Goal: Task Accomplishment & Management: Manage account settings

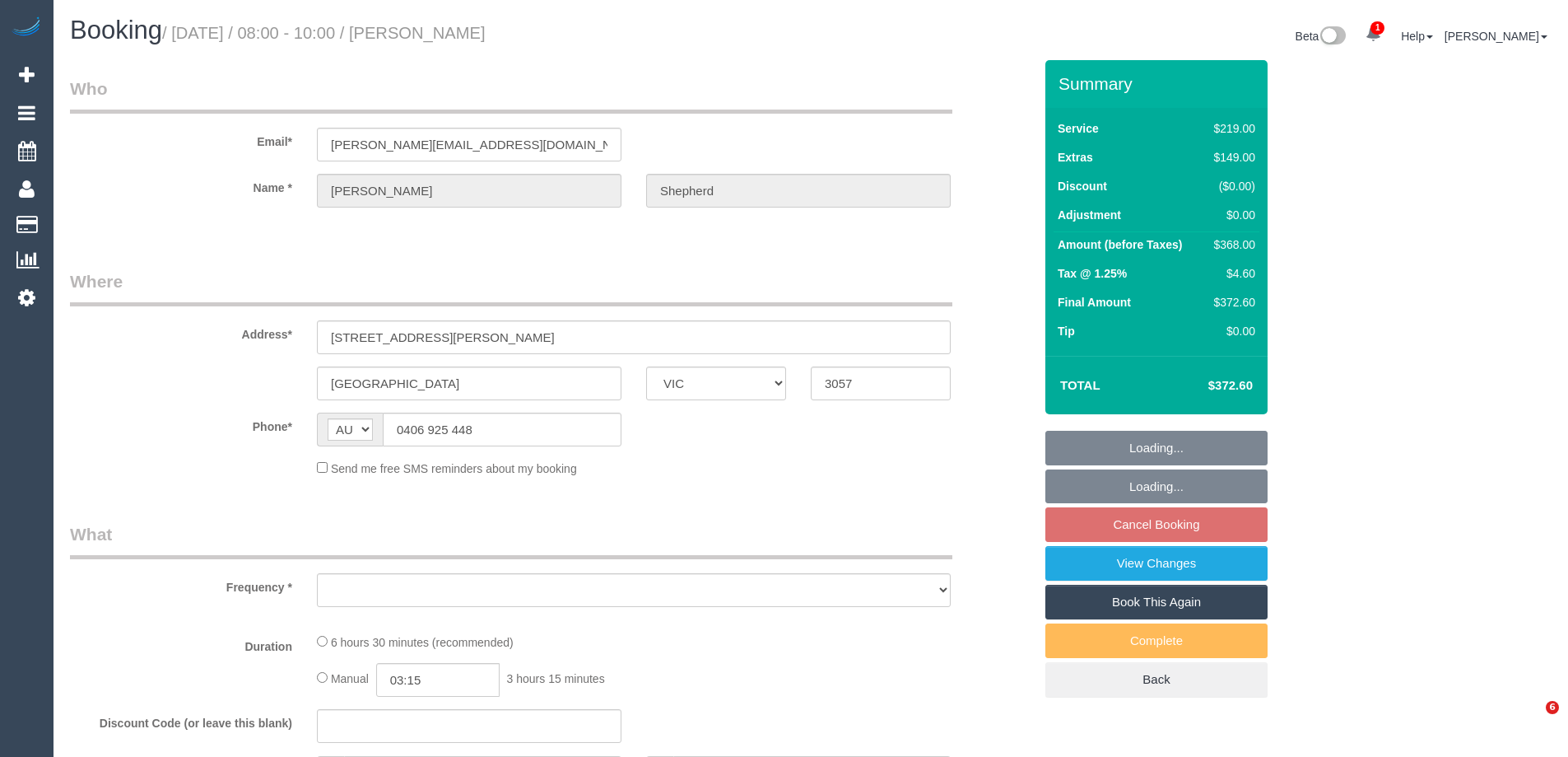
select select "VIC"
select select "string:stripe-pm_1QVTtQ2GScqysDRVc0iXvpax"
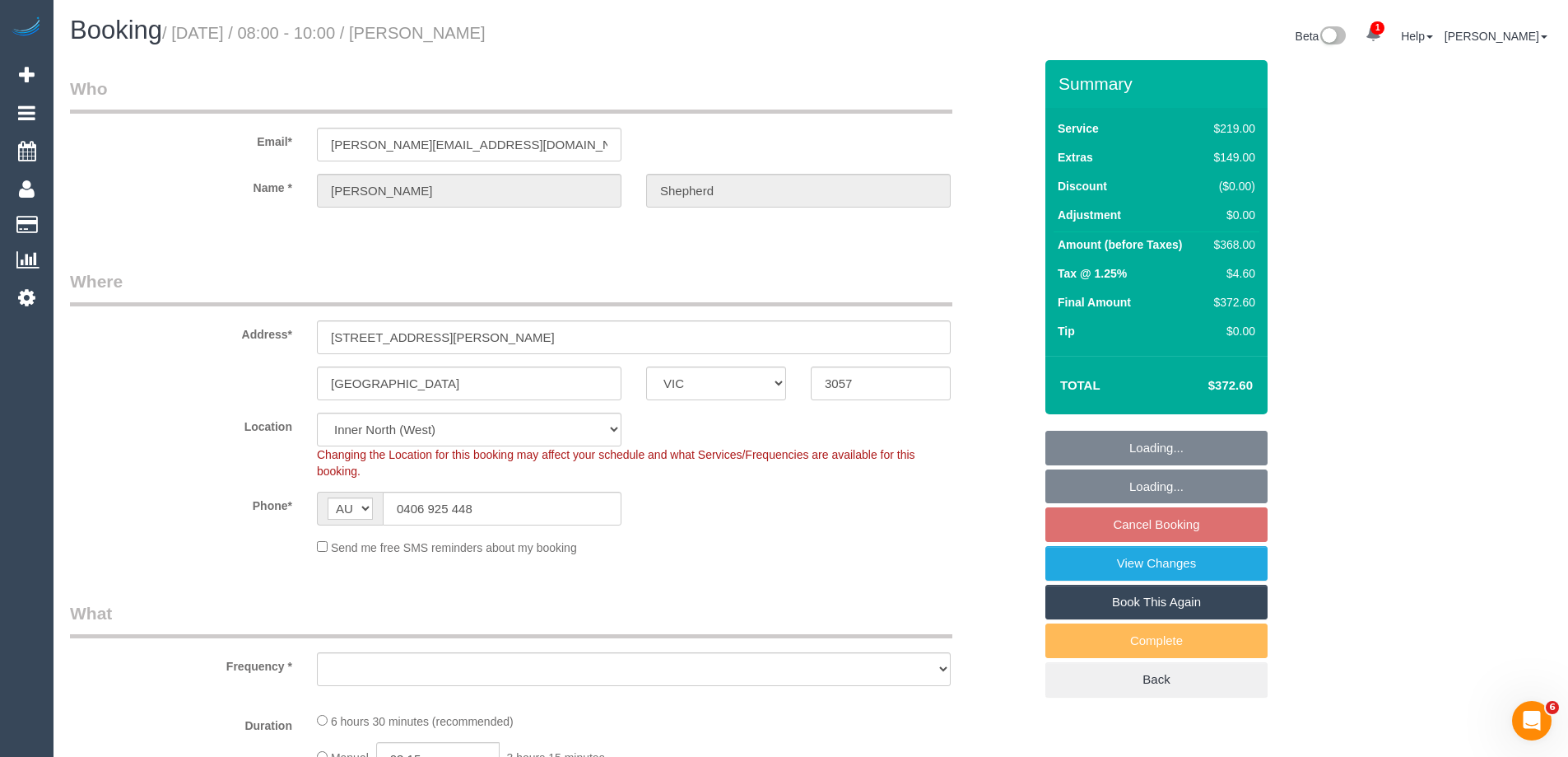
select select "object:695"
select select "number:27"
select select "number:16"
select select "number:19"
select select "number:25"
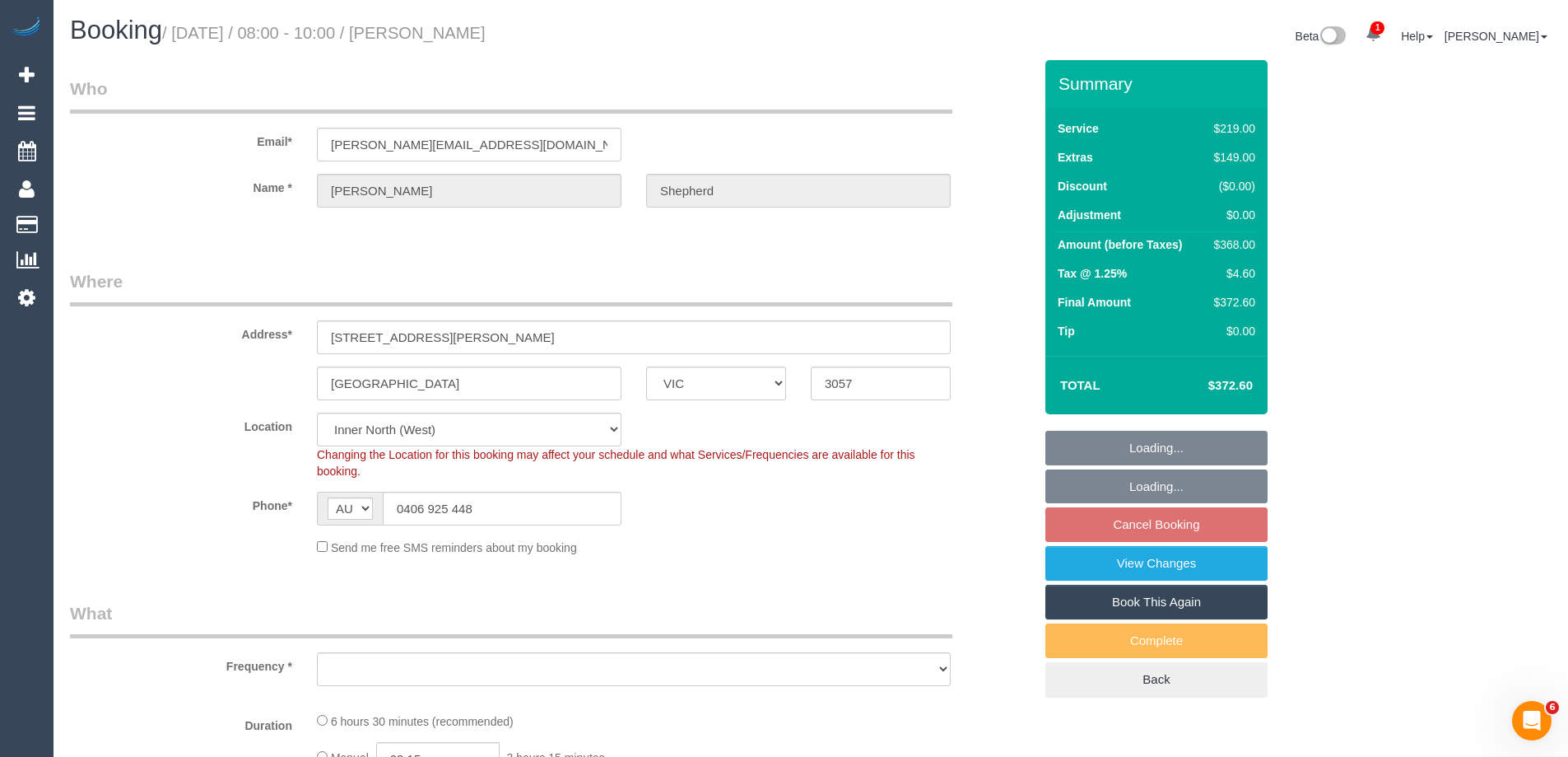
select select "number:13"
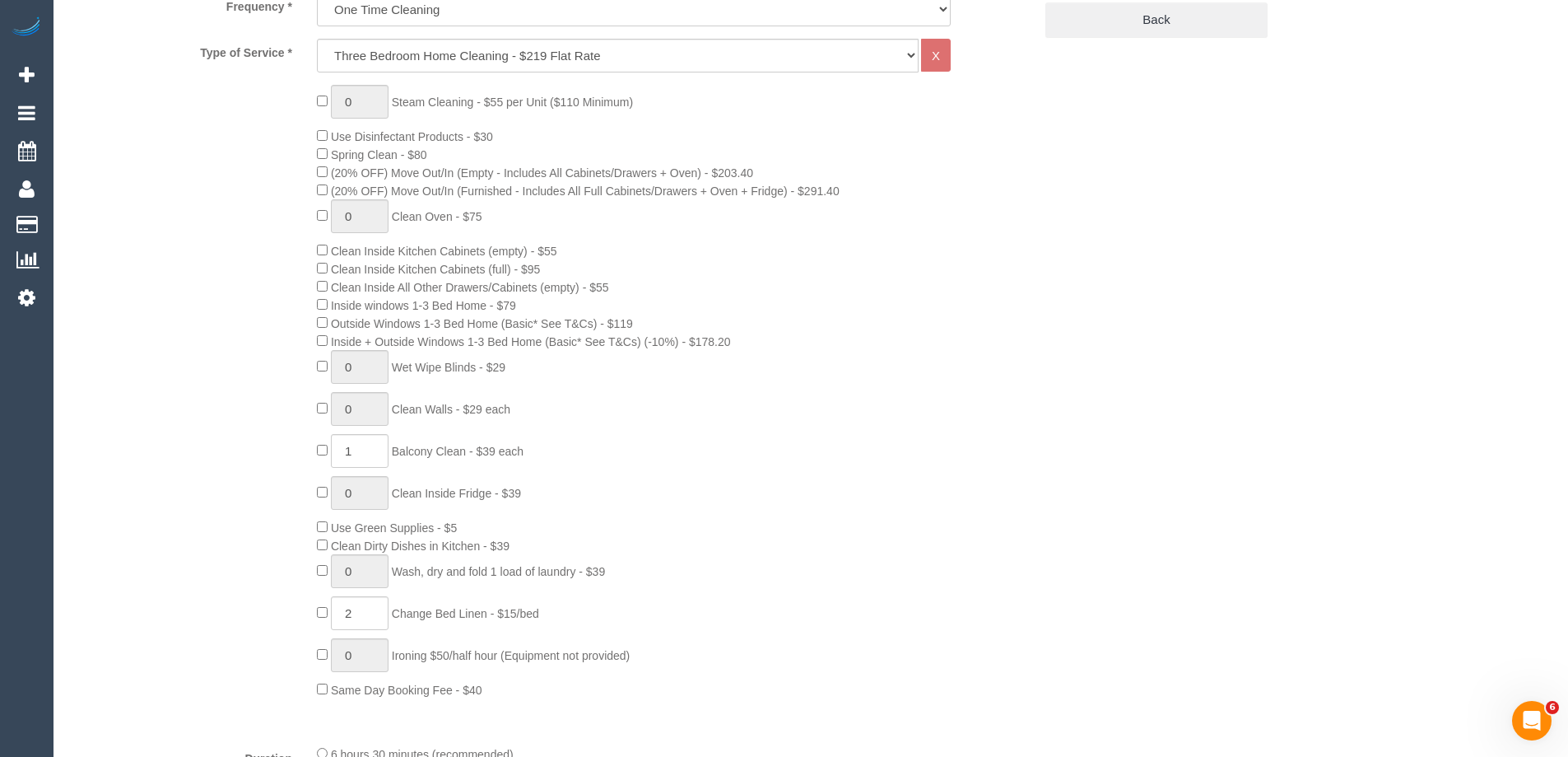
select select "object:846"
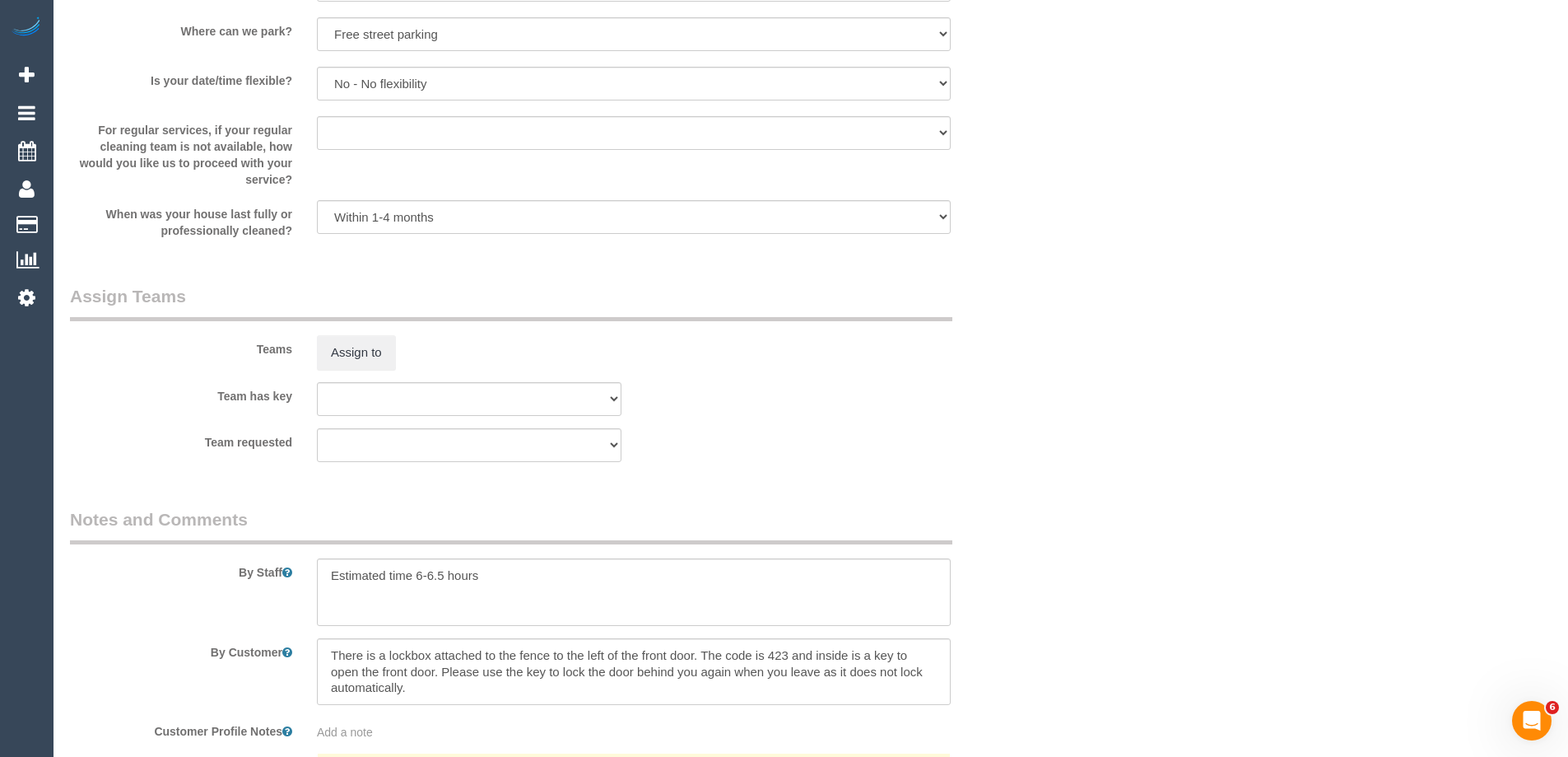
scroll to position [2221, 0]
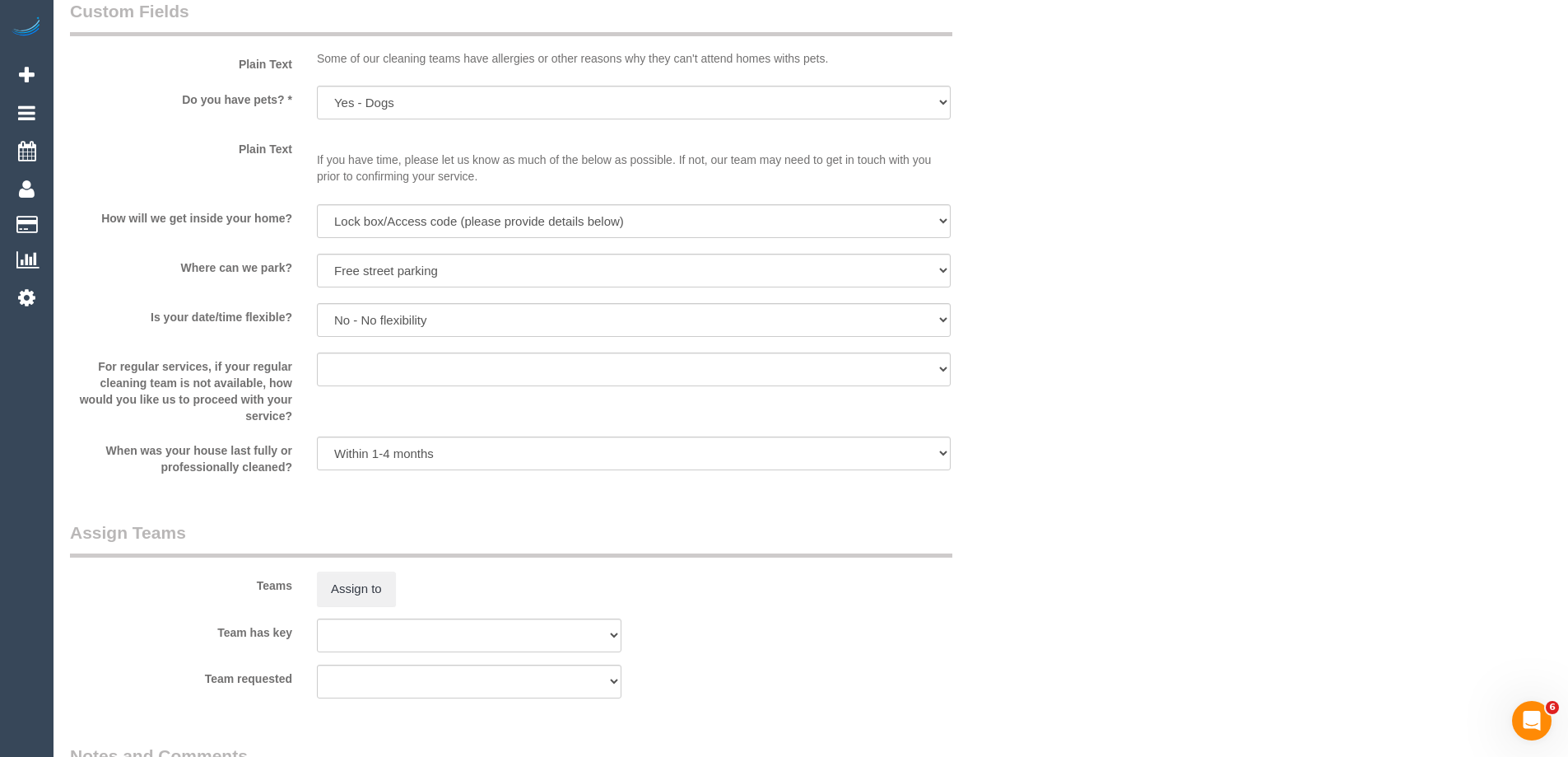
scroll to position [2223, 0]
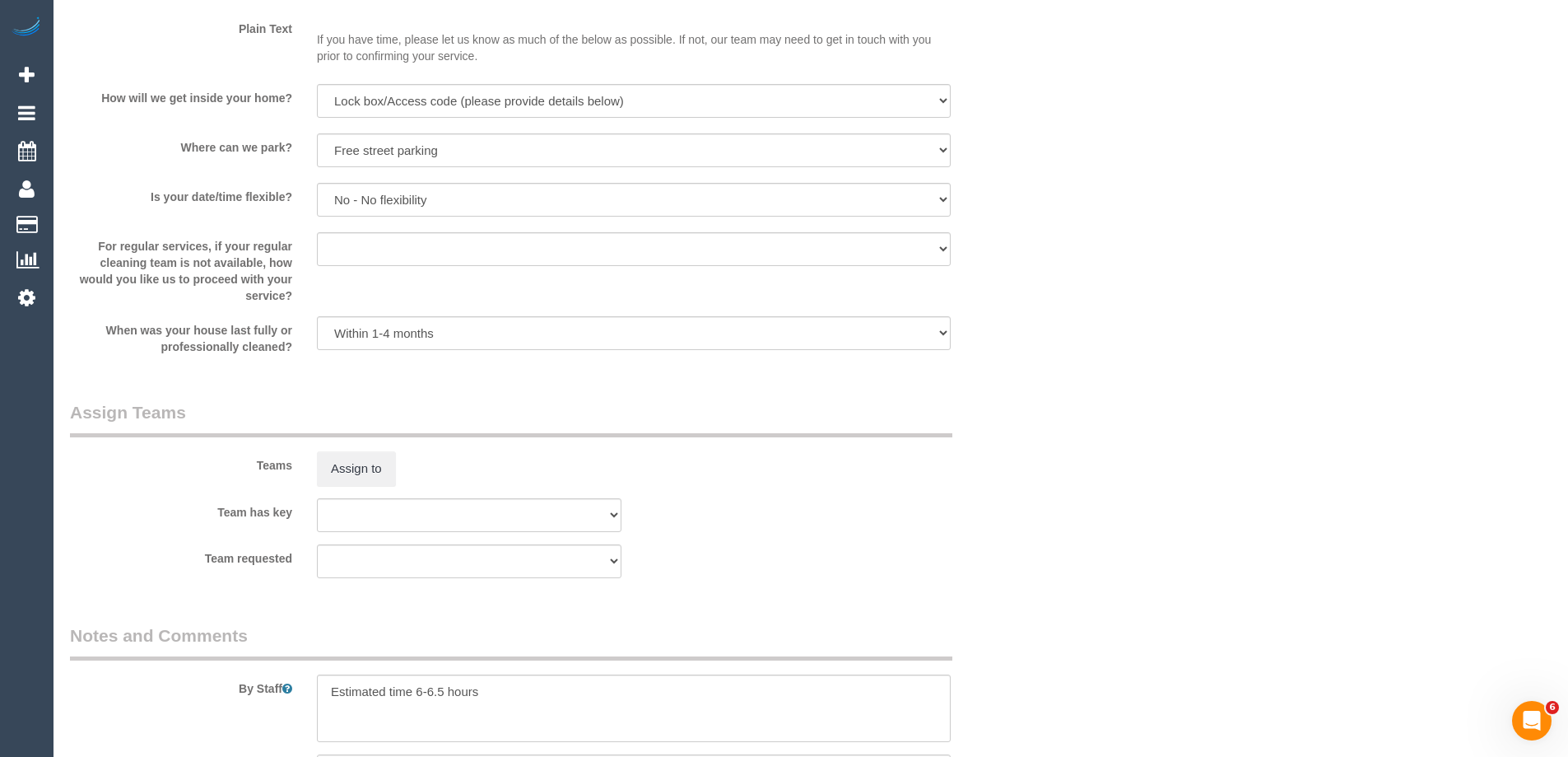
click at [1029, 554] on div "Team requested (0) Office (0) Raunak Test Account (1) Debbie Brodjanac (FT) (1)…" at bounding box center [551, 561] width 988 height 34
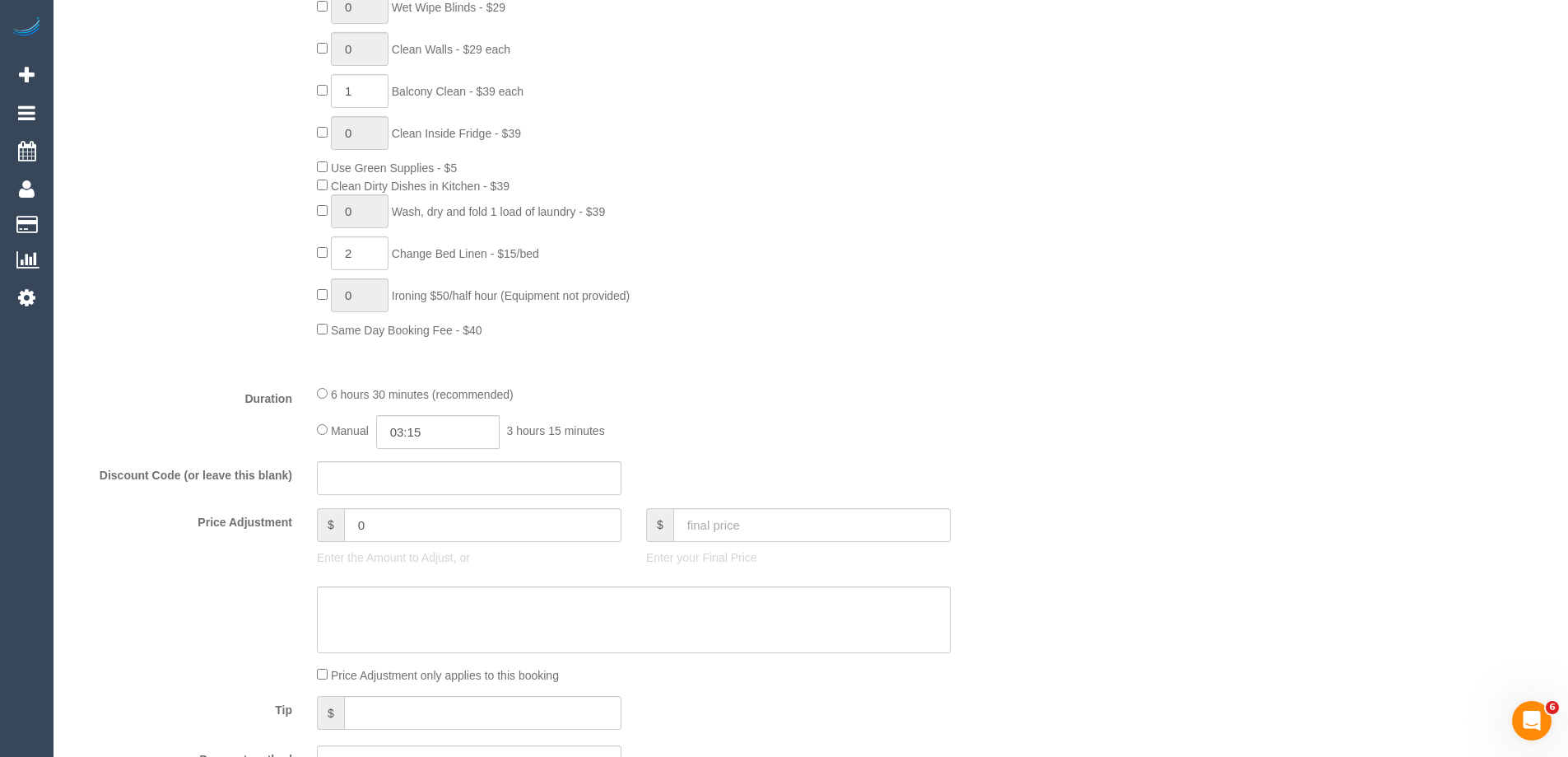
scroll to position [659, 0]
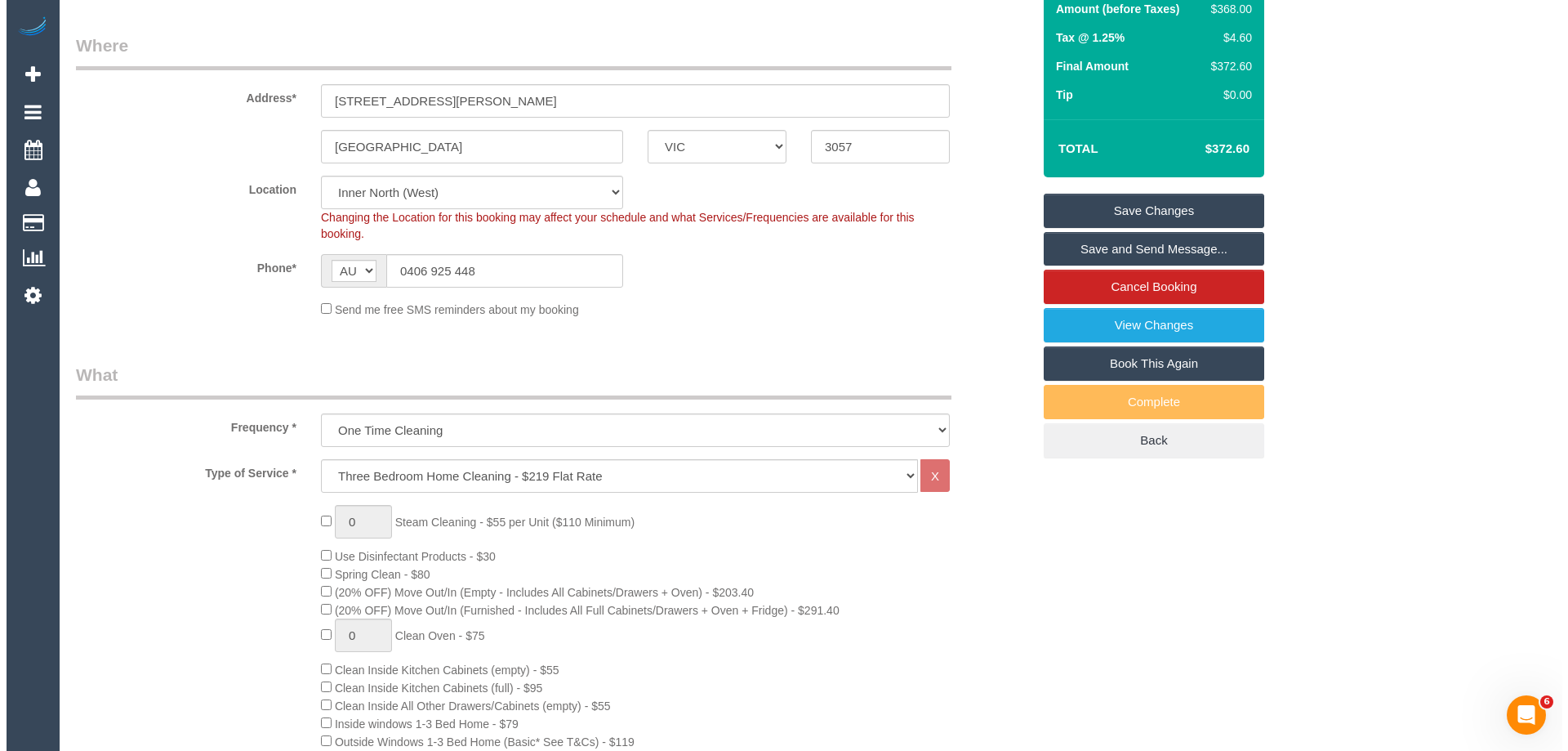
scroll to position [79, 0]
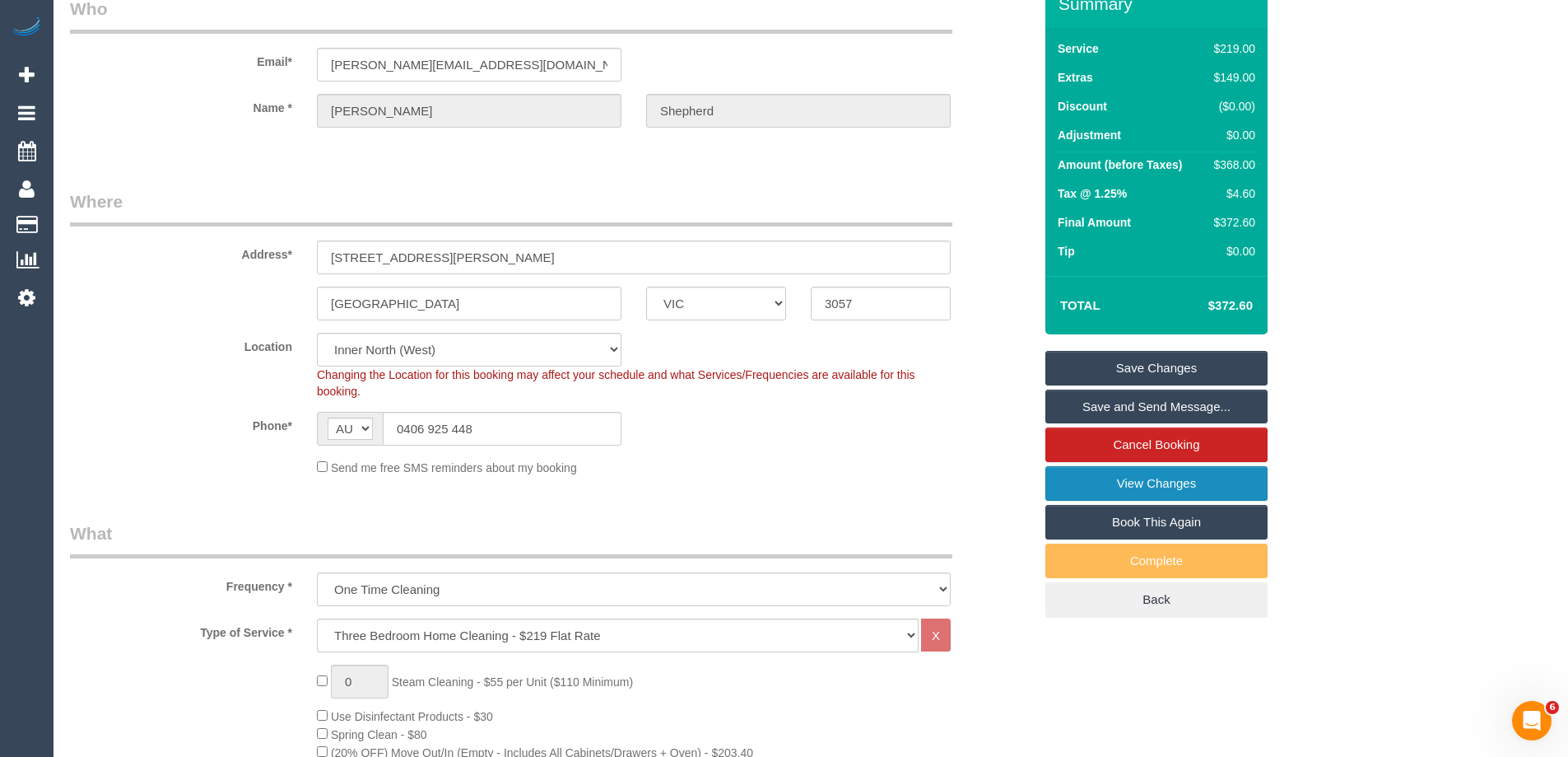
click at [1172, 481] on link "View Changes" at bounding box center [1156, 483] width 222 height 35
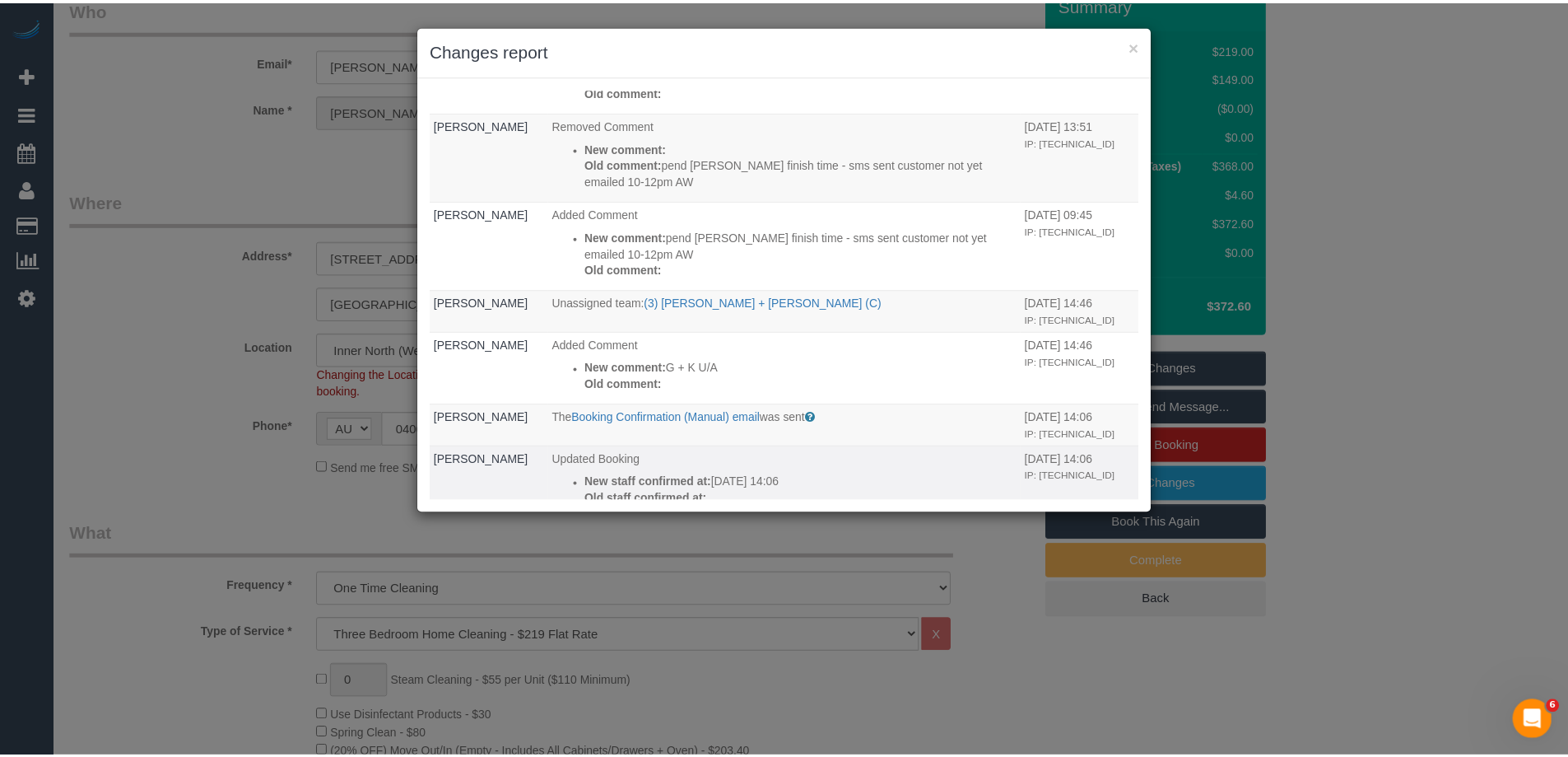
scroll to position [247, 0]
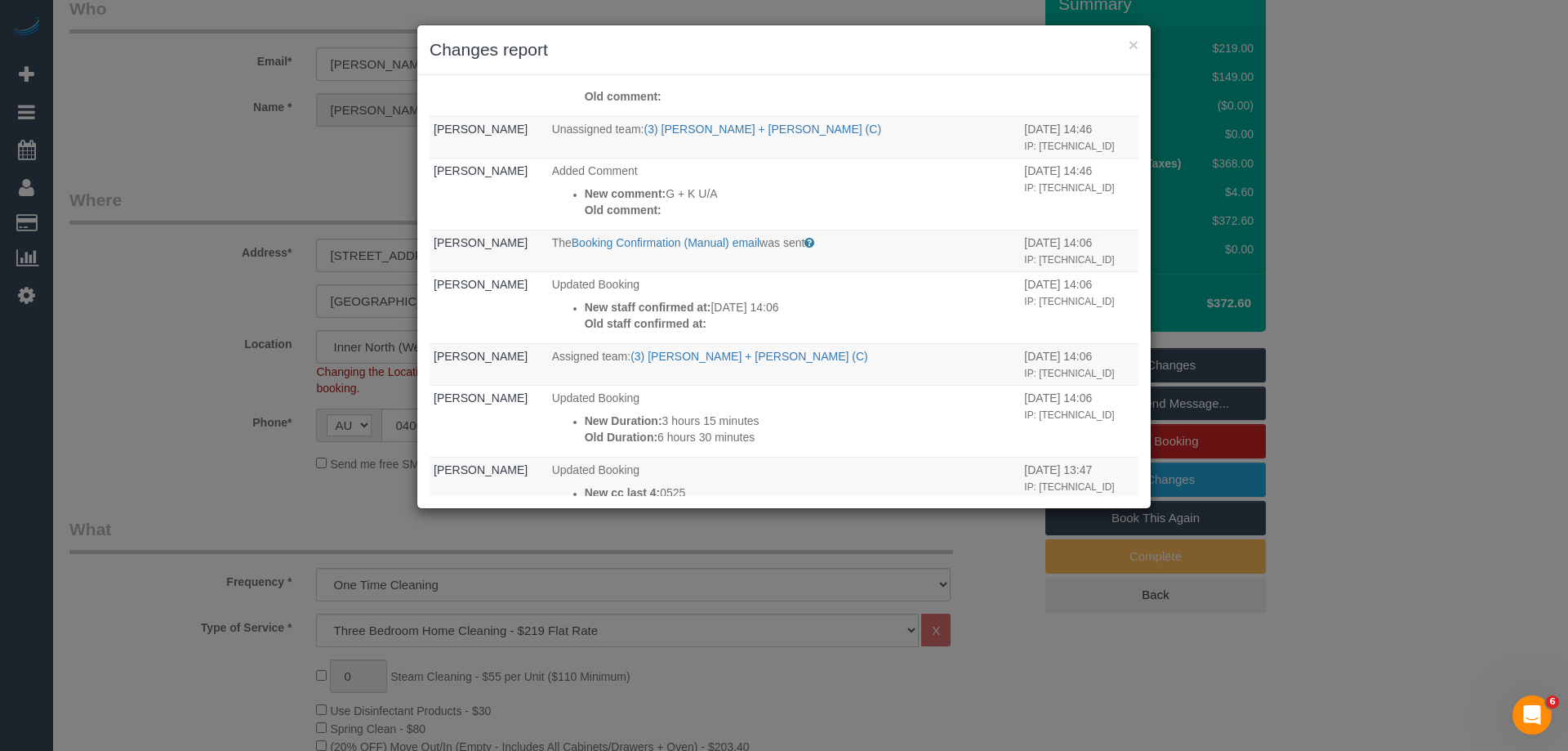
click at [937, 60] on h3 "Changes report" at bounding box center [784, 49] width 709 height 24
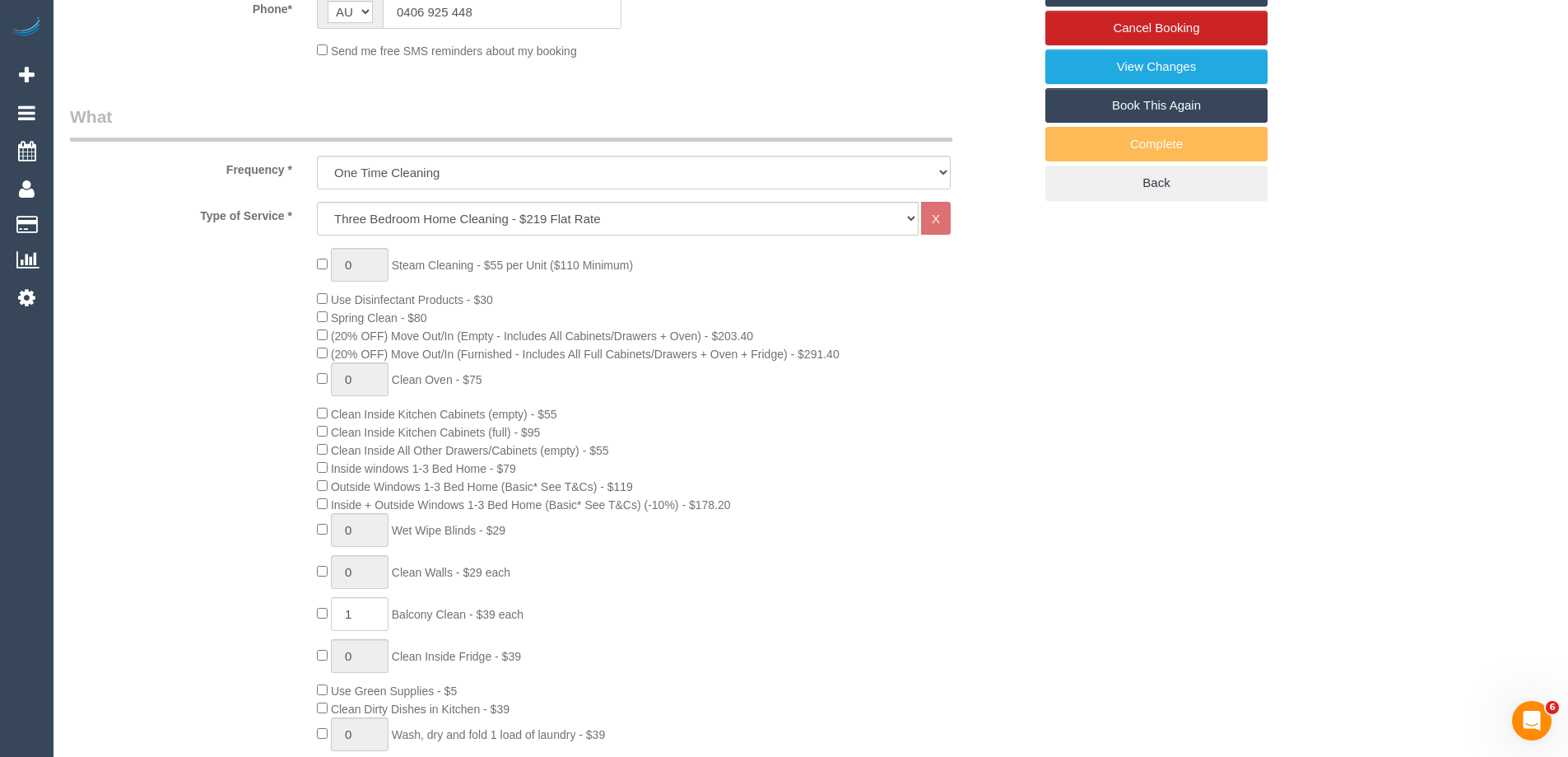
scroll to position [659, 0]
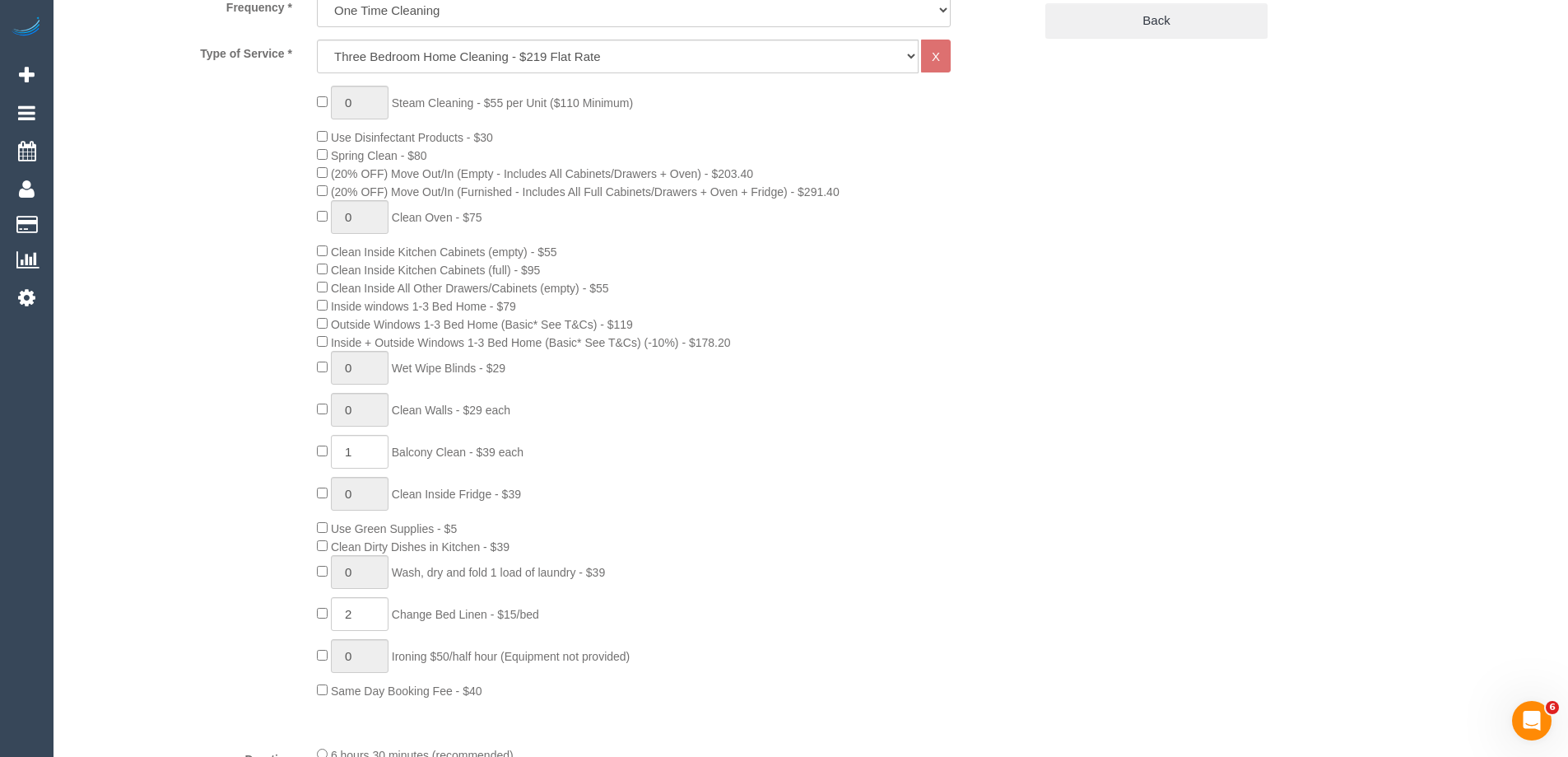
click at [1013, 340] on div "0 Steam Cleaning - $55 per Unit ($110 Minimum) Use Disinfectant Products - $30 …" at bounding box center [675, 392] width 741 height 613
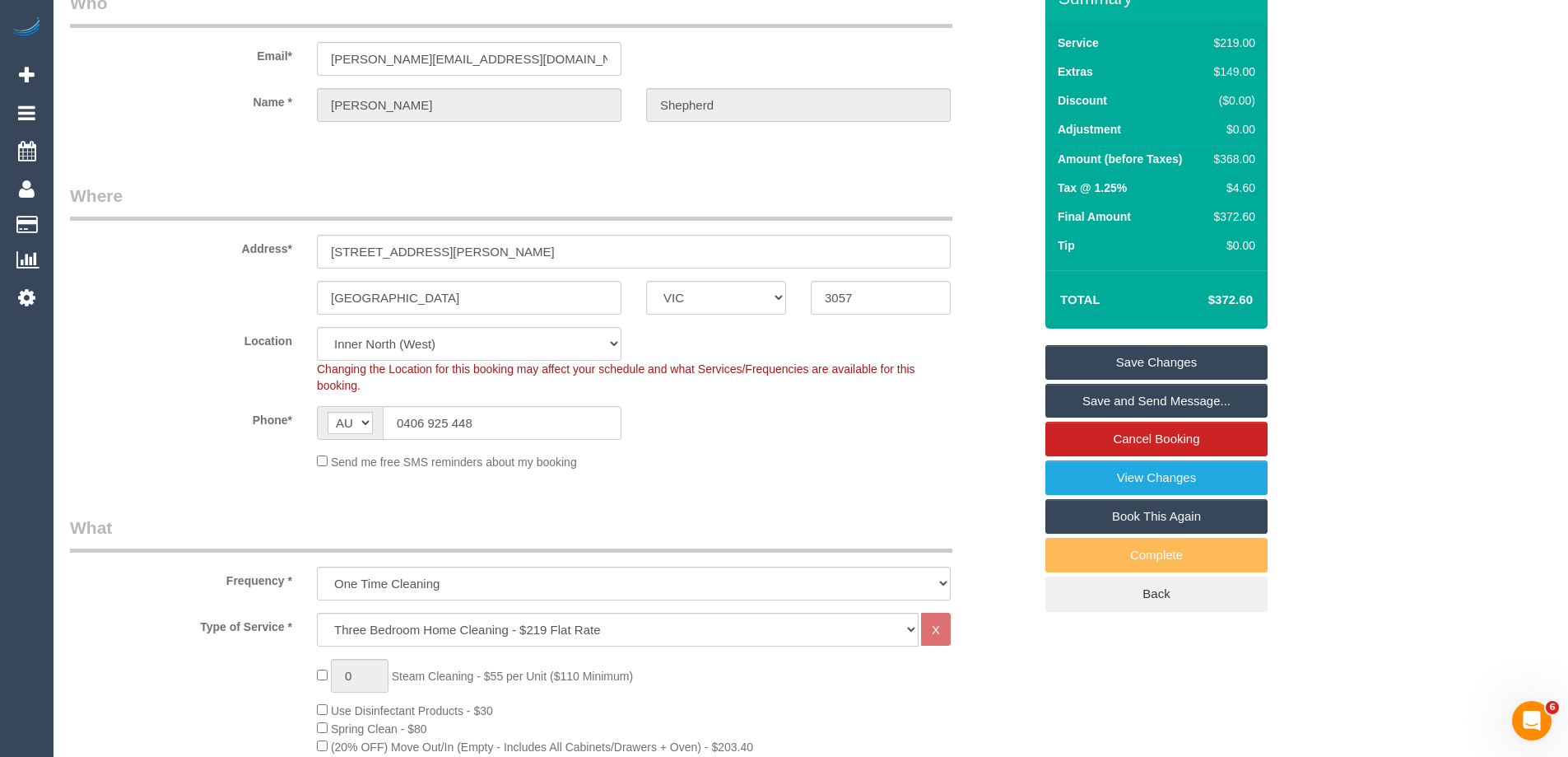
scroll to position [0, 0]
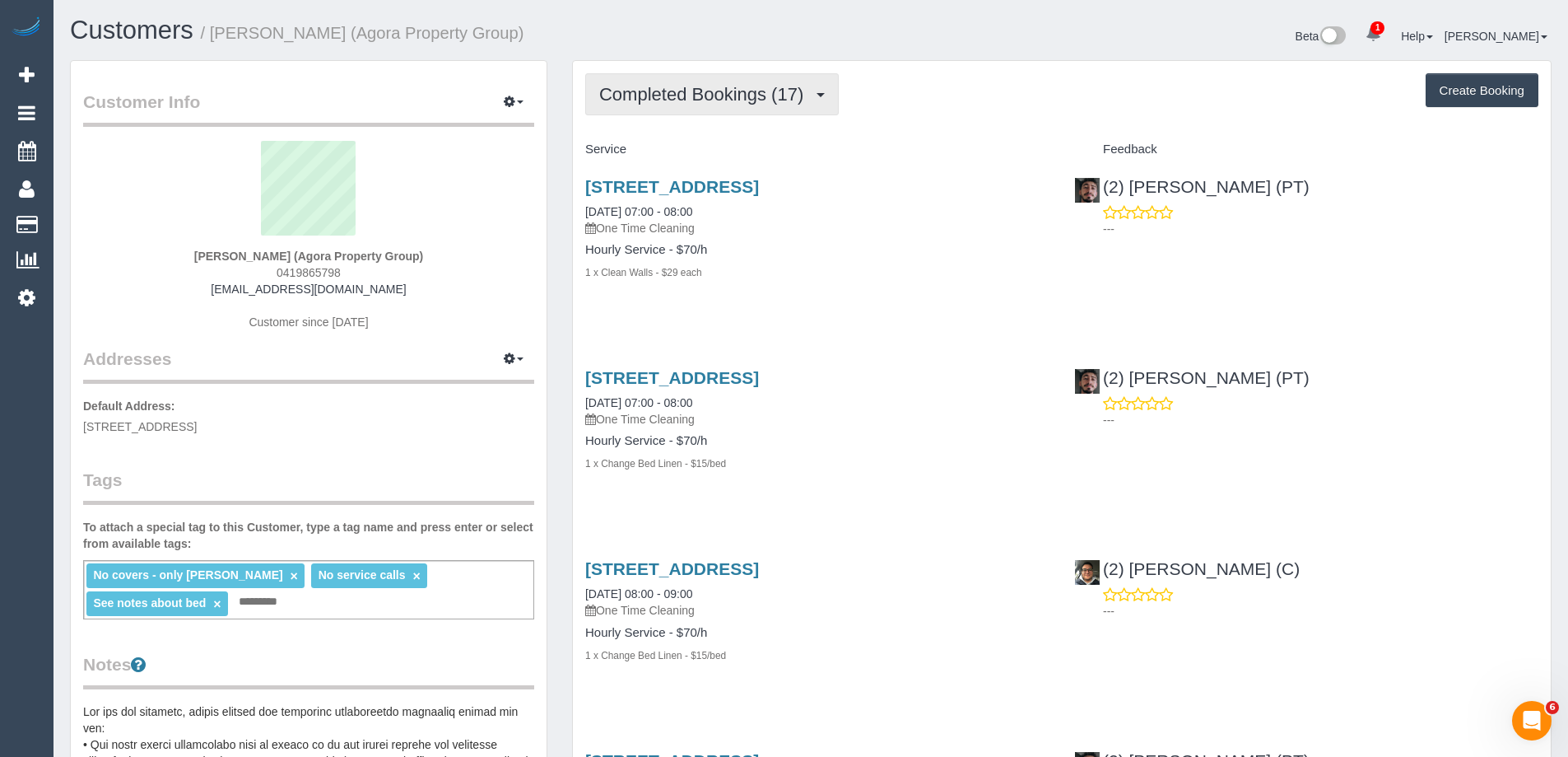
click at [699, 100] on span "Completed Bookings (17)" at bounding box center [705, 94] width 212 height 21
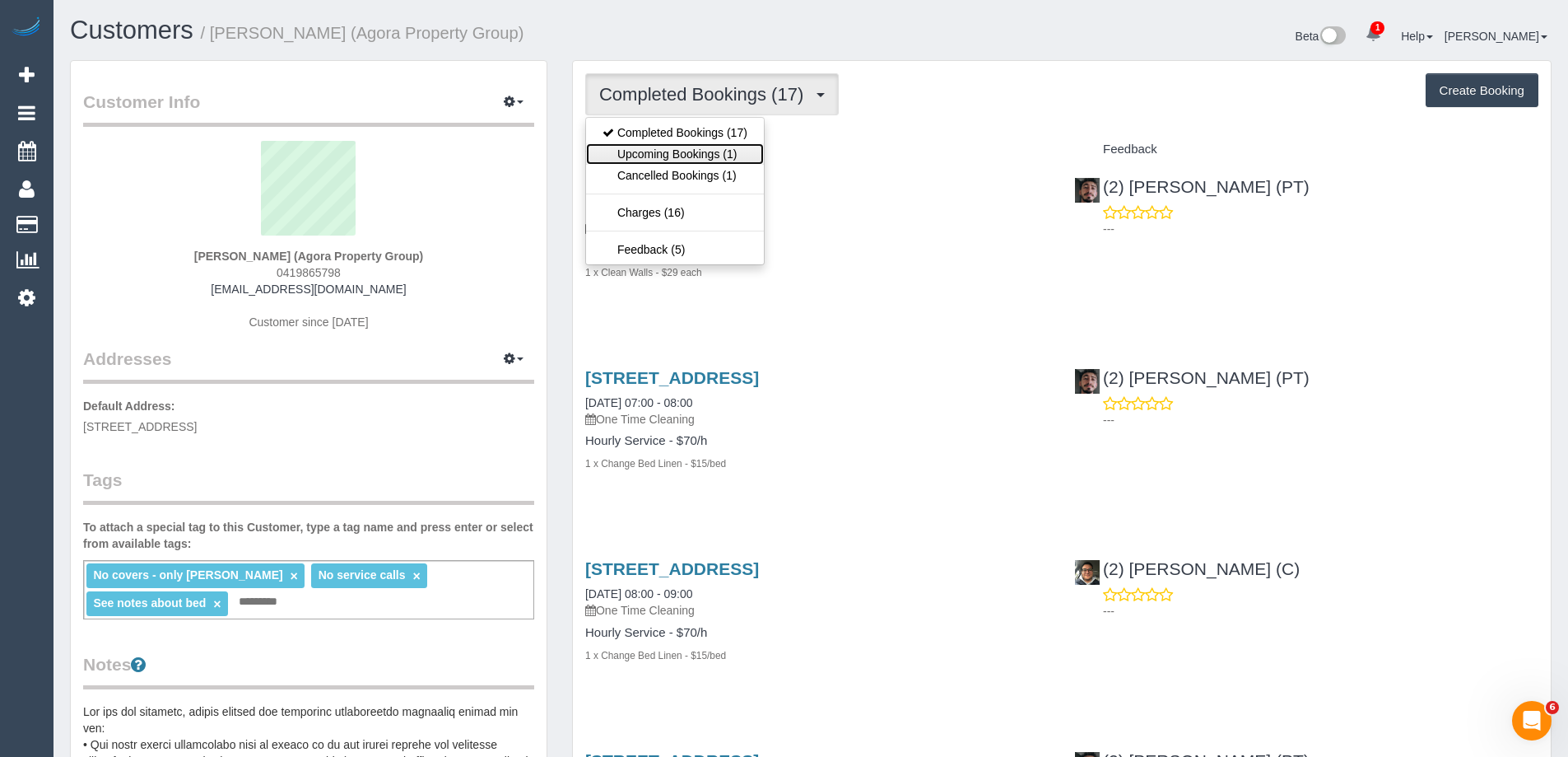
click at [655, 153] on link "Upcoming Bookings (1)" at bounding box center [674, 153] width 178 height 22
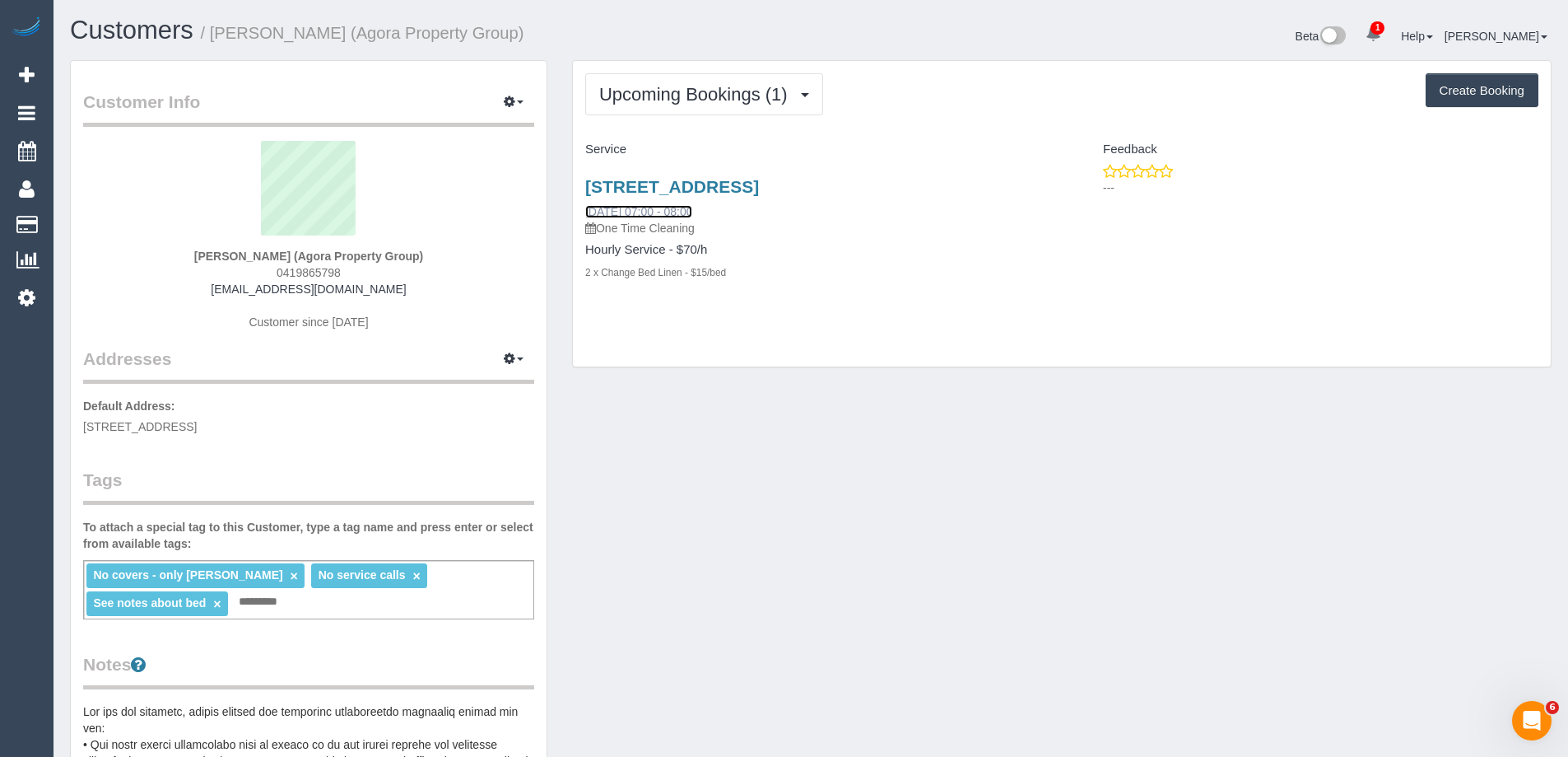
click at [625, 209] on link "15/10/2025 07:00 - 08:00" at bounding box center [639, 212] width 107 height 13
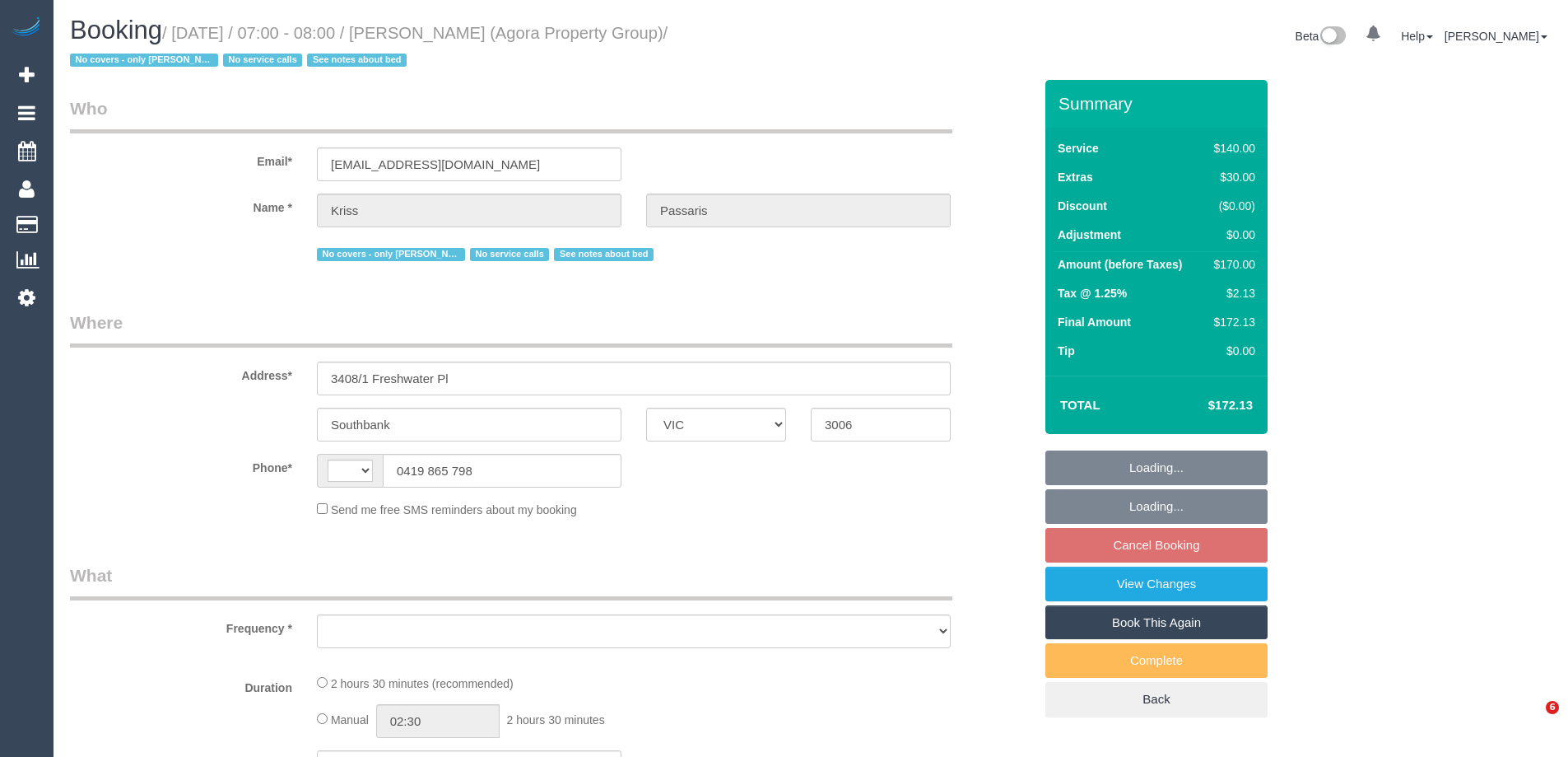
select select "VIC"
select select "object:325"
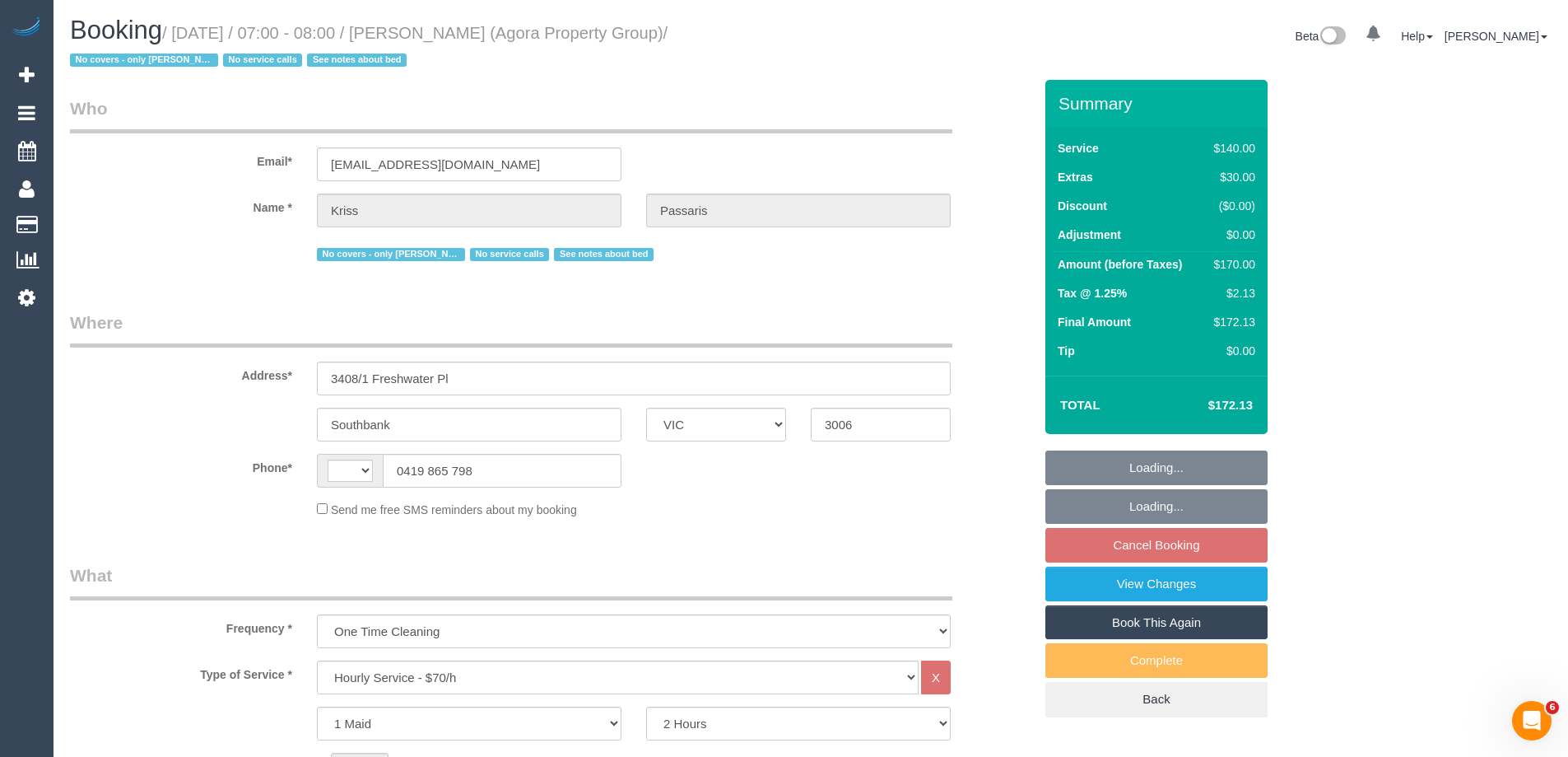
select select "string:AU"
select select "string:stripe-pm_1RIiCh2GScqysDRVNjeHI31K"
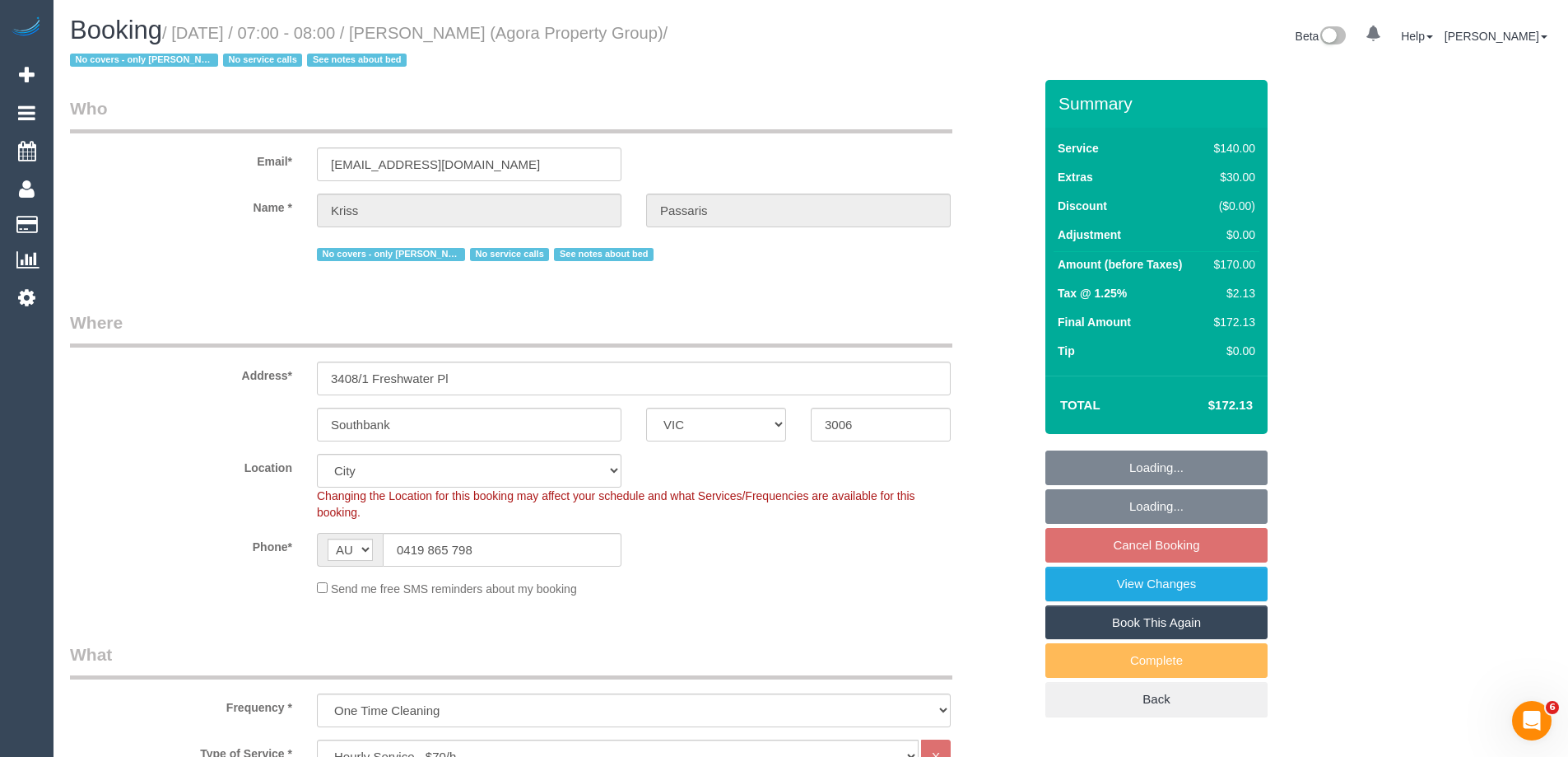
select select "object:755"
select select "number:28"
select select "number:16"
select select "number:18"
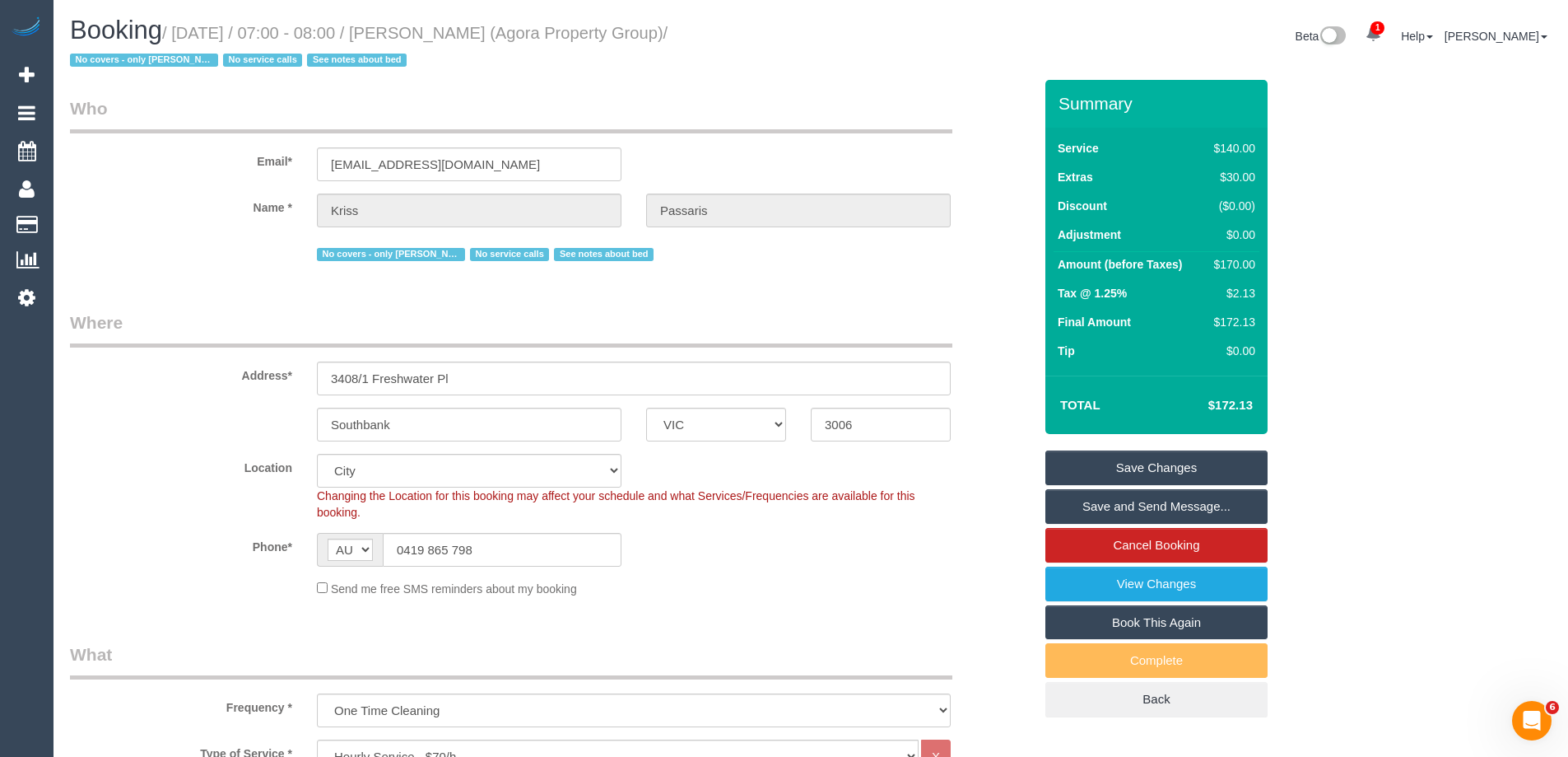
drag, startPoint x: 431, startPoint y: 28, endPoint x: 704, endPoint y: 30, distance: 273.0
click at [667, 30] on small "/ October 15, 2025 / 07:00 - 08:00 / Kriss Passaris (Agora Property Group) / No…" at bounding box center [368, 46] width 598 height 46
click at [762, 573] on sui-booking-location "Location Office City East (North) East (South) Inner East Inner North (East) In…" at bounding box center [551, 525] width 964 height 143
click at [770, 569] on sui-booking-location "Location Office City East (North) East (South) Inner East Inner North (East) In…" at bounding box center [551, 525] width 964 height 143
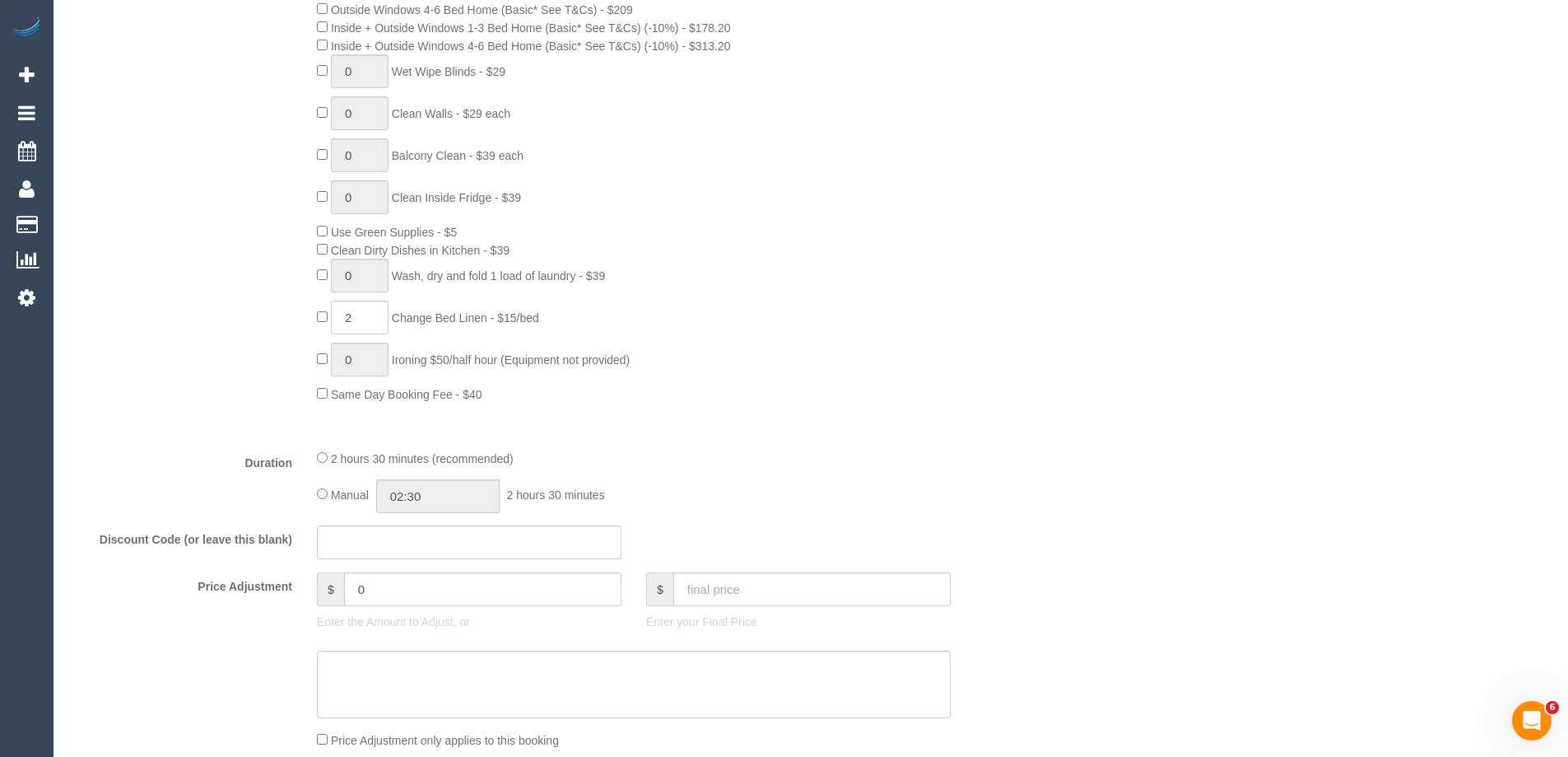
scroll to position [1400, 0]
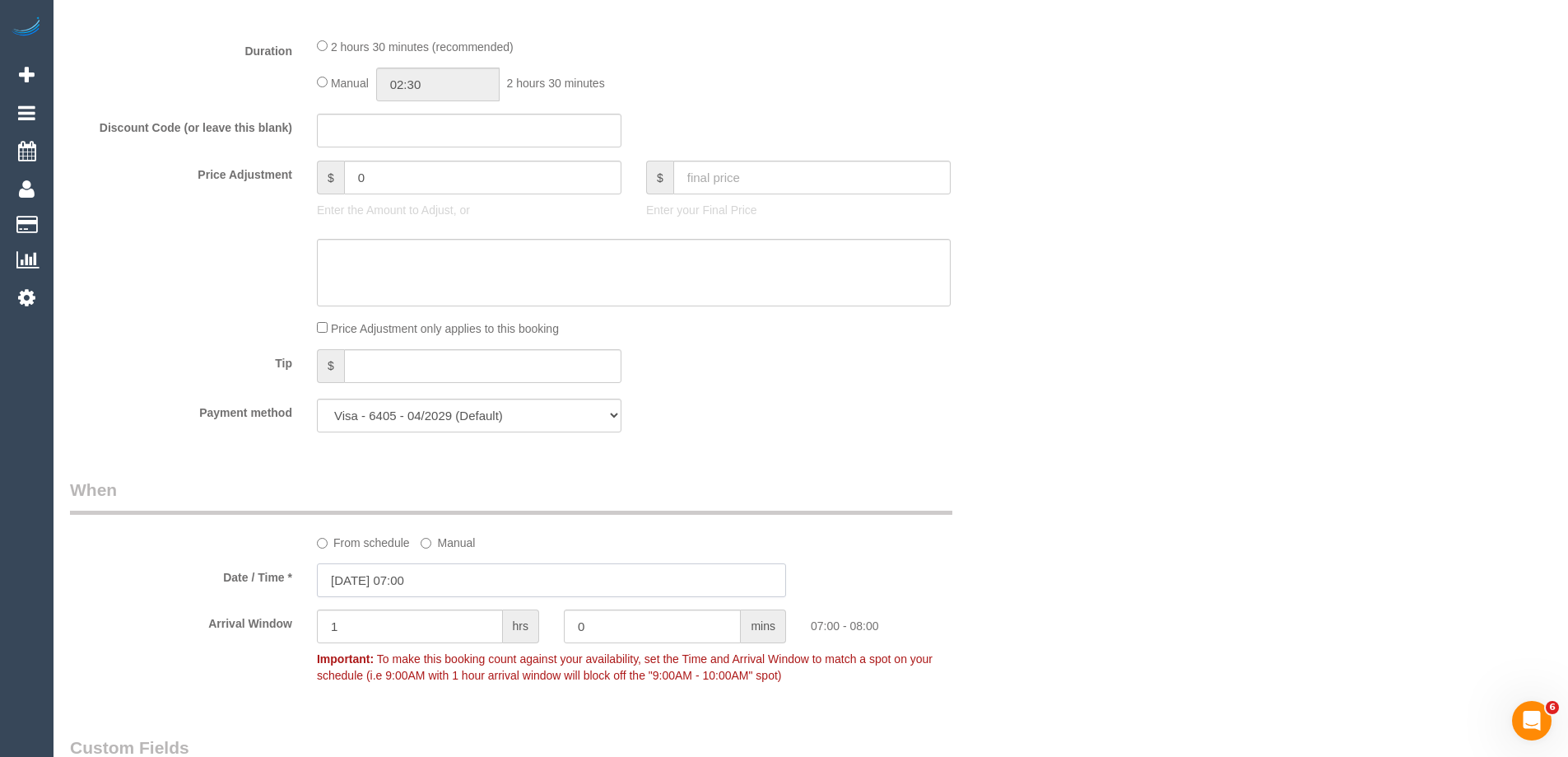
click at [400, 582] on input "[DATE] 07:00" at bounding box center [551, 580] width 469 height 34
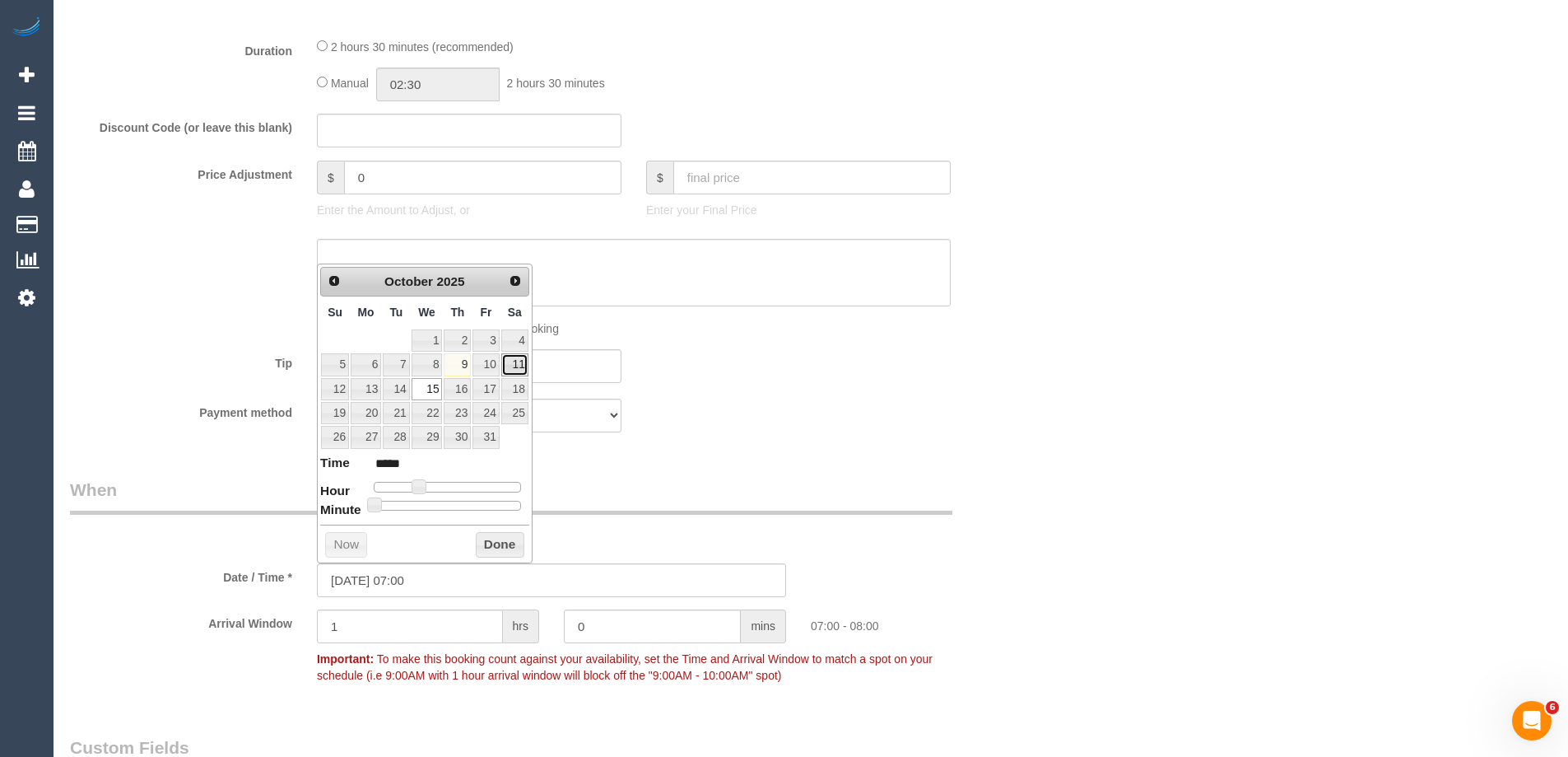
click at [520, 368] on link "11" at bounding box center [514, 365] width 27 height 23
type input "11/10/2025 07:00"
click at [509, 544] on button "Done" at bounding box center [500, 545] width 49 height 26
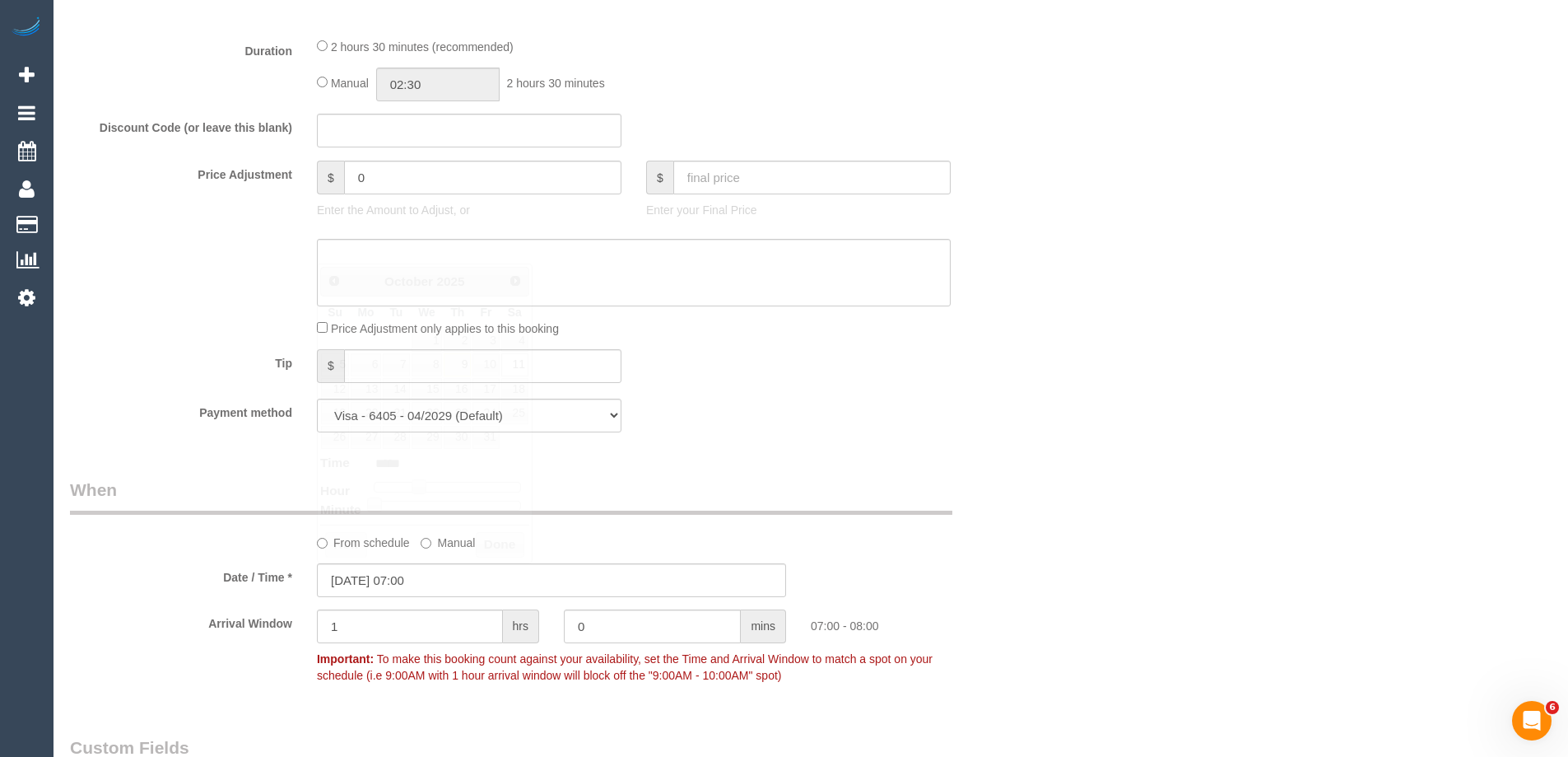
click at [989, 507] on div "From schedule Manual" at bounding box center [551, 514] width 988 height 73
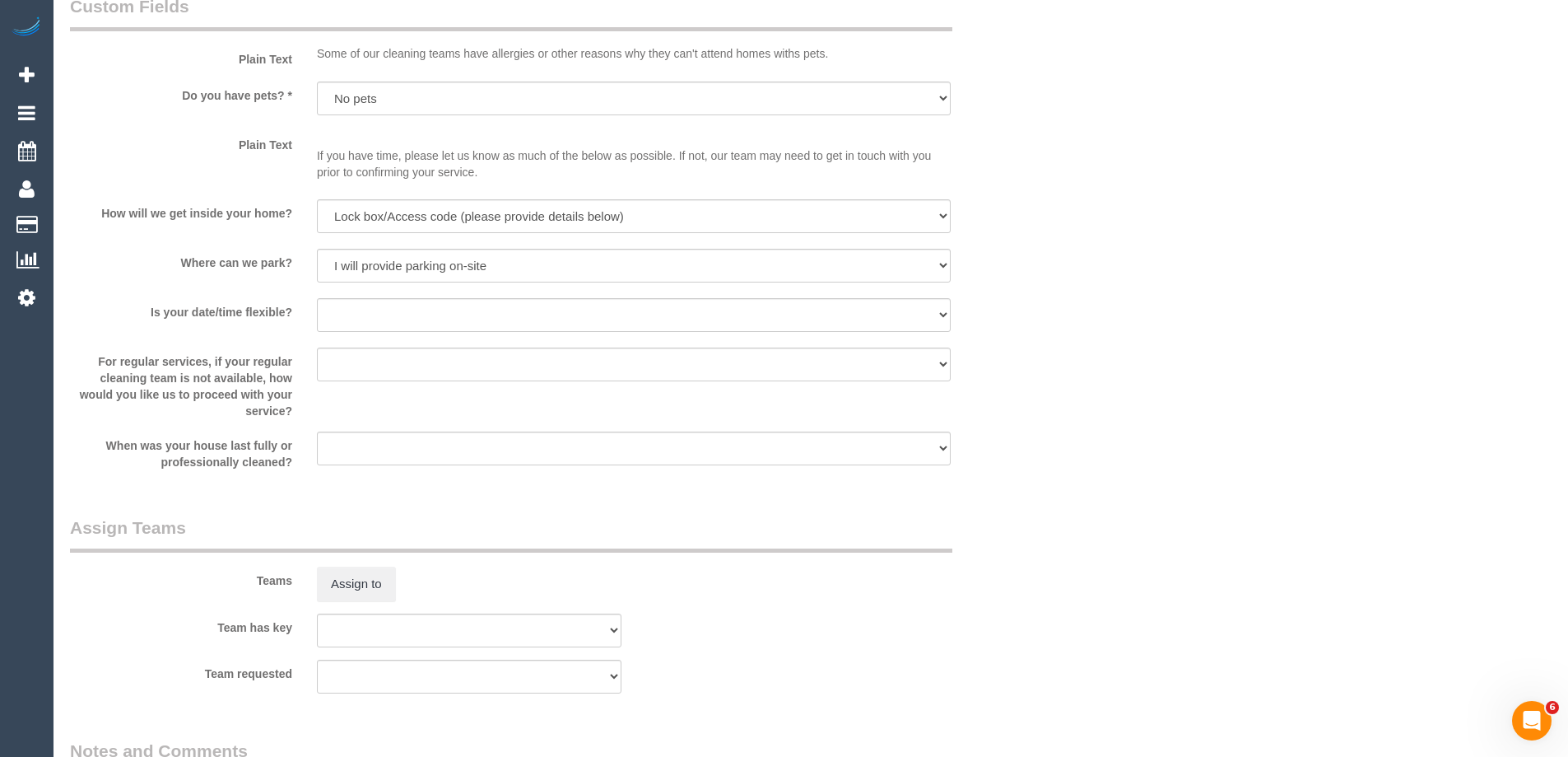
scroll to position [2388, 0]
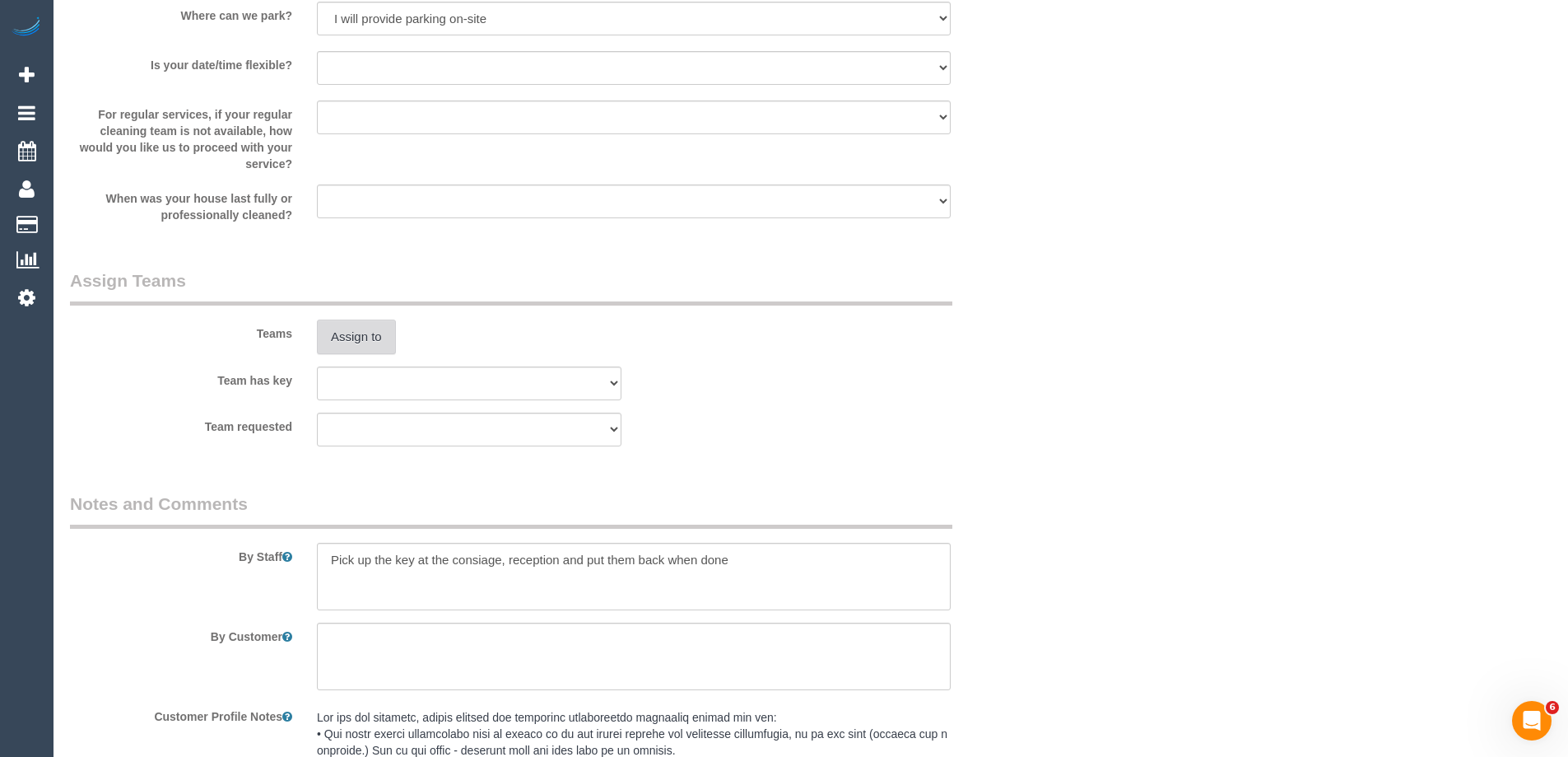
click at [378, 332] on button "Assign to" at bounding box center [356, 337] width 79 height 35
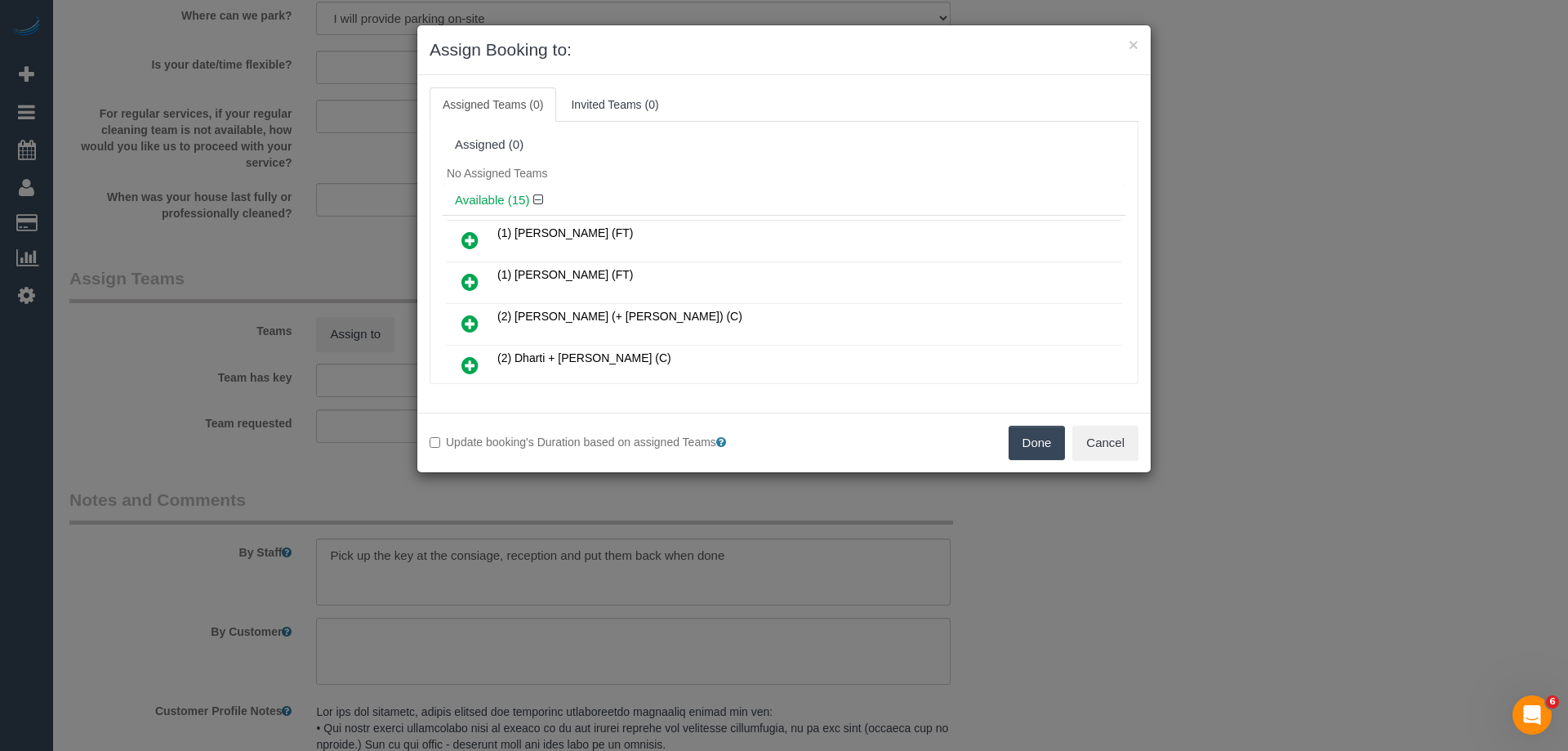
click at [719, 196] on h4 "Available (15)" at bounding box center [784, 201] width 659 height 14
click at [1108, 443] on button "Cancel" at bounding box center [1105, 442] width 66 height 35
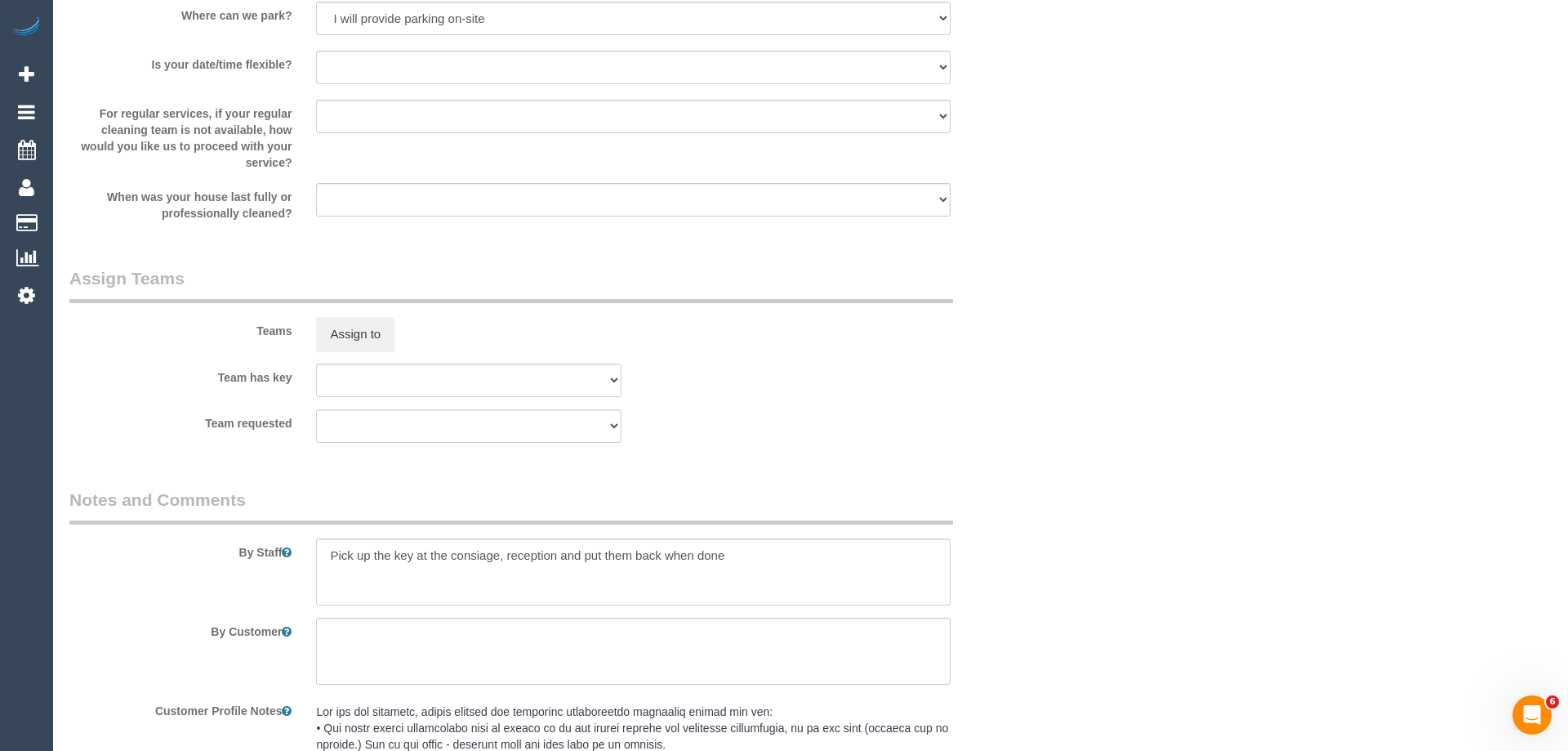
click at [1116, 444] on div "× Assign Booking to: Assigned Teams (0) Invited Teams (0) Assigned (0) No Assig…" at bounding box center [784, 375] width 1568 height 751
click at [360, 354] on sui-booking-teams "Teams Assign to Team has key (0) Office (1) Debbie Brodjanac (FT) (1) Karen Cru…" at bounding box center [547, 354] width 956 height 176
click at [360, 333] on button "Assign to" at bounding box center [354, 334] width 78 height 35
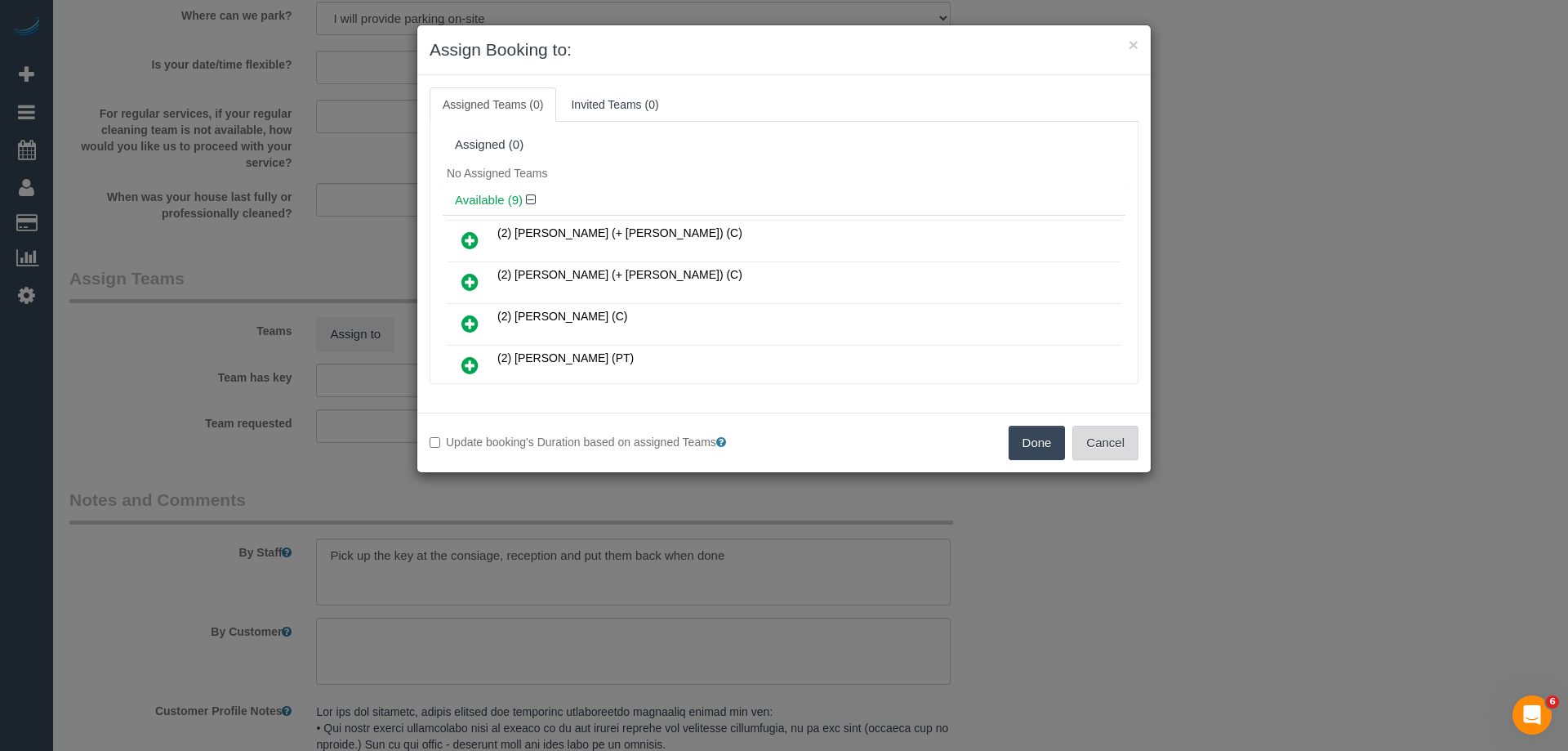
click at [1127, 426] on button "Cancel" at bounding box center [1105, 442] width 66 height 35
click at [1127, 426] on div "× Assign Booking to: Assigned Teams (0) Invited Teams (0) Assigned (0) No Assig…" at bounding box center [784, 375] width 1568 height 751
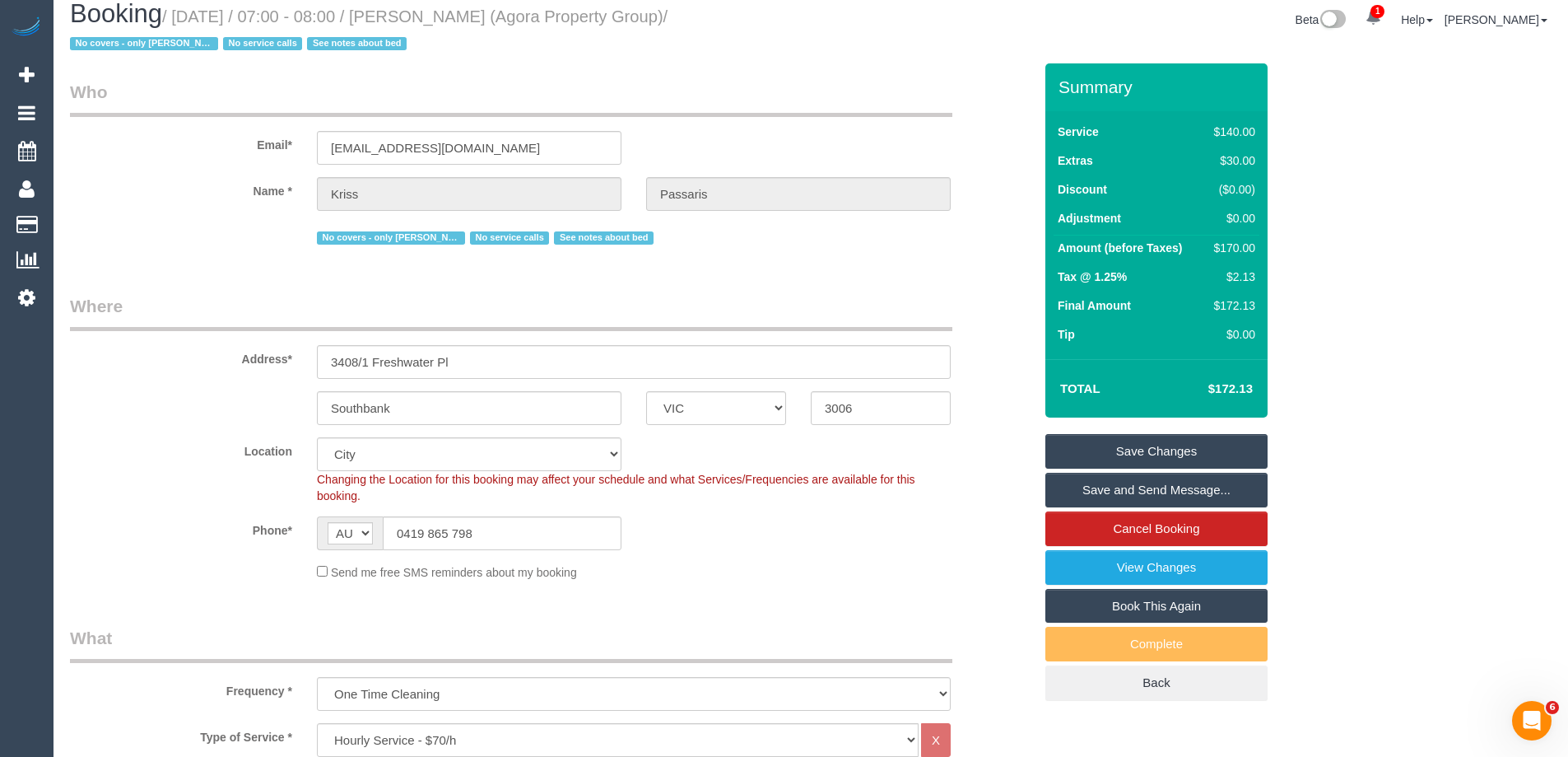
scroll to position [0, 0]
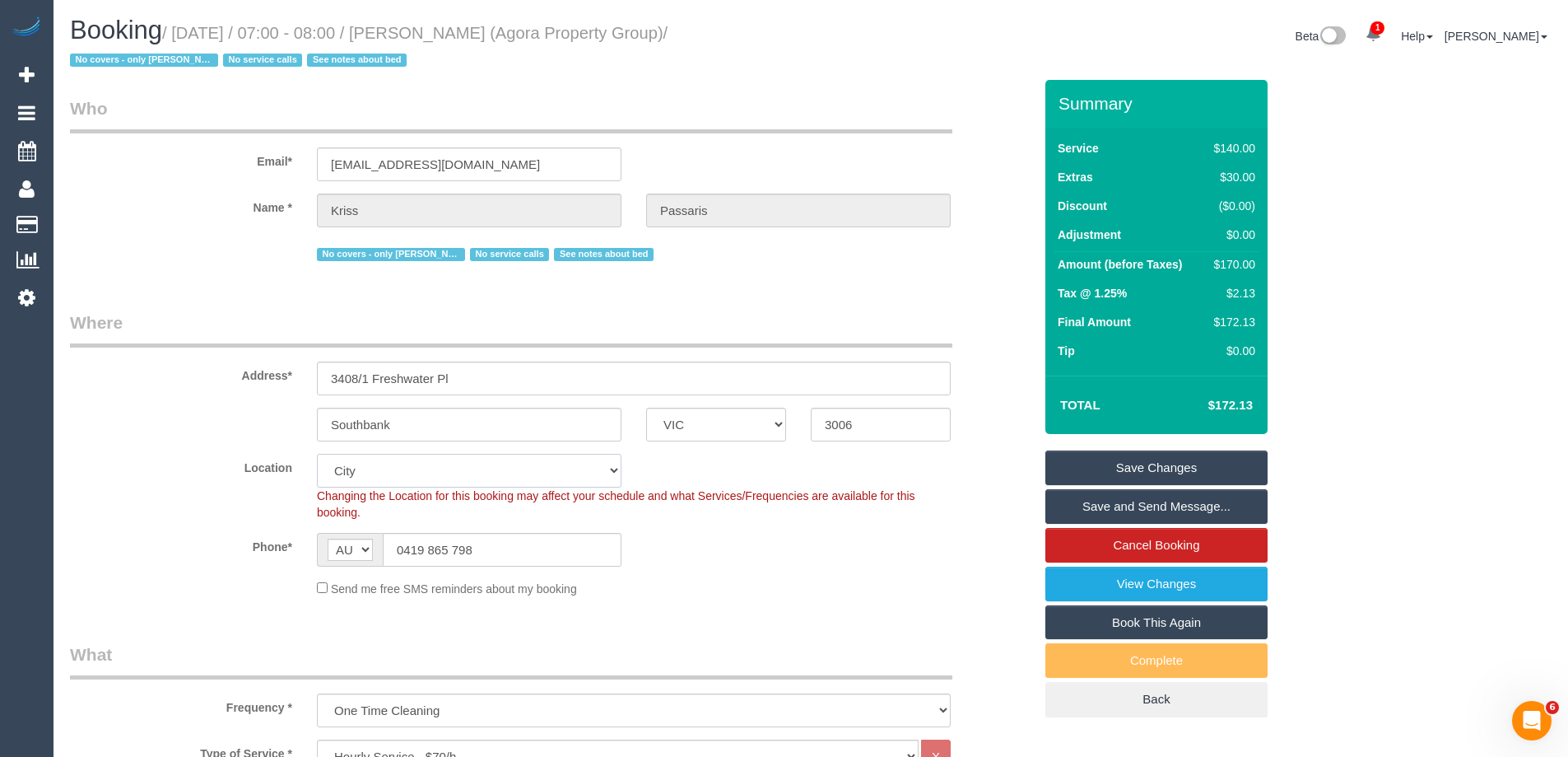
click at [394, 478] on select "Office City East (North) East (South) Inner East Inner North (East) Inner North…" at bounding box center [469, 470] width 305 height 34
select select "50"
click at [317, 453] on select "Office City East (North) East (South) Inner East Inner North (East) Inner North…" at bounding box center [469, 470] width 305 height 34
click at [199, 349] on div "Address* 3408/1 Freshwater Pl" at bounding box center [551, 353] width 988 height 85
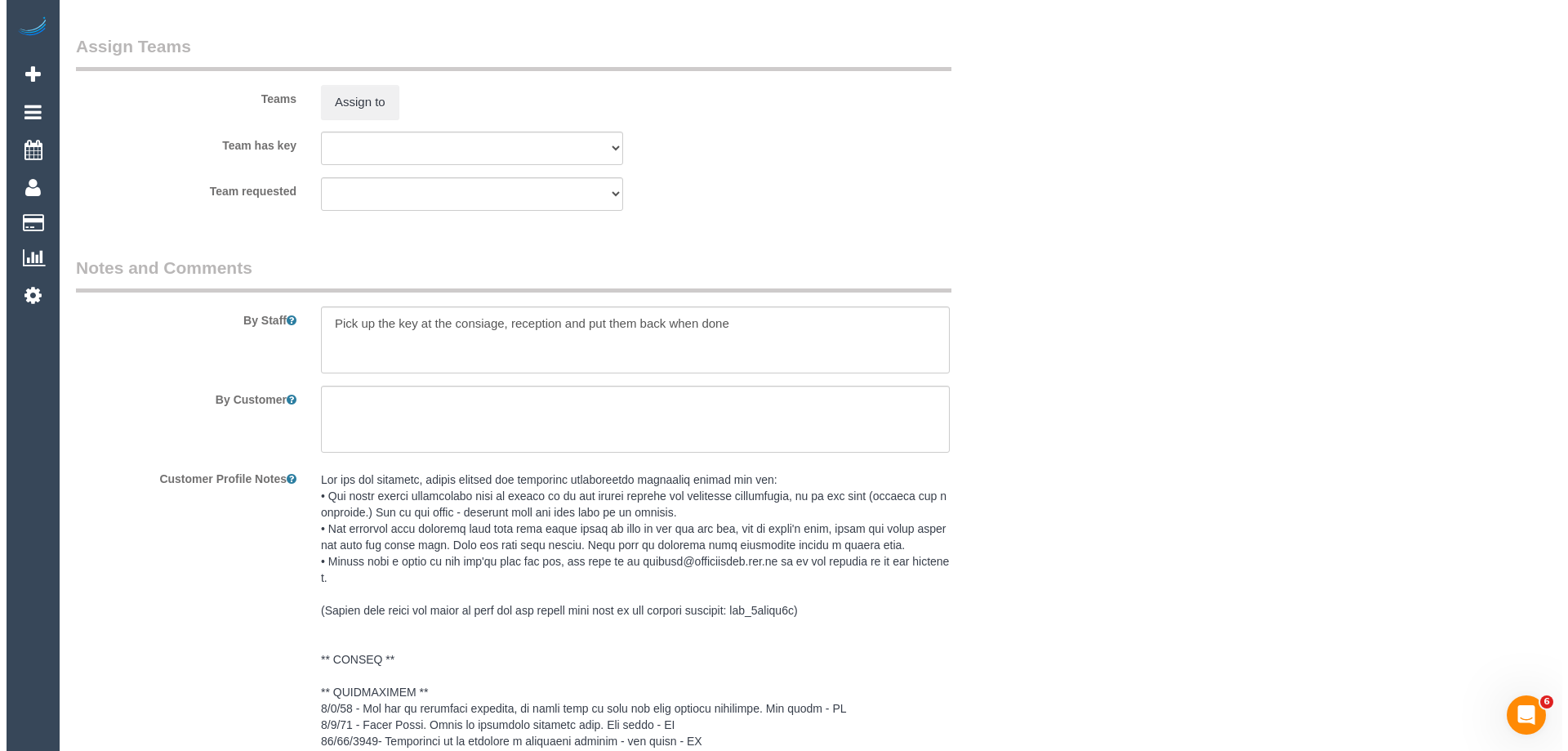
scroll to position [2533, 0]
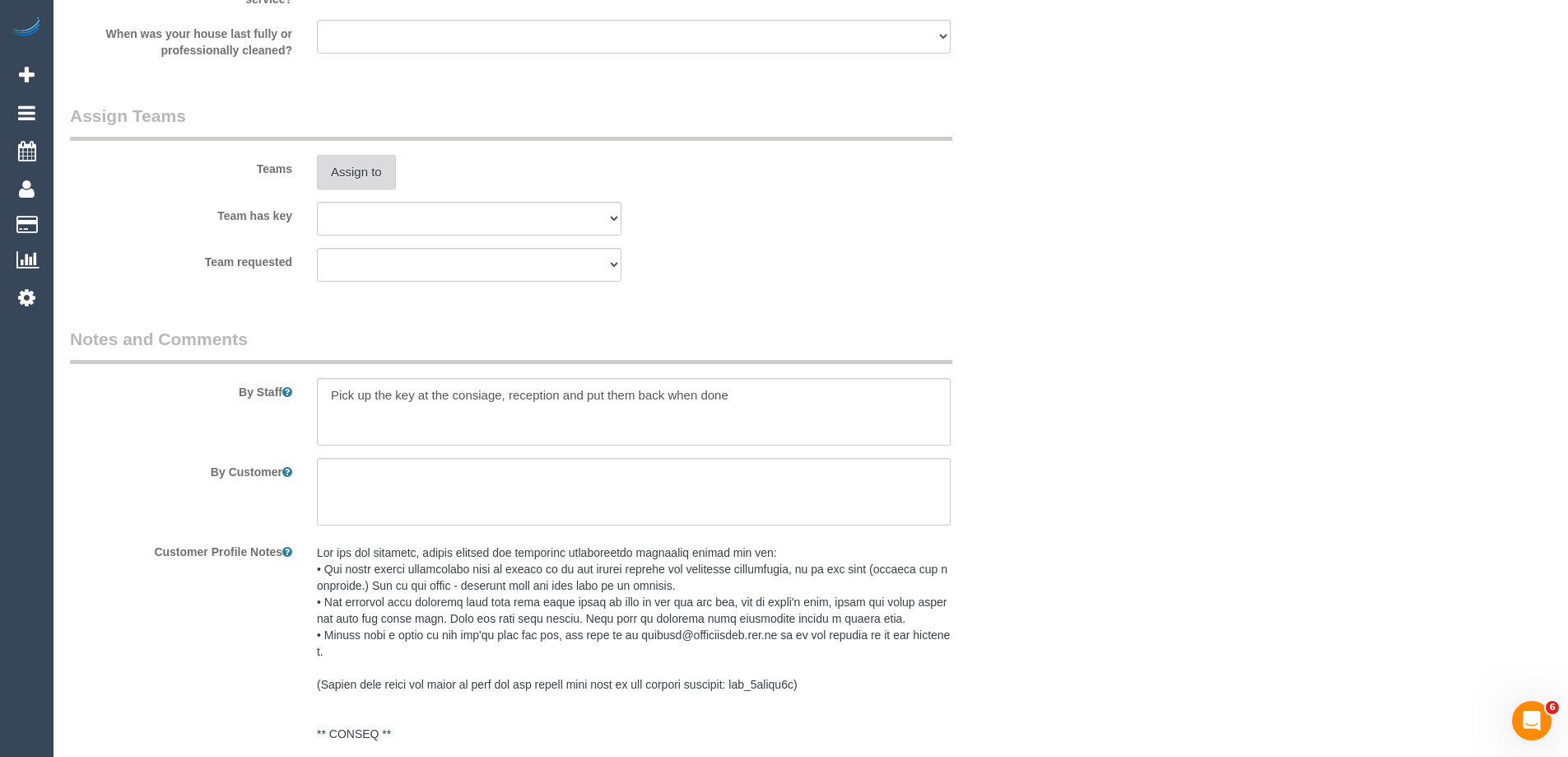
click at [351, 180] on button "Assign to" at bounding box center [356, 172] width 79 height 35
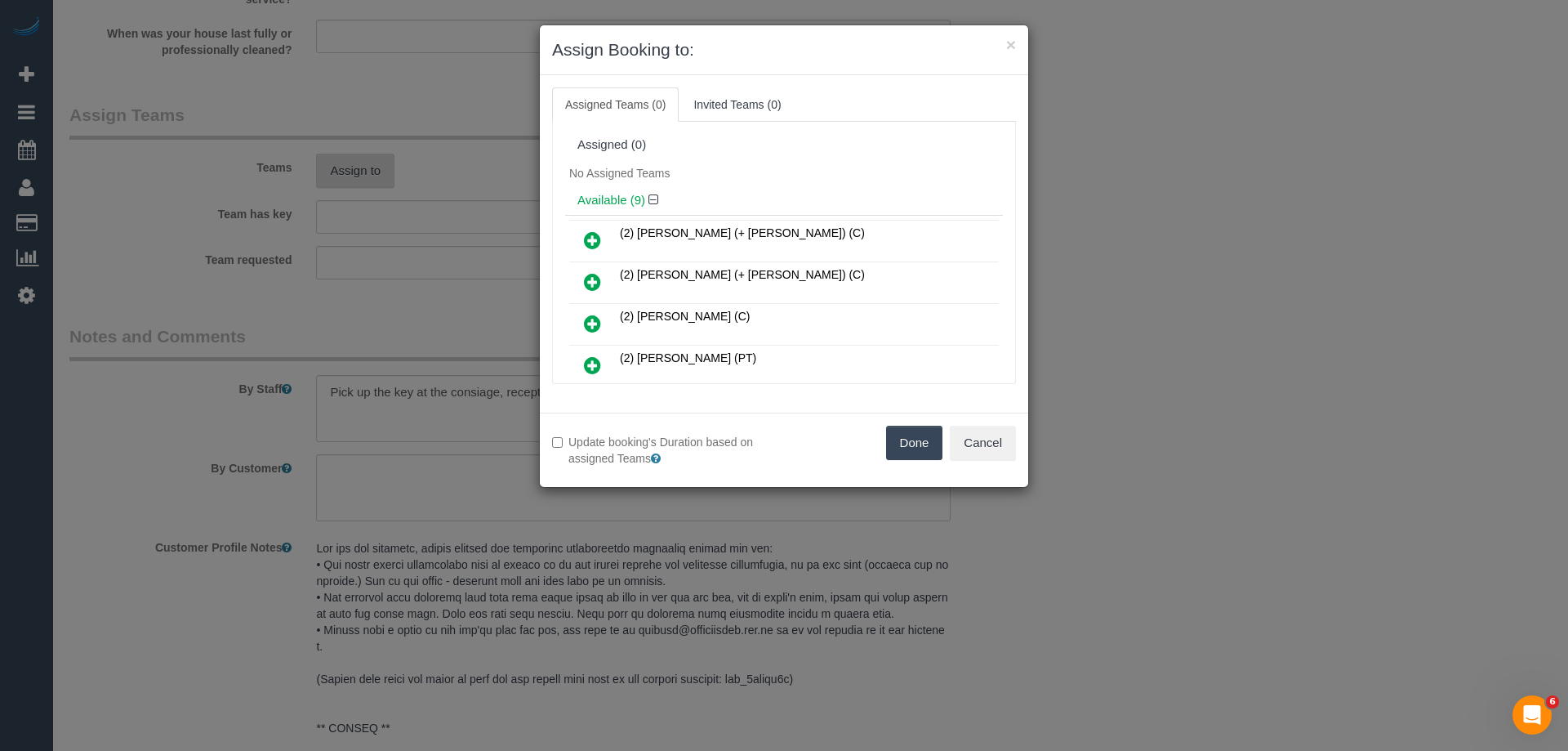
select select "object:6304"
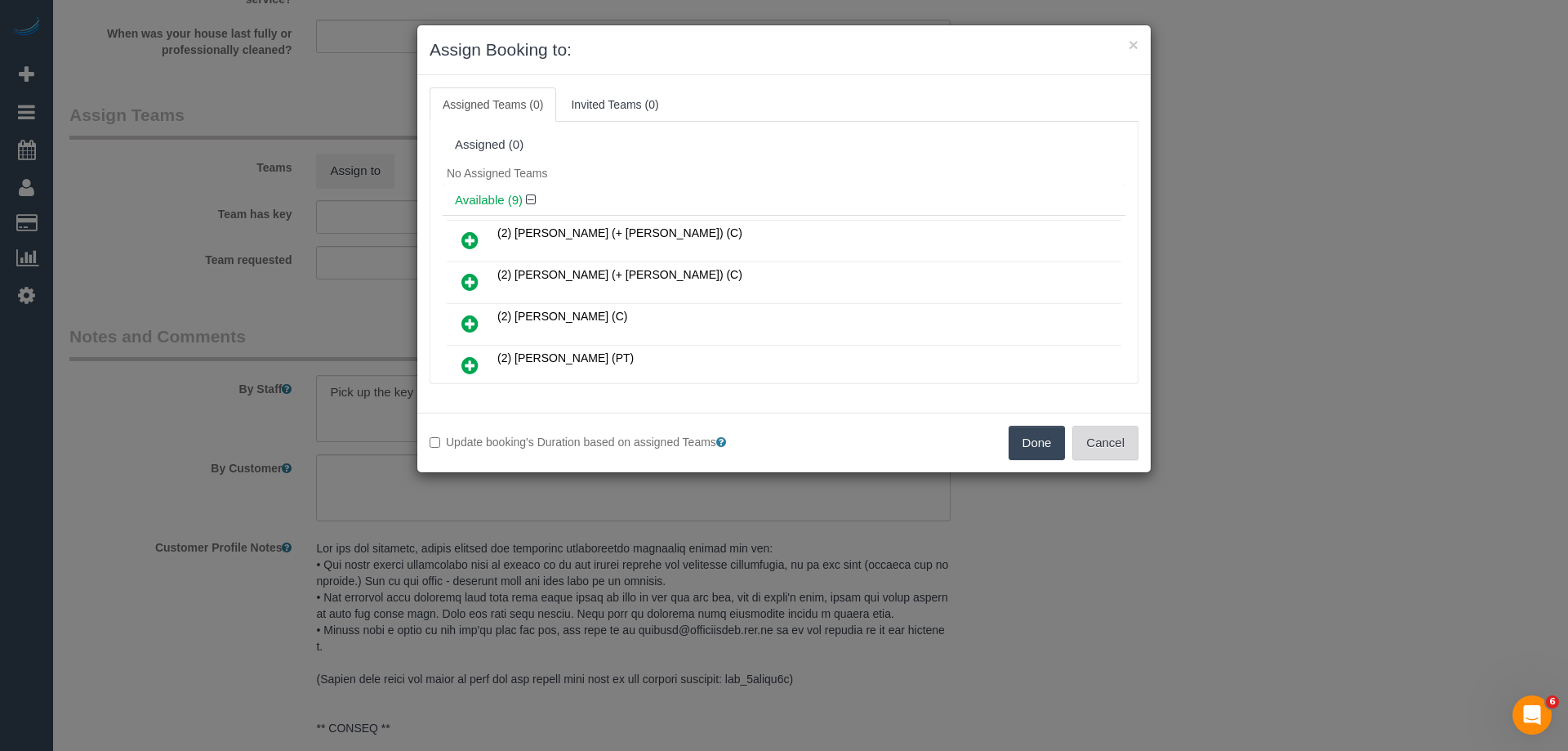
click at [1133, 430] on button "Cancel" at bounding box center [1105, 442] width 66 height 35
drag, startPoint x: 1133, startPoint y: 430, endPoint x: 923, endPoint y: 366, distance: 219.5
click at [1128, 427] on div "× Assign Booking to: Assigned Teams (0) Invited Teams (0) Assigned (0) No Assig…" at bounding box center [784, 375] width 1568 height 751
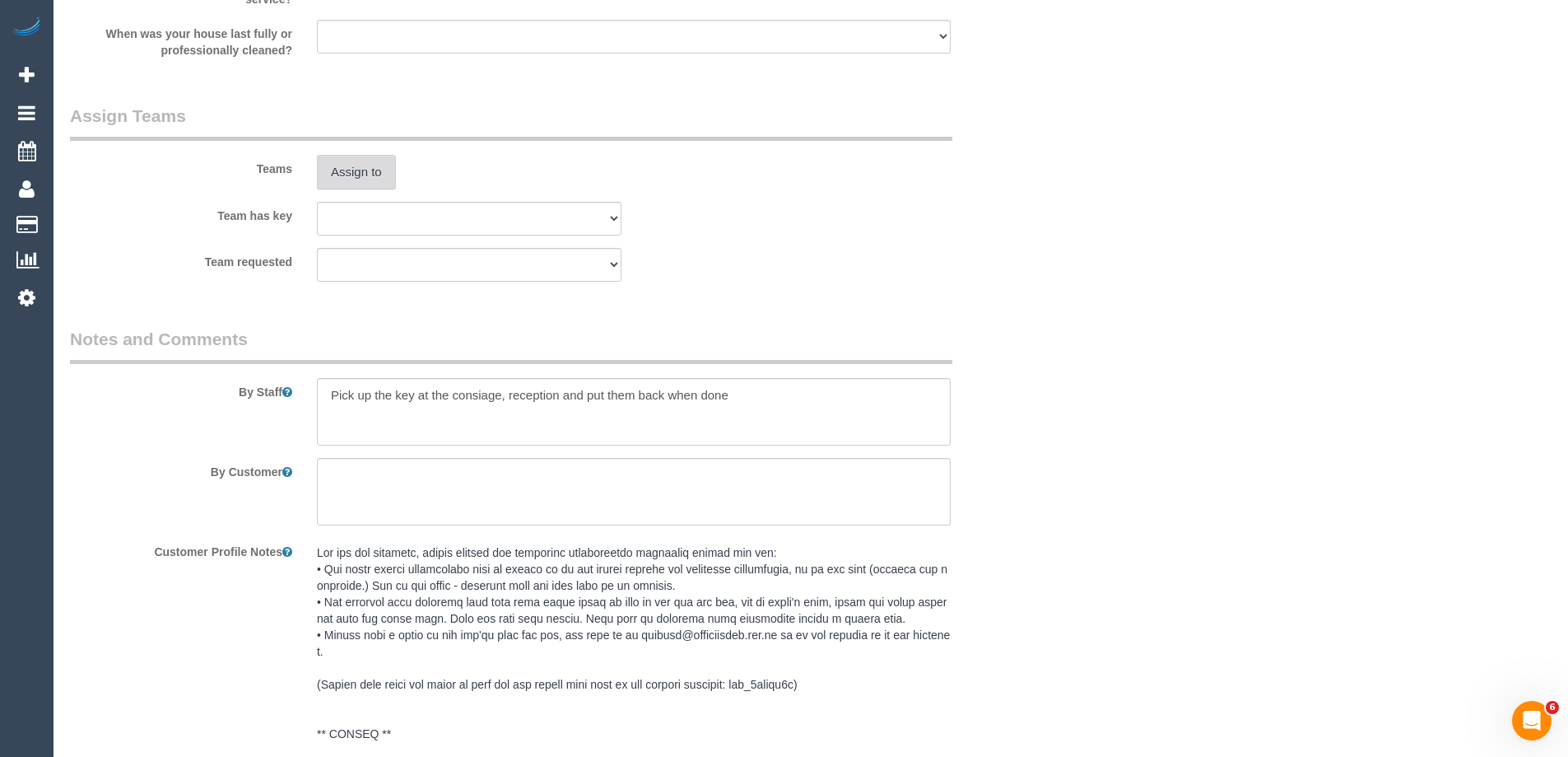
click at [349, 166] on button "Assign to" at bounding box center [356, 172] width 79 height 35
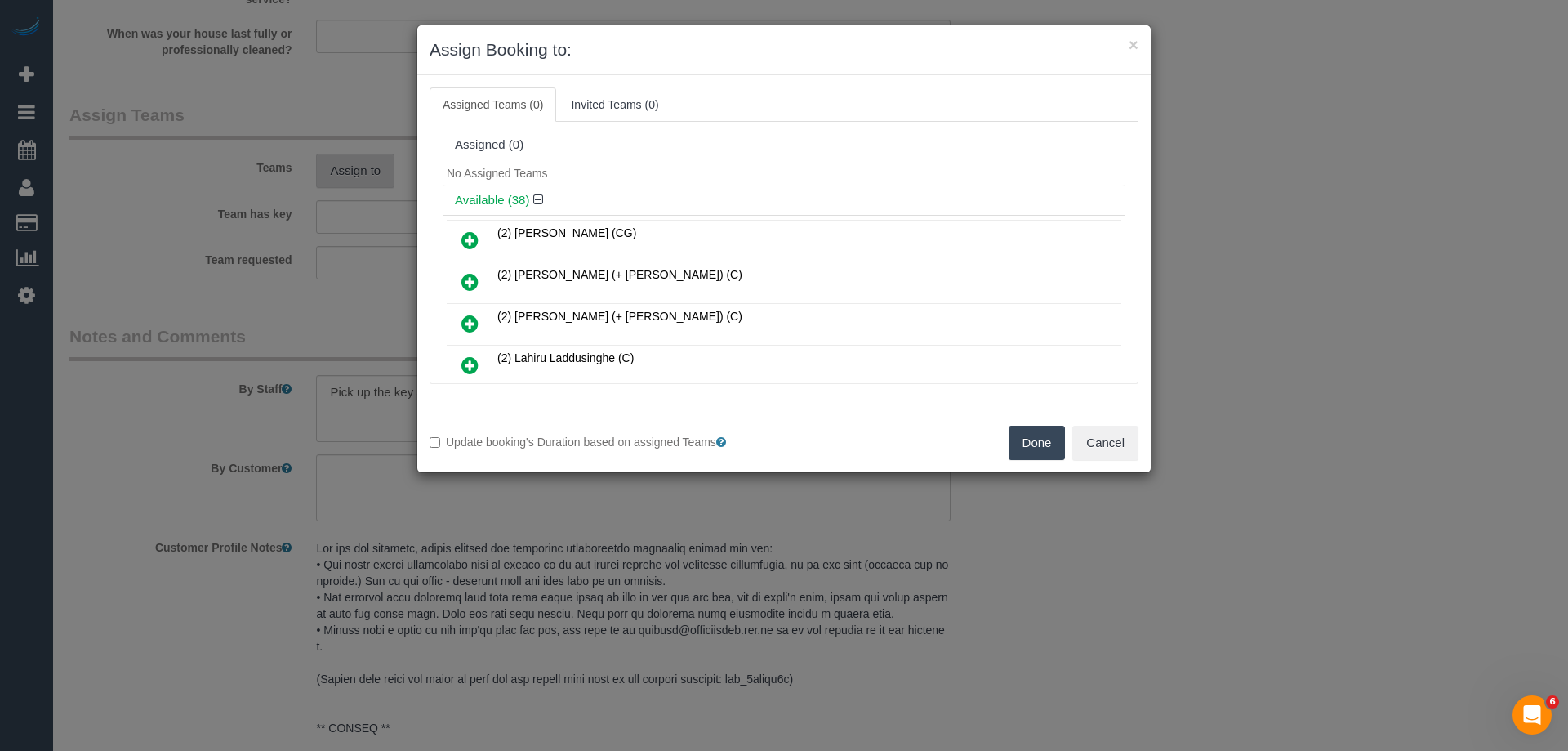
scroll to position [565, 0]
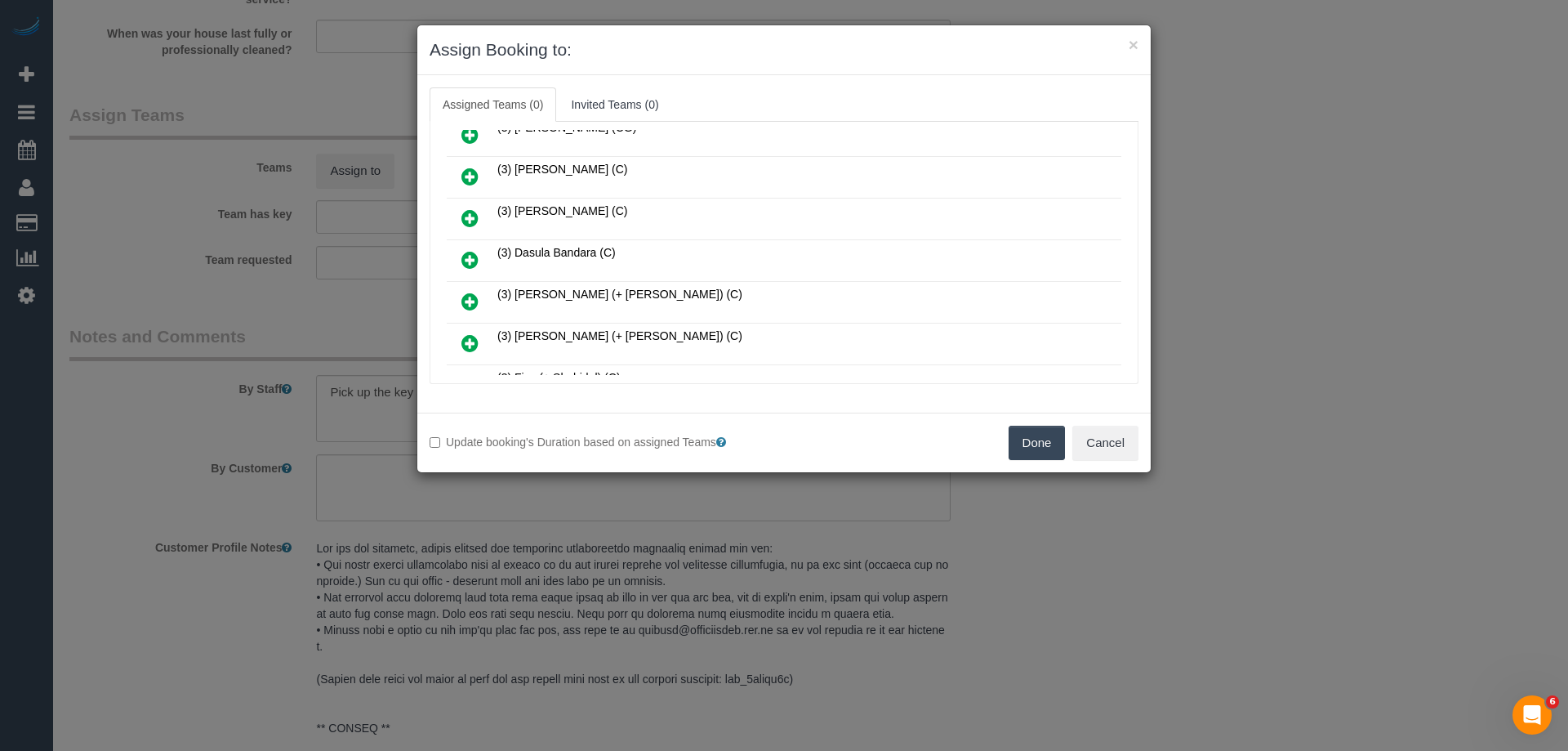
click at [475, 265] on icon at bounding box center [470, 259] width 17 height 20
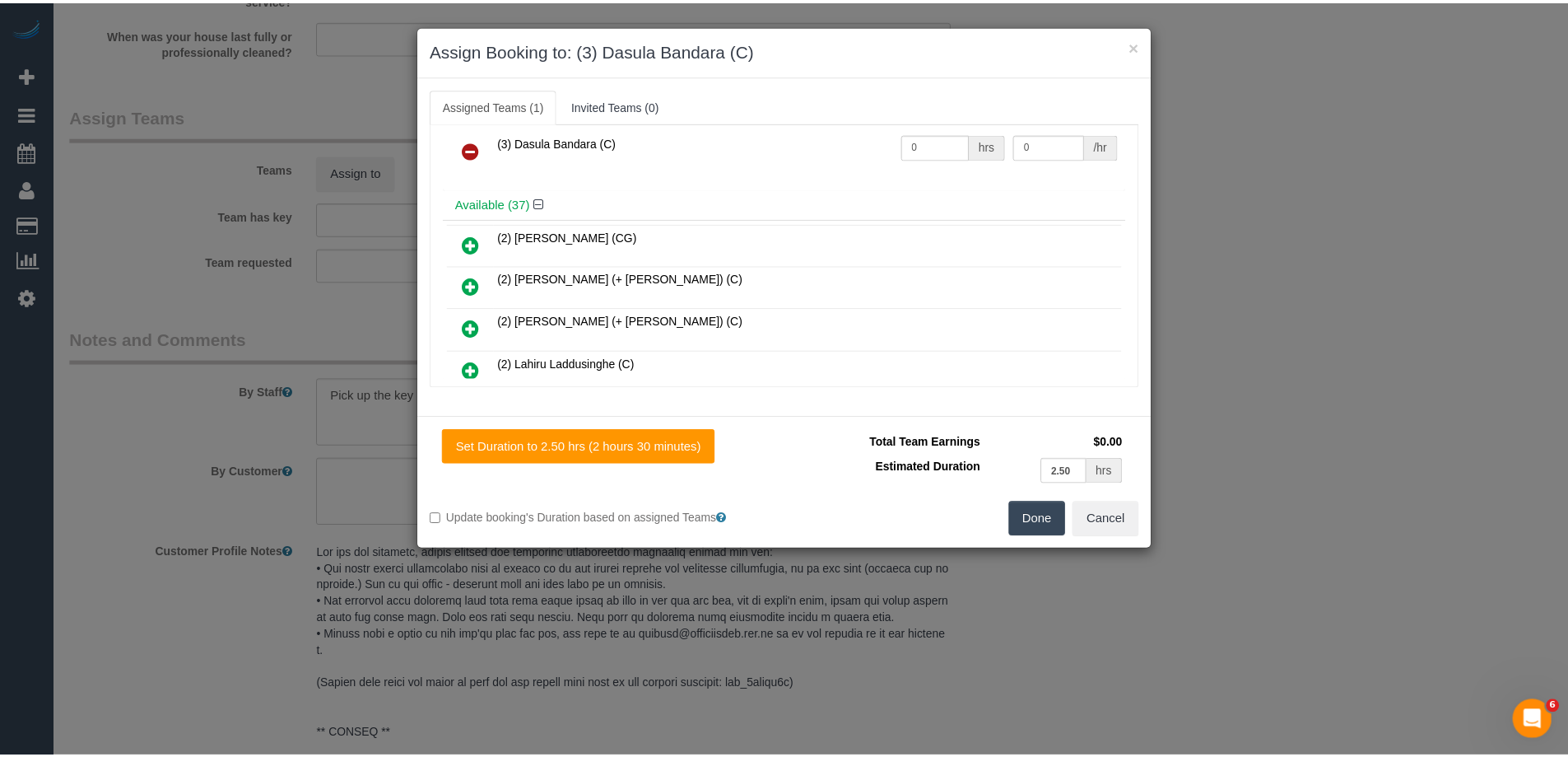
scroll to position [0, 0]
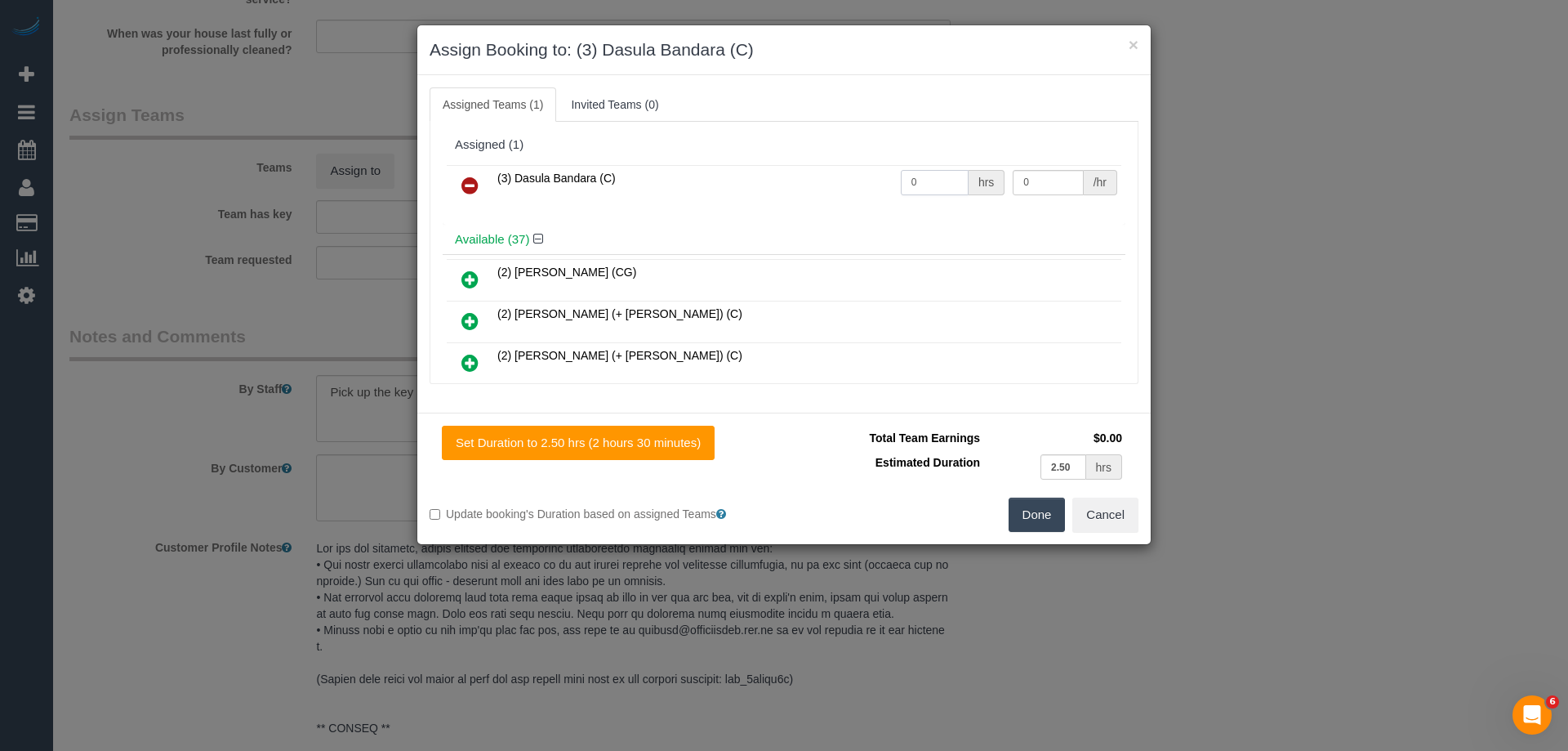
click at [916, 179] on input "0" at bounding box center [935, 182] width 68 height 25
type input "2.5"
click at [1061, 181] on input "0" at bounding box center [1048, 182] width 70 height 25
type input "35"
click at [1048, 521] on button "Done" at bounding box center [1036, 514] width 57 height 35
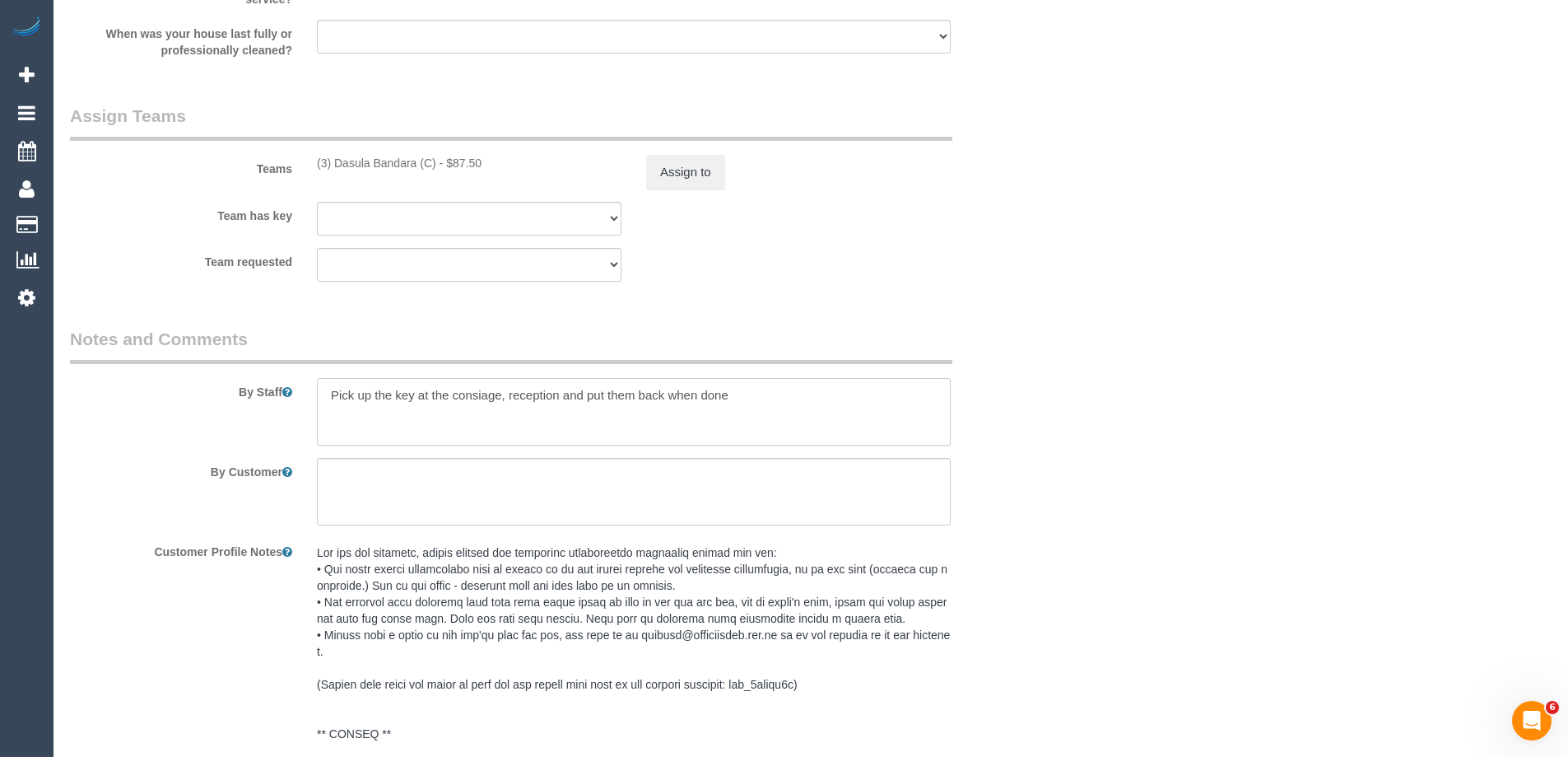
click at [327, 394] on textarea at bounding box center [634, 412] width 634 height 68
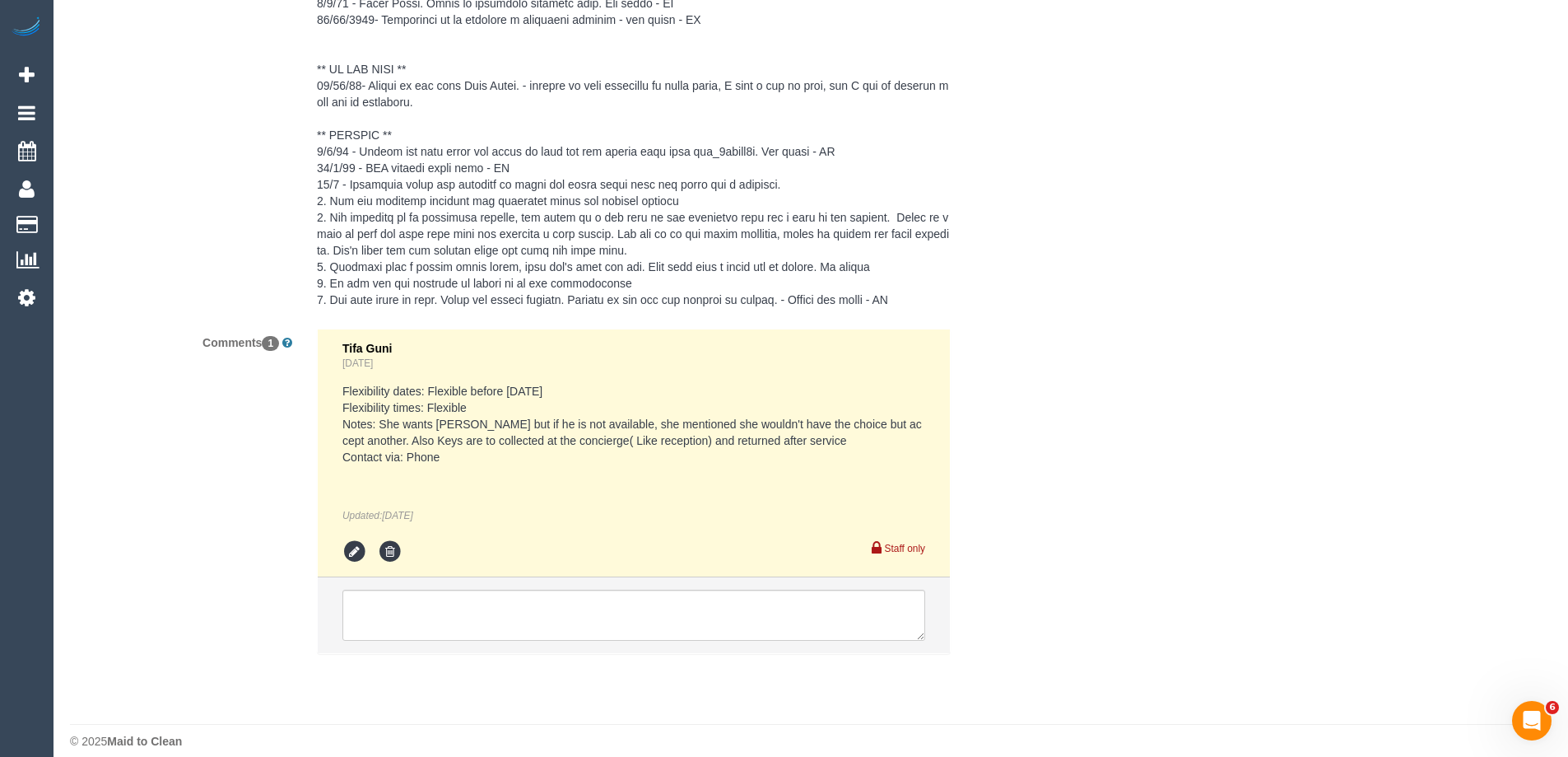
scroll to position [3366, 0]
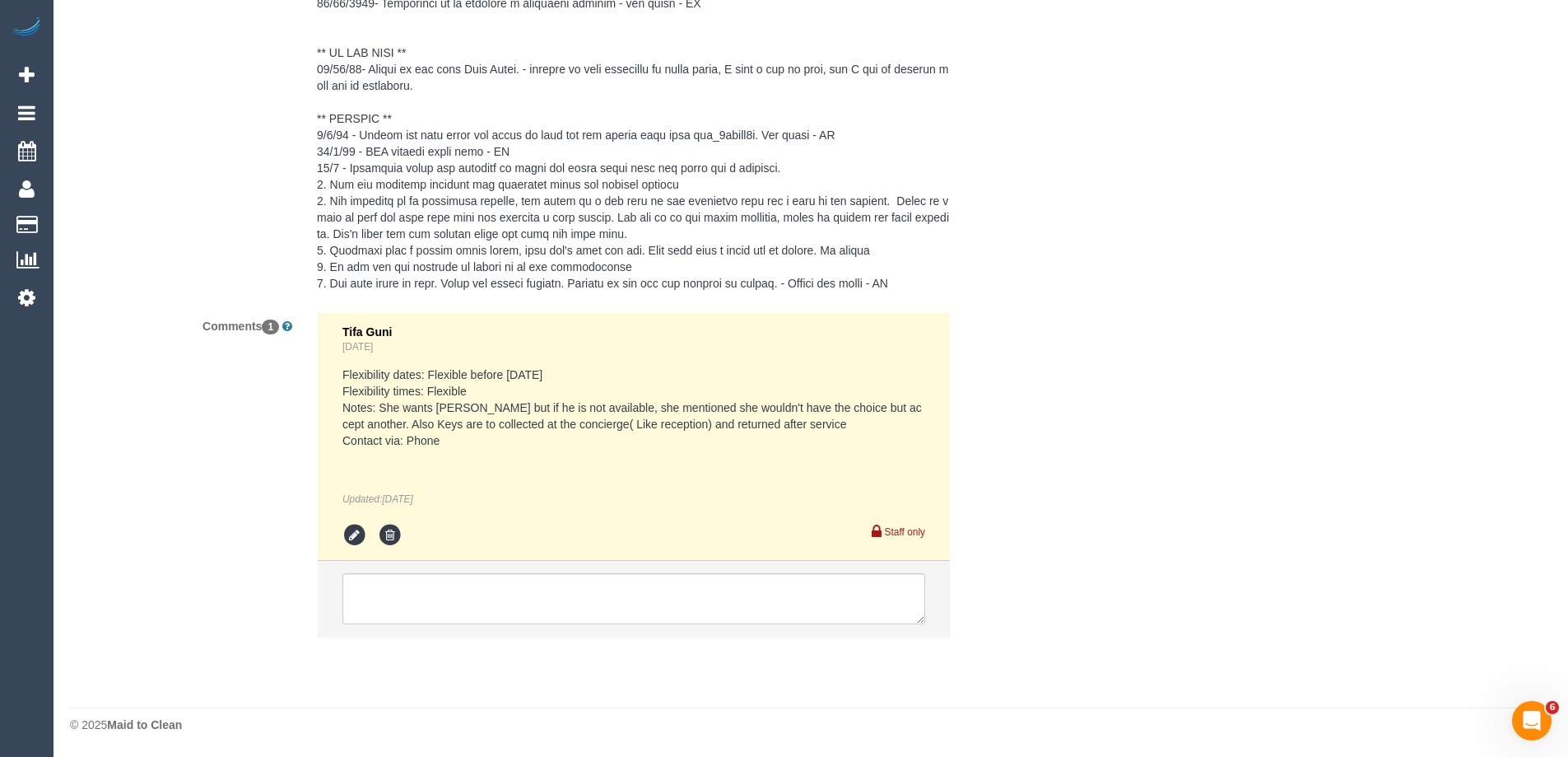
type textarea "2 hours + linen = approx 2.5 hours Pick up the key at the consiage, reception a…"
click at [486, 605] on textarea at bounding box center [634, 598] width 583 height 51
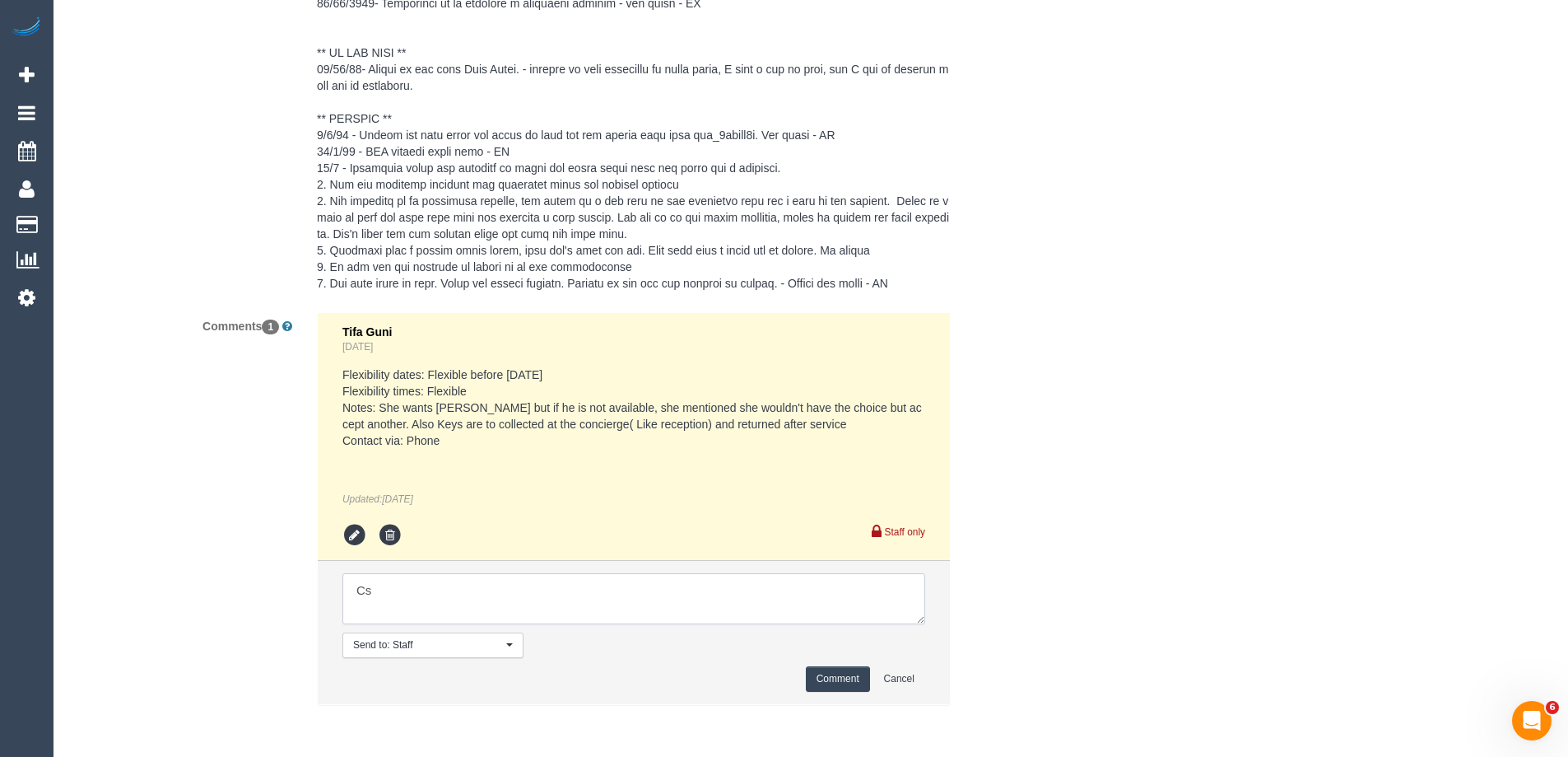
type textarea "C"
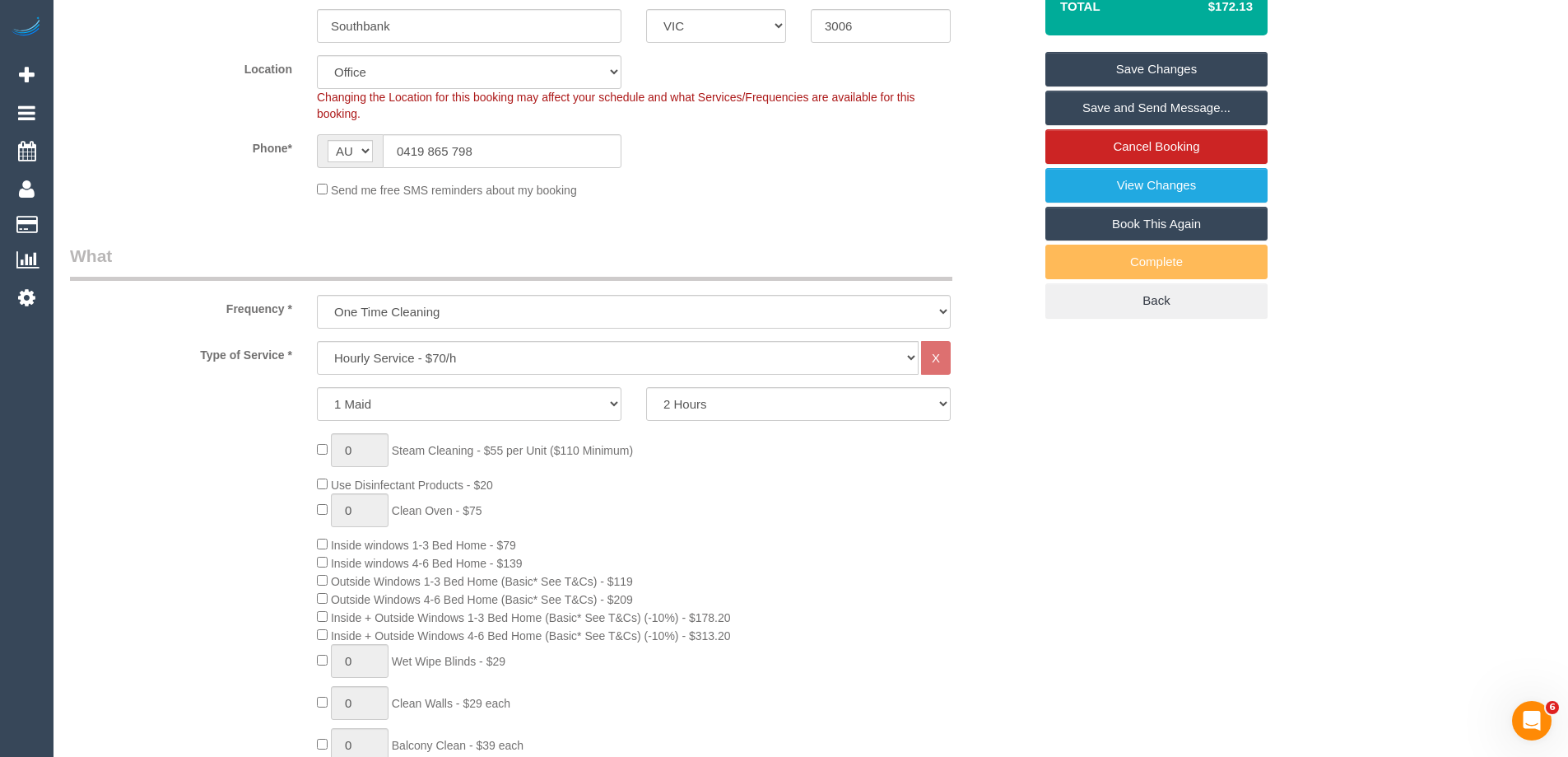
scroll to position [71, 0]
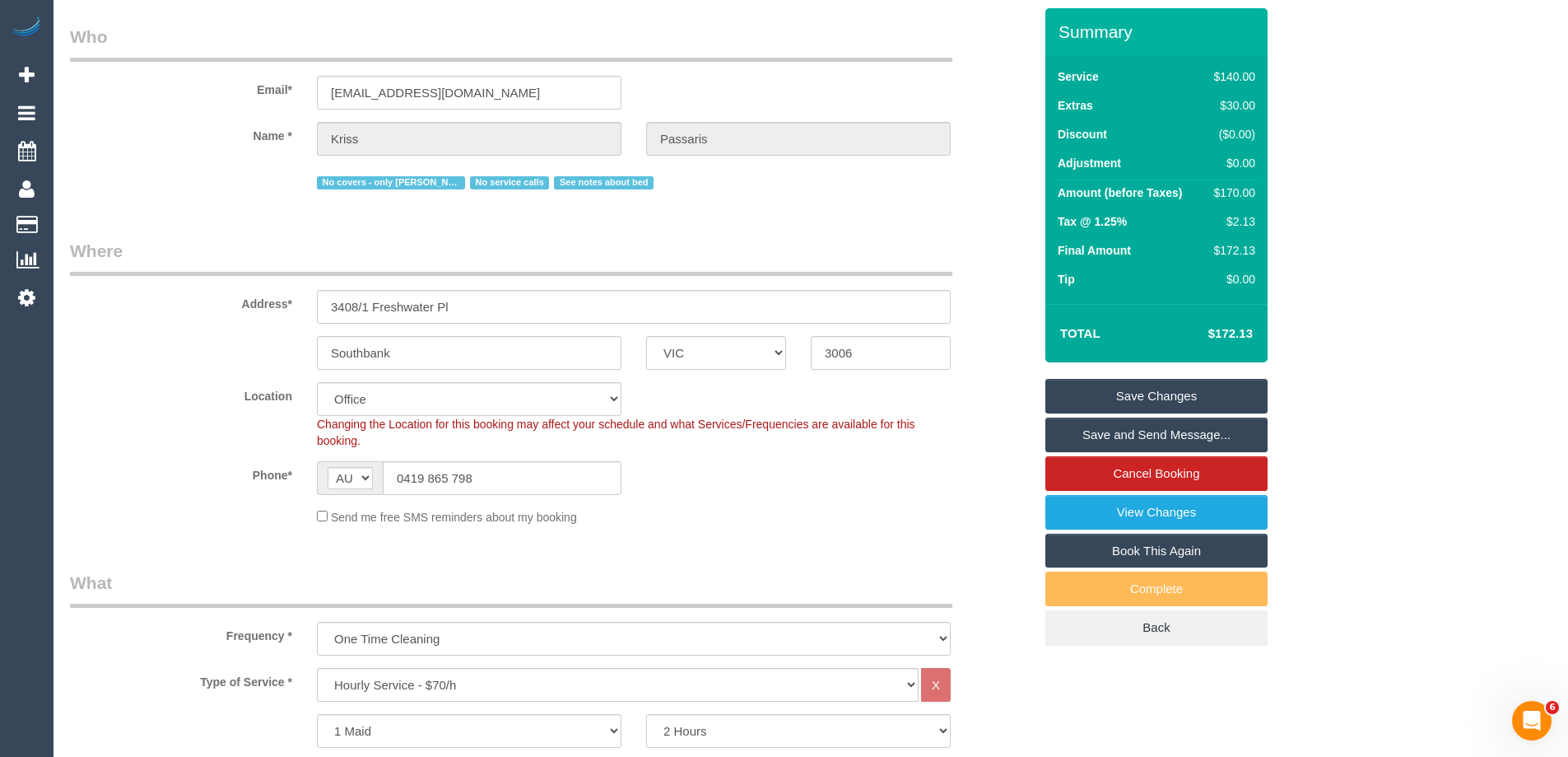
click at [1218, 390] on link "Save Changes" at bounding box center [1156, 396] width 222 height 35
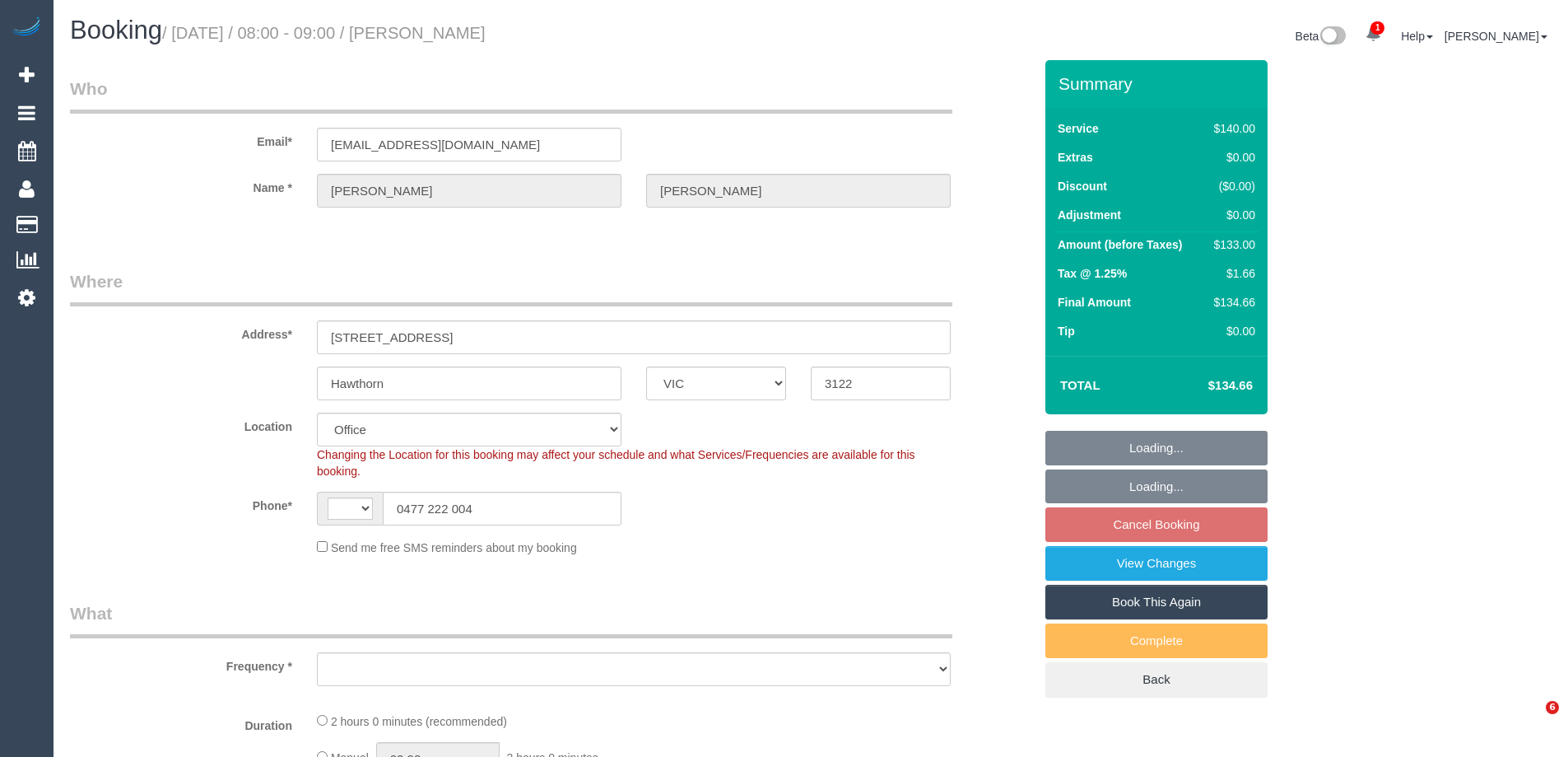
select select "VIC"
select select "string:AU"
select select "object:736"
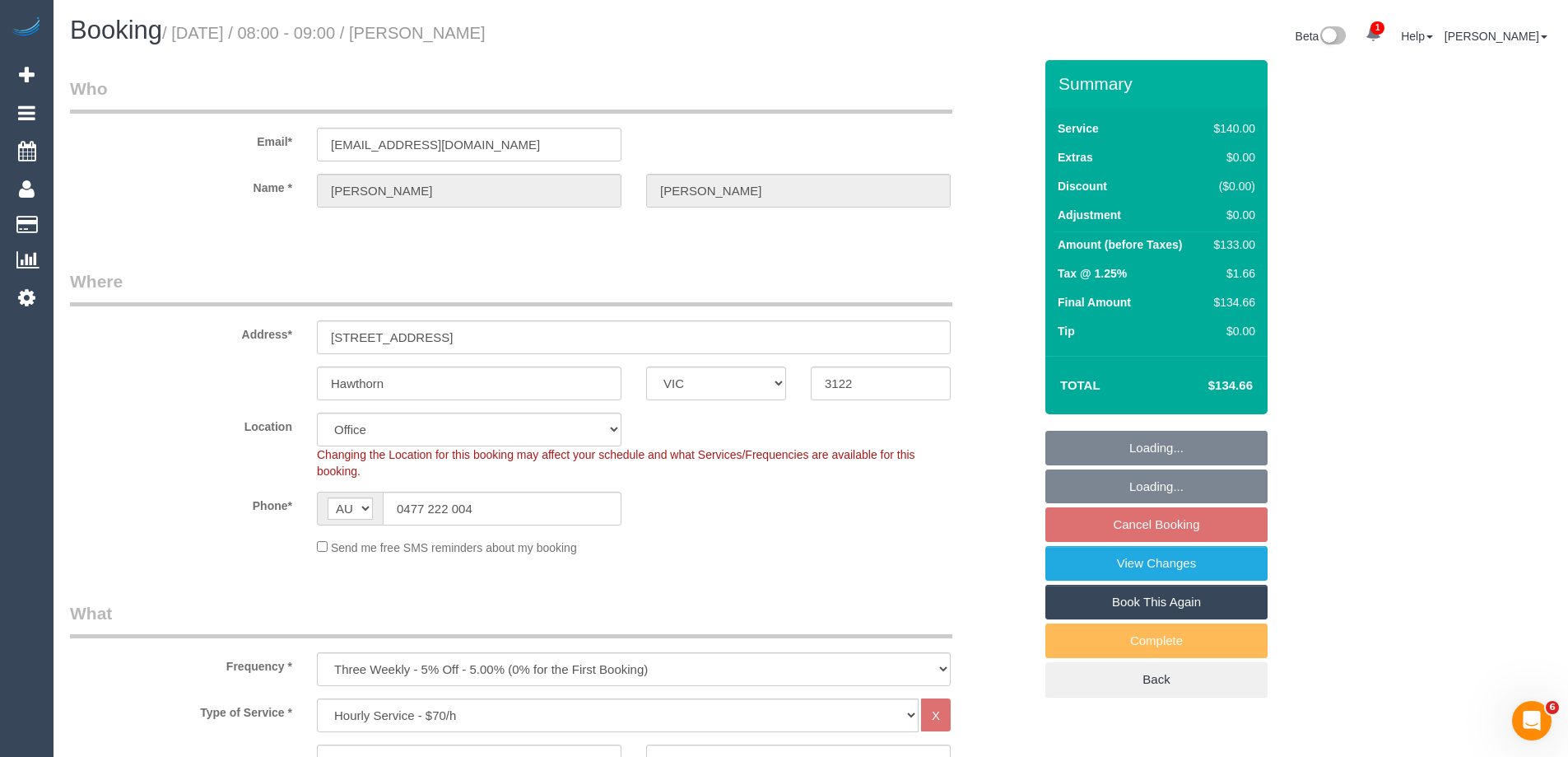
select select "string:stripe-pm_1Q1HZT2GScqysDRVbd2H2VUO"
select select "object:887"
select select "number:28"
select select "number:14"
select select "number:19"
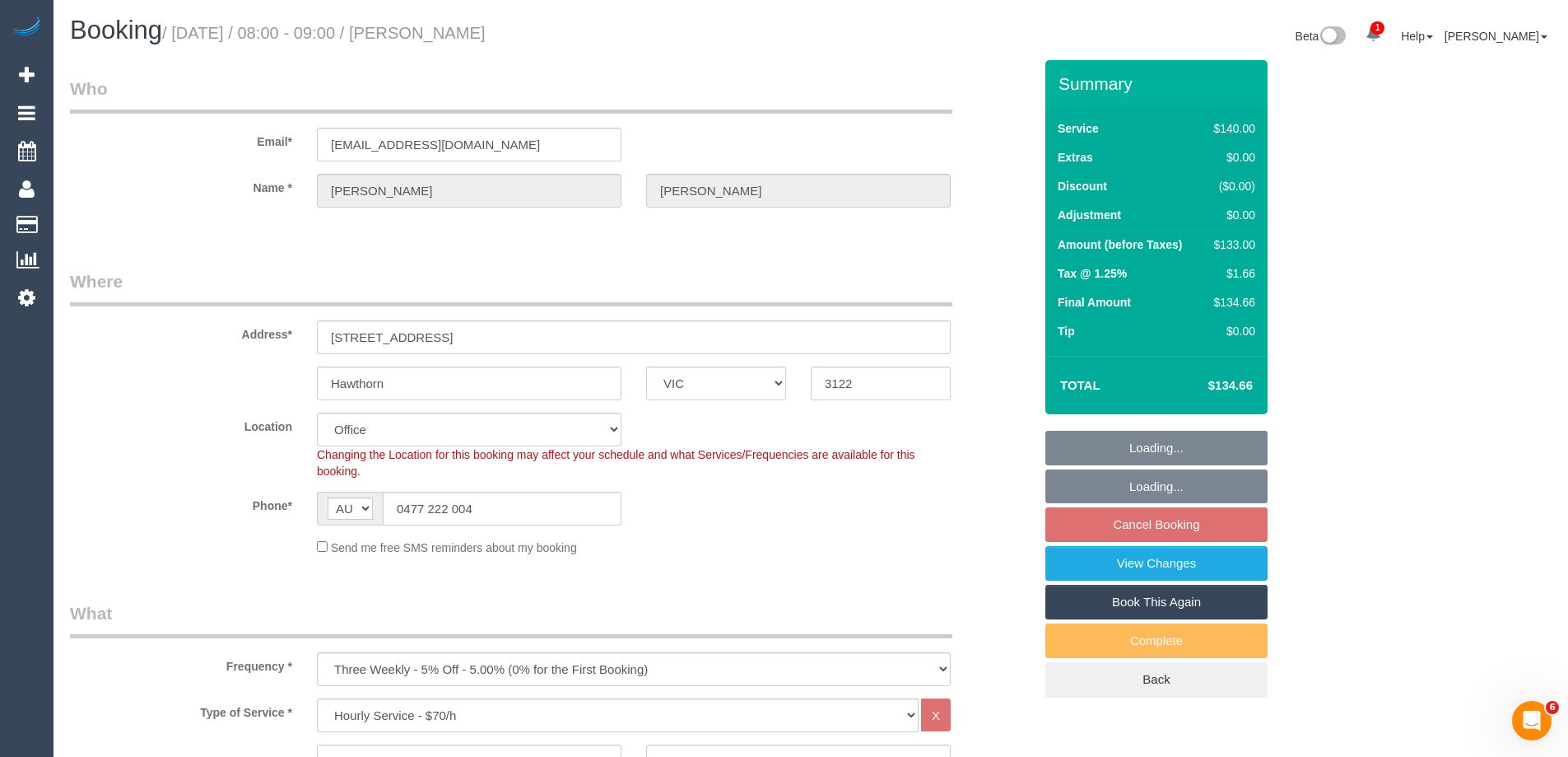
select select "number:23"
select select "number:34"
select select "number:26"
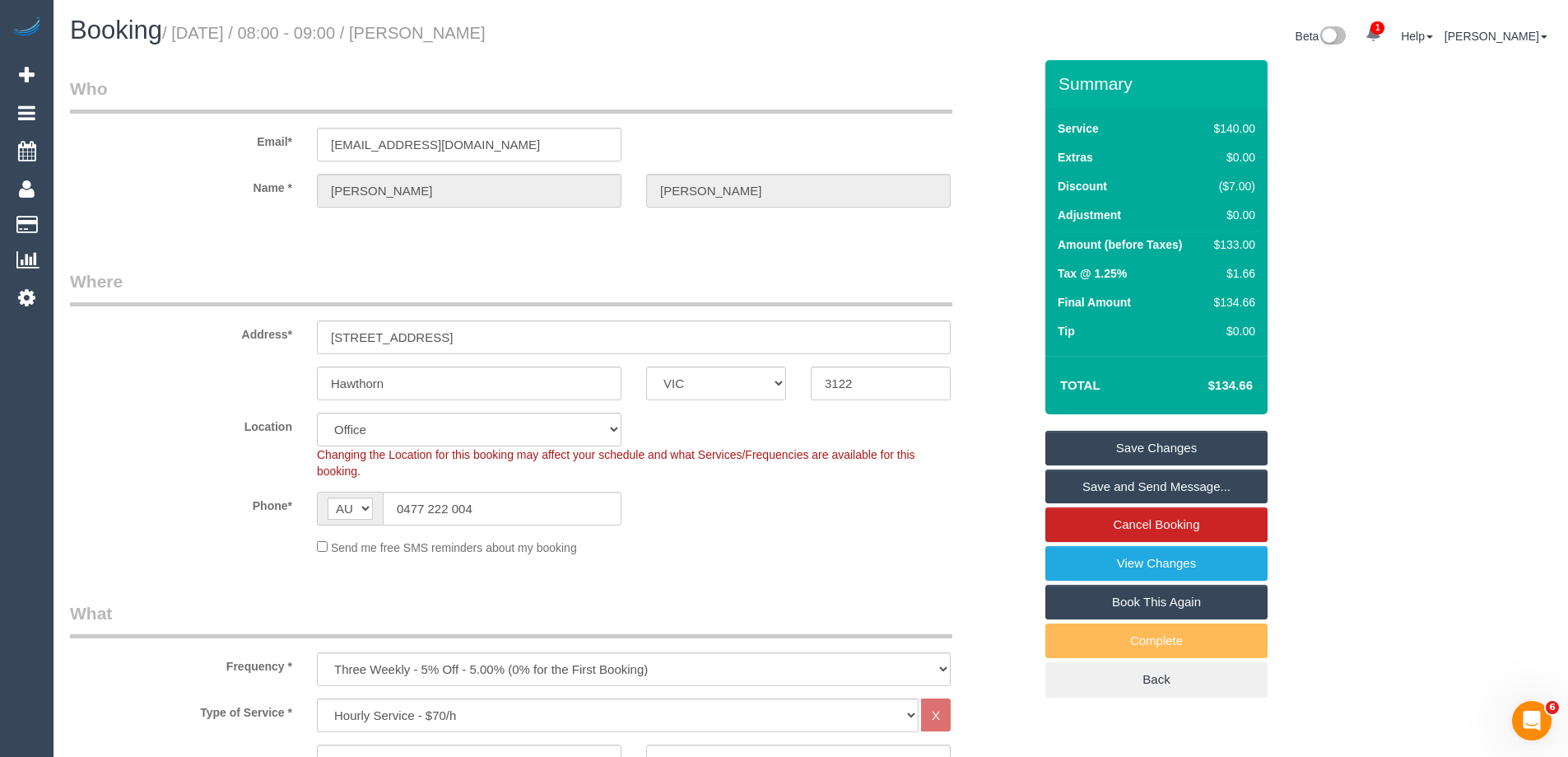
drag, startPoint x: 523, startPoint y: 35, endPoint x: 436, endPoint y: 38, distance: 87.1
click at [436, 38] on h1 "Booking / October 15, 2025 / 08:00 - 09:00 / Luke Zagami" at bounding box center [433, 31] width 729 height 28
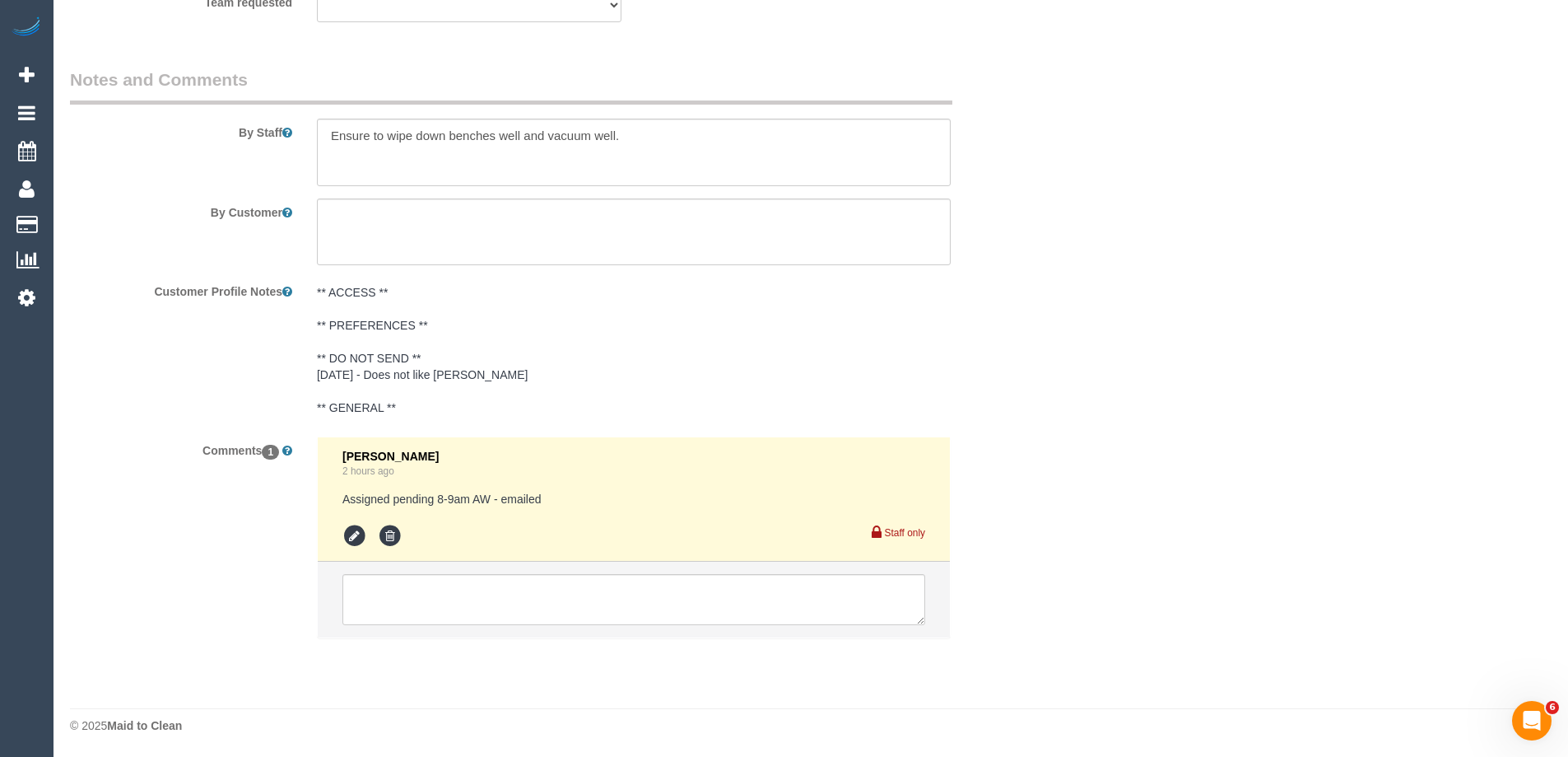
scroll to position [2800, 0]
click at [513, 602] on textarea at bounding box center [634, 598] width 583 height 51
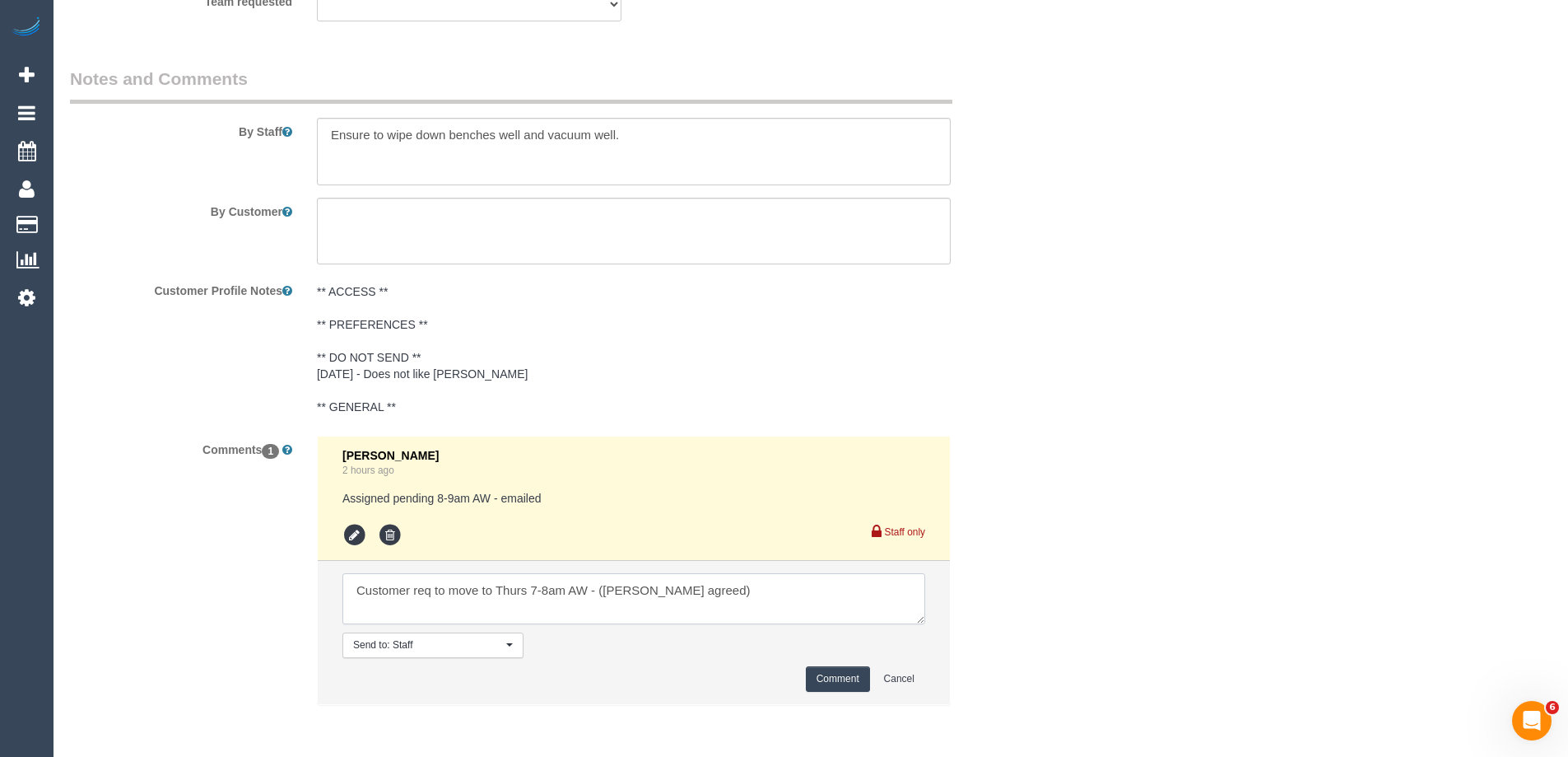
type textarea "Customer req to move to Thurs 7-8am AW - (Steve agreed)"
click at [826, 675] on button "Comment" at bounding box center [838, 678] width 64 height 25
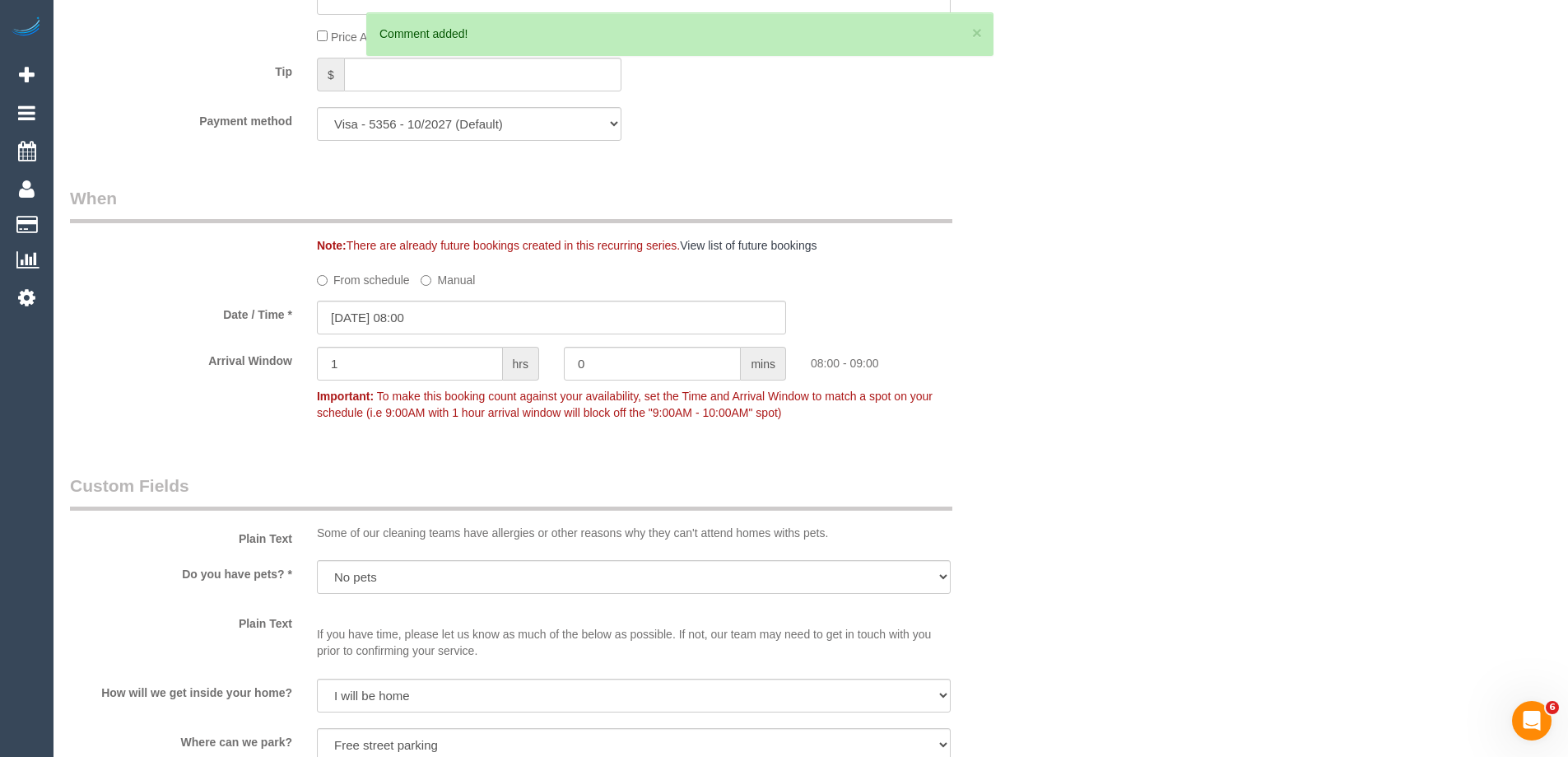
scroll to position [1648, 0]
click at [406, 317] on input "15/10/2025 08:00" at bounding box center [551, 319] width 469 height 34
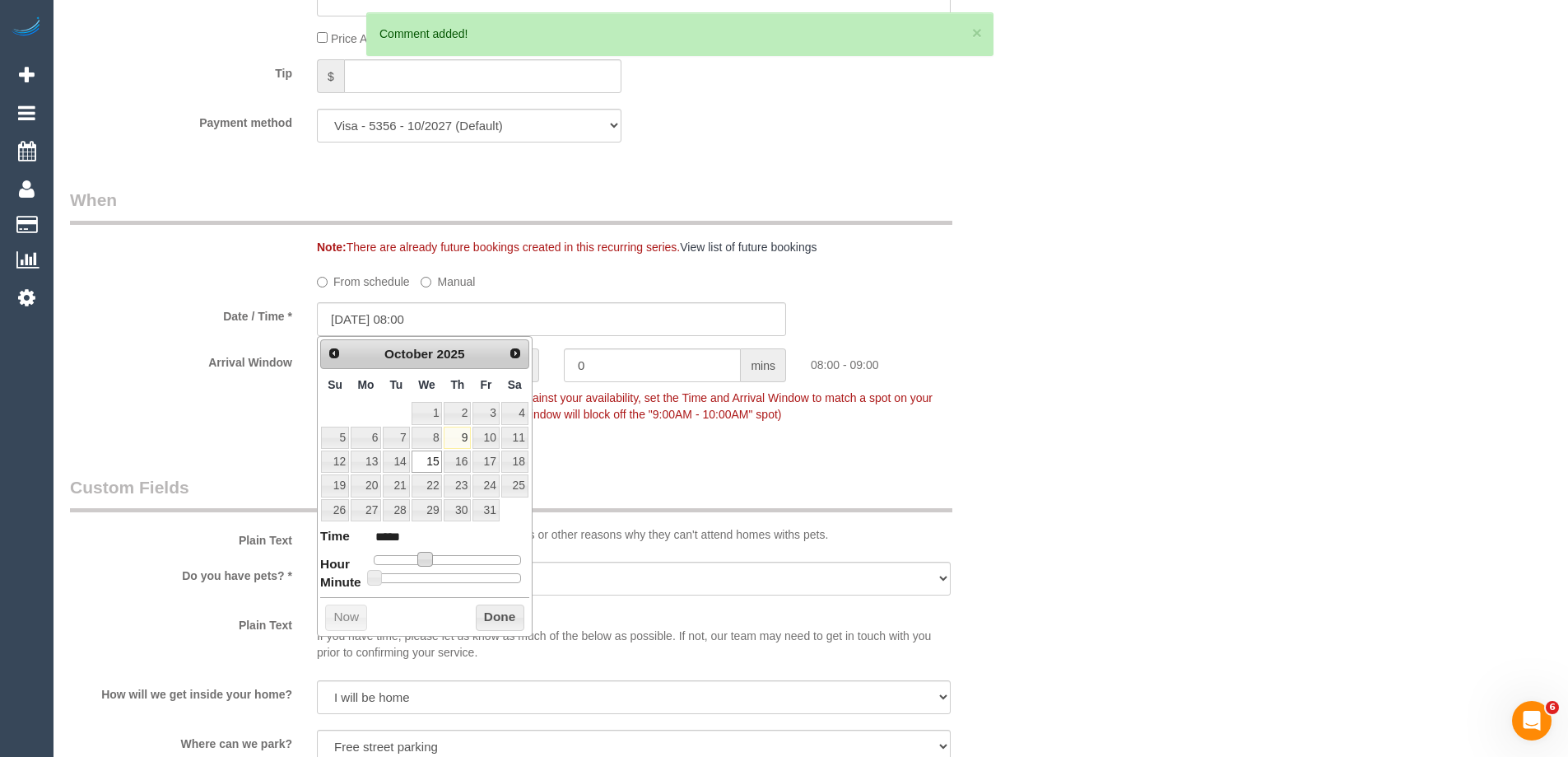
type input "15/10/2025 07:00"
type input "*****"
drag, startPoint x: 431, startPoint y: 559, endPoint x: 423, endPoint y: 558, distance: 8.1
click at [423, 558] on span at bounding box center [419, 560] width 15 height 15
click at [495, 611] on button "Done" at bounding box center [500, 618] width 49 height 26
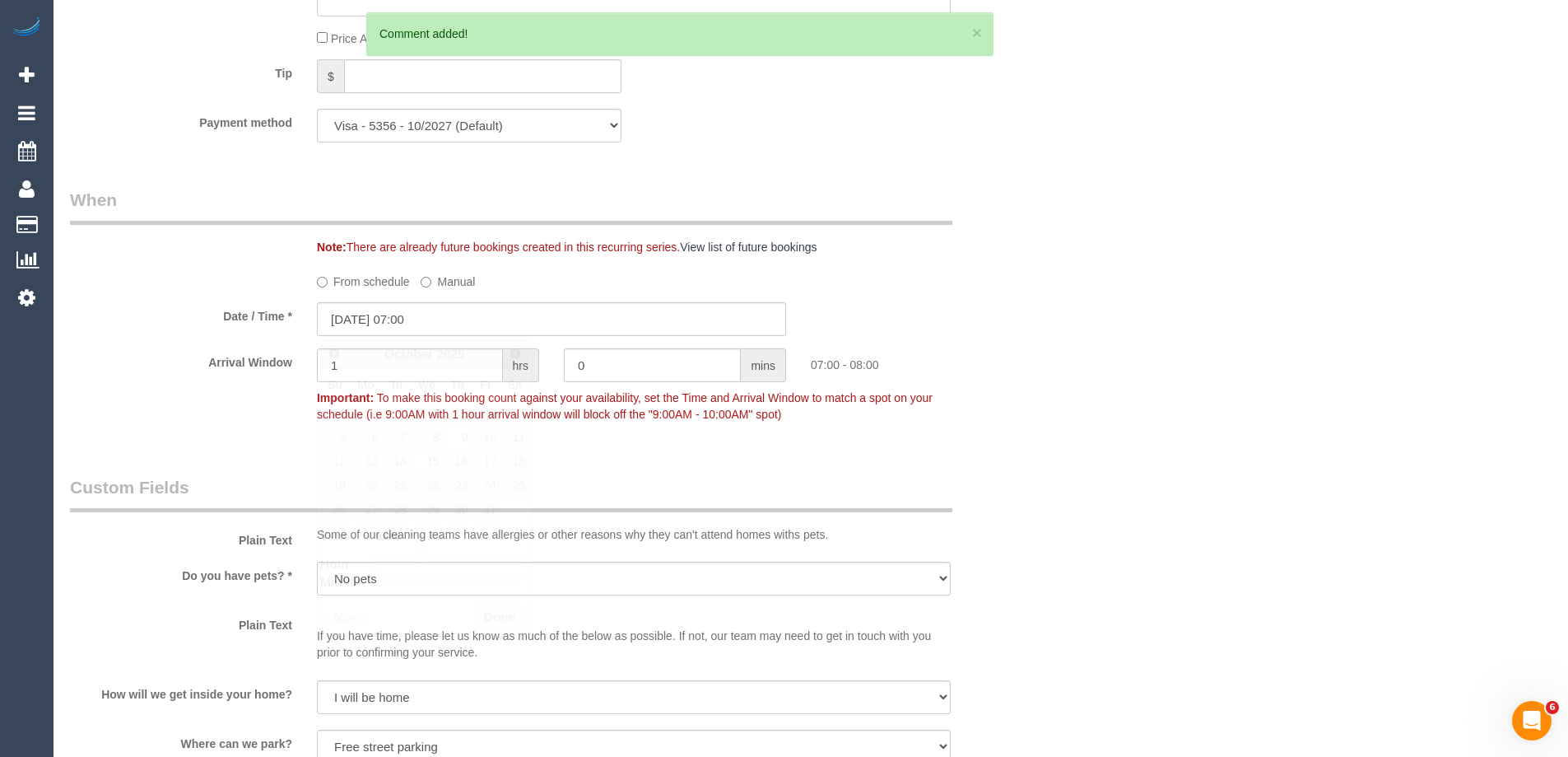
drag, startPoint x: 1066, startPoint y: 401, endPoint x: 1049, endPoint y: 418, distance: 24.0
click at [1075, 400] on div "Who Email* lukezag@hotmail.com Name * Luke Zagami Where Address* 1 Domville Ave…" at bounding box center [810, 195] width 1482 height 3564
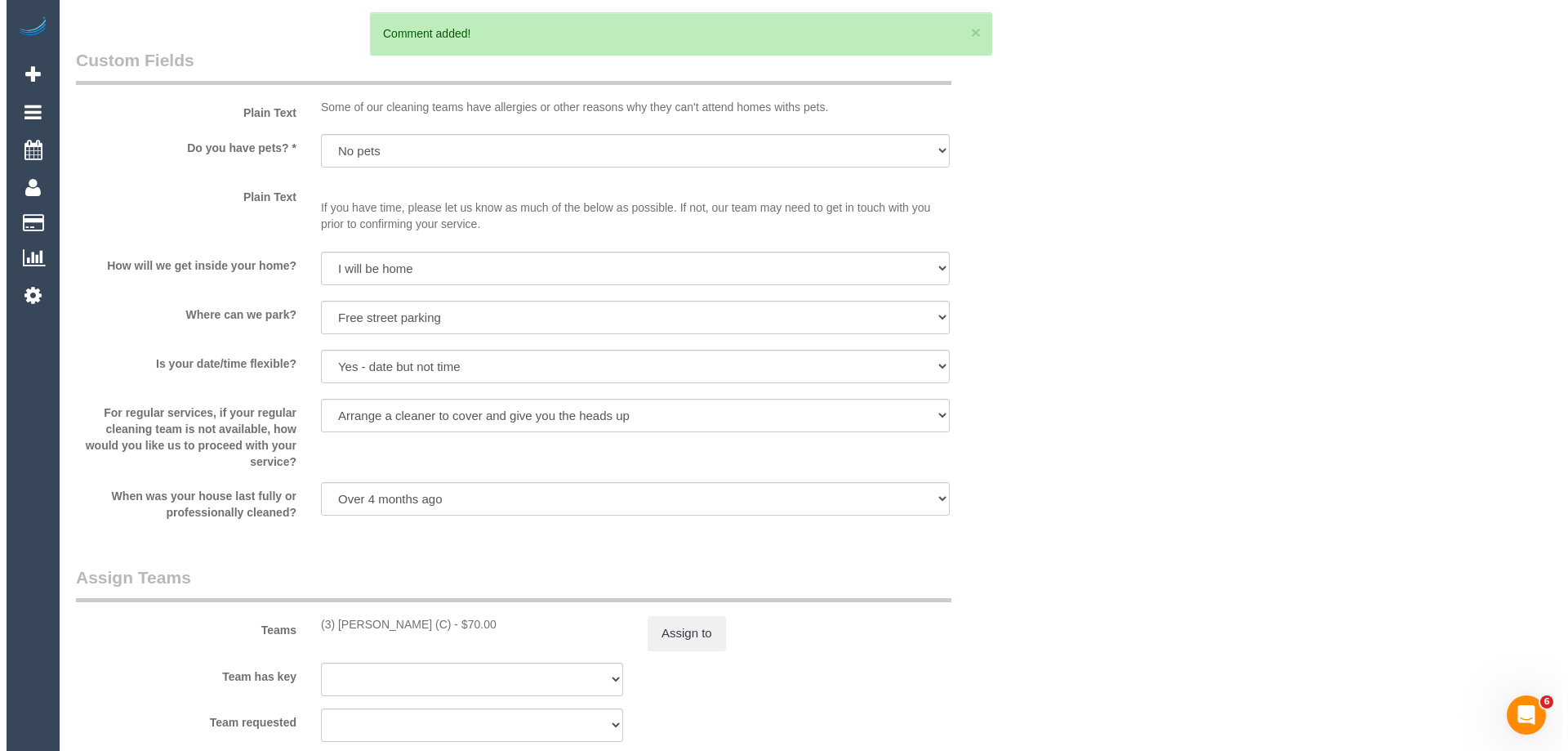
scroll to position [2125, 0]
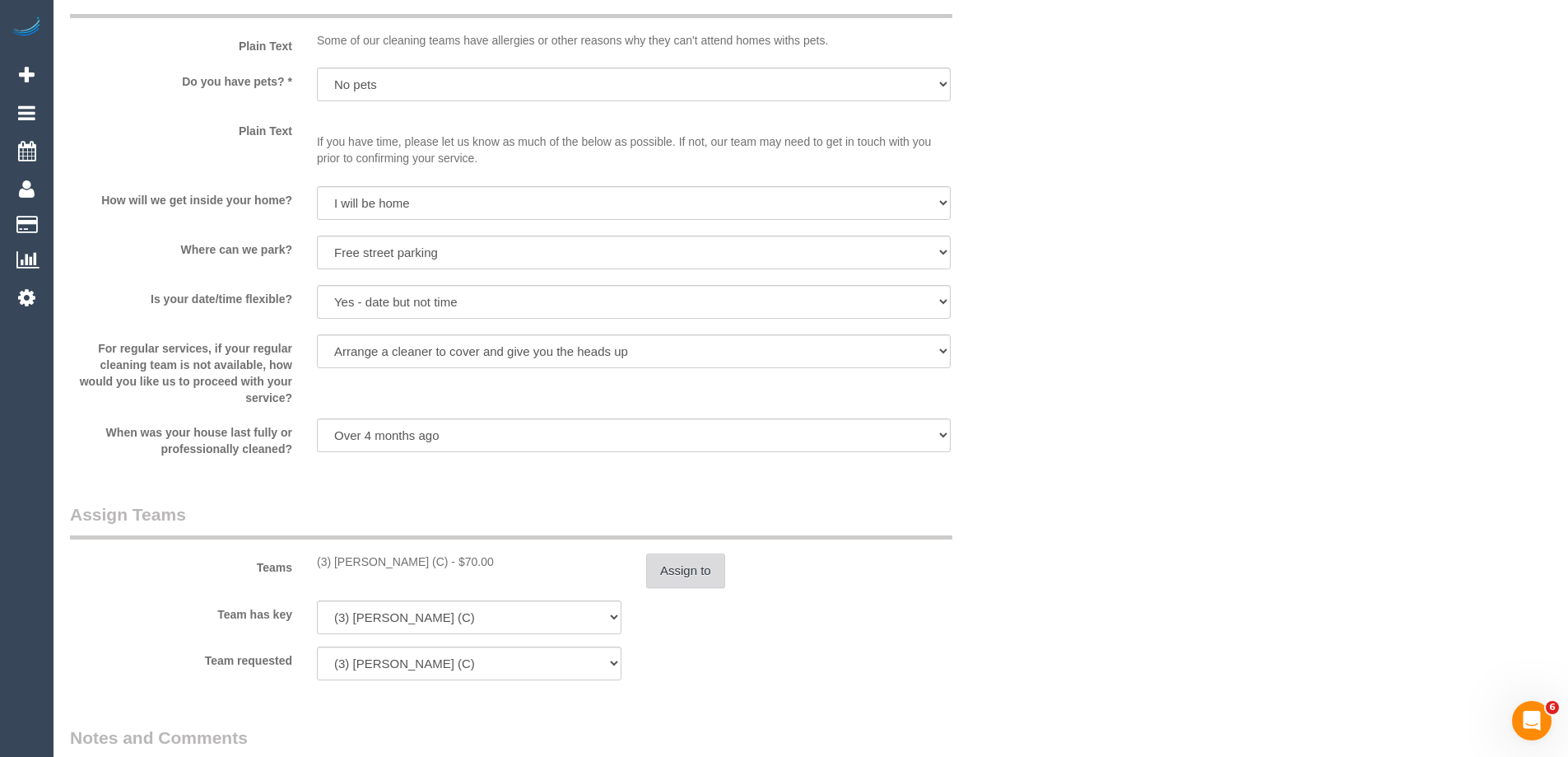
click at [692, 569] on button "Assign to" at bounding box center [685, 570] width 79 height 35
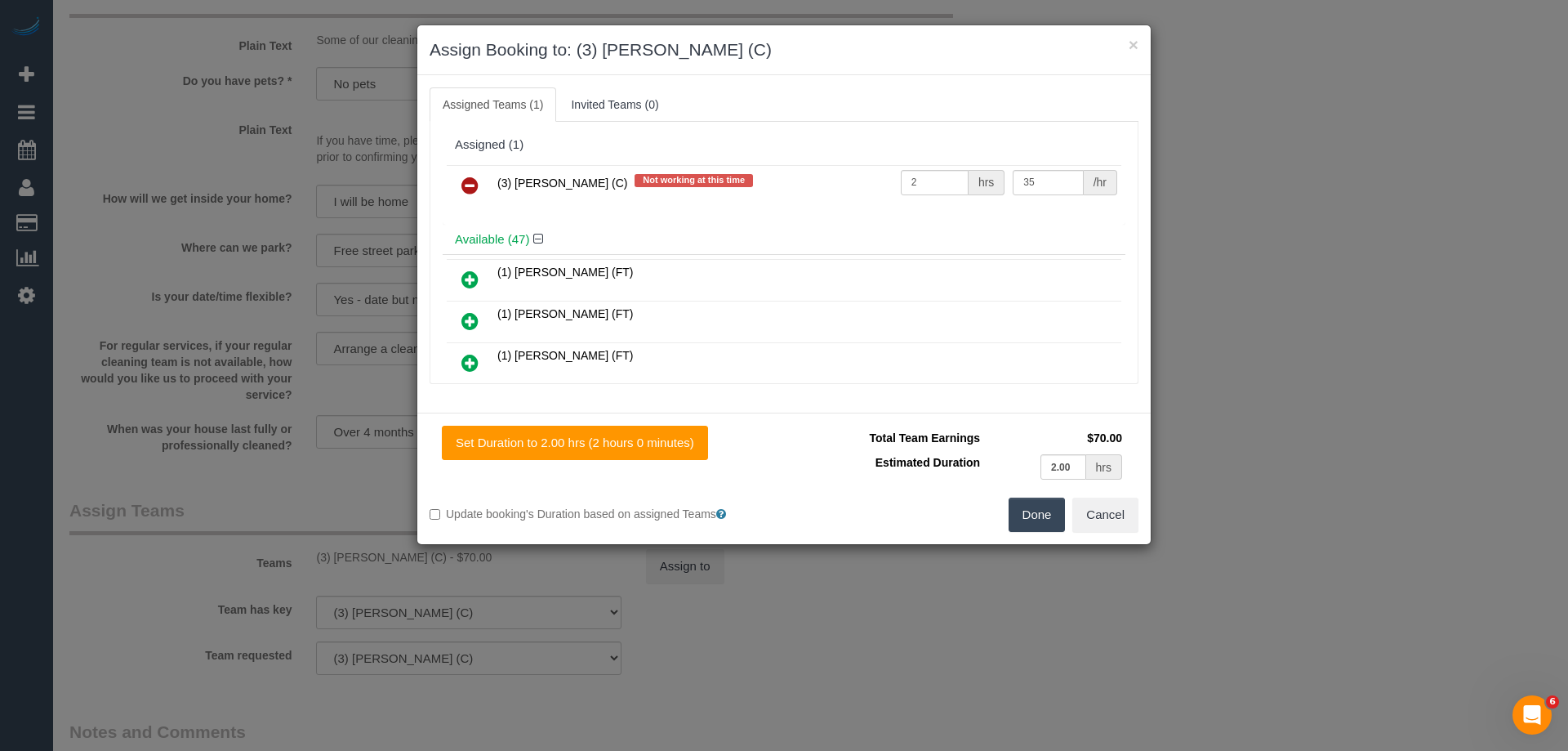
click at [465, 188] on icon at bounding box center [470, 185] width 17 height 20
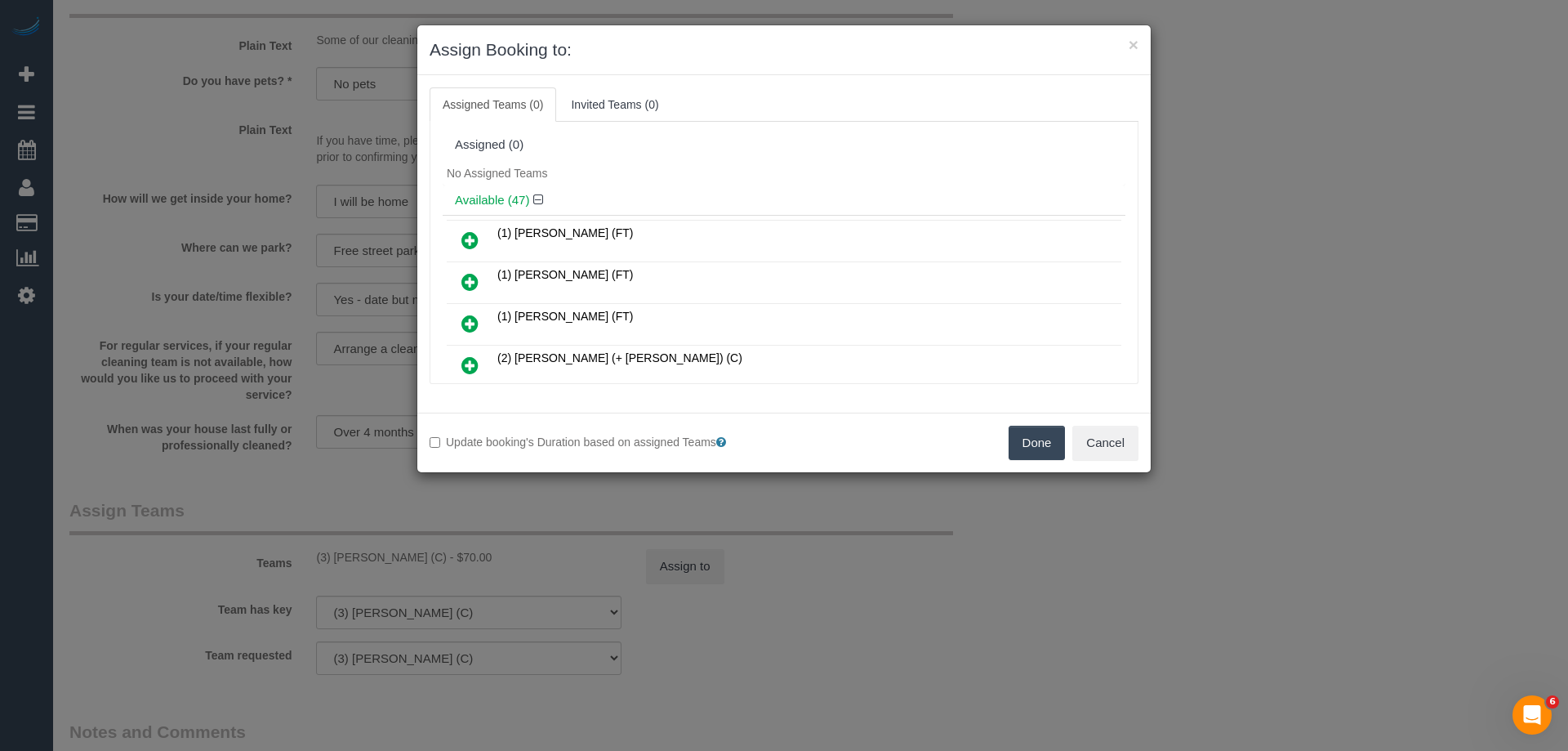
click at [742, 154] on div "Assigned (0)" at bounding box center [784, 145] width 683 height 31
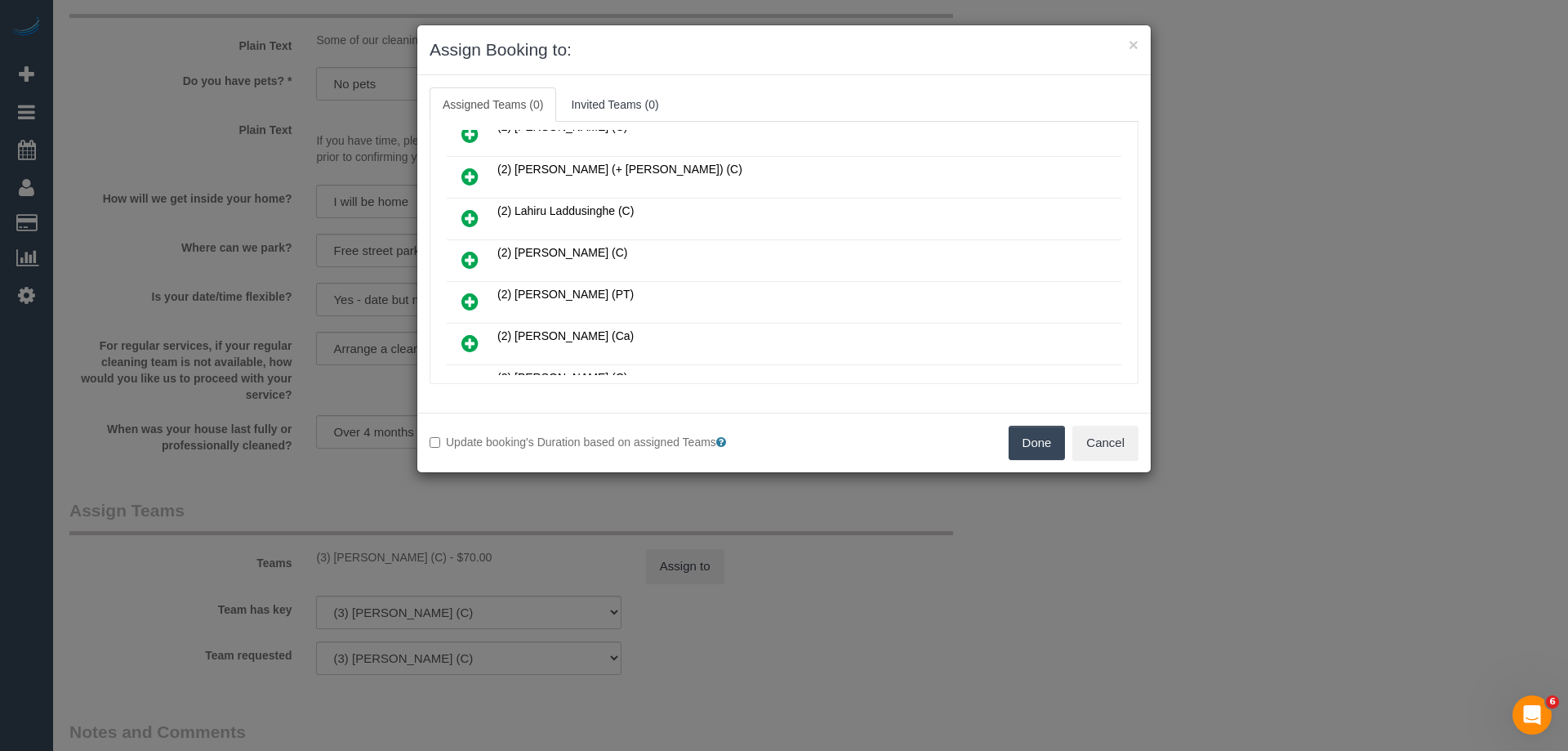
drag, startPoint x: 463, startPoint y: 253, endPoint x: 738, endPoint y: 251, distance: 275.0
click at [463, 253] on icon at bounding box center [470, 259] width 17 height 20
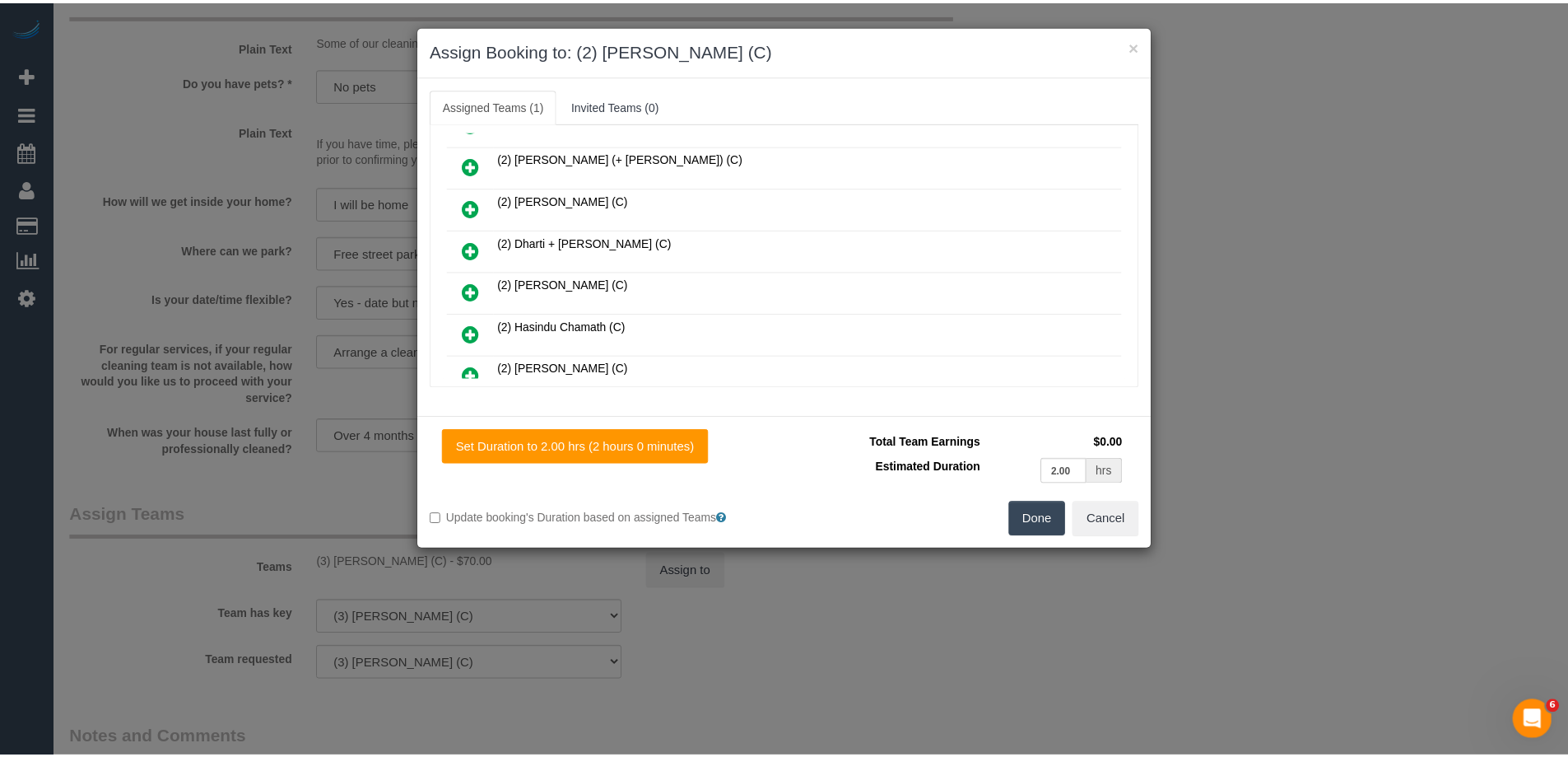
scroll to position [0, 0]
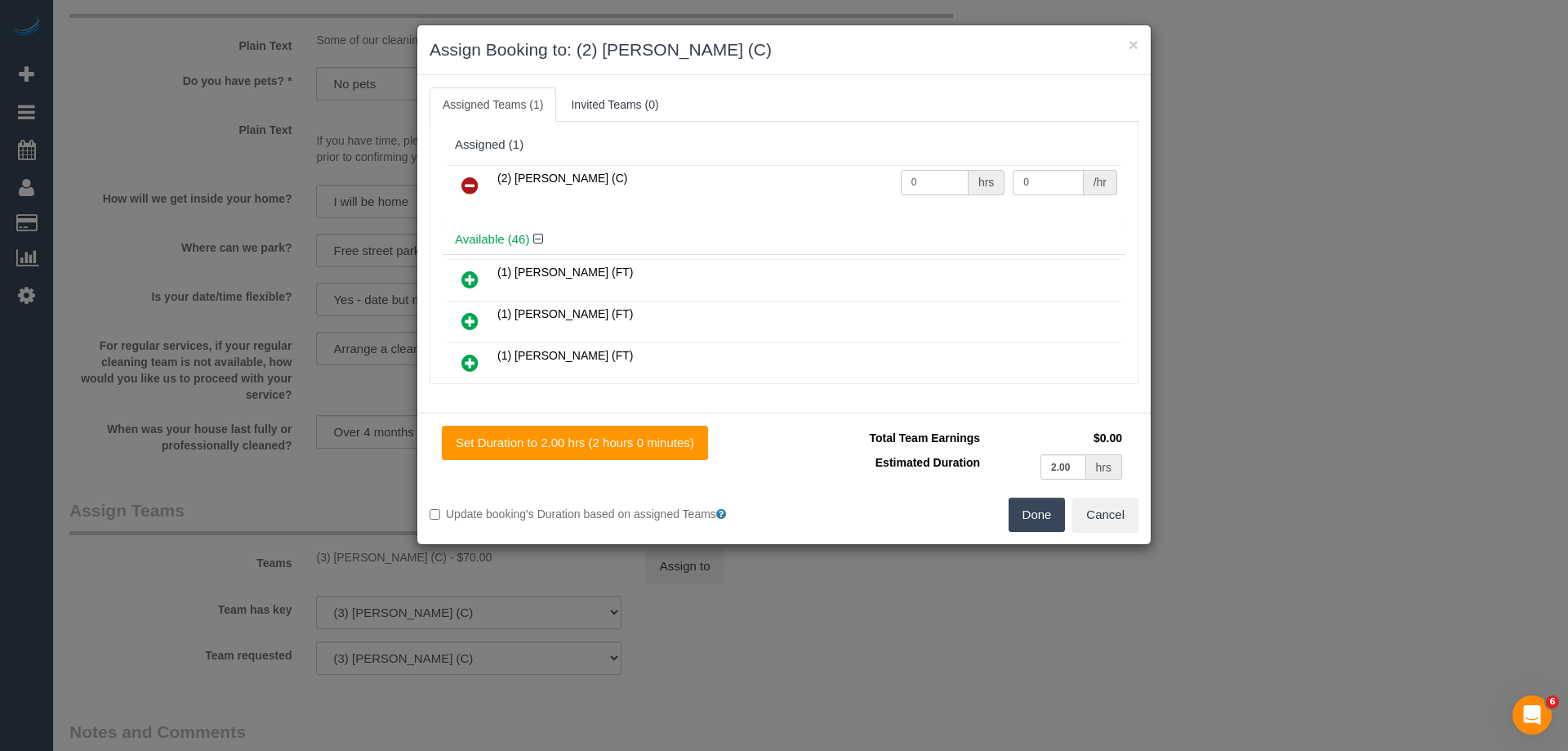
click at [948, 183] on input "0" at bounding box center [935, 182] width 68 height 25
type input "2"
click at [1036, 188] on input "0" at bounding box center [1048, 182] width 70 height 25
type input "37.5"
click at [1027, 500] on button "Done" at bounding box center [1036, 514] width 57 height 35
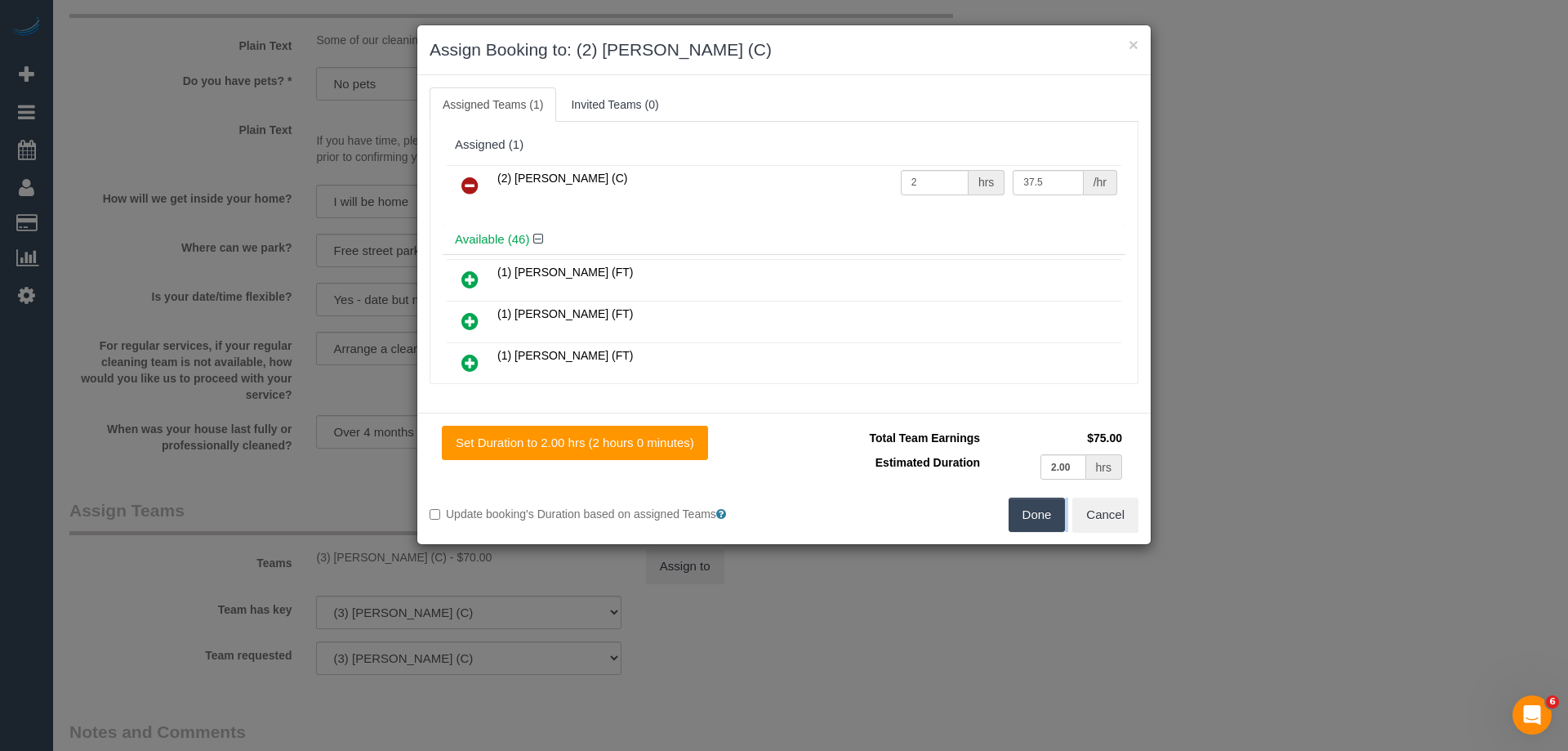
click at [1027, 500] on div "× Assign Booking to: (2) Megan Kaewpinich (C) Assigned Teams (1) Invited Teams …" at bounding box center [784, 285] width 735 height 521
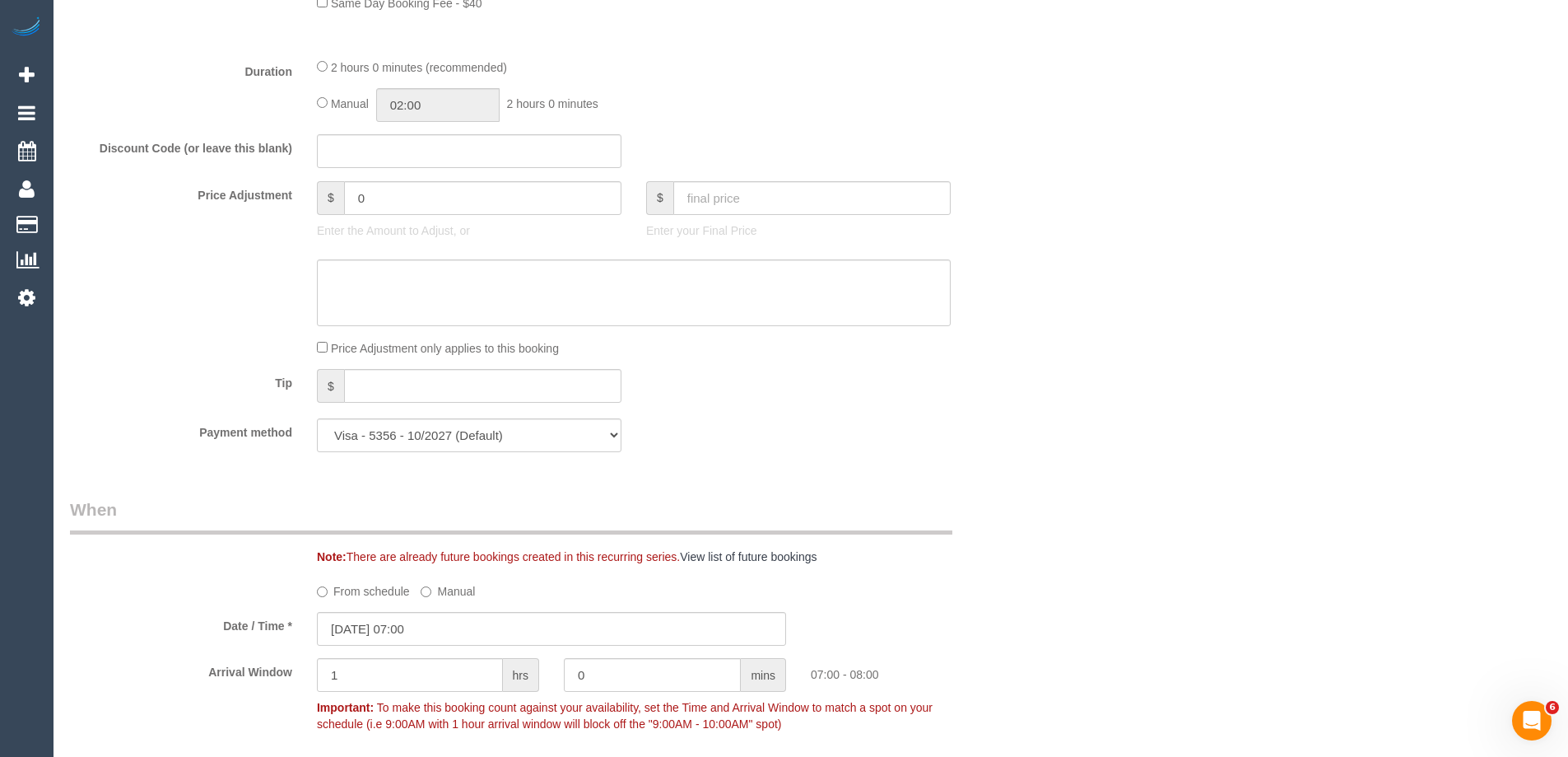
scroll to position [1483, 0]
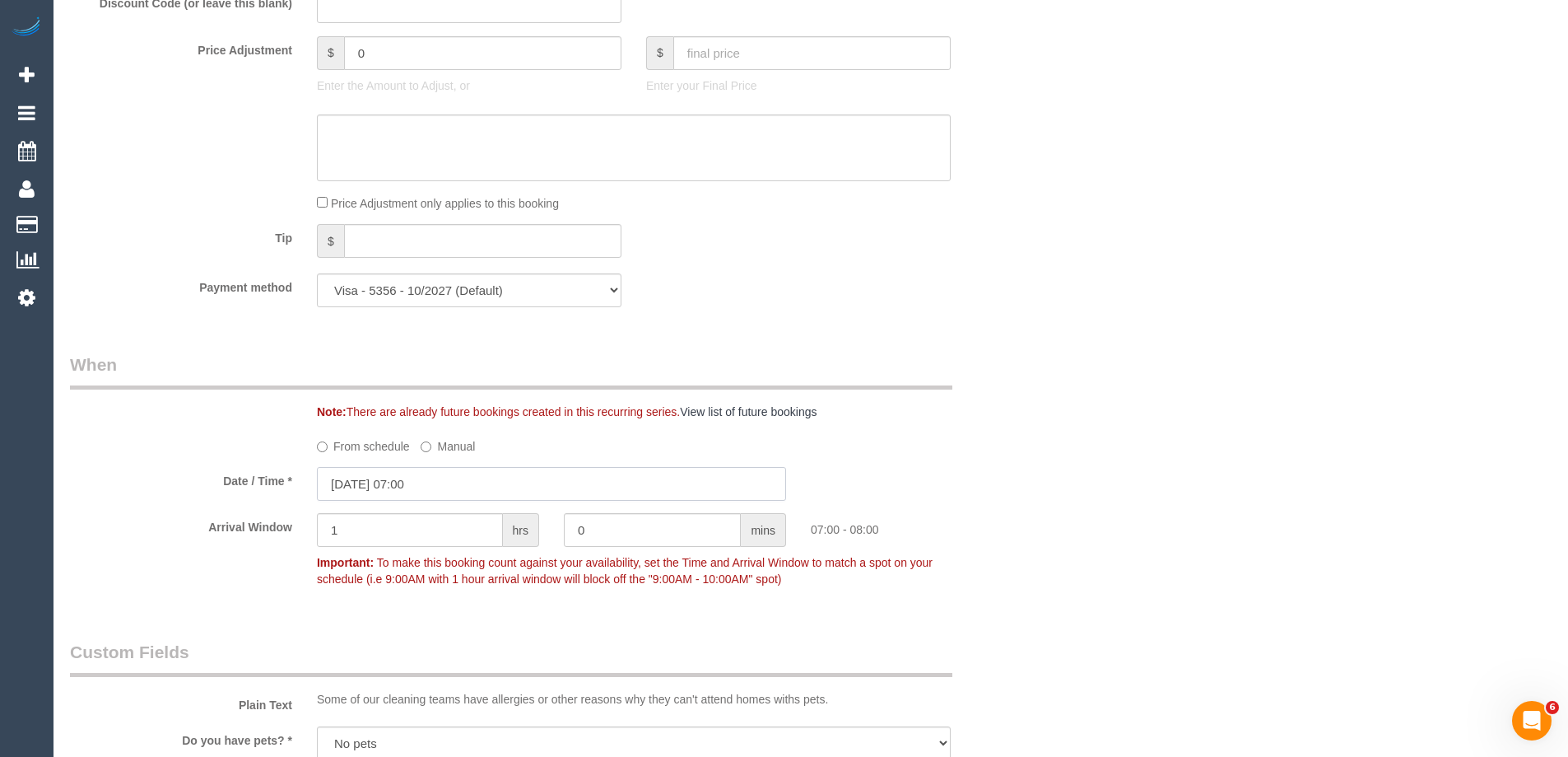
click at [375, 474] on input "15/10/2025 07:00" at bounding box center [551, 483] width 469 height 34
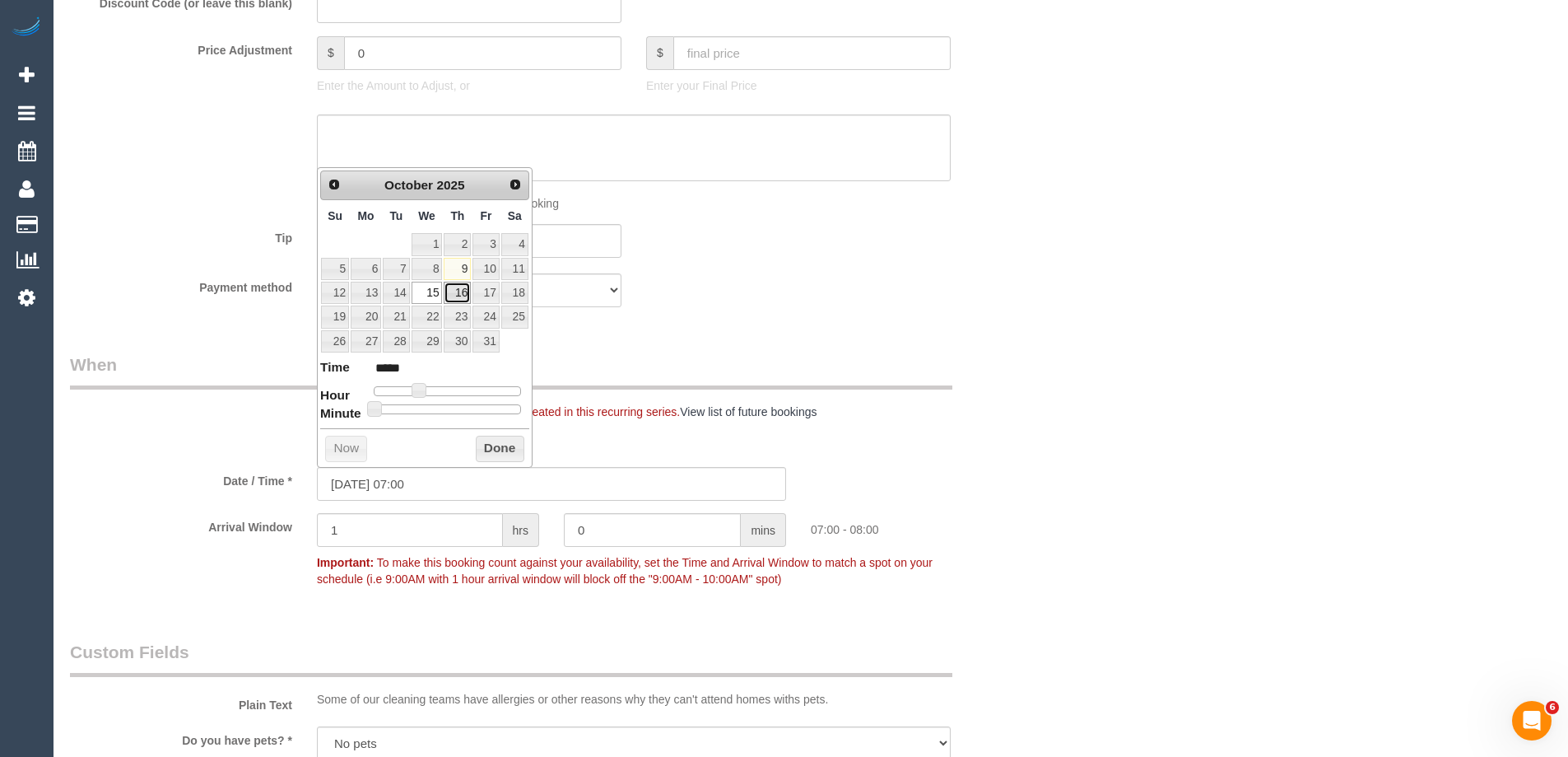
click at [456, 288] on link "16" at bounding box center [457, 292] width 27 height 23
type input "16/10/2025 07:00"
drag, startPoint x: 508, startPoint y: 446, endPoint x: 543, endPoint y: 426, distance: 40.3
click at [508, 446] on button "Done" at bounding box center [500, 449] width 49 height 26
drag, startPoint x: 1054, startPoint y: 373, endPoint x: 114, endPoint y: 281, distance: 944.5
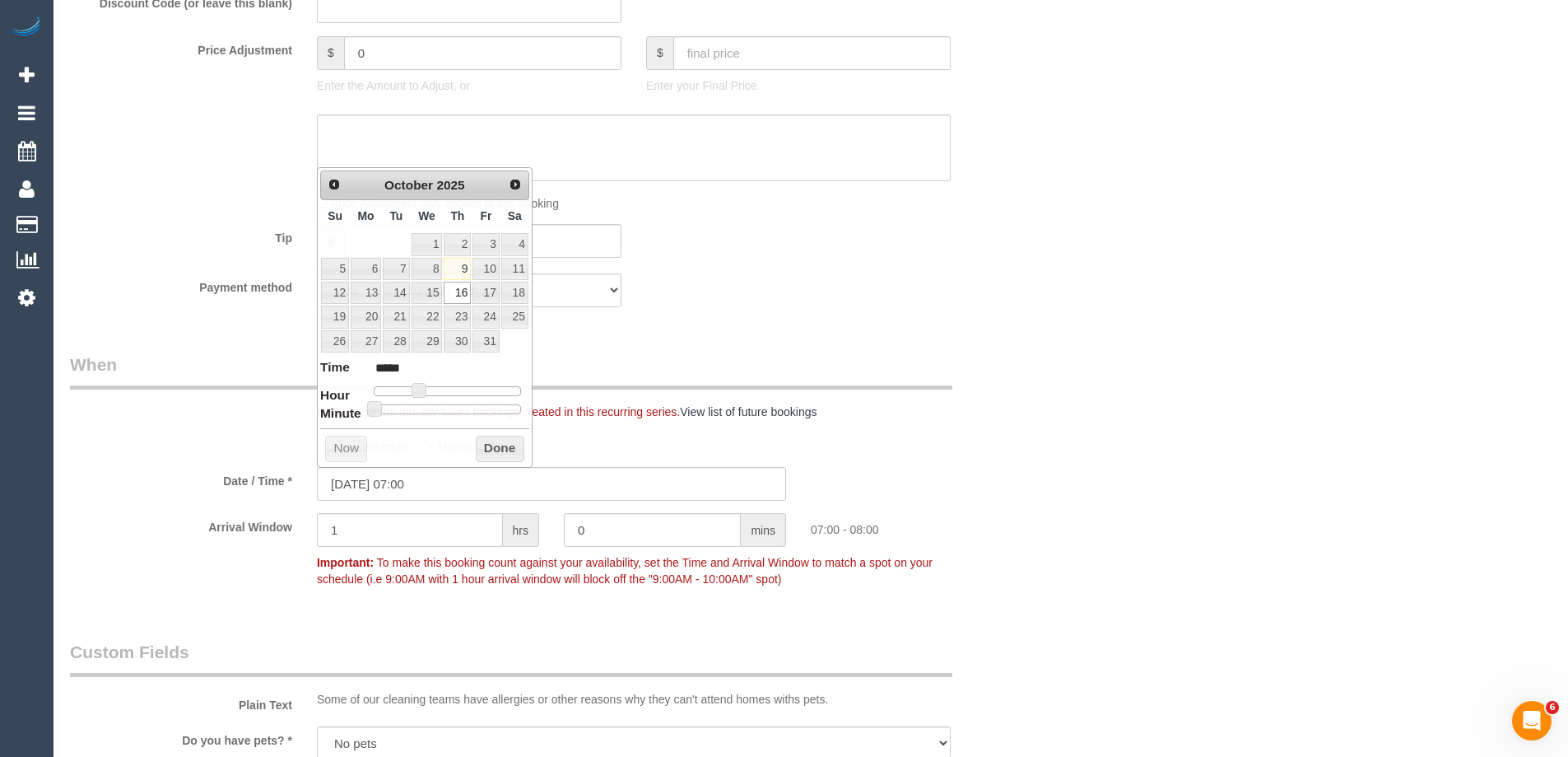
click at [1070, 374] on div "Who Email* lukezag@hotmail.com Name * Luke Zagami Where Address* 1 Domville Ave…" at bounding box center [810, 359] width 1482 height 3564
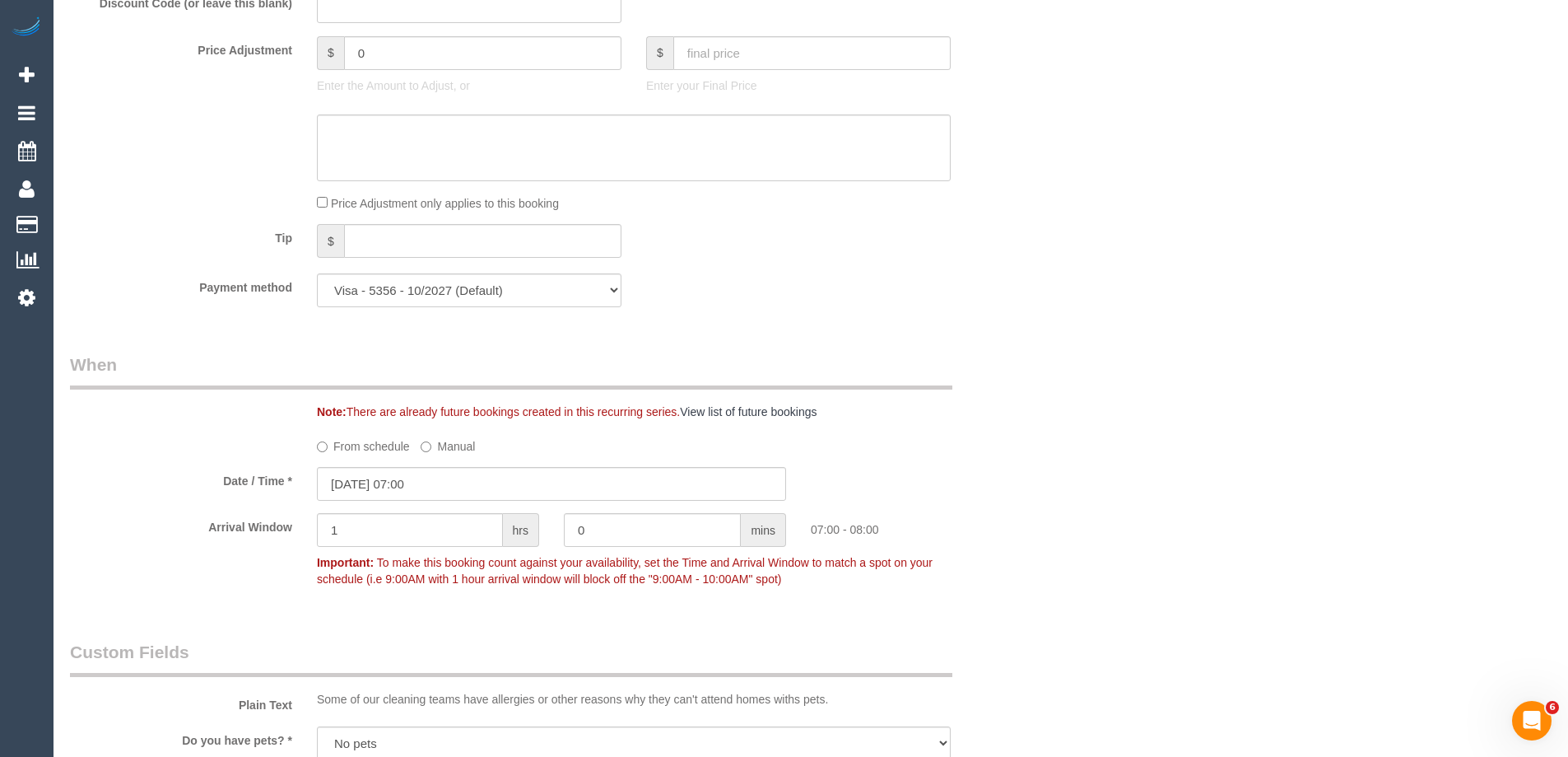
click at [1190, 333] on div "Who Email* lukezag@hotmail.com Name * Luke Zagami Where Address* 1 Domville Ave…" at bounding box center [810, 359] width 1482 height 3564
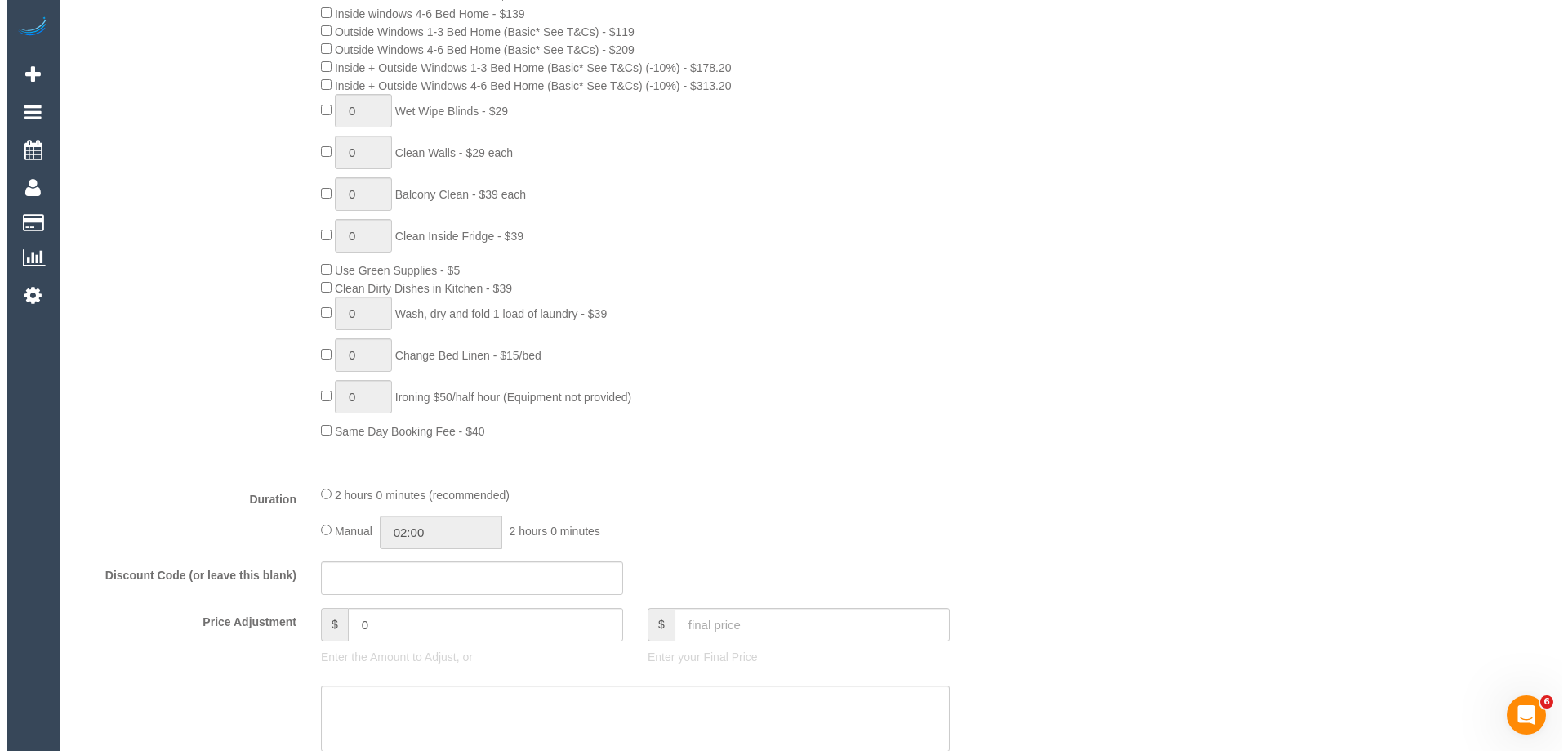
scroll to position [410, 0]
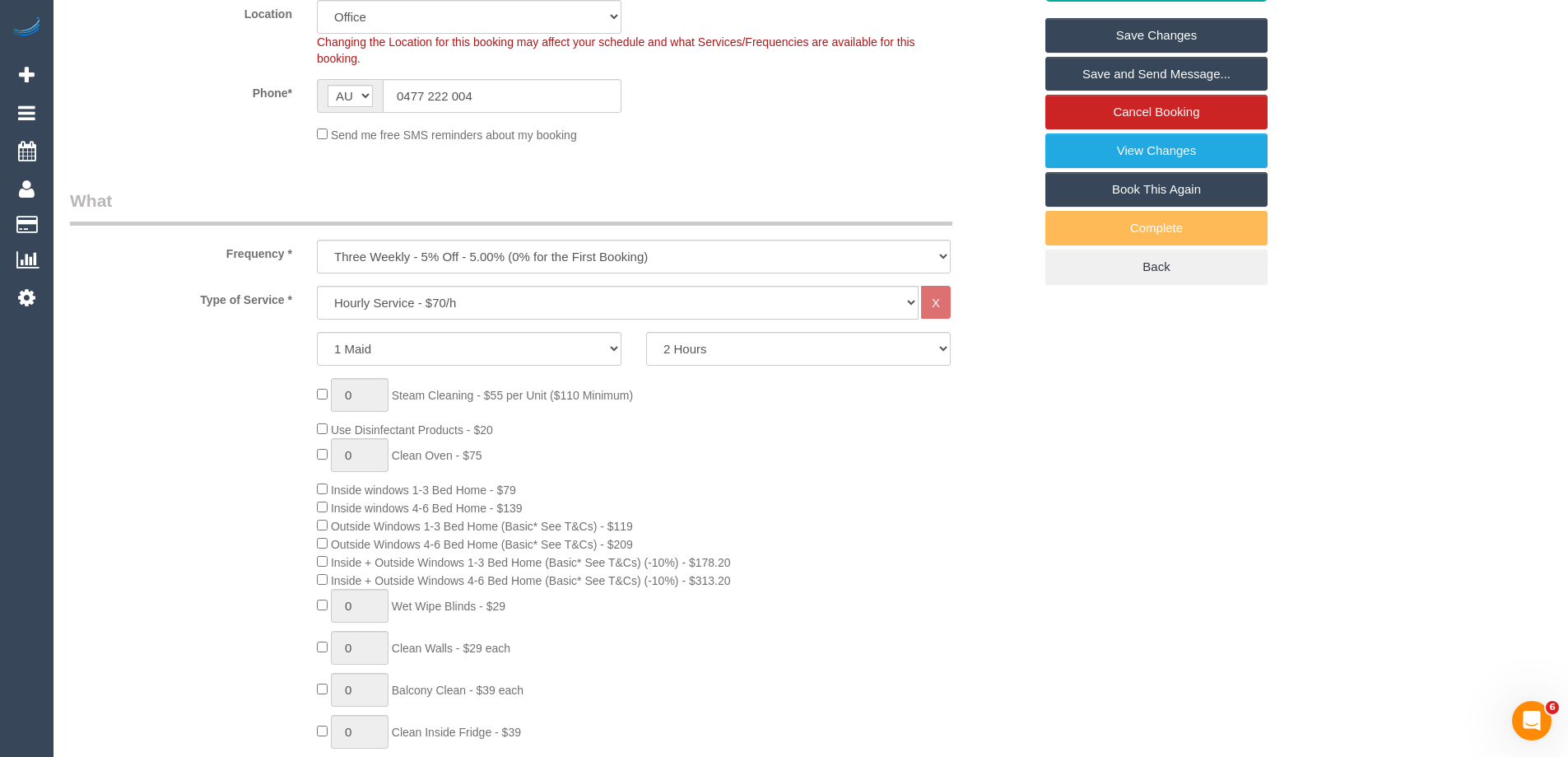
click at [1144, 75] on link "Save and Send Message..." at bounding box center [1156, 73] width 222 height 35
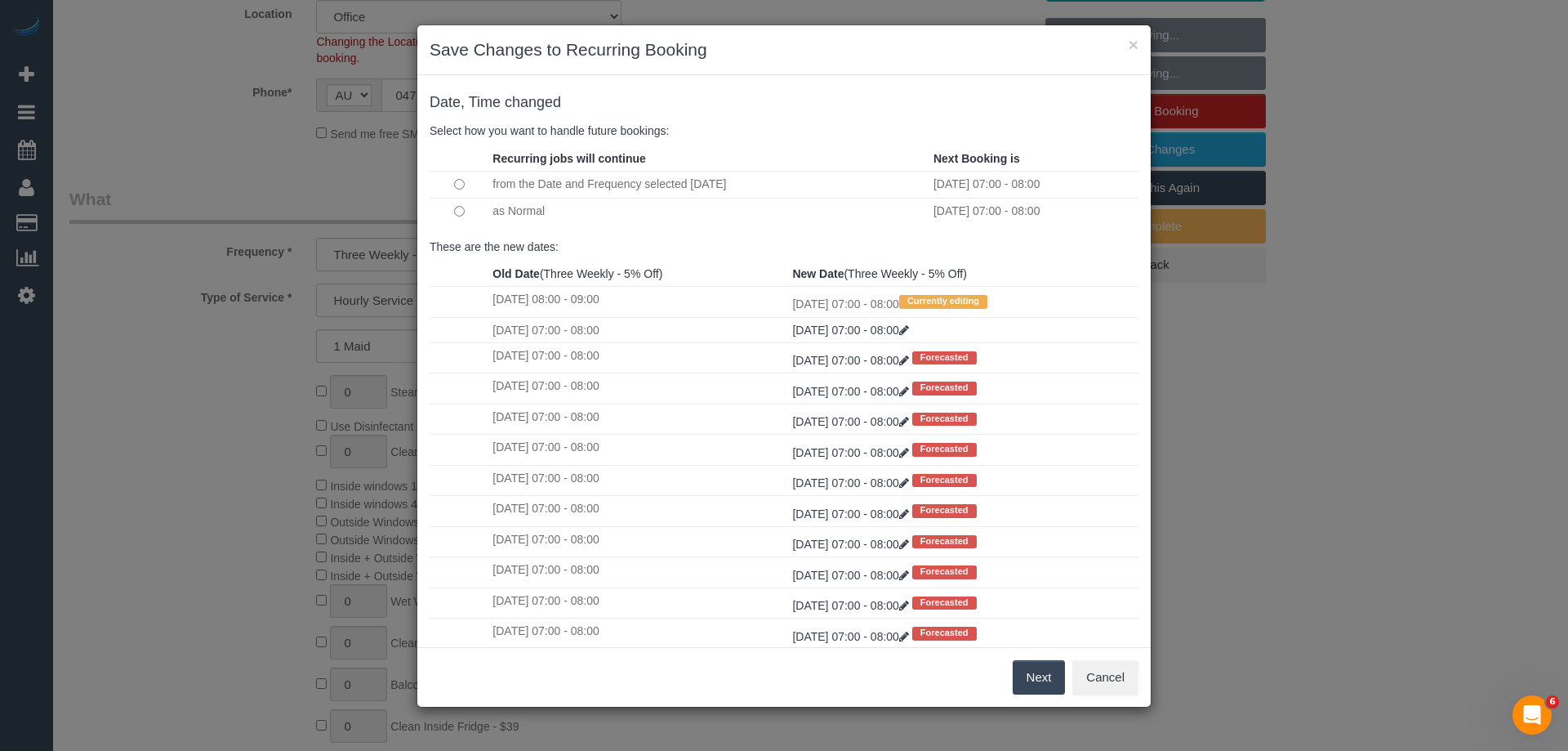
click at [1028, 672] on button "Next" at bounding box center [1039, 677] width 53 height 35
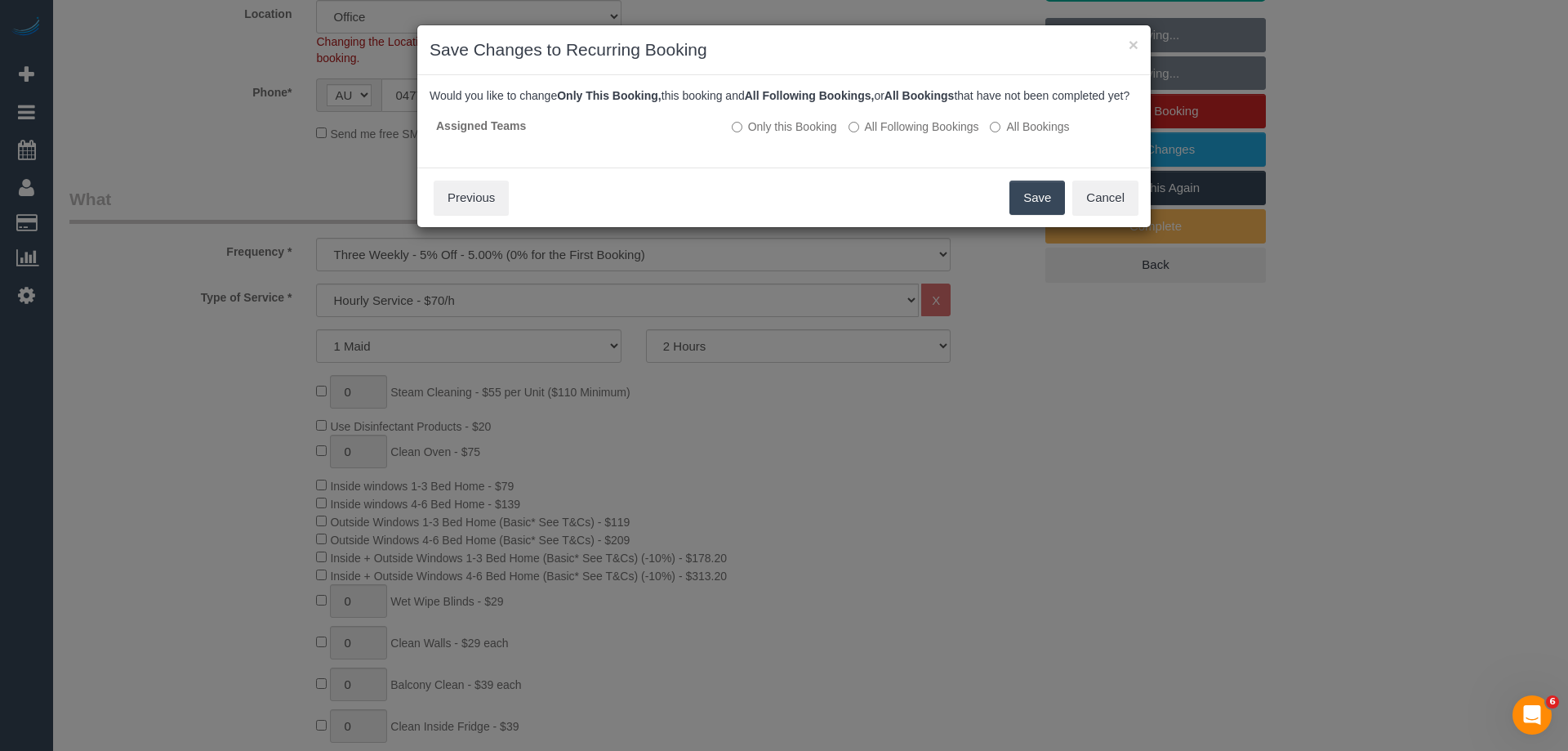
click at [1020, 213] on button "Save" at bounding box center [1037, 198] width 56 height 35
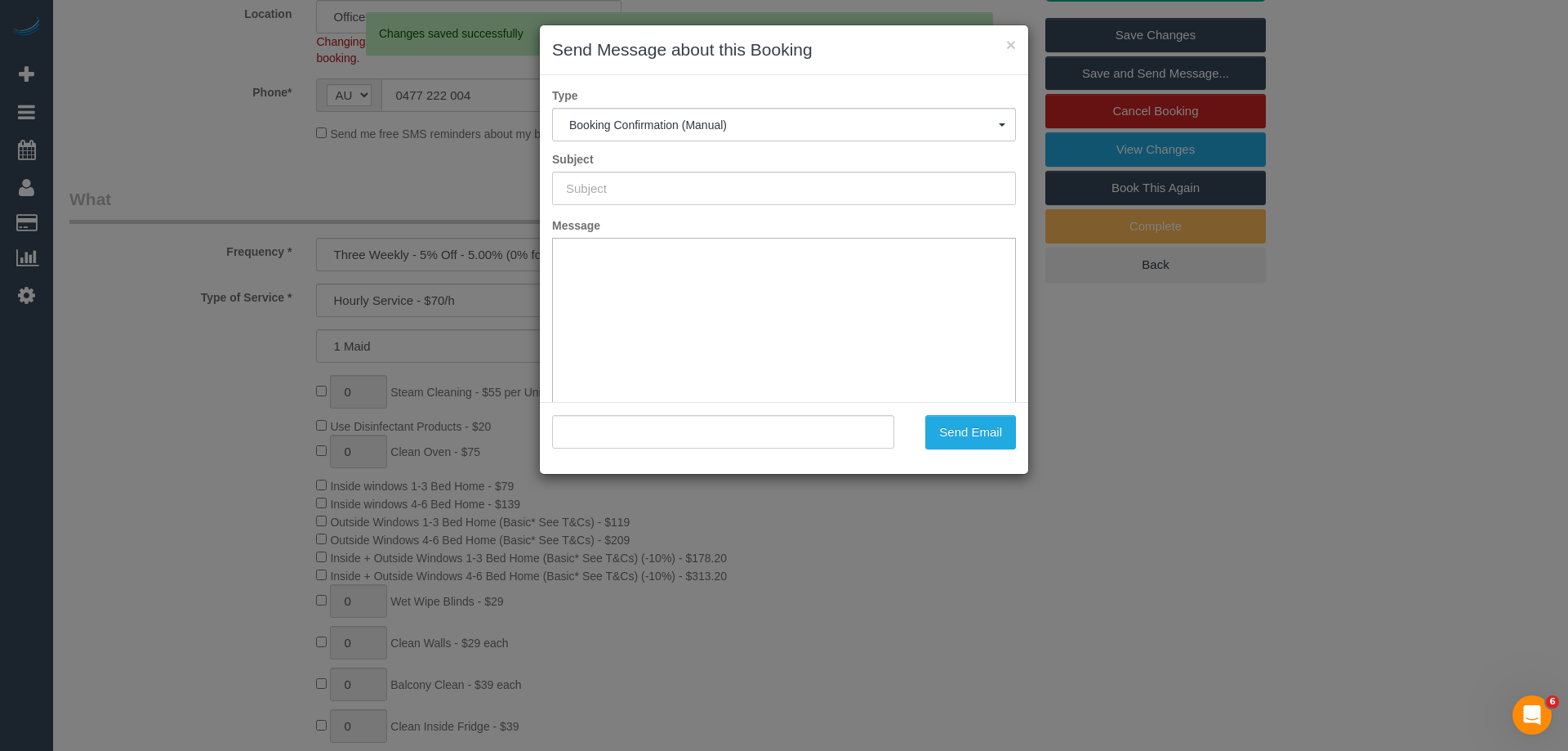
scroll to position [0, 0]
type input "Booking Confirmed"
type input ""Luke Zagami" <lukezag@hotmail.com>"
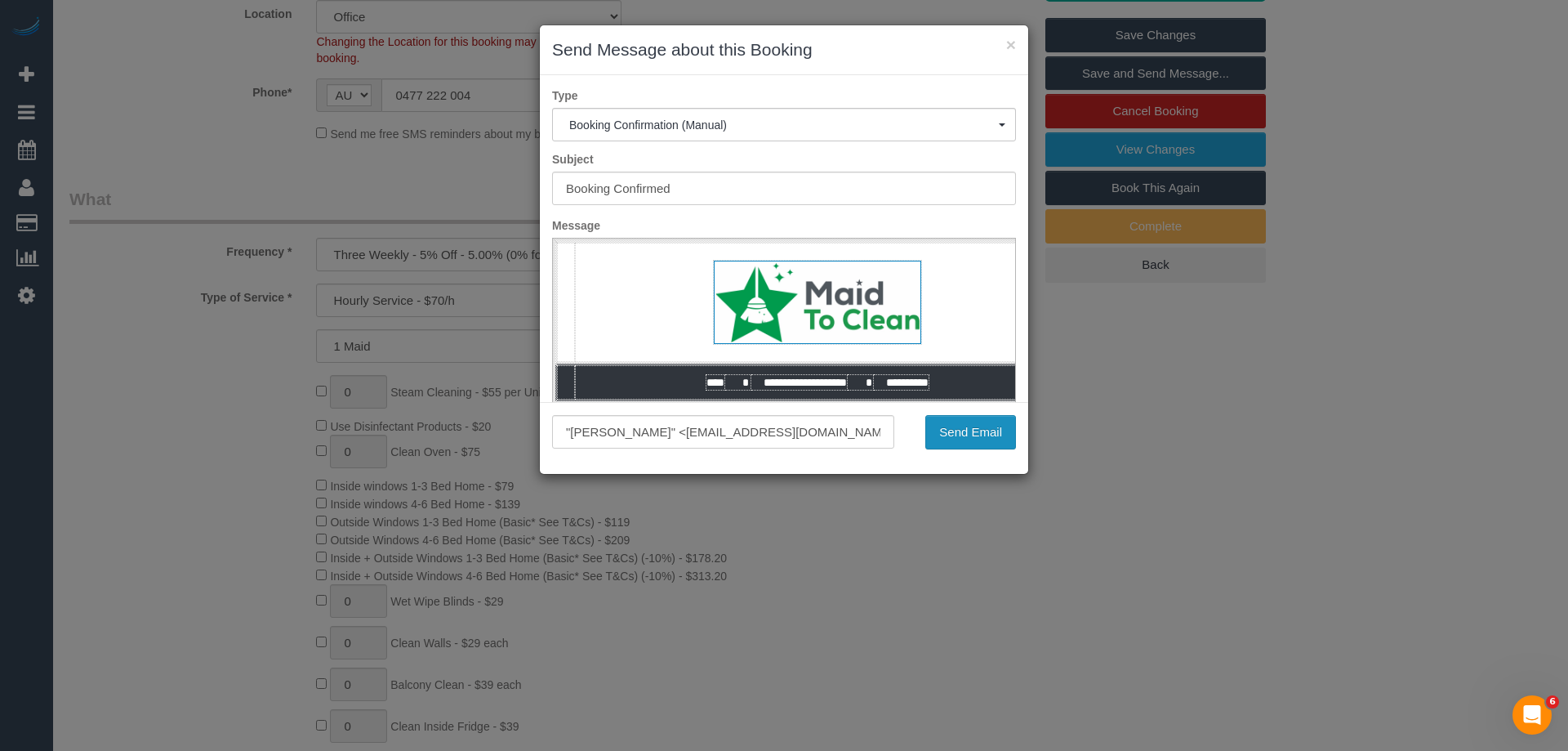
click at [984, 424] on button "Send Email" at bounding box center [970, 432] width 90 height 35
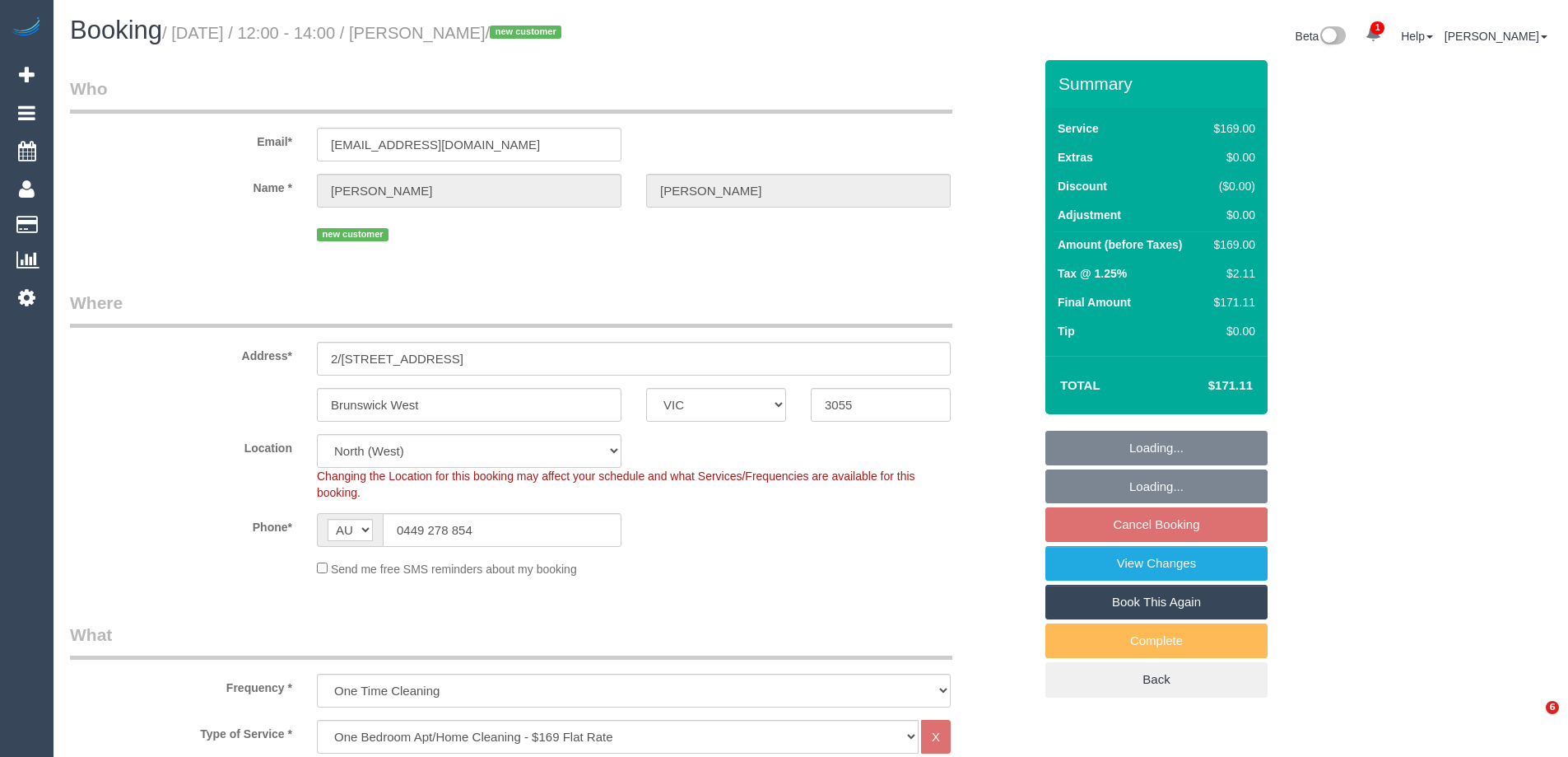
select select "VIC"
select select "object:1515"
select select "number:29"
select select "number:14"
select select "number:19"
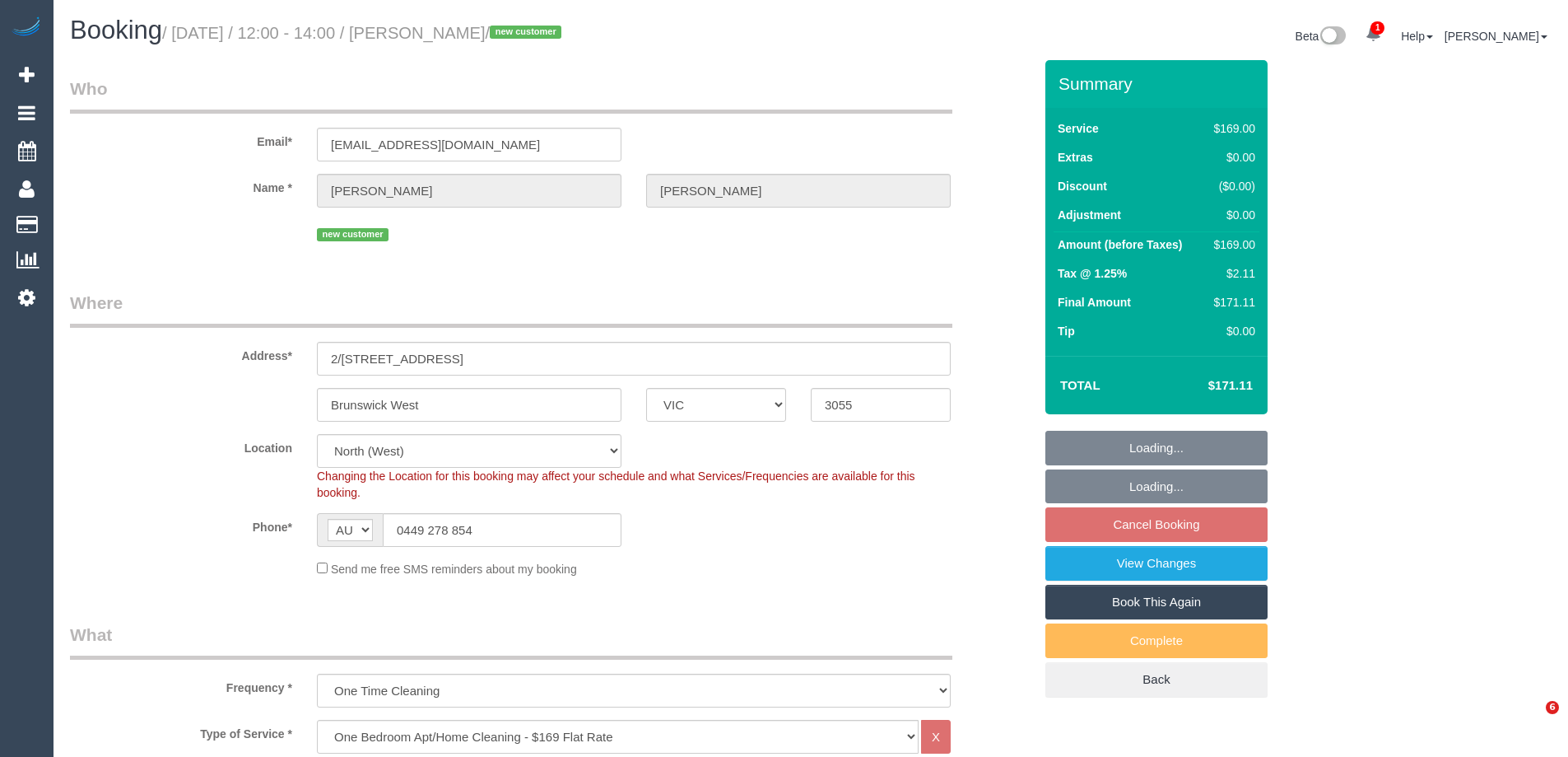
select select "number:24"
select select "number:13"
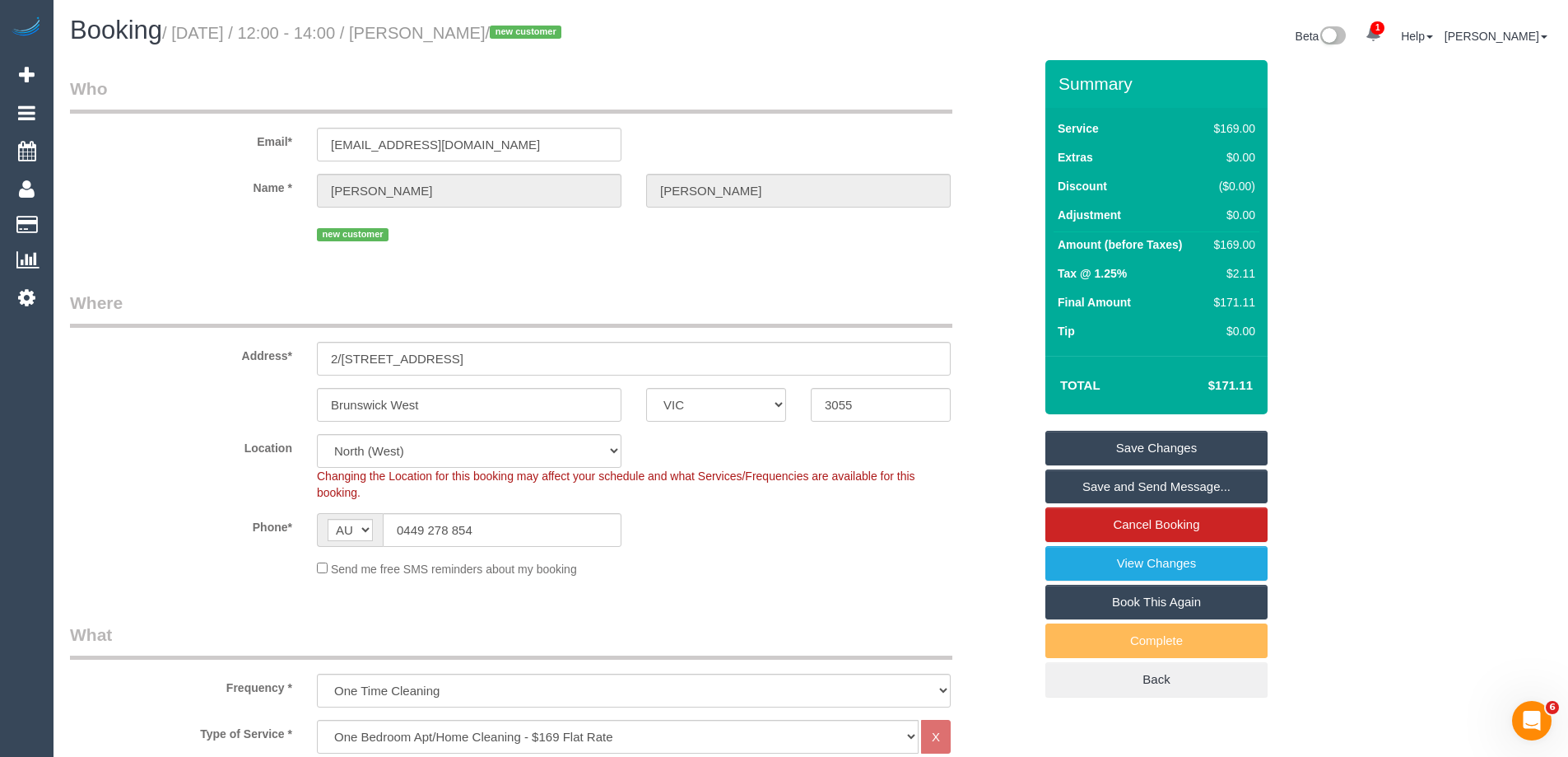
click at [198, 302] on legend "Where" at bounding box center [510, 308] width 883 height 37
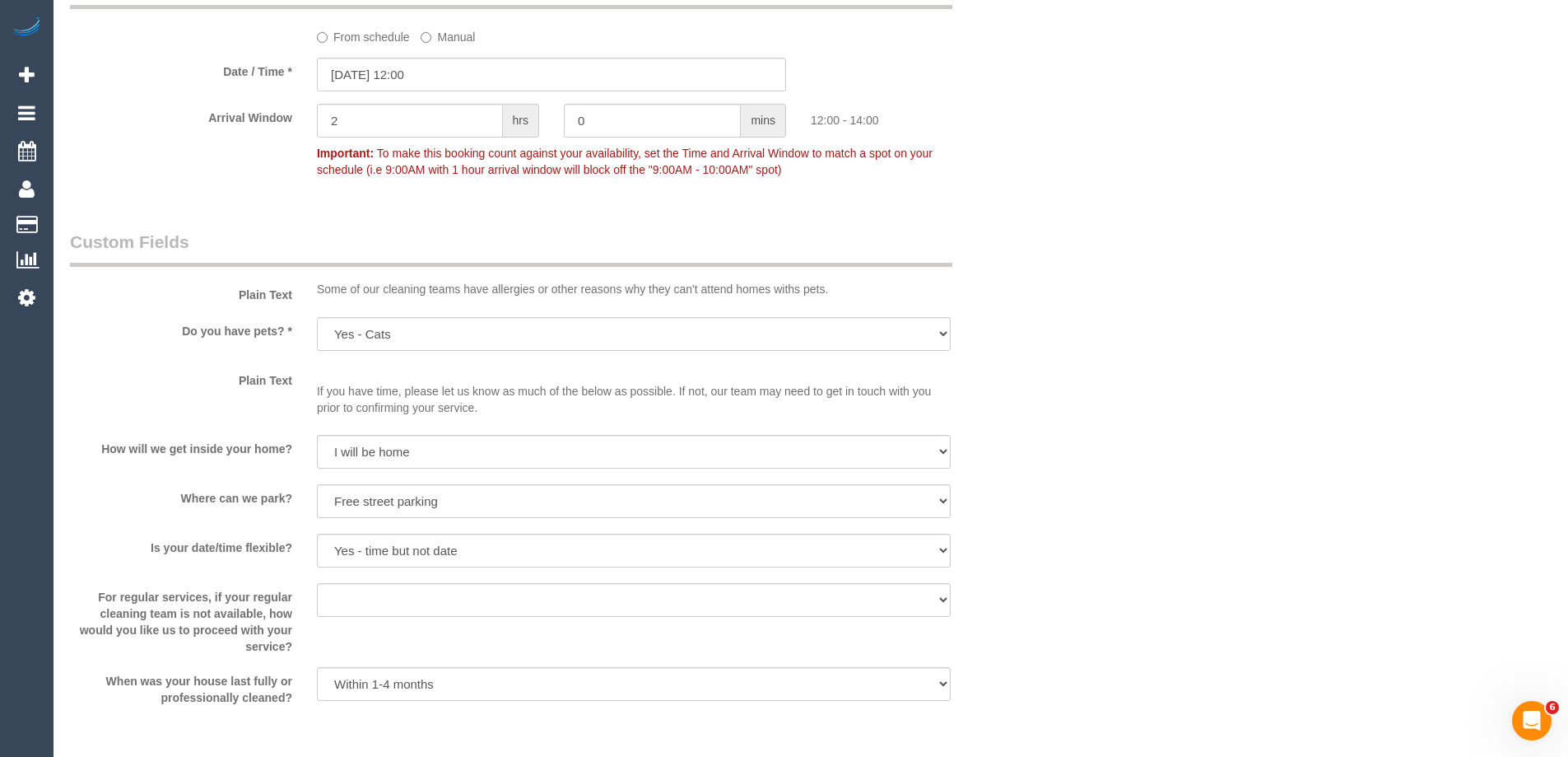
scroll to position [2470, 0]
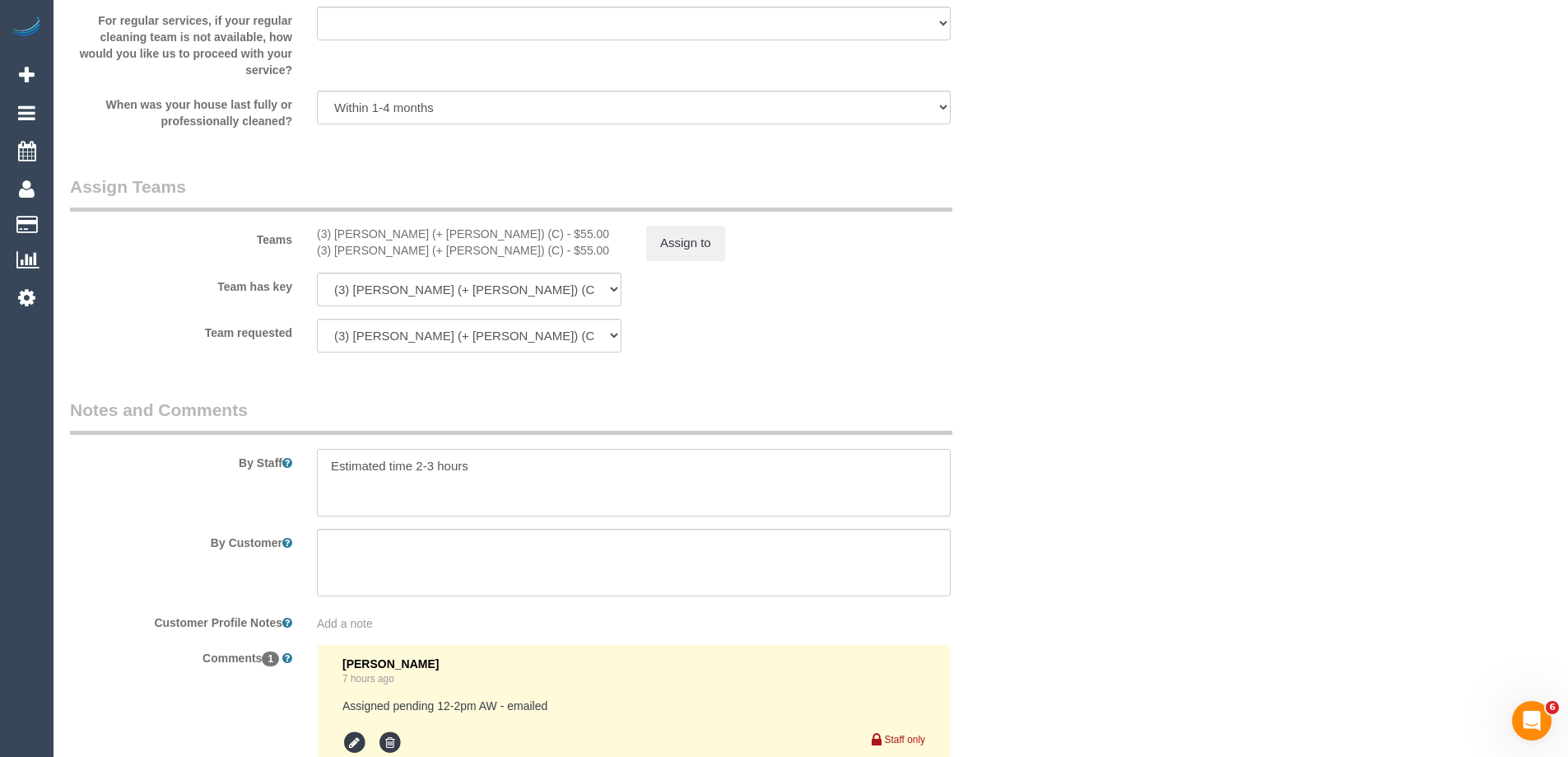
click at [575, 482] on textarea at bounding box center [634, 482] width 634 height 68
click at [705, 489] on textarea at bounding box center [634, 482] width 634 height 68
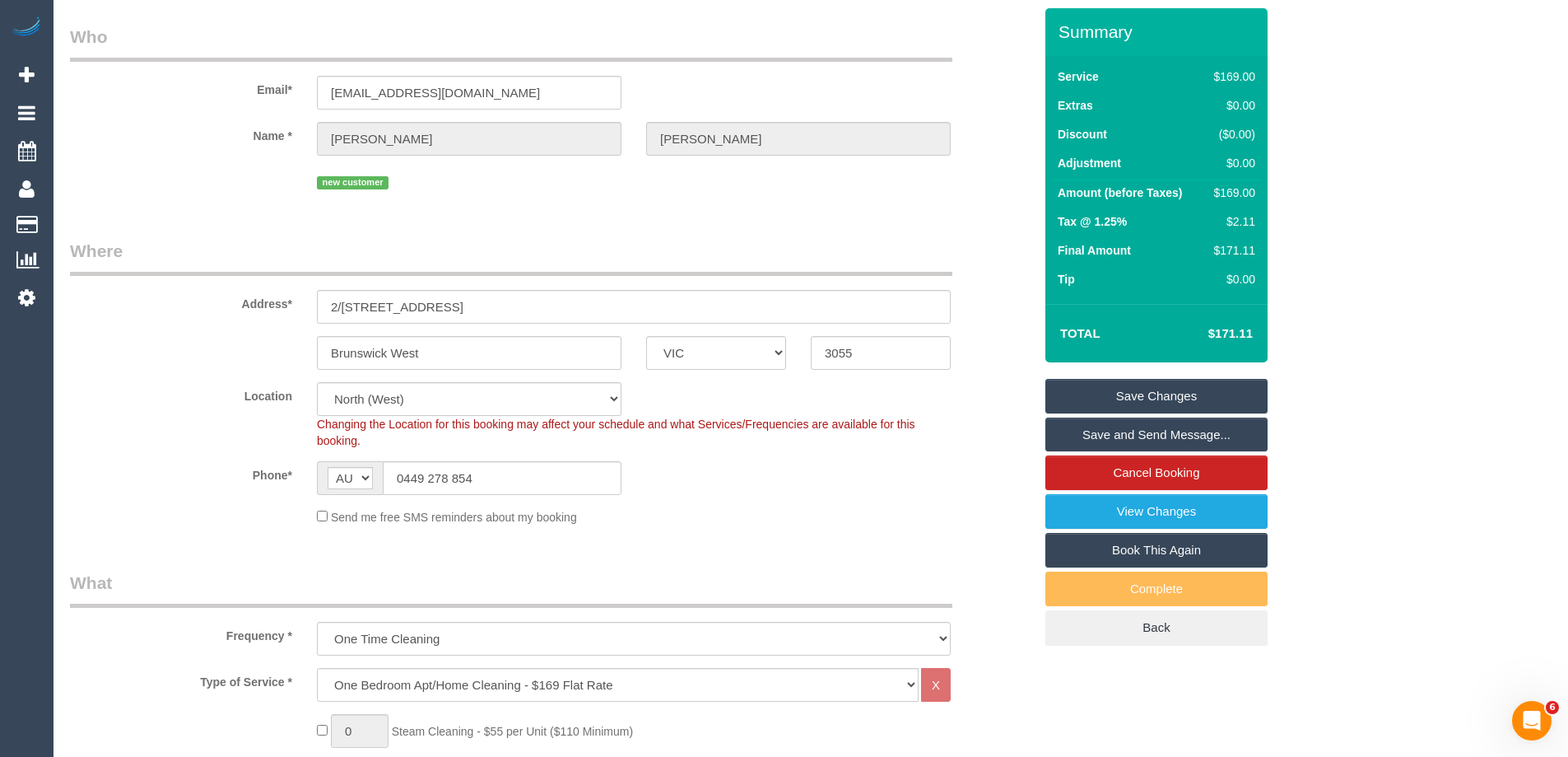
scroll to position [0, 0]
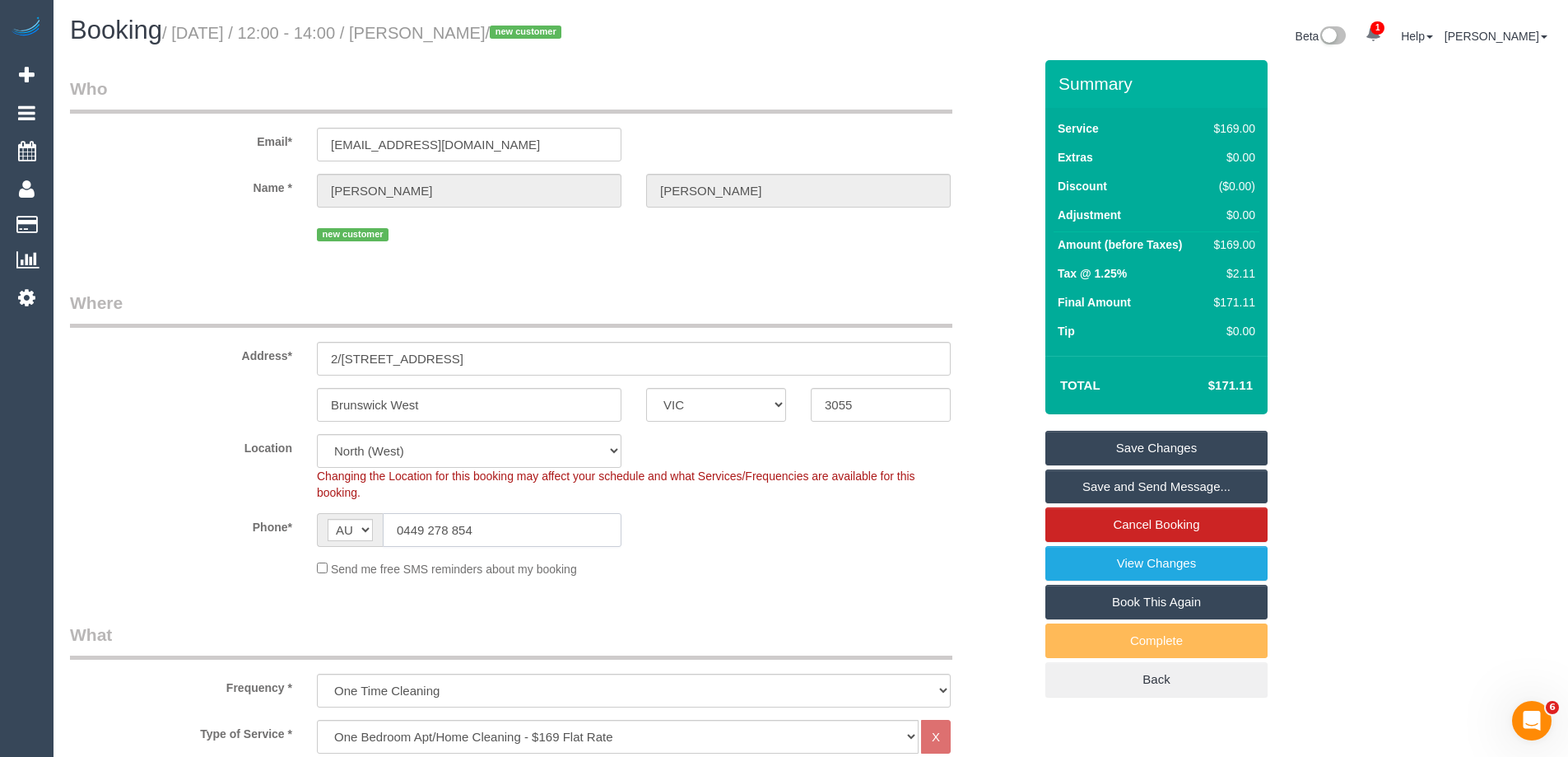
click at [490, 528] on input "0449 278 854" at bounding box center [502, 530] width 239 height 34
click at [280, 510] on sui-booking-location "Location [GEOGRAPHIC_DATA] (North) East (South) [GEOGRAPHIC_DATA] (East) [GEOGR…" at bounding box center [551, 505] width 964 height 143
click at [891, 562] on div "Send me free SMS reminders about my booking" at bounding box center [634, 568] width 659 height 18
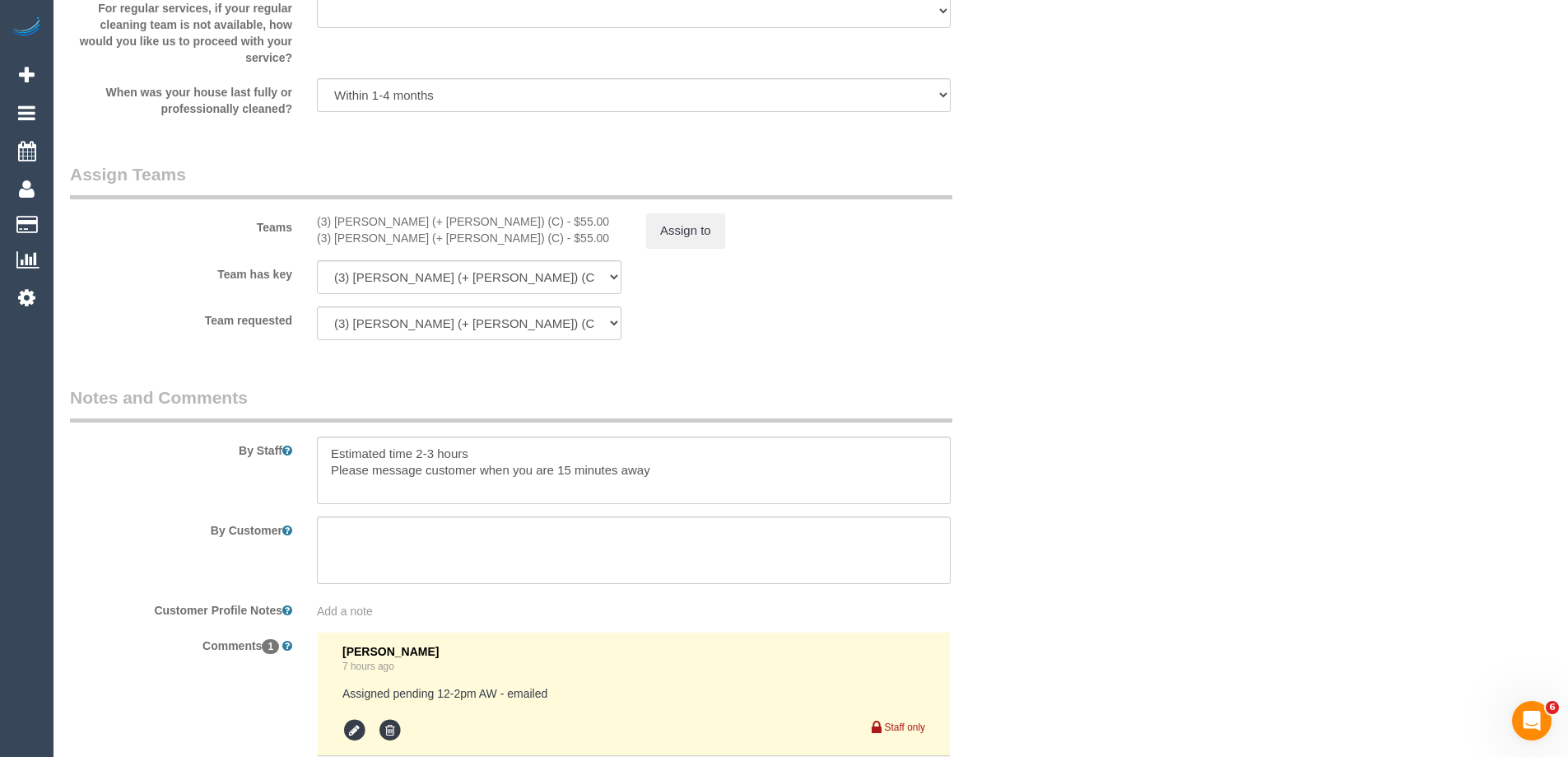
scroll to position [2553, 0]
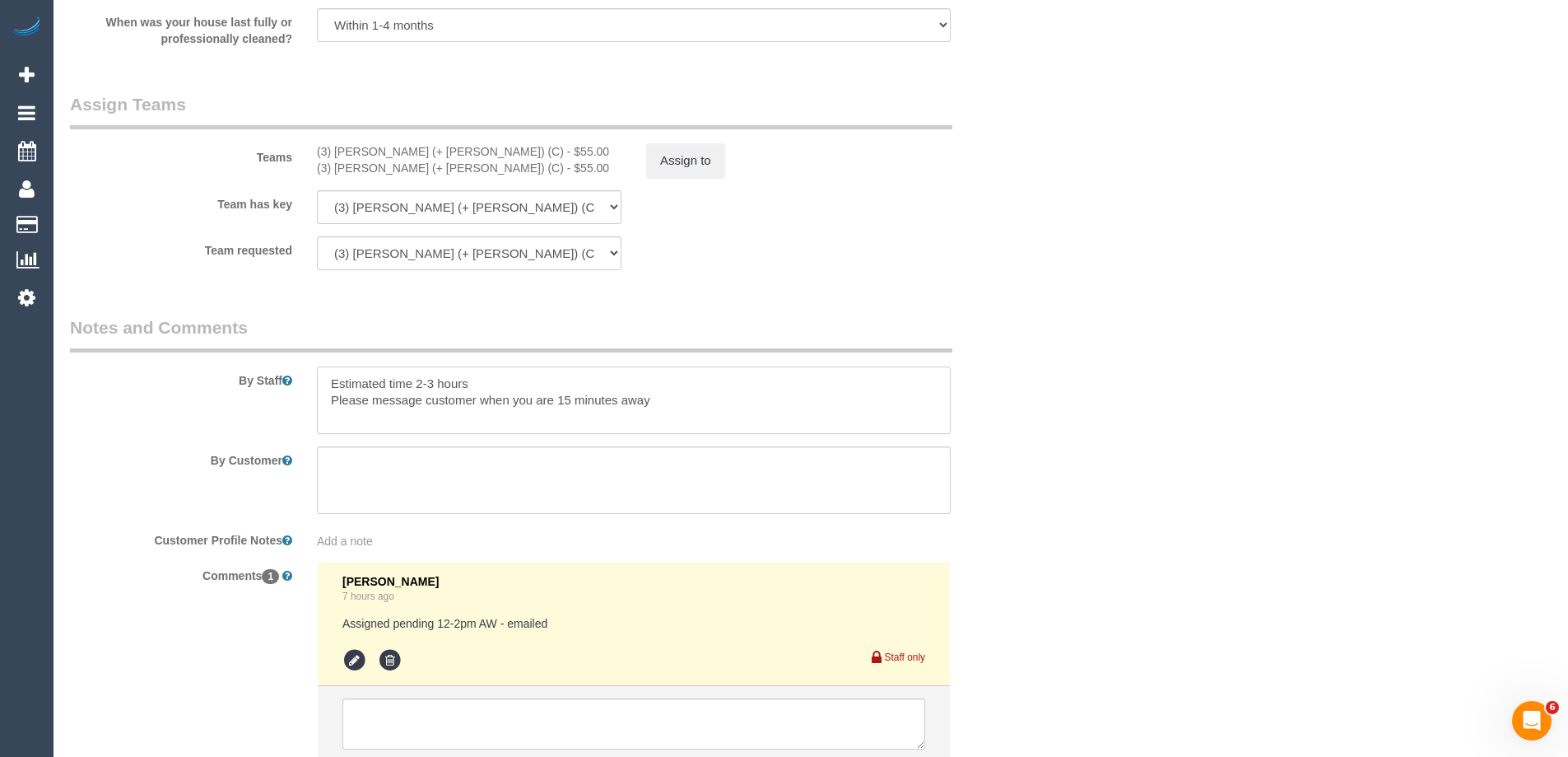
click at [698, 398] on textarea at bounding box center [634, 401] width 634 height 68
paste textarea "0449 278 854"
type textarea "Estimated time 2-3 hours Please message customer when you are 15 minutes away 0…"
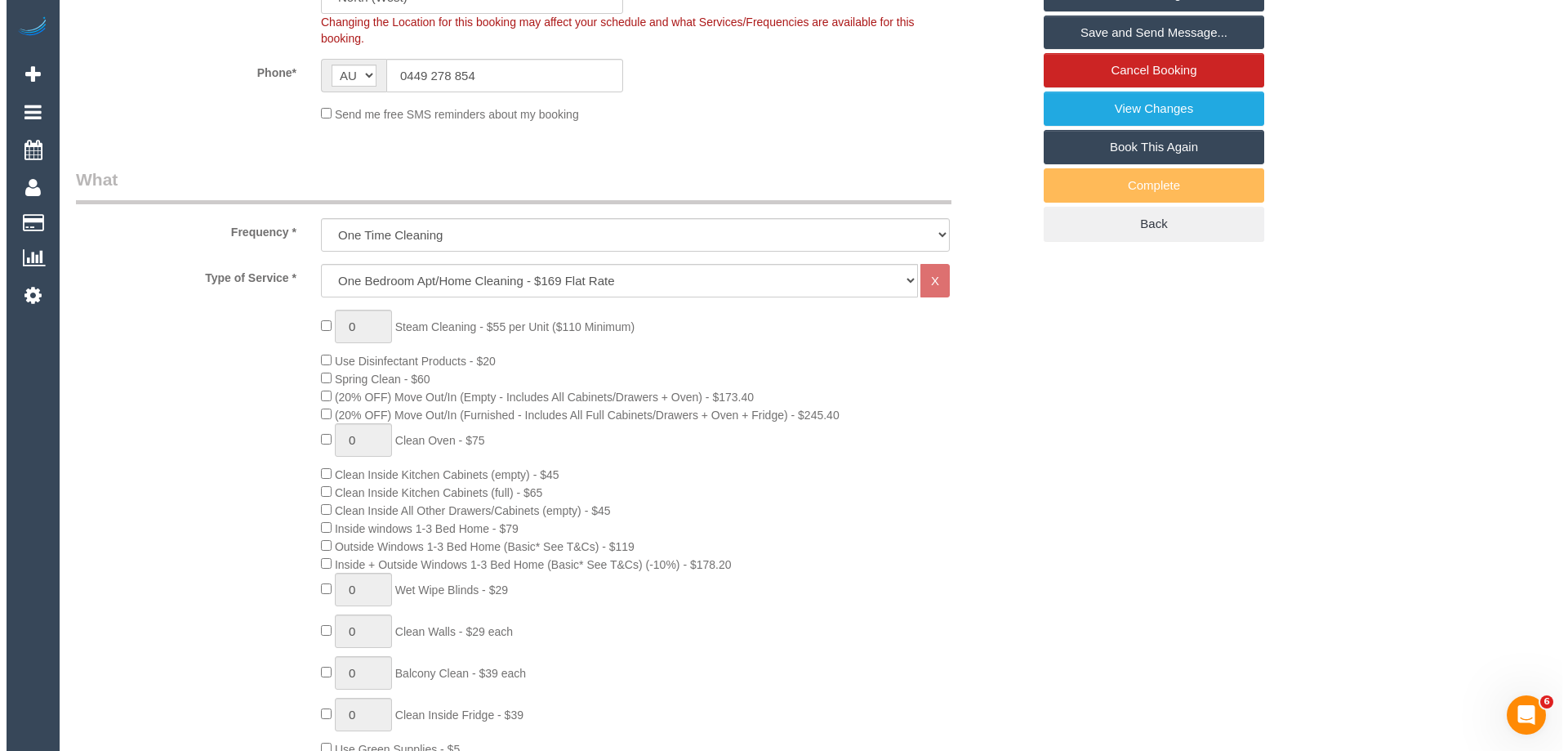
scroll to position [163, 0]
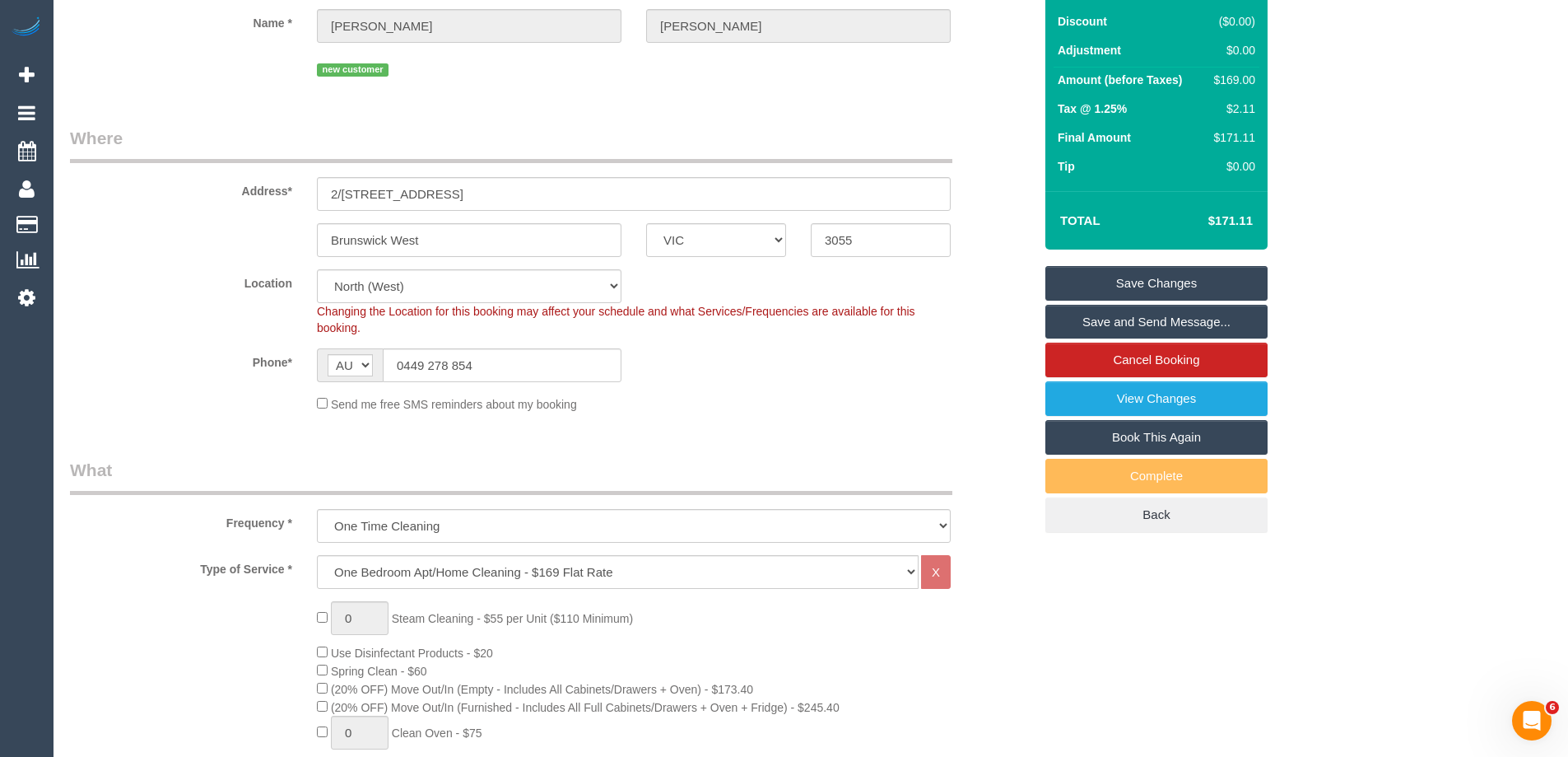
click at [1161, 322] on link "Save and Send Message..." at bounding box center [1156, 322] width 222 height 35
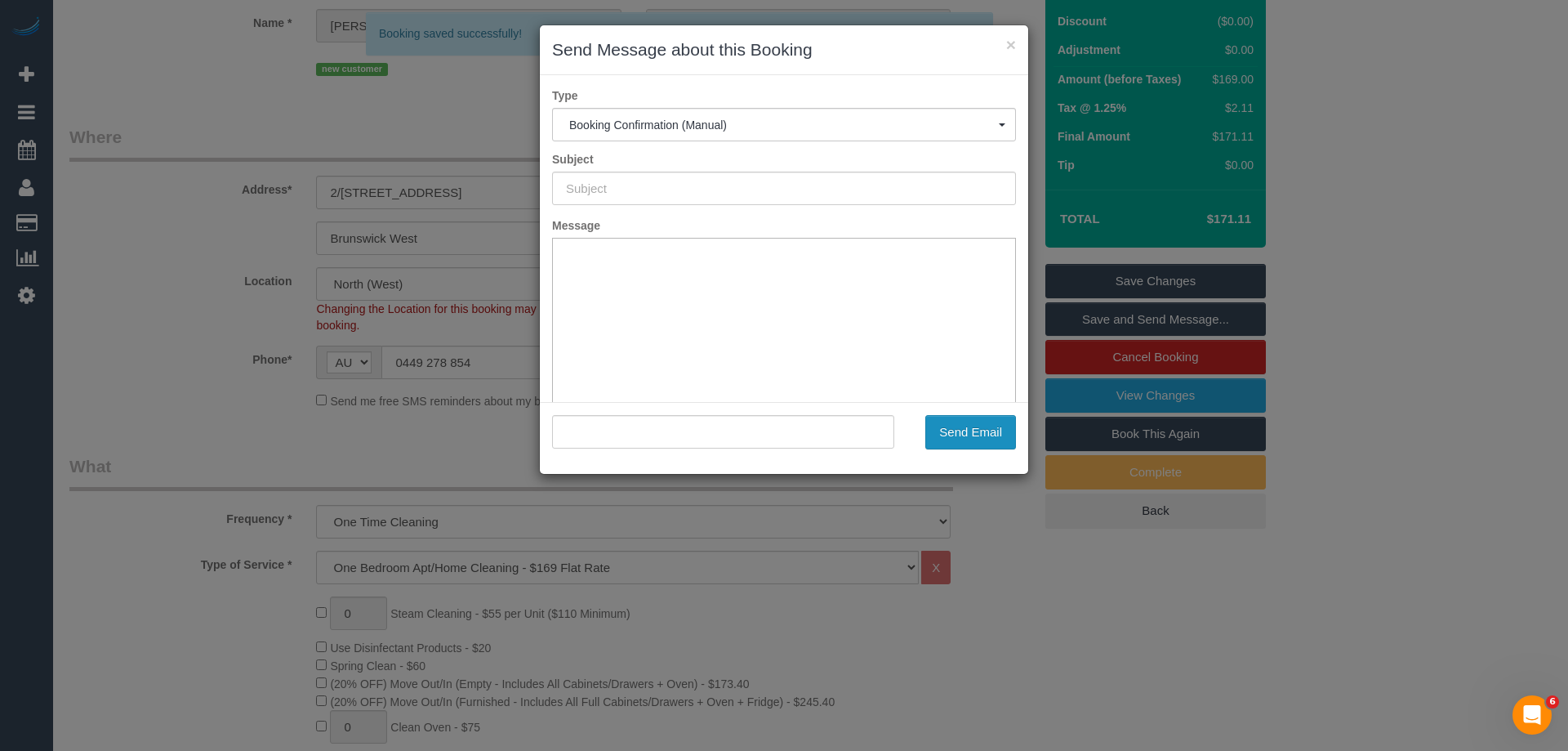
type input "Booking Confirmed"
type input ""Amelia Knox" <ameliaknox5@gmail.com>"
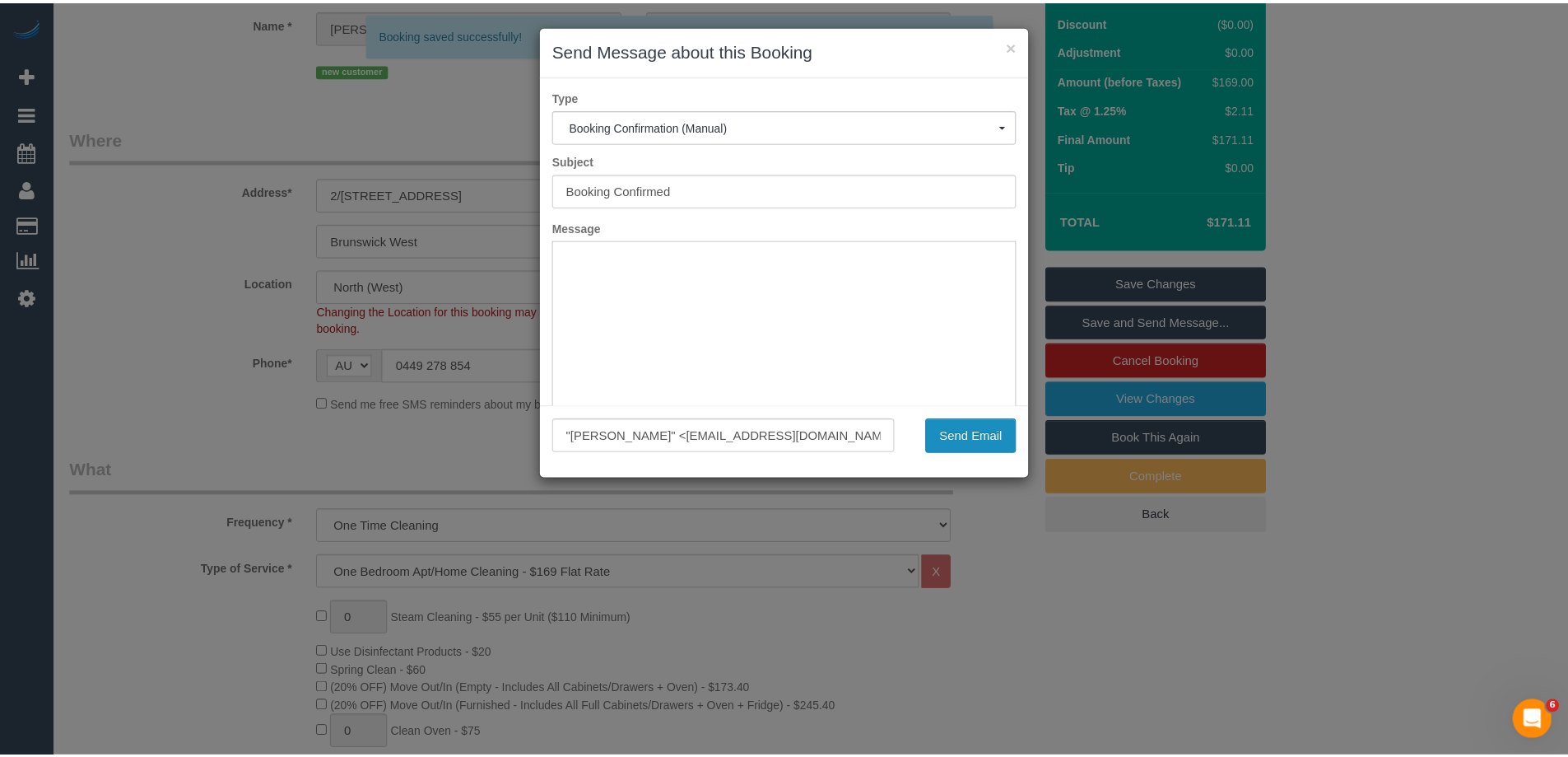
scroll to position [0, 0]
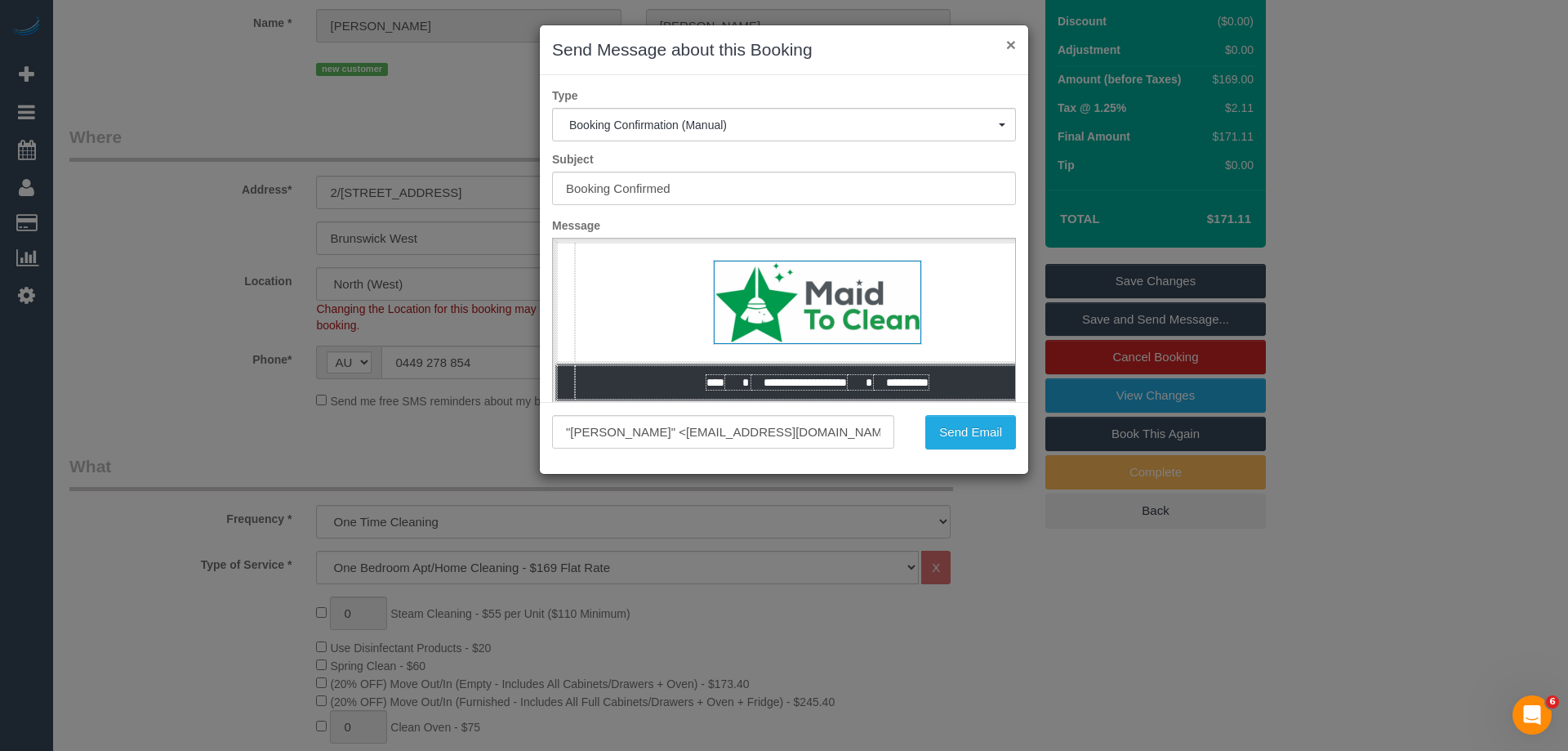
drag, startPoint x: 1014, startPoint y: 42, endPoint x: 339, endPoint y: 61, distance: 675.3
click at [1014, 42] on button "×" at bounding box center [1011, 45] width 10 height 17
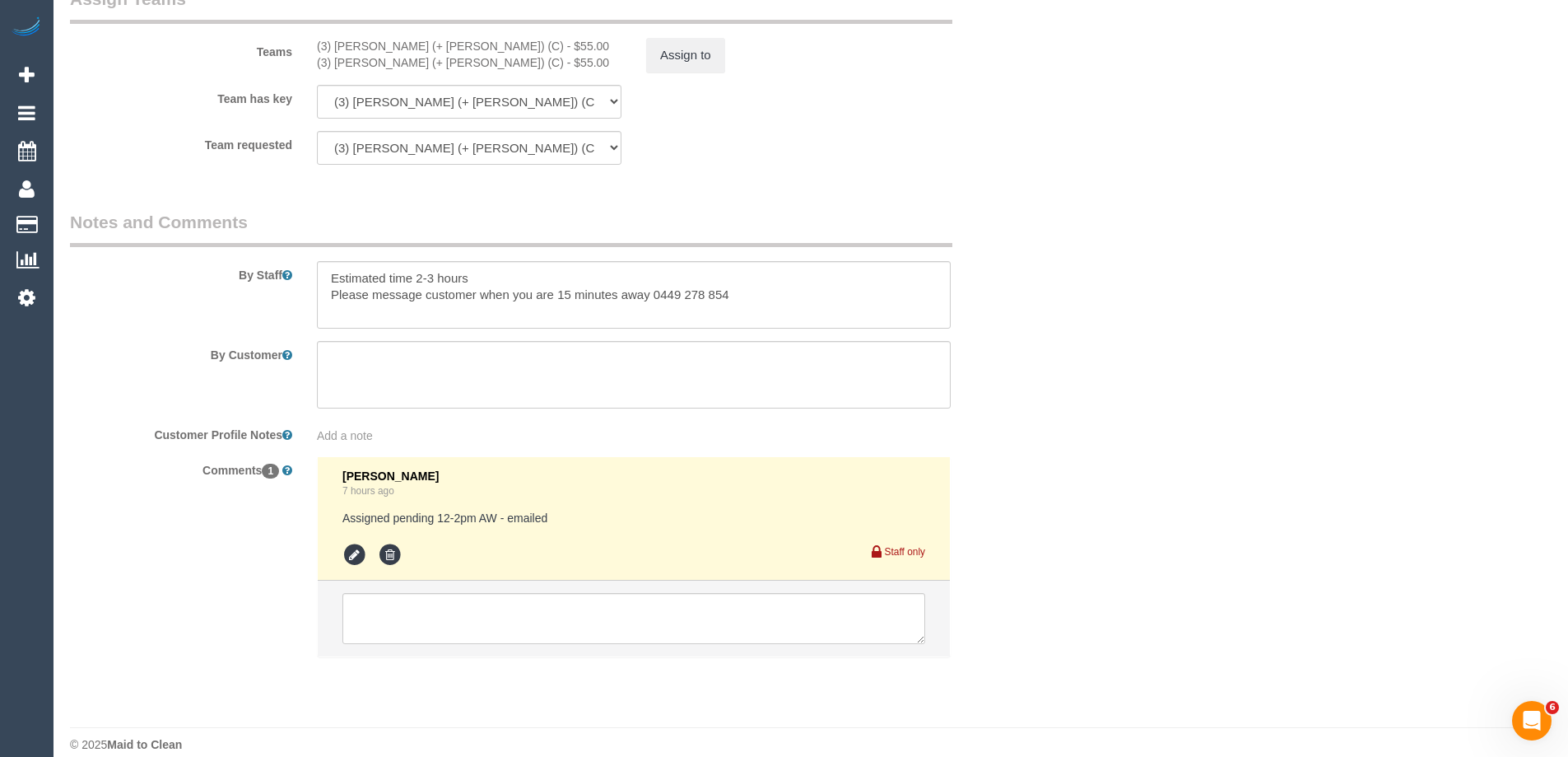
scroll to position [2678, 0]
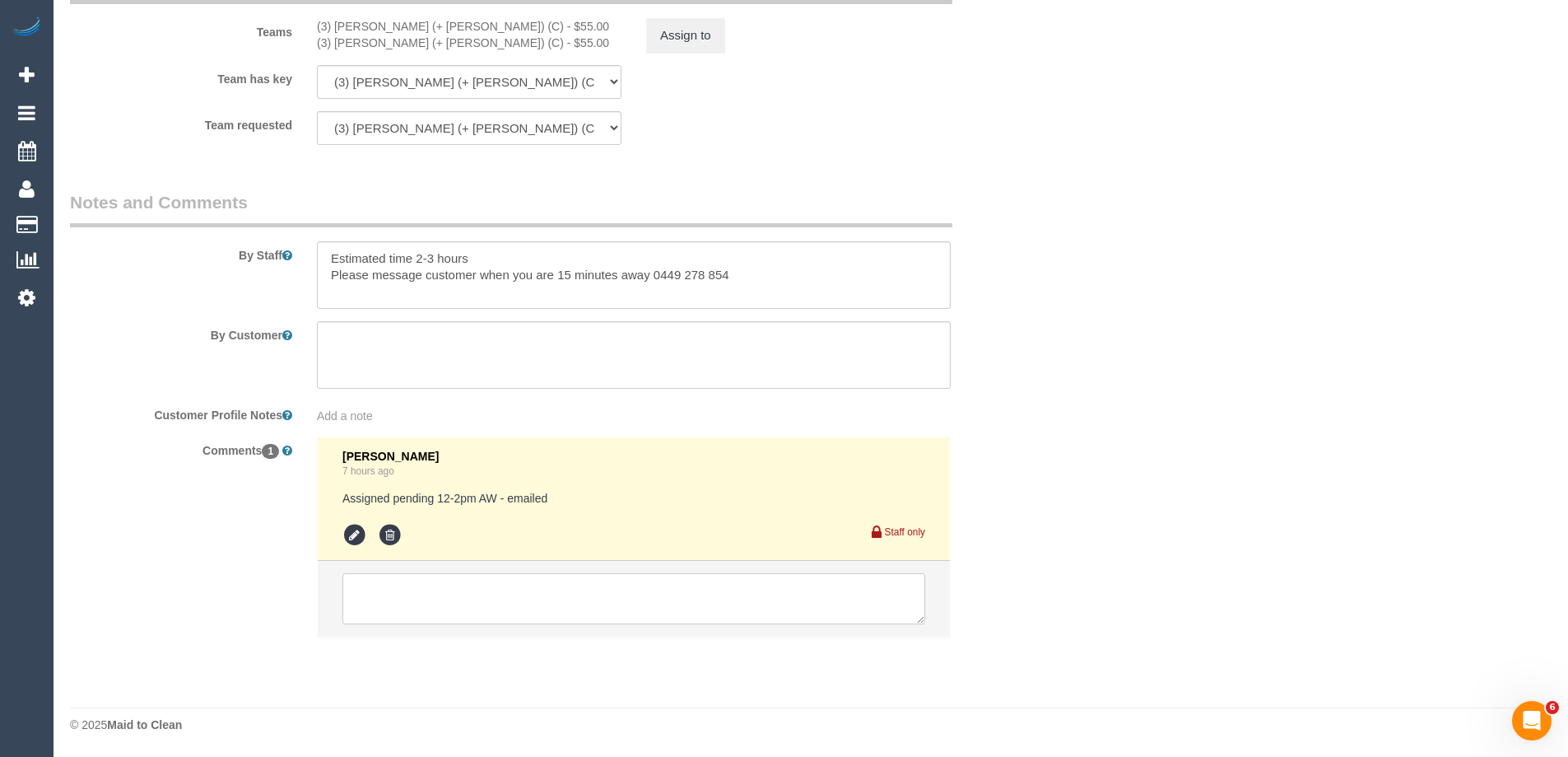
click at [518, 582] on textarea at bounding box center [634, 598] width 583 height 51
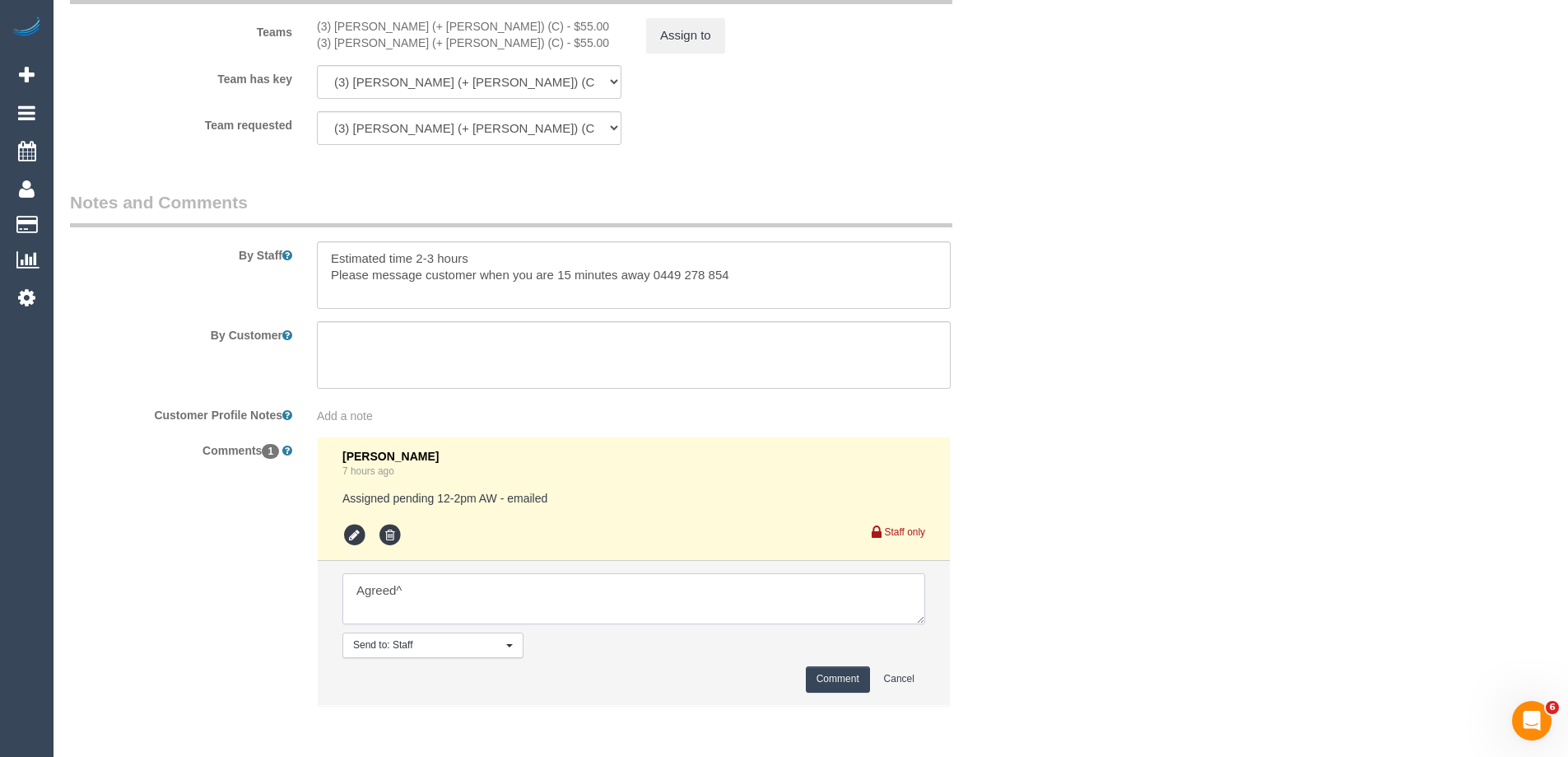
type textarea "Agreed^"
click at [844, 671] on button "Comment" at bounding box center [838, 678] width 64 height 25
drag, startPoint x: 1238, startPoint y: 374, endPoint x: 1256, endPoint y: 344, distance: 35.0
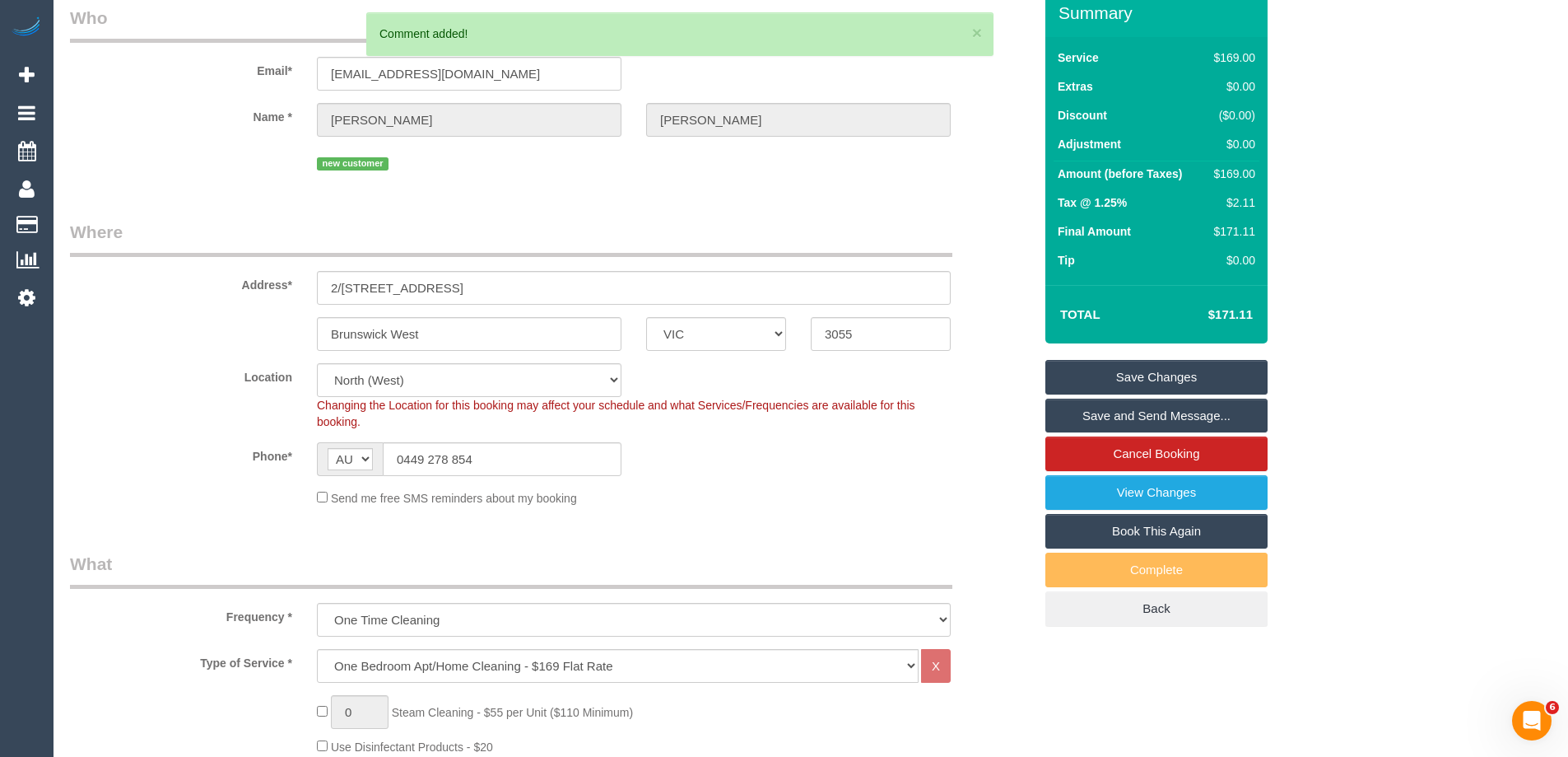
scroll to position [0, 0]
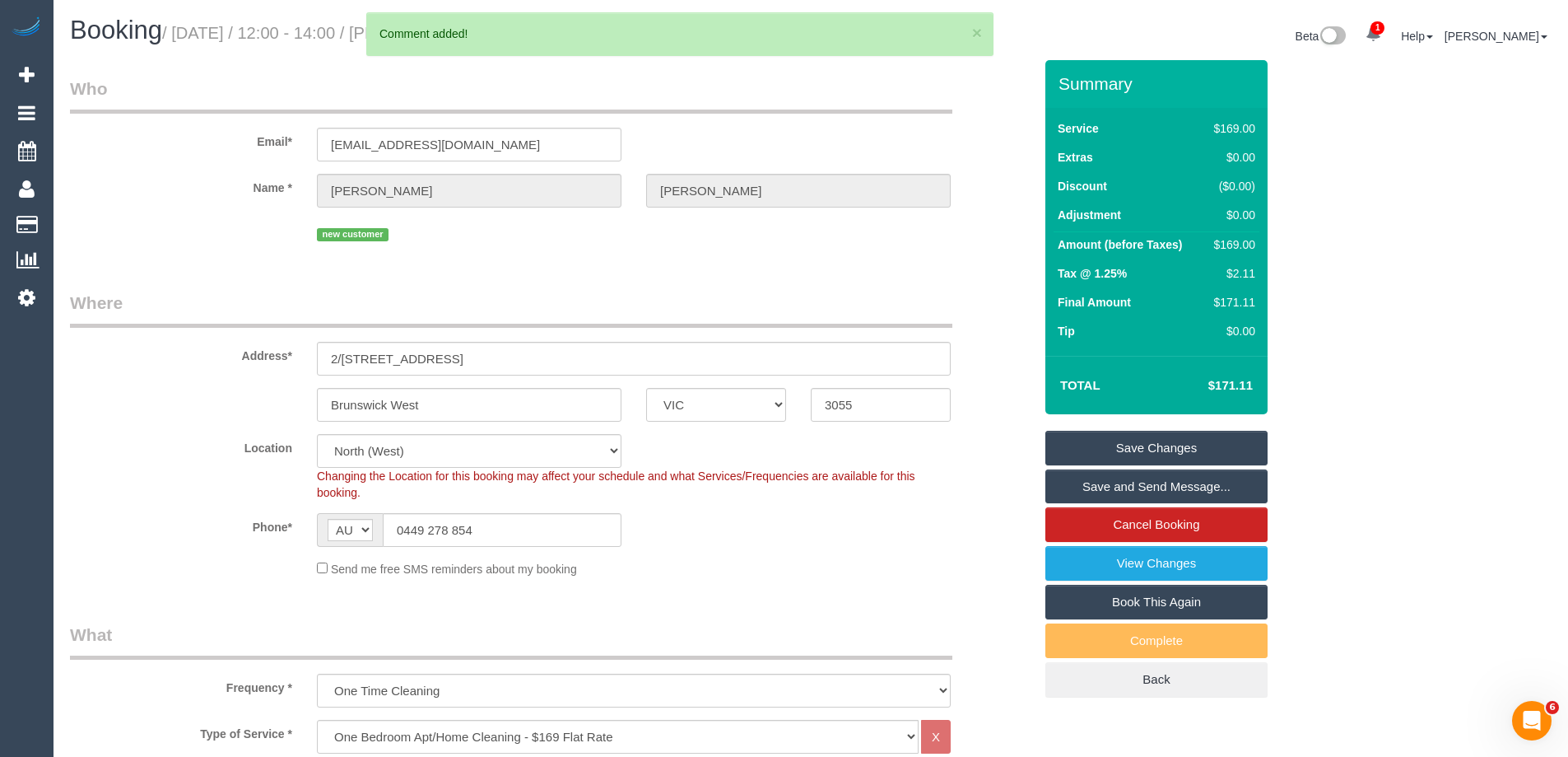
click at [1176, 483] on link "Save and Send Message..." at bounding box center [1156, 486] width 222 height 35
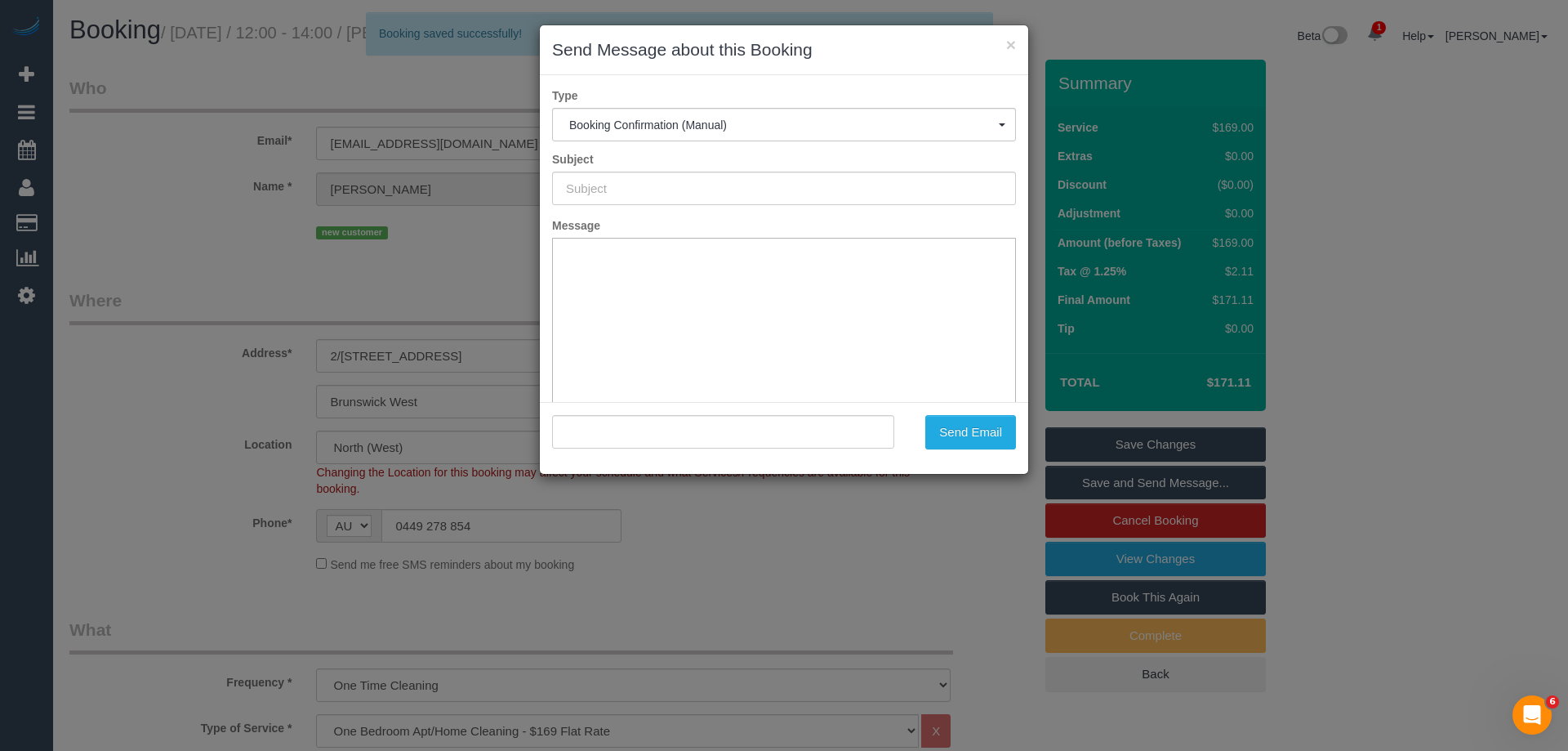
type input "Booking Confirmed"
type input ""Amelia Knox" <ameliaknox5@gmail.com>"
click at [988, 435] on button "Send Email" at bounding box center [970, 432] width 90 height 35
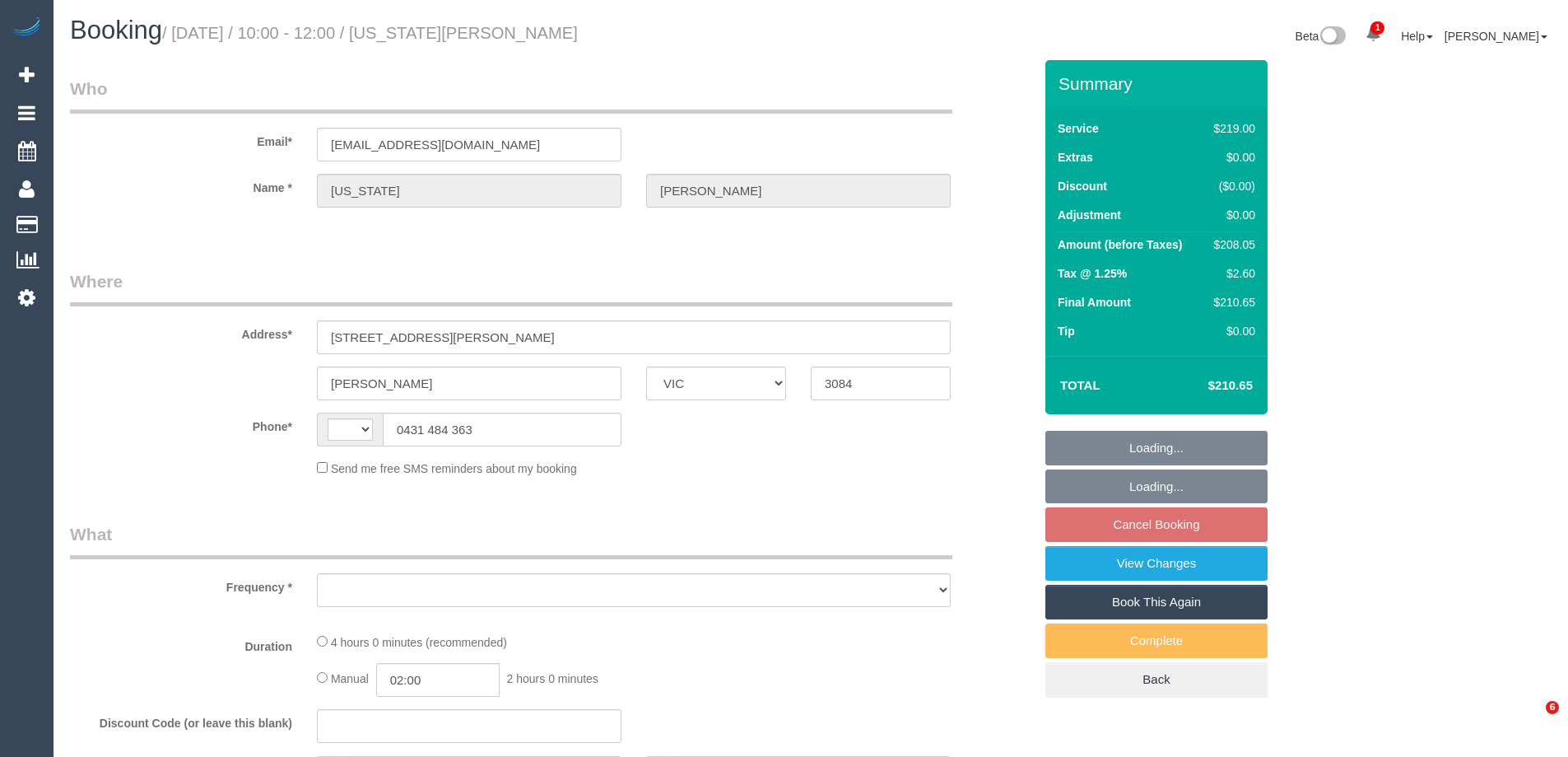
select select "VIC"
select select "string:AU"
select select "string:stripe-pm_1OH1ZY2GScqysDRVyLV8939Y"
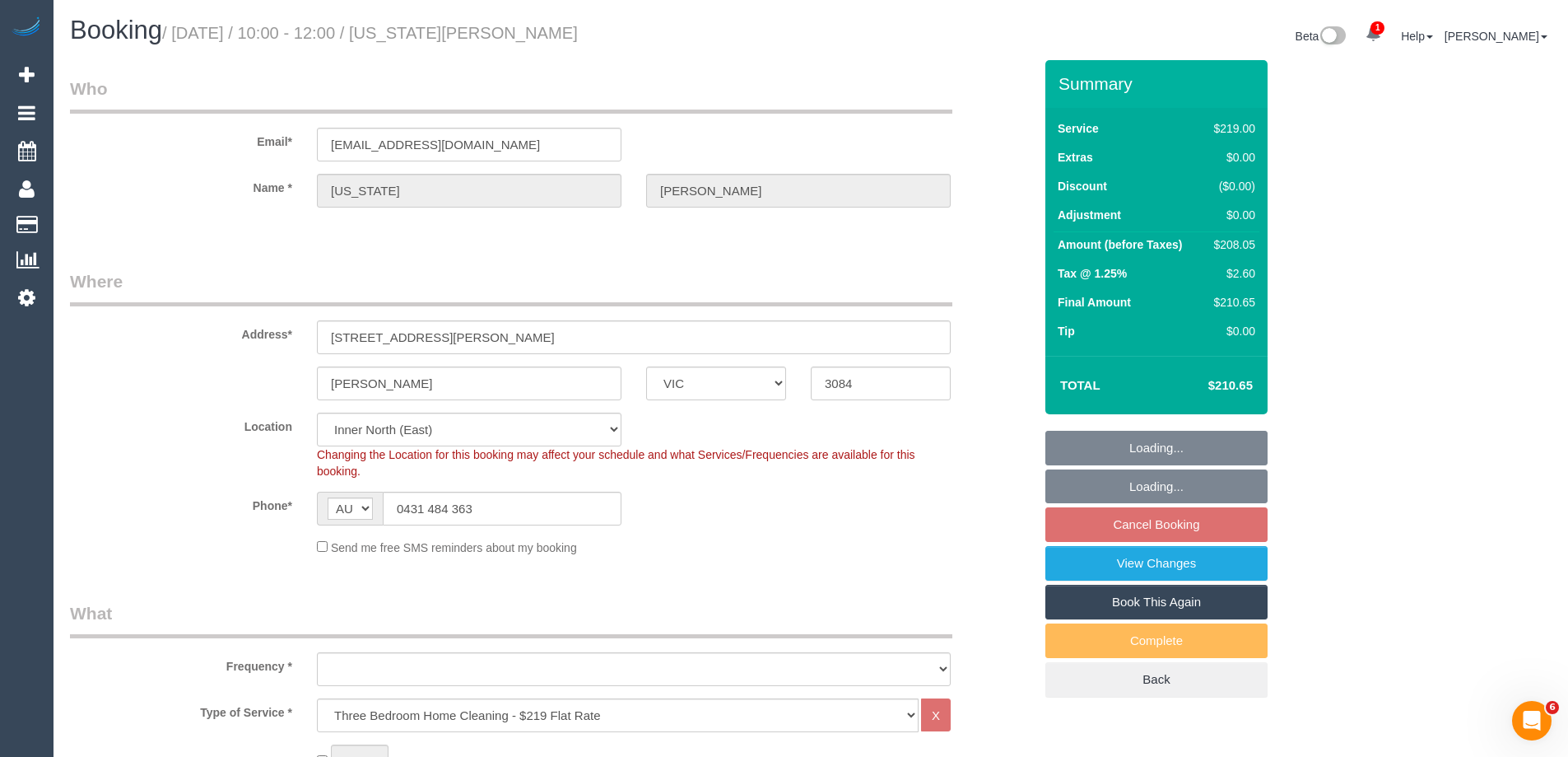
select select "object:666"
select select "number:27"
select select "number:14"
select select "number:19"
select select "number:22"
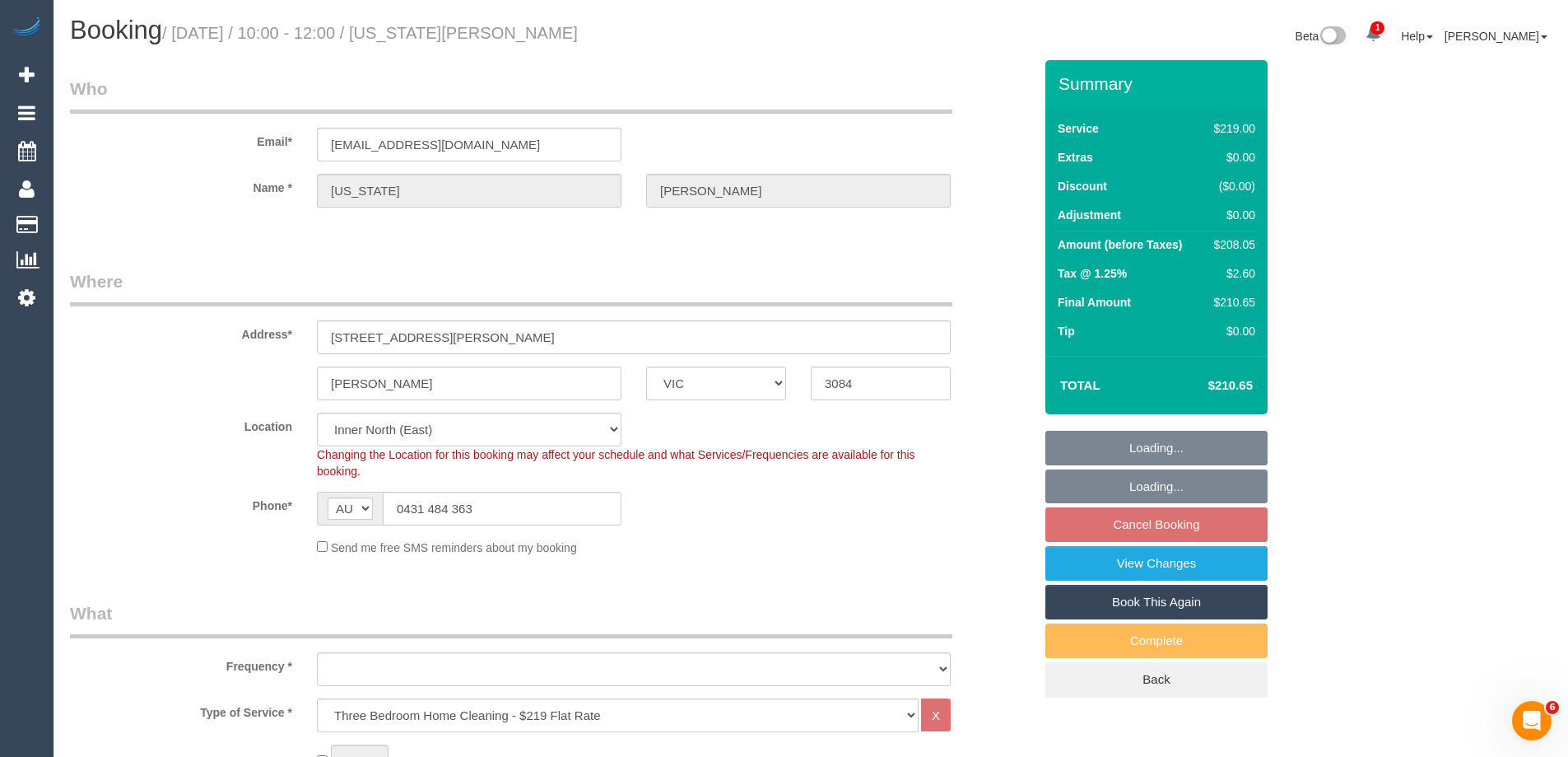
select select "number:34"
select select "number:26"
select select "object:831"
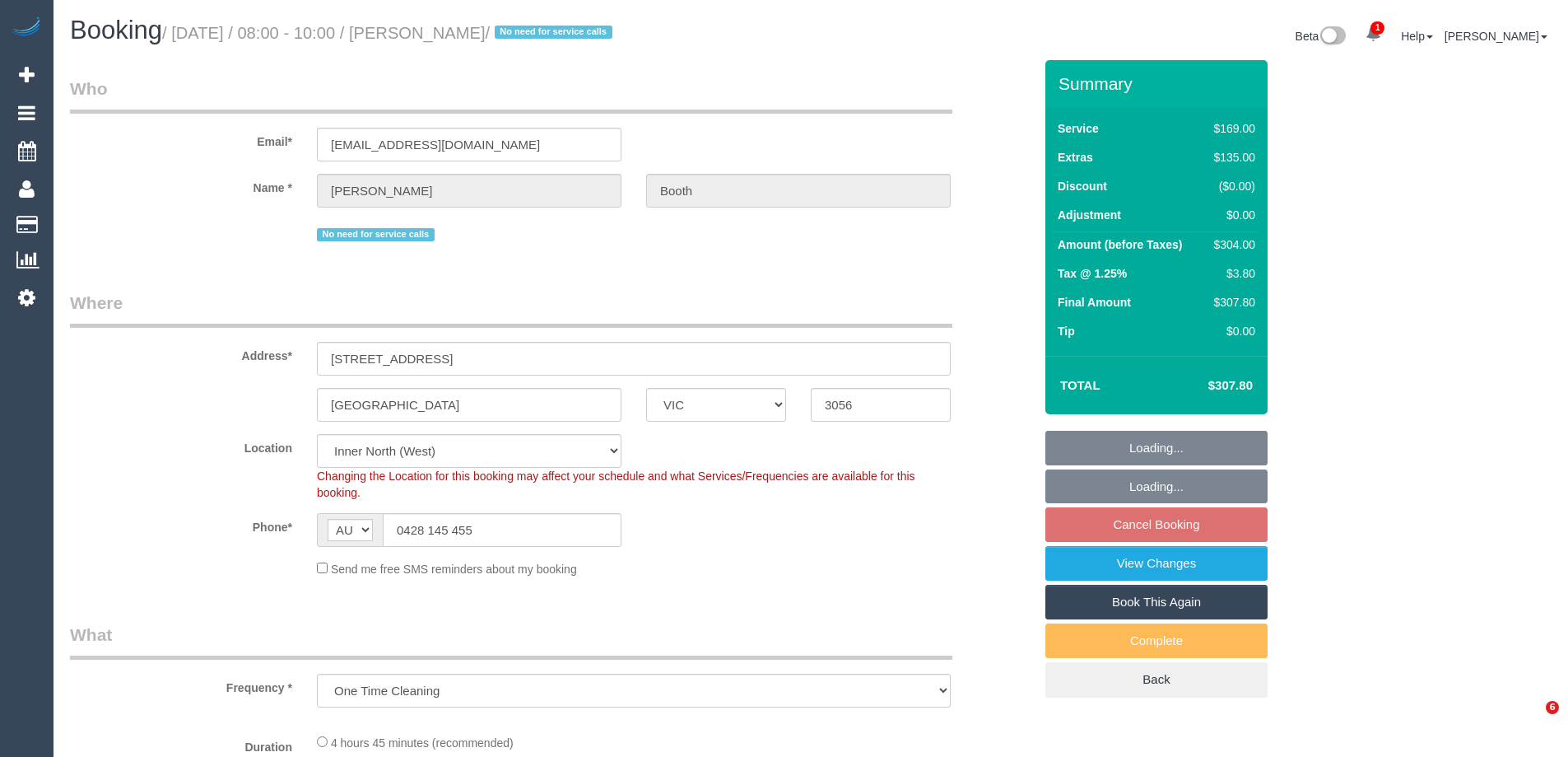
select select "VIC"
select select "object:579"
select select "string:stripe-card_1A2AgX2GScqysDRVhUwUE1vG"
select select "18694"
select select "number:28"
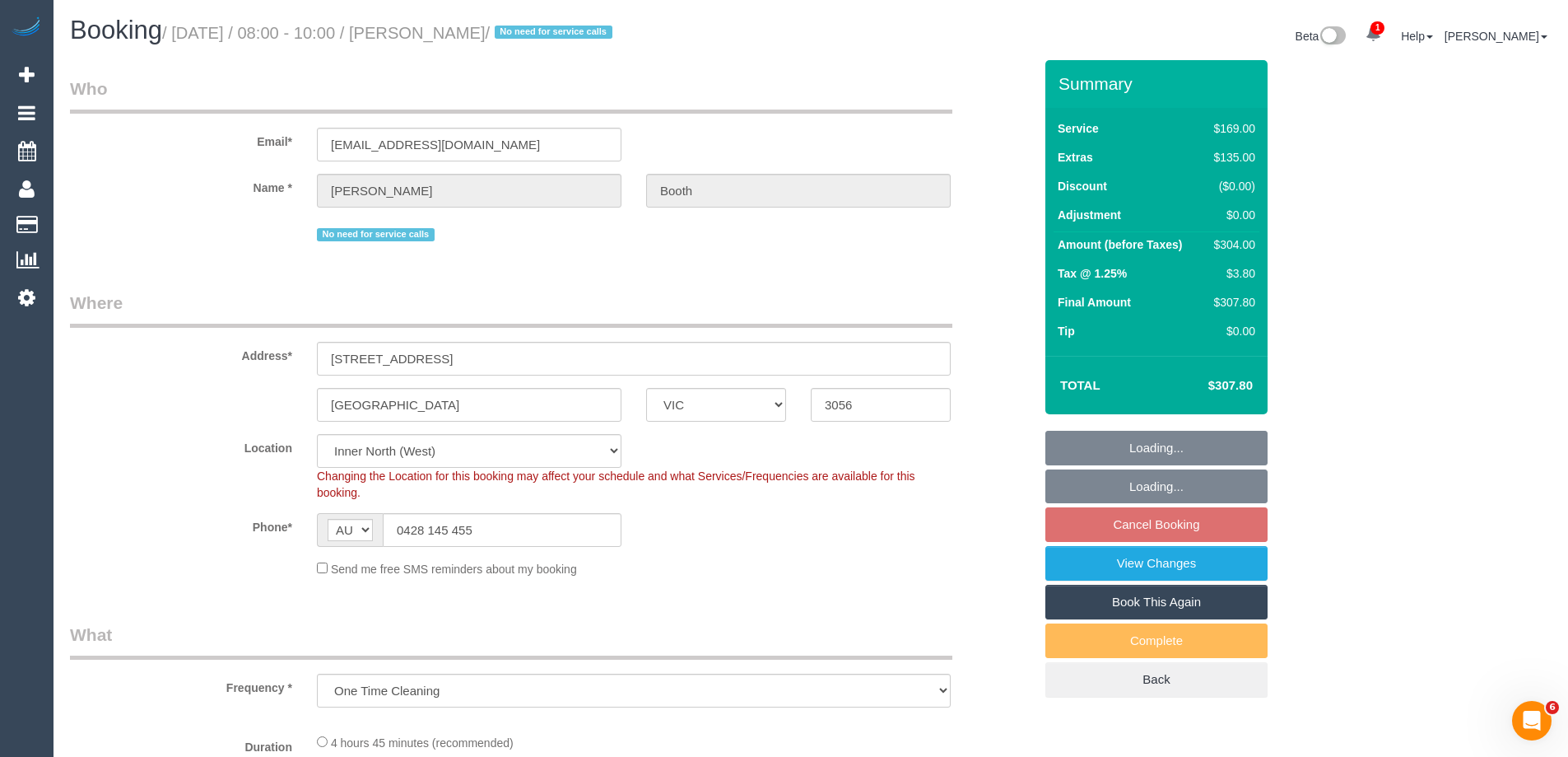
select select "number:17"
select select "number:19"
select select "number:24"
select select "number:35"
select select "number:11"
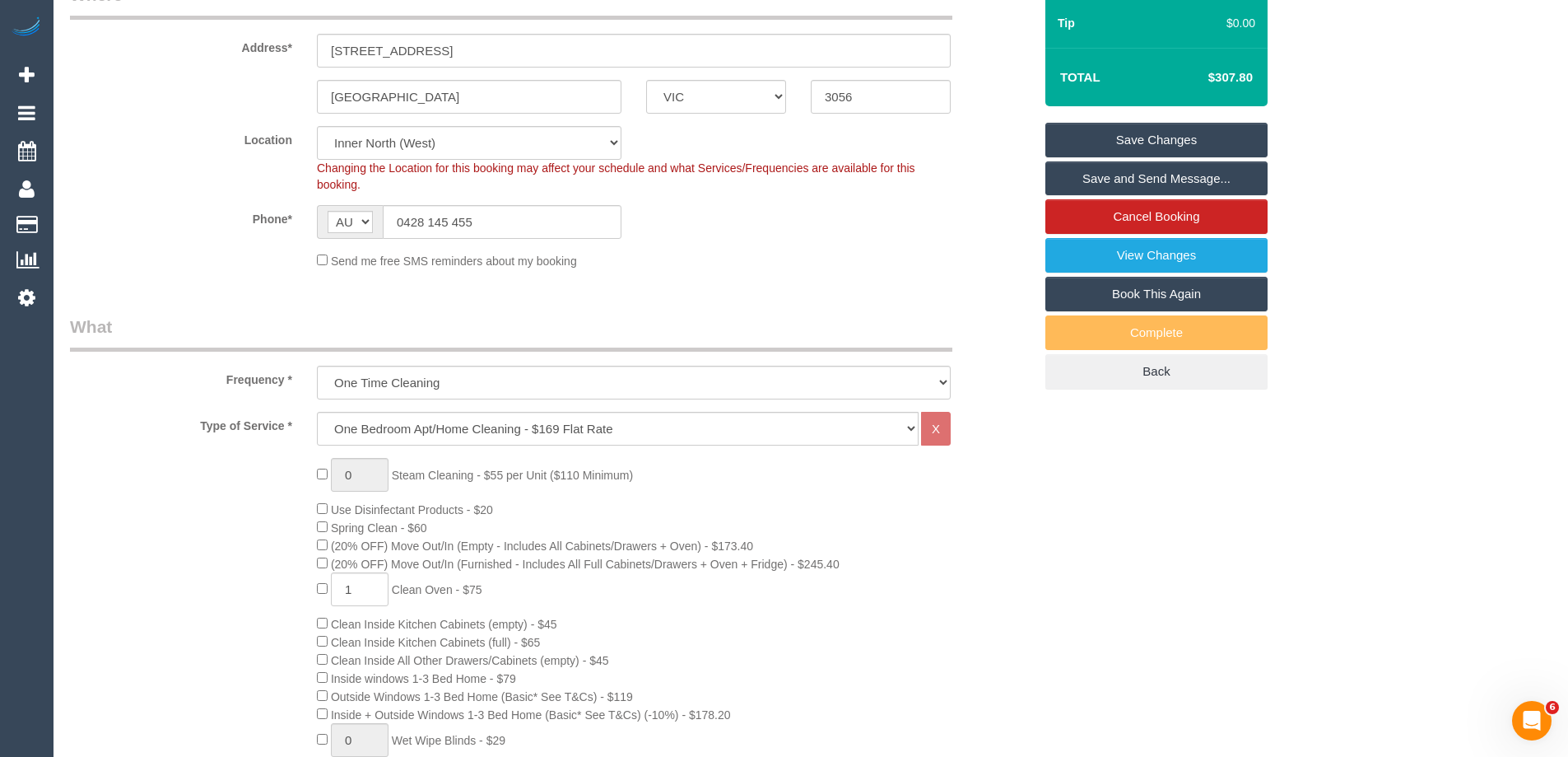
scroll to position [576, 0]
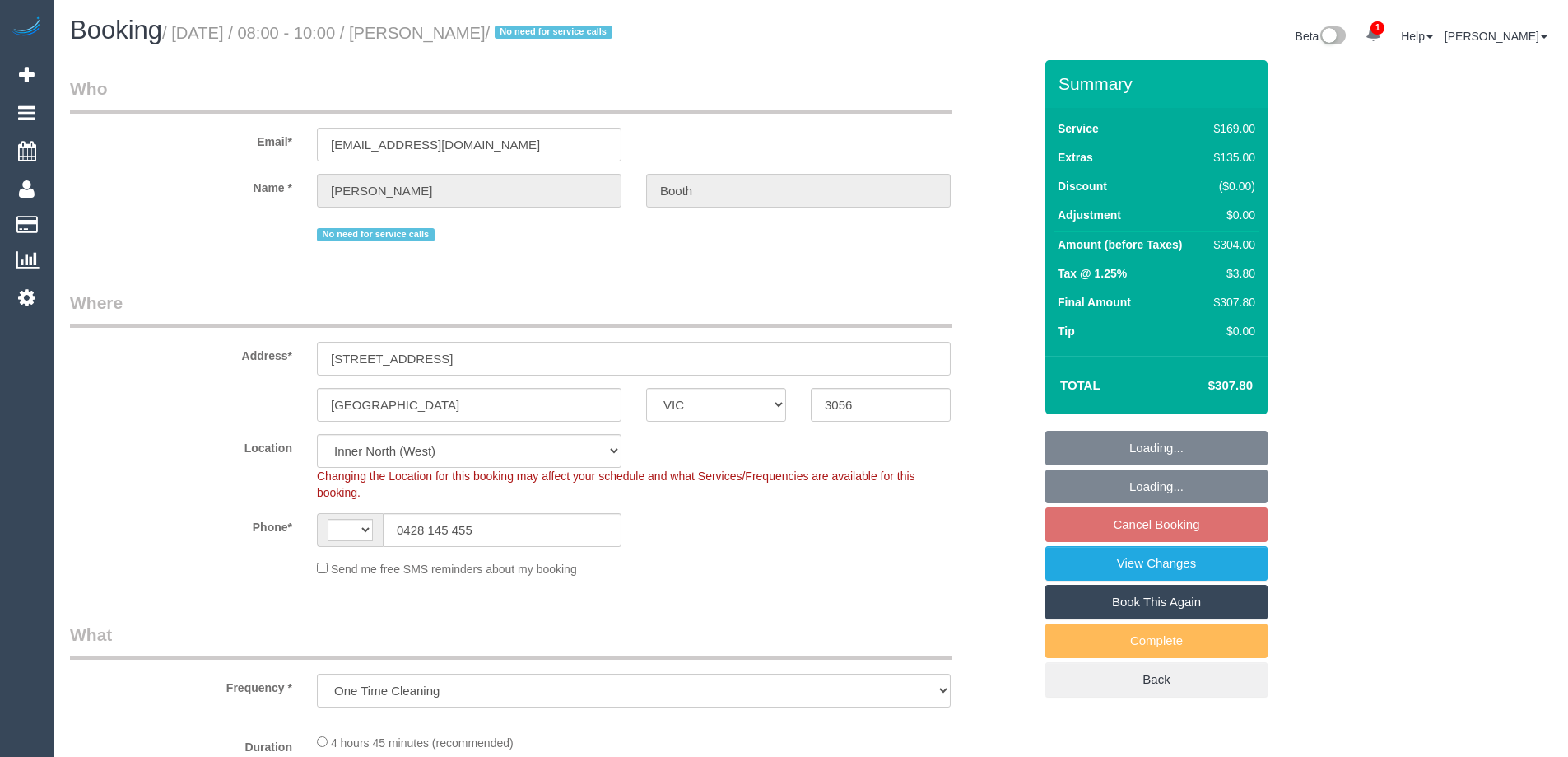
select select "VIC"
select select "object:1548"
select select "string:AU"
select select "string:stripe-card_1A2AgX2GScqysDRVhUwUE1vG"
select select "18694"
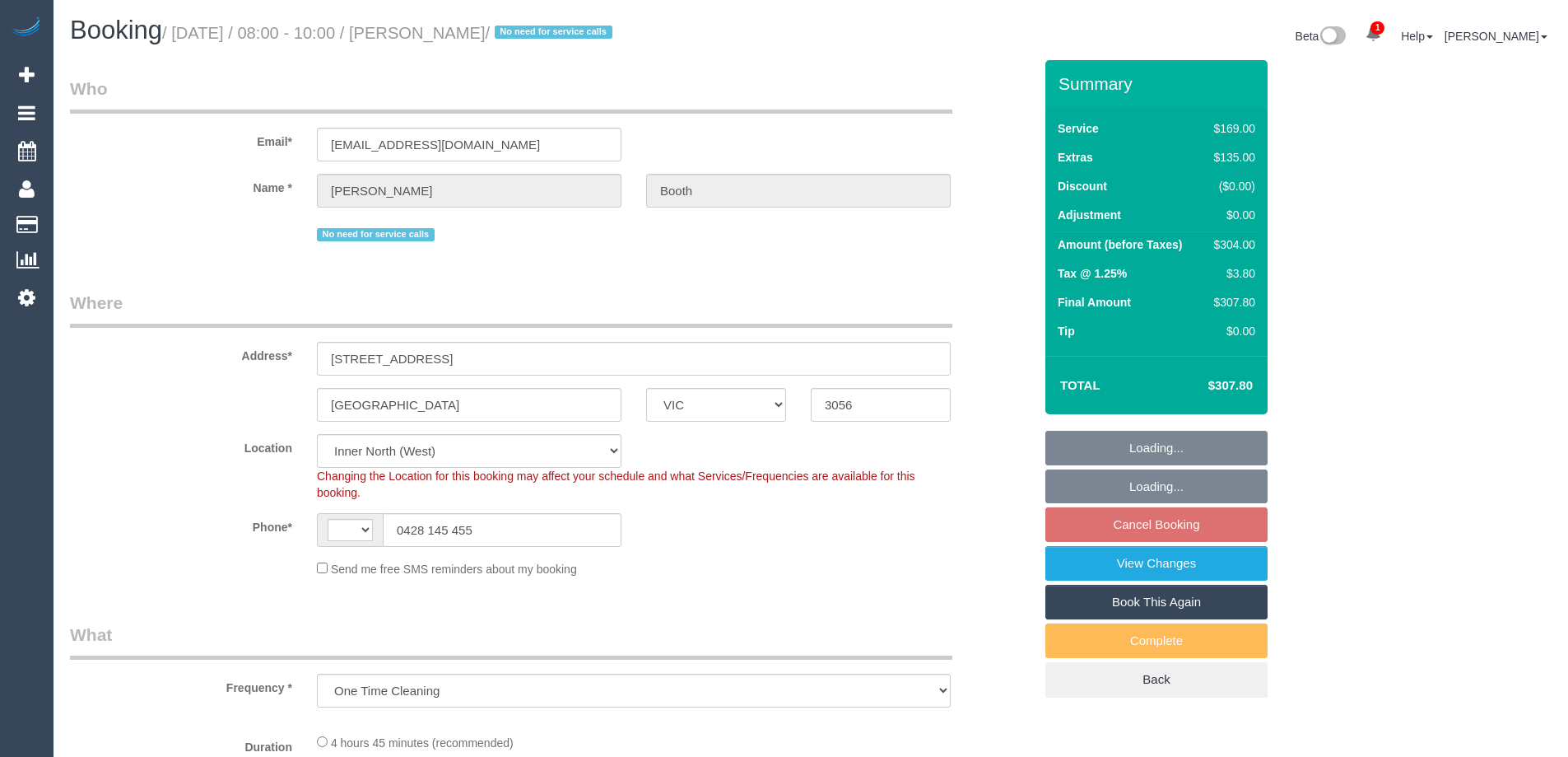
select select "number:28"
select select "number:17"
select select "number:19"
select select "number:24"
select select "number:35"
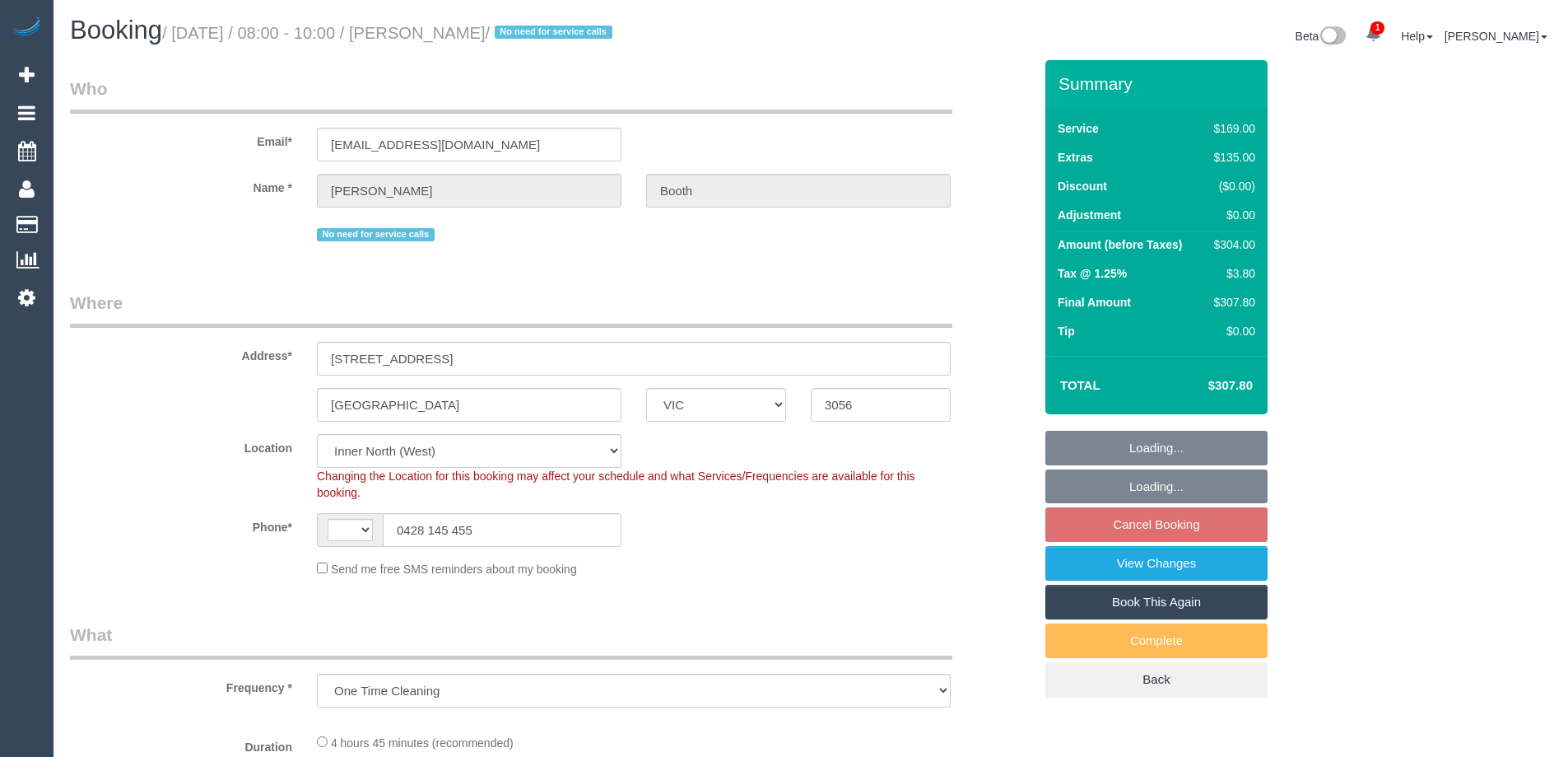
select select "number:11"
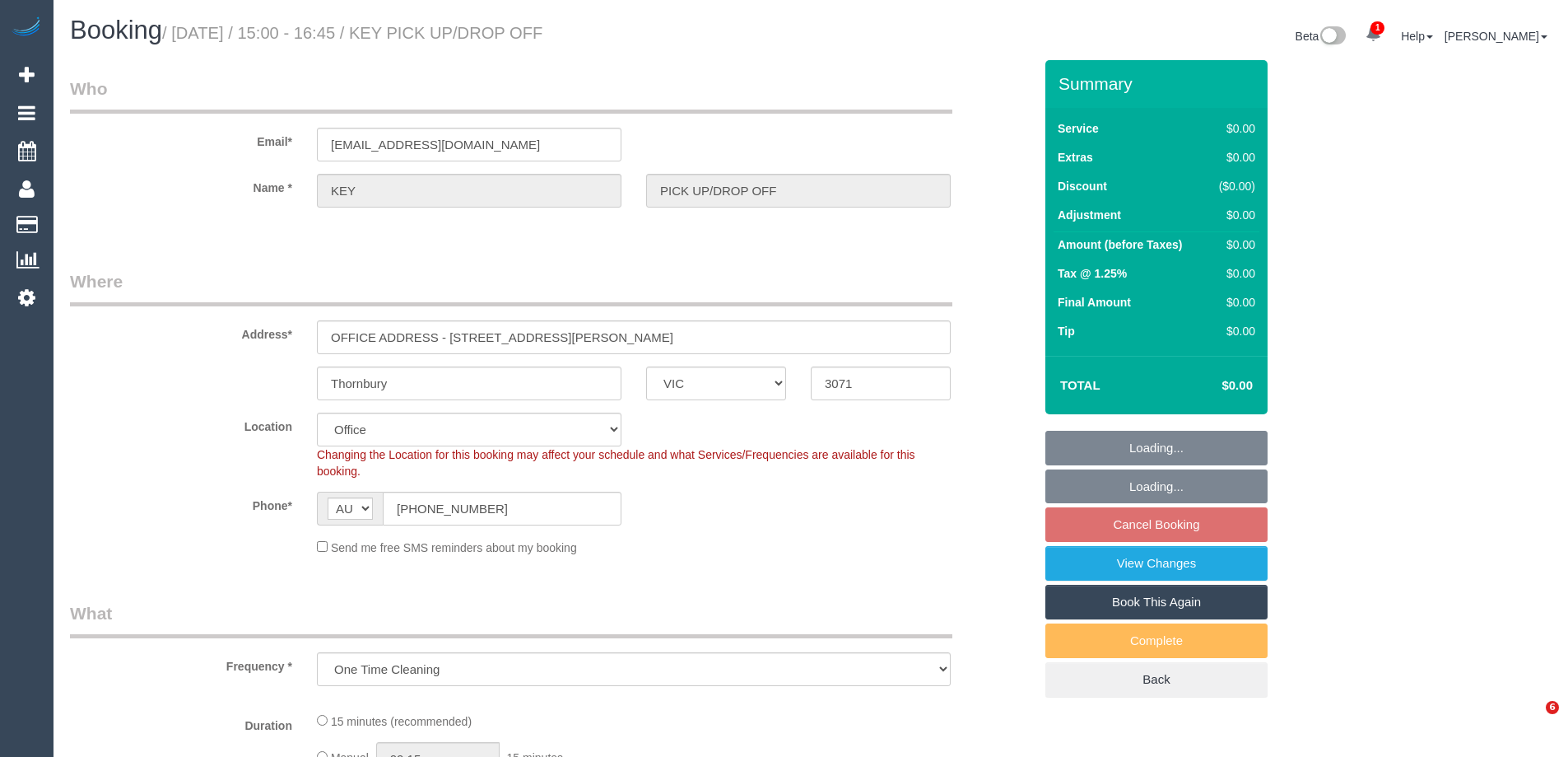
select select "VIC"
select select "number:28"
select select "object:688"
select select "VIC"
select select "number:27"
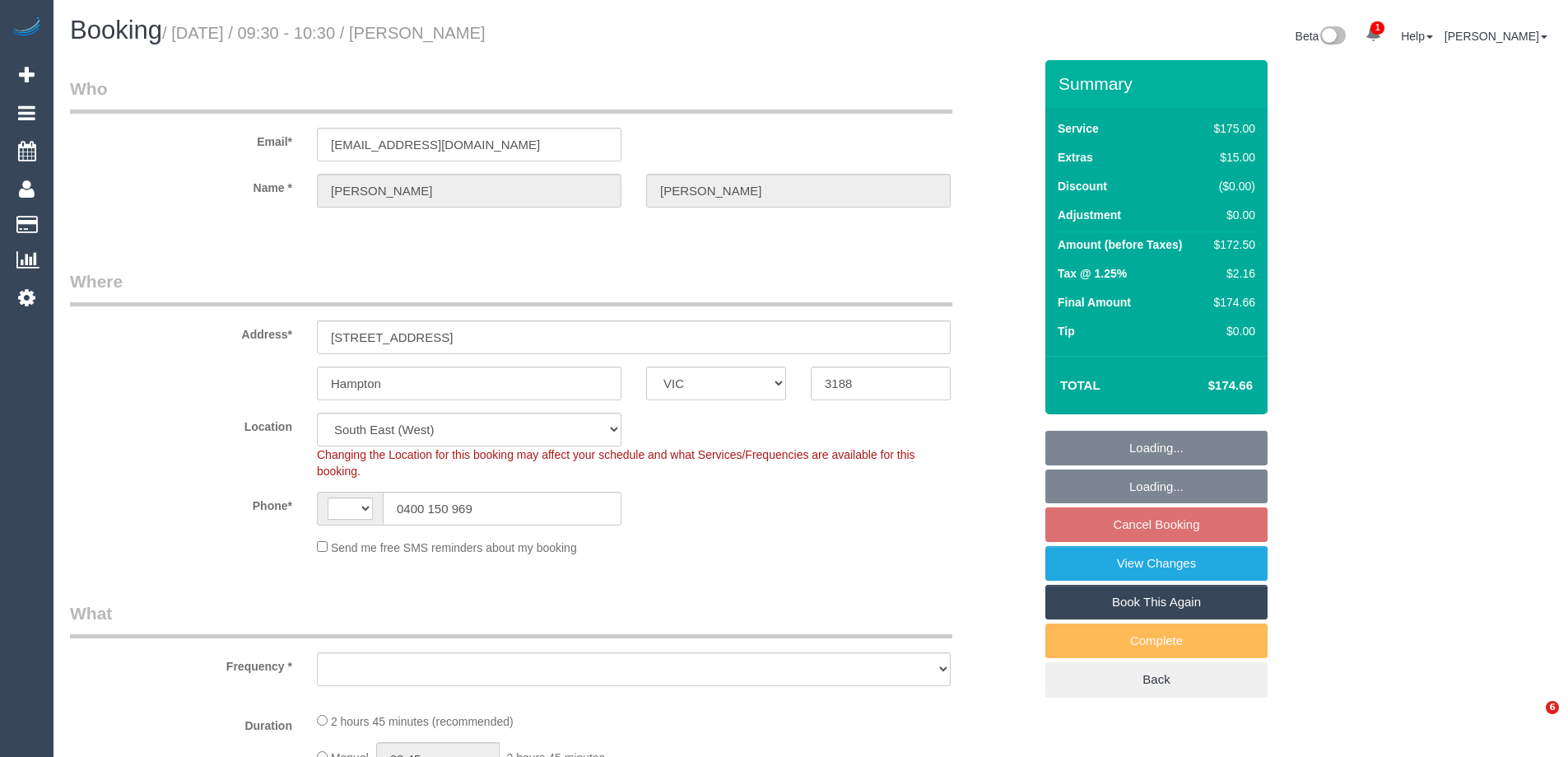
select select "number:14"
select select "number:19"
select select "number:22"
select select "number:11"
select select "string:AU"
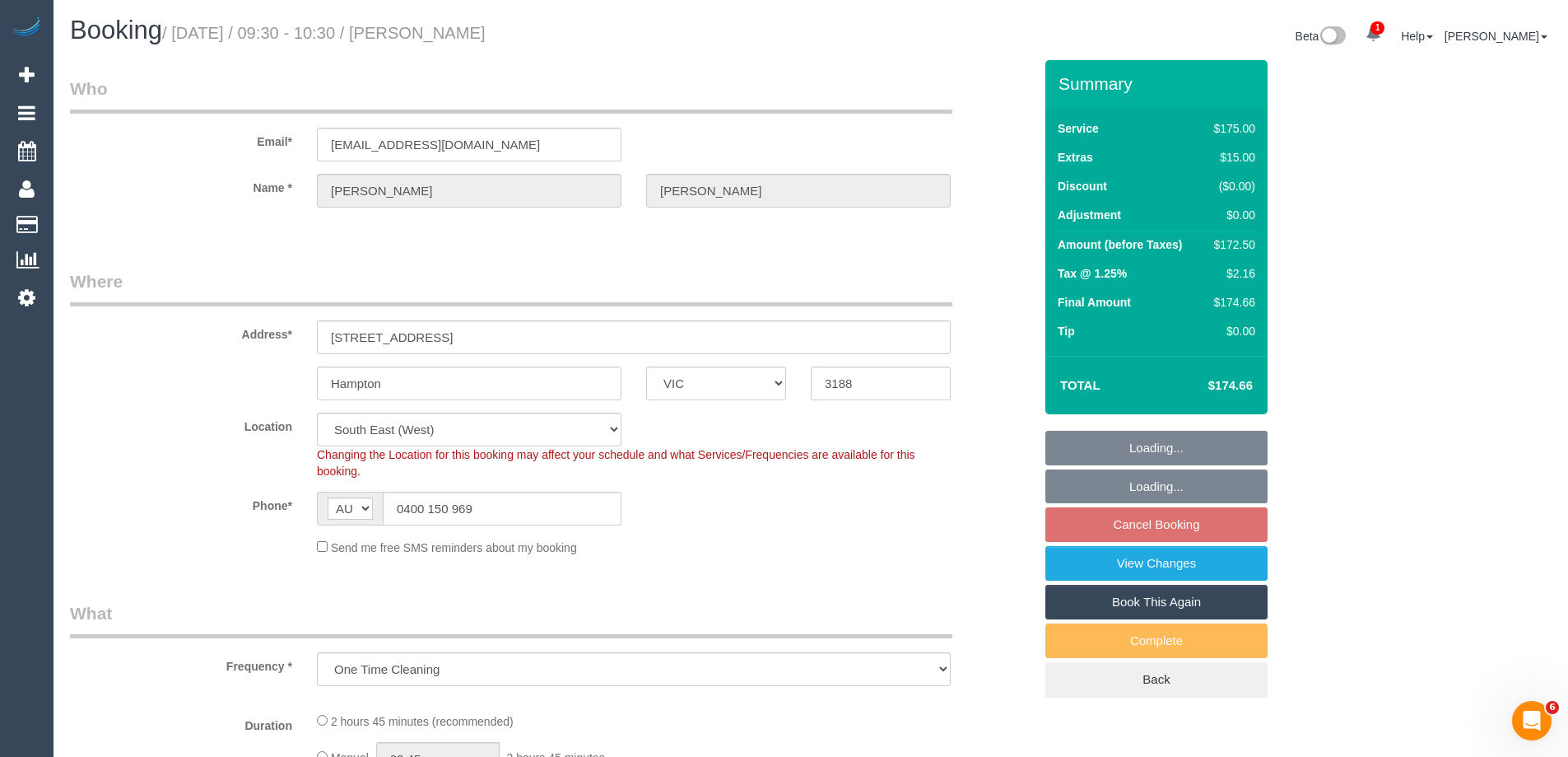
select select "object:920"
select select "150"
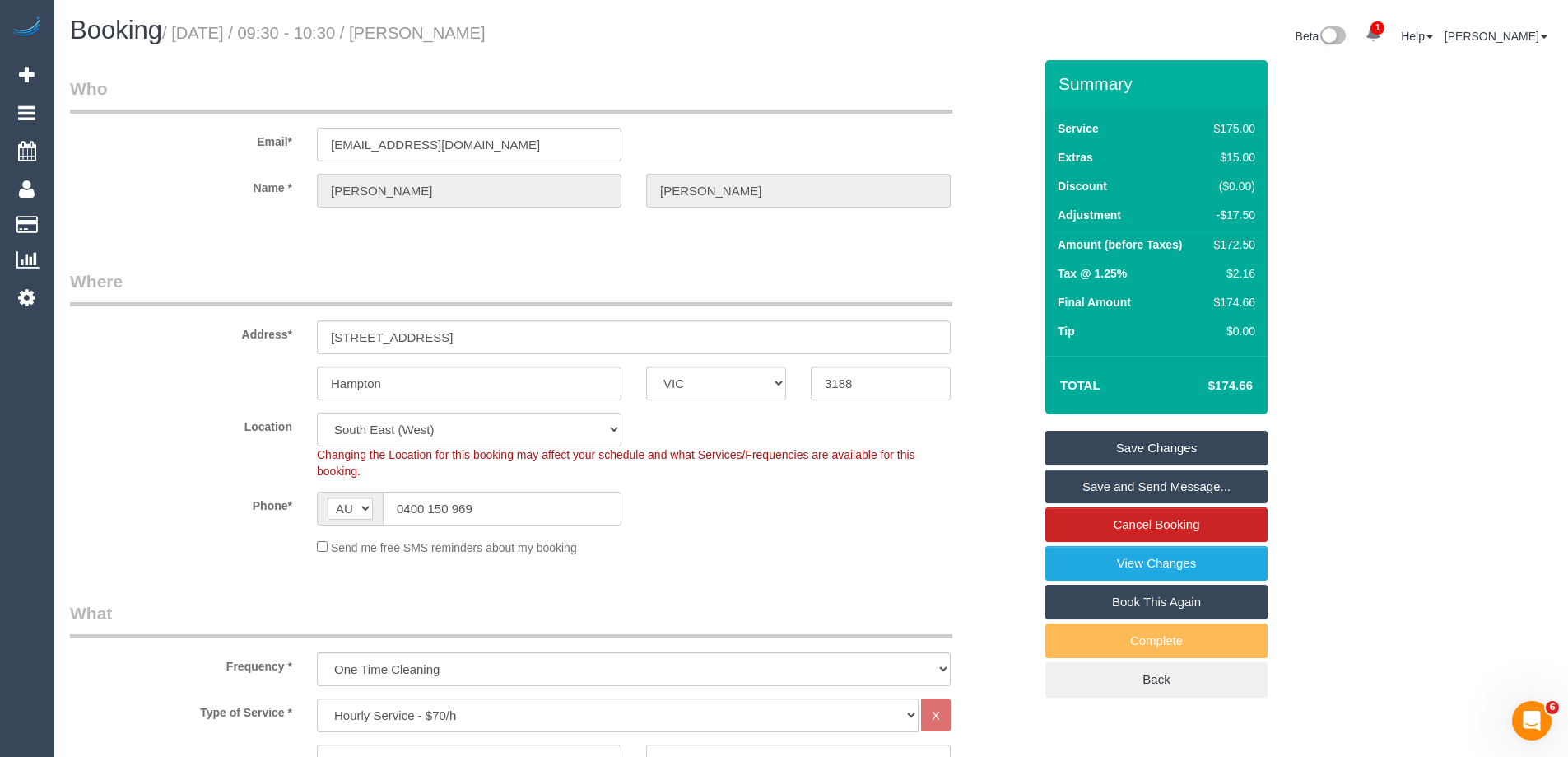
drag, startPoint x: 460, startPoint y: 39, endPoint x: 434, endPoint y: 40, distance: 26.0
click at [434, 40] on h1 "Booking / [DATE] / 09:30 - 10:30 / [PERSON_NAME]" at bounding box center [433, 31] width 729 height 28
click at [838, 533] on sui-booking-location "Location [GEOGRAPHIC_DATA] (North) East (South) [GEOGRAPHIC_DATA] (East) [GEOGR…" at bounding box center [551, 484] width 964 height 143
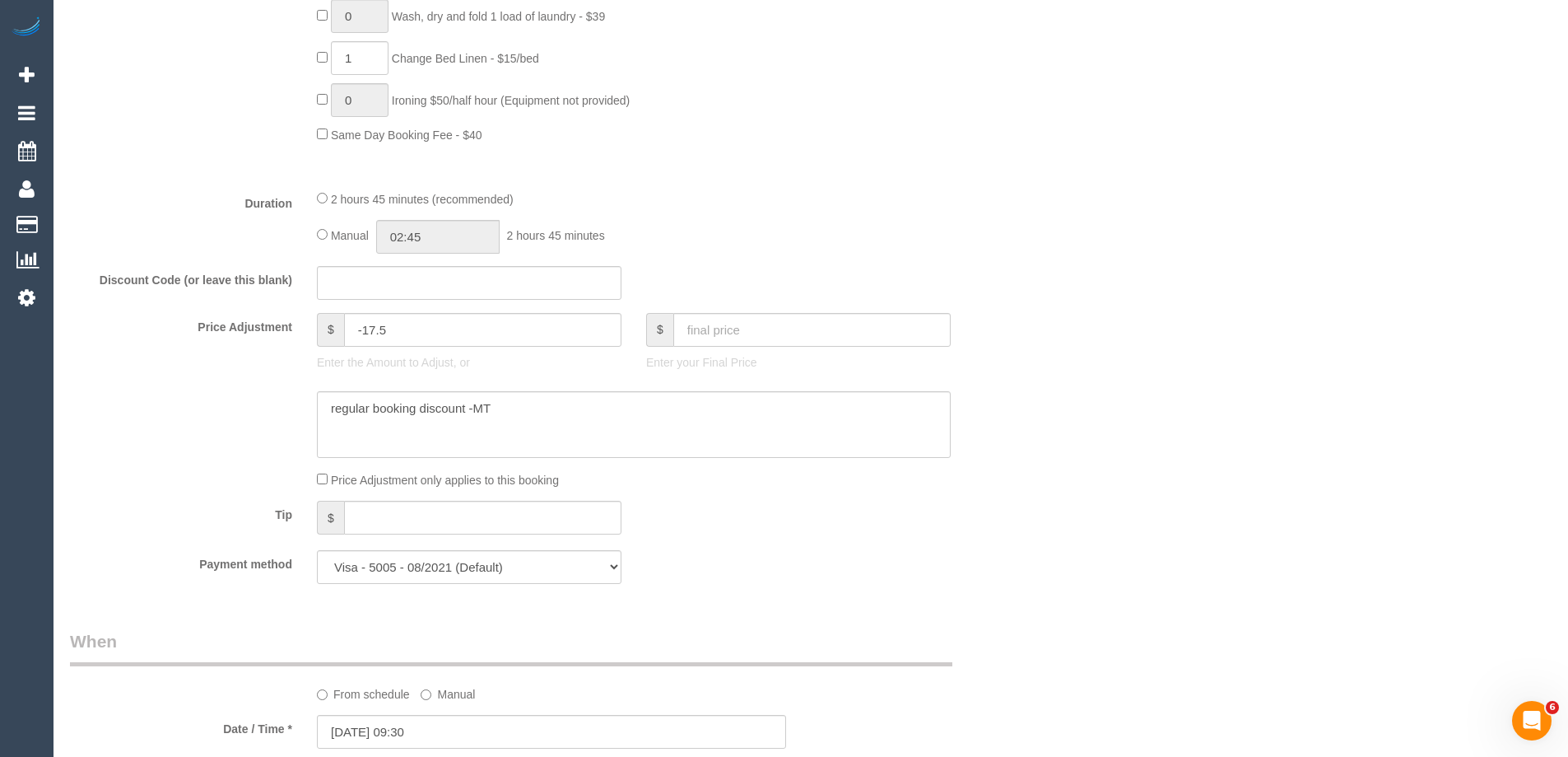
scroll to position [1317, 0]
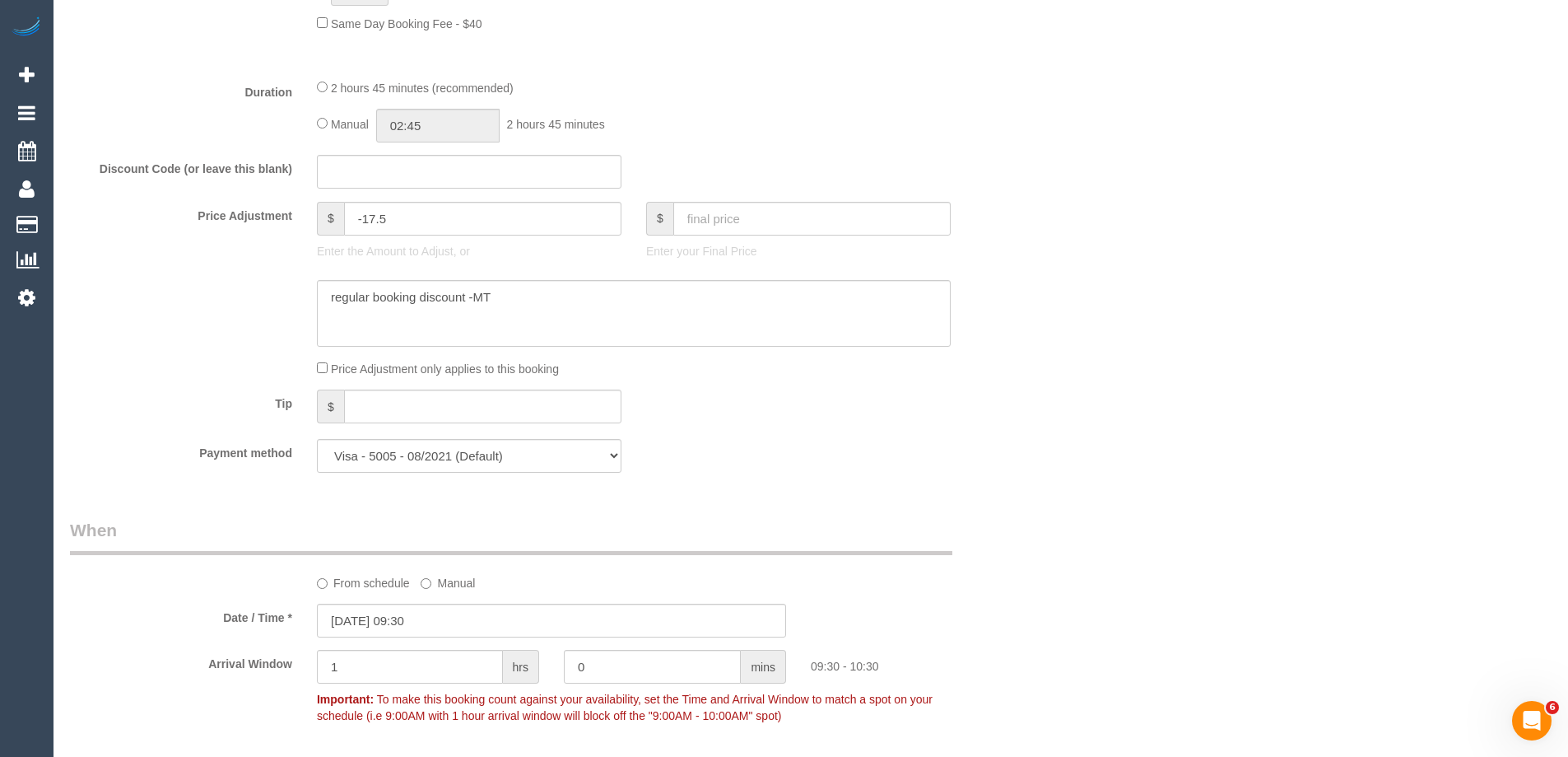
click at [1101, 345] on div "Who Email* [EMAIL_ADDRESS][DOMAIN_NAME] Name * [PERSON_NAME] Where Address* [ST…" at bounding box center [810, 642] width 1482 height 3799
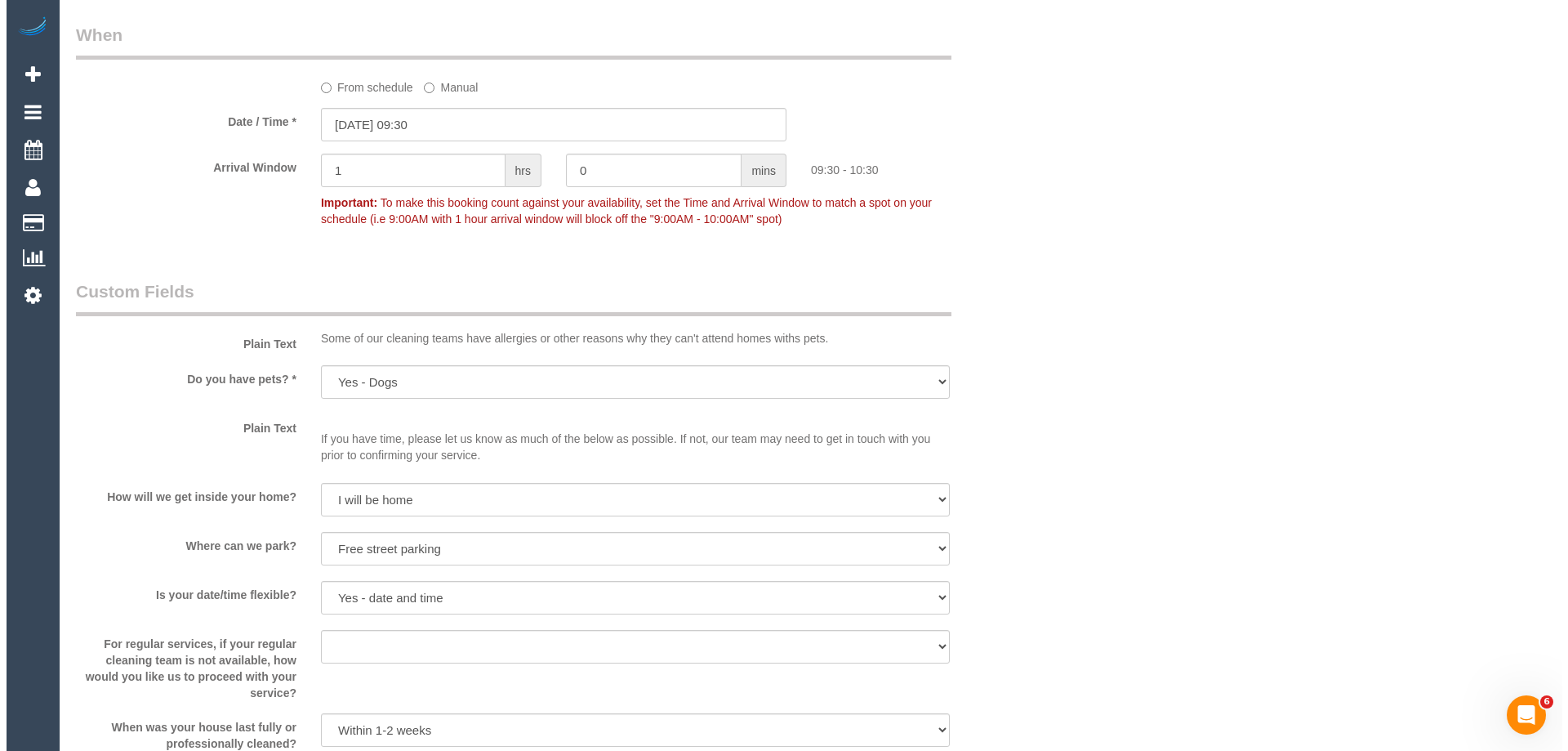
scroll to position [1961, 0]
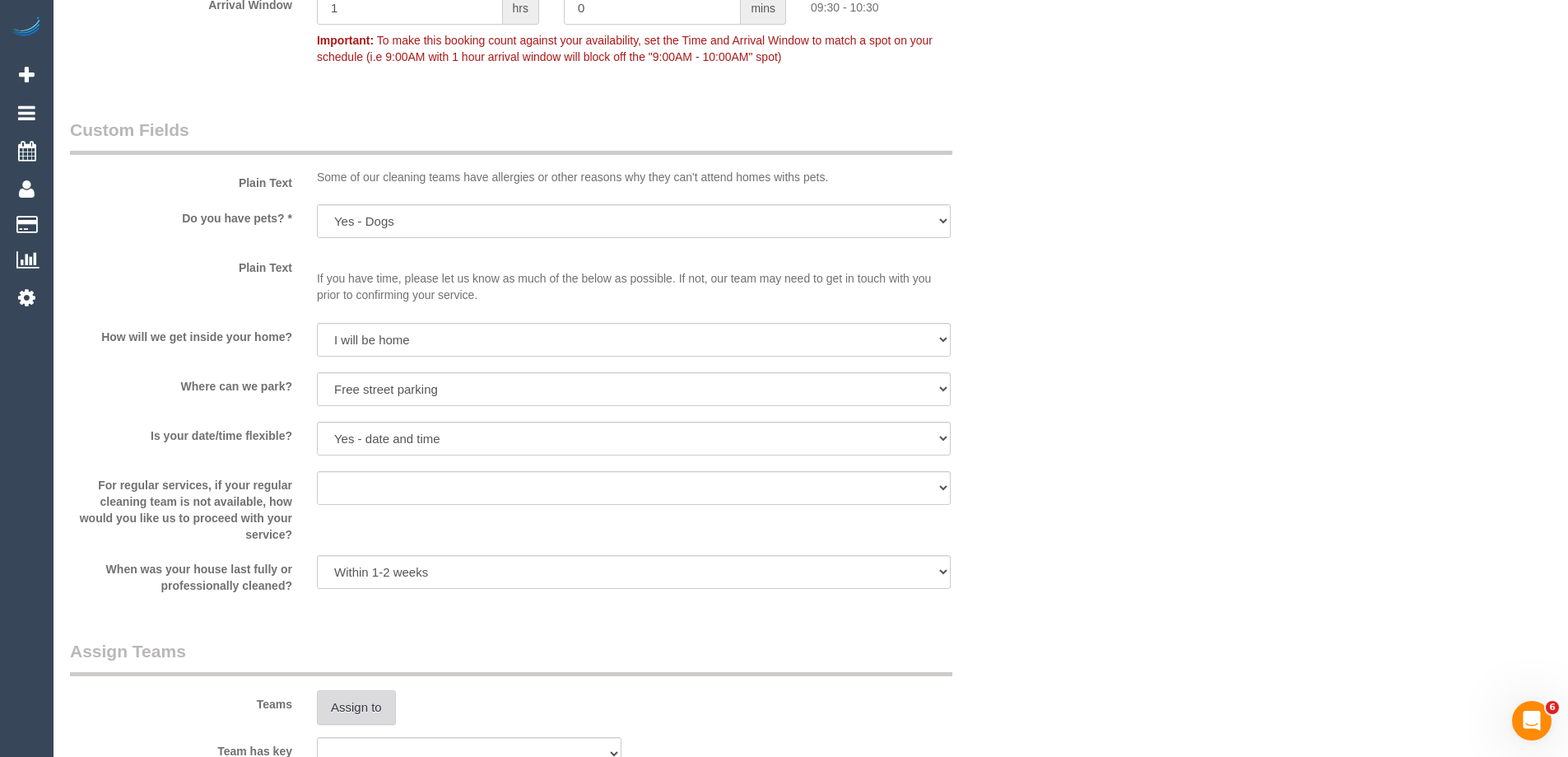
click at [345, 700] on button "Assign to" at bounding box center [356, 707] width 79 height 35
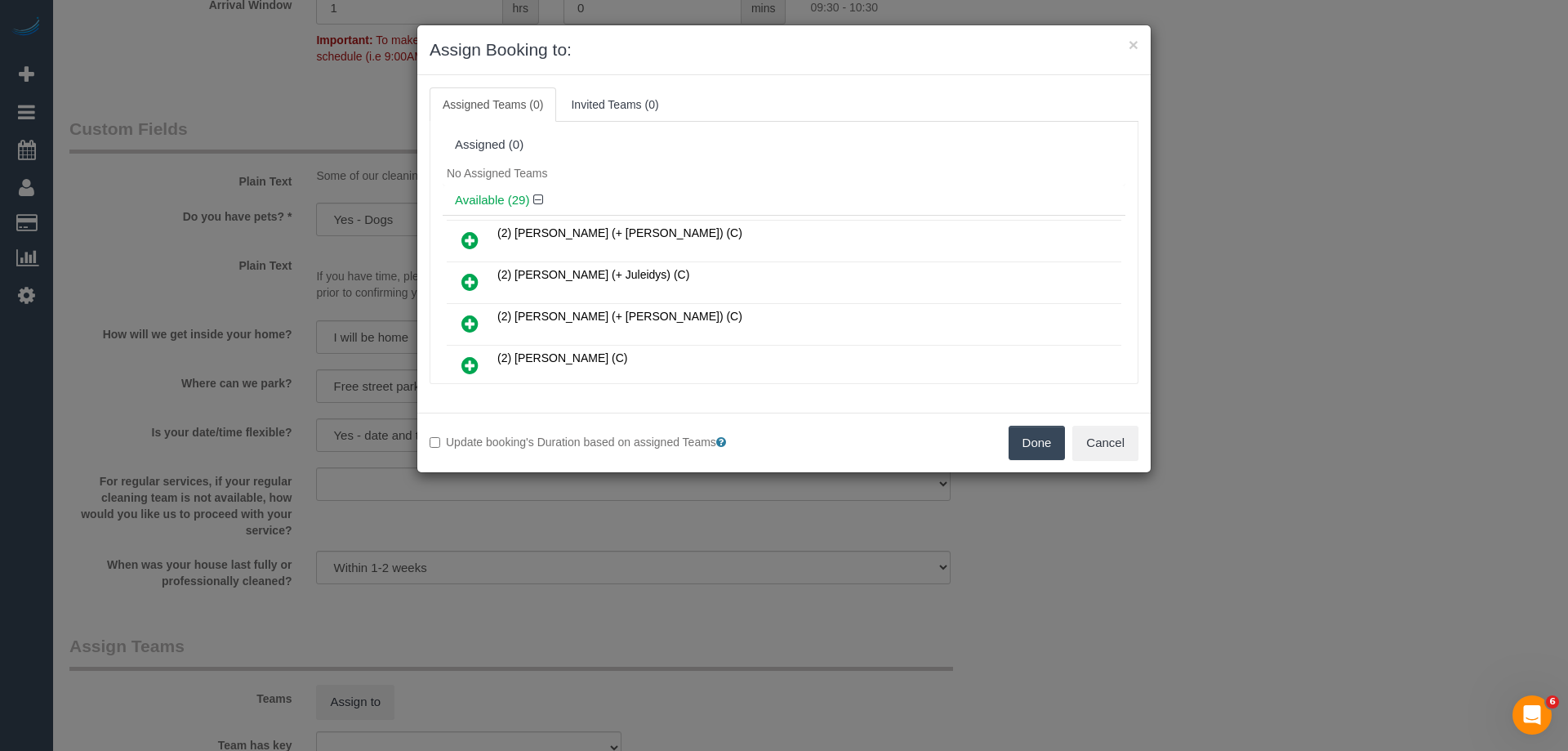
click at [660, 166] on div "No Assigned Teams" at bounding box center [784, 174] width 683 height 24
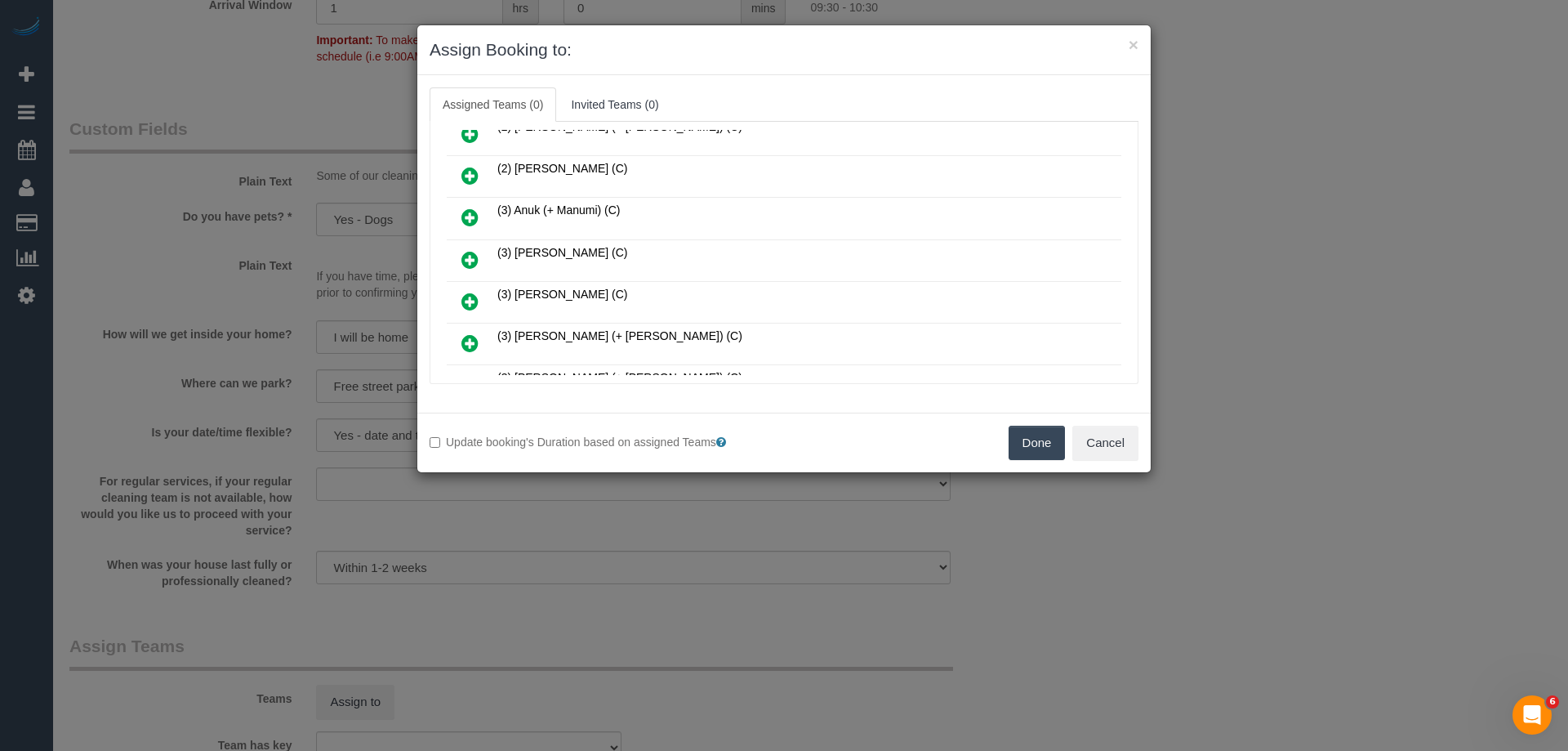
click at [477, 257] on icon at bounding box center [470, 259] width 17 height 20
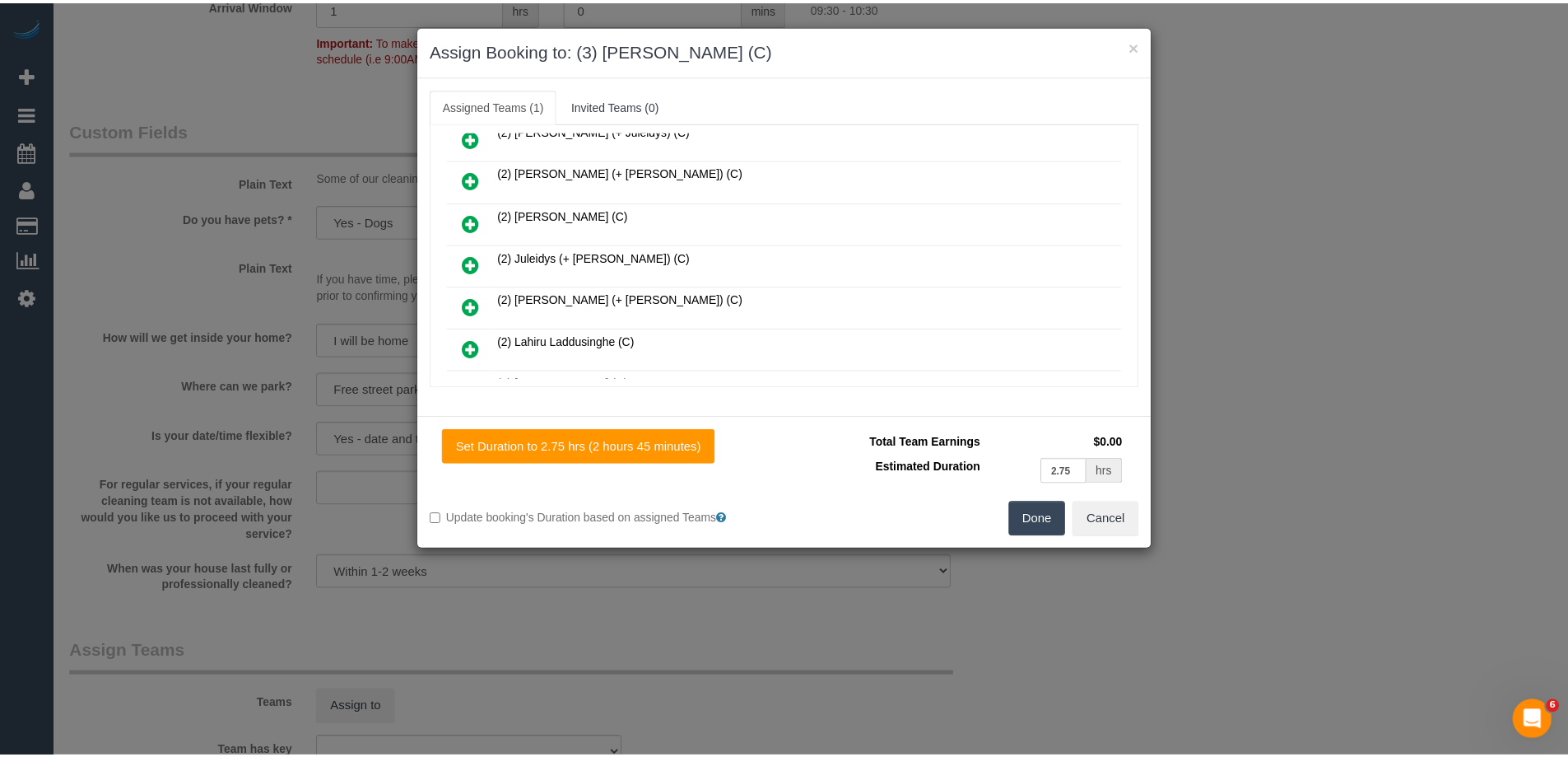
scroll to position [0, 0]
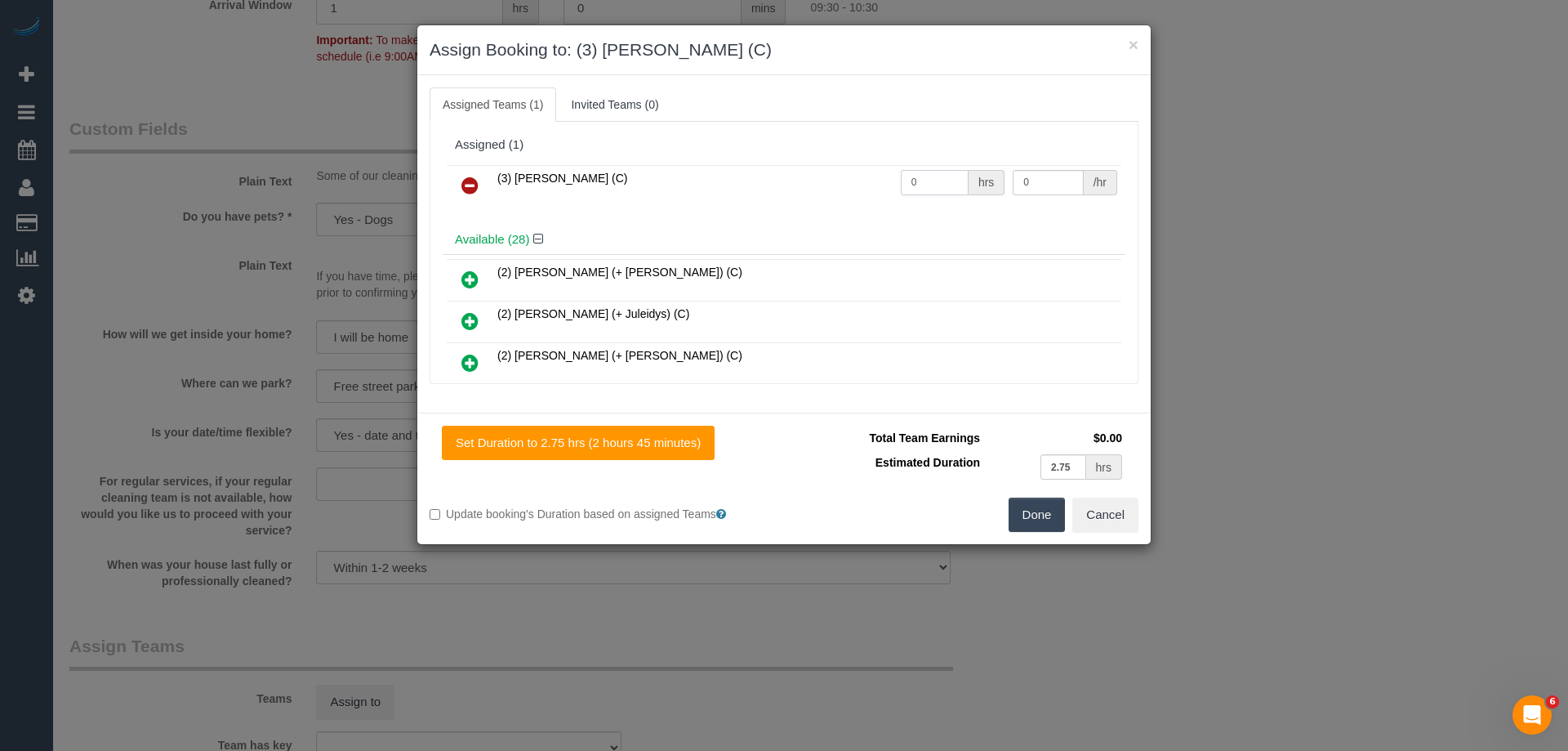
click at [928, 181] on input "0" at bounding box center [935, 182] width 68 height 25
type input "2.5"
click at [1044, 180] on input "0" at bounding box center [1048, 182] width 70 height 25
type input "35"
click at [1044, 511] on button "Done" at bounding box center [1036, 514] width 57 height 35
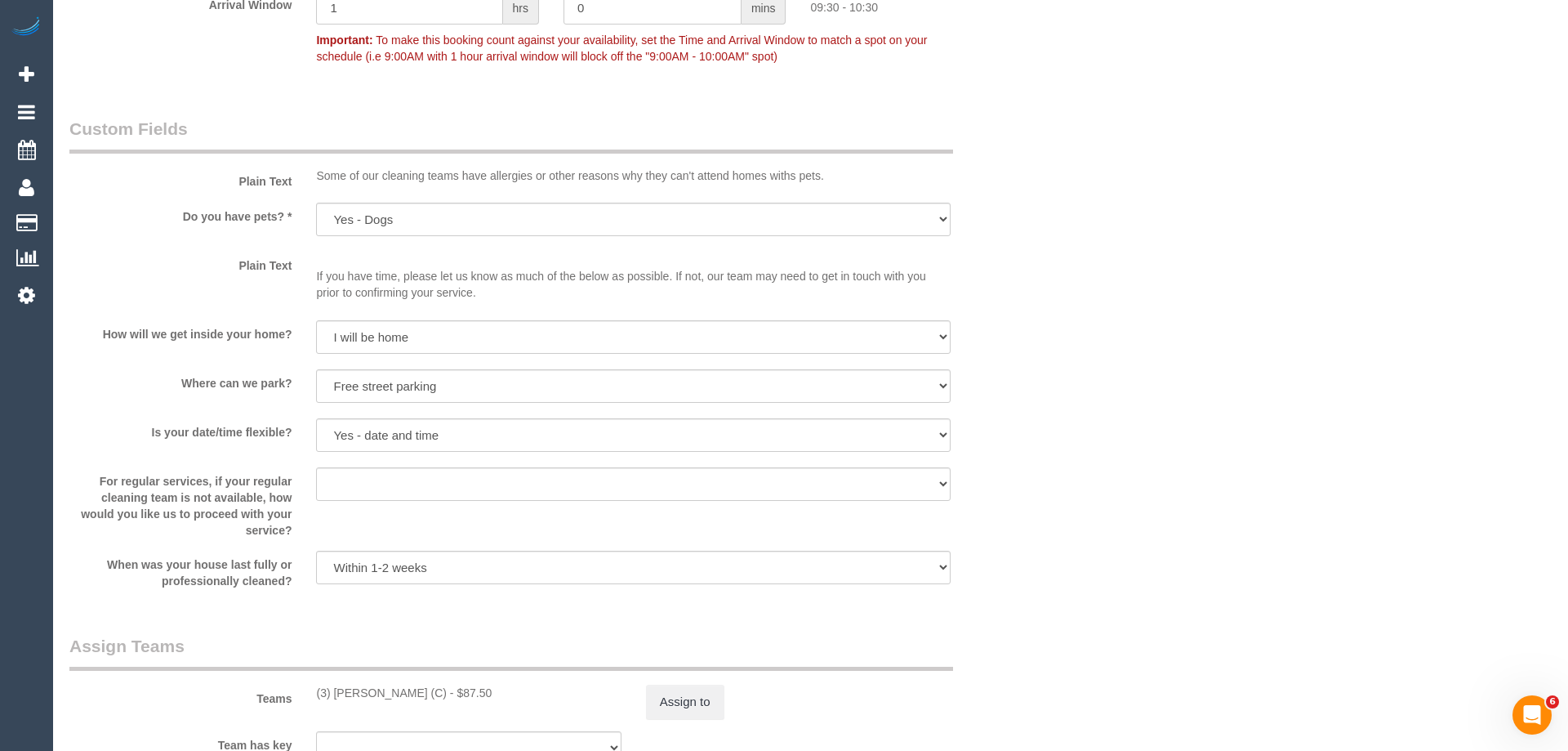
click at [1044, 511] on div "× Assign Booking to: (3) Danyal Ali (C) Assigned Teams (1) Invited Teams (0) As…" at bounding box center [784, 375] width 1568 height 751
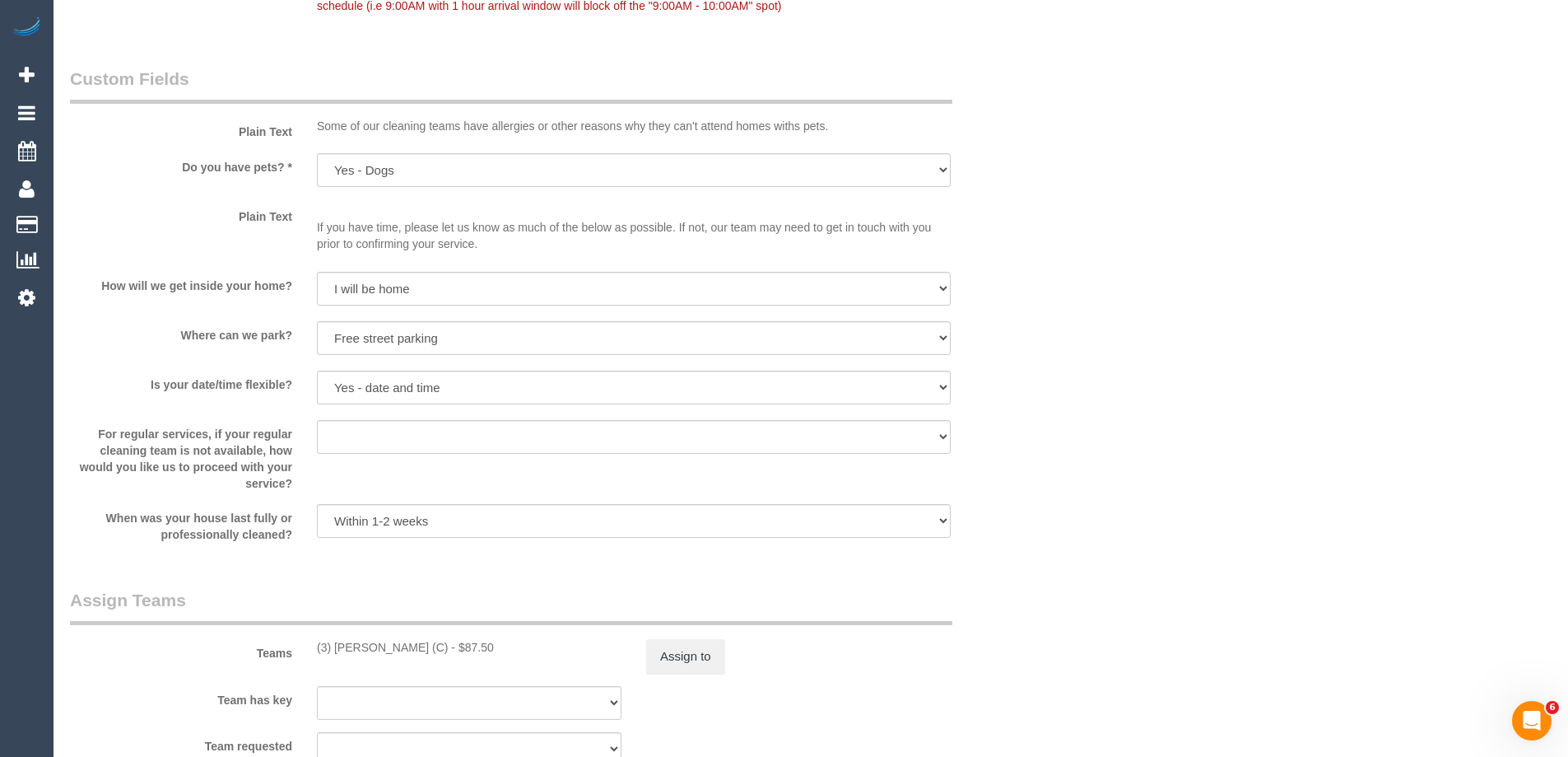
scroll to position [2306, 0]
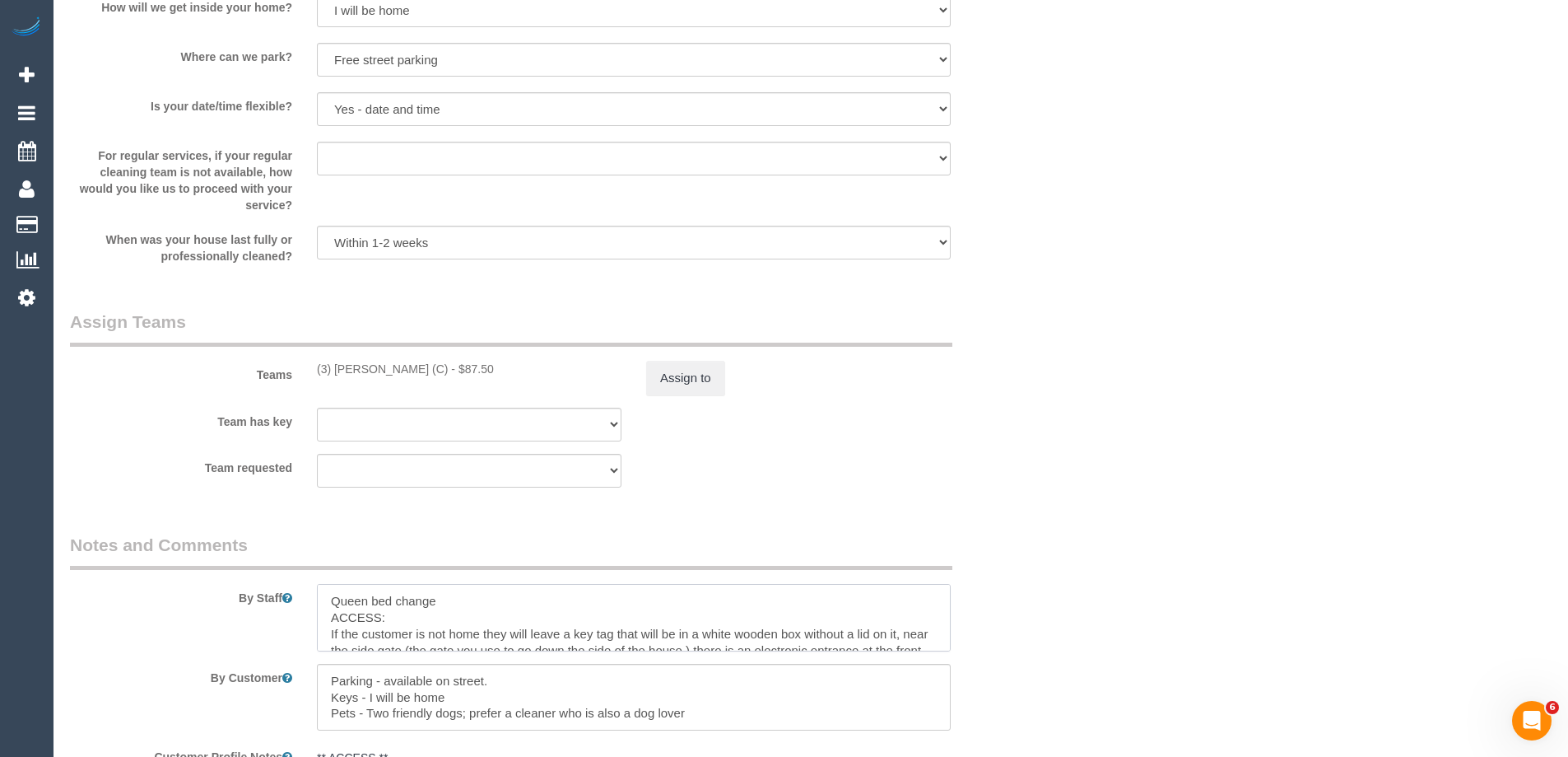
click at [329, 595] on textarea at bounding box center [634, 618] width 634 height 68
type textarea "2.5 hours + Linen = approx 2.45 Queen bed change ACCESS: If the customer is not…"
drag, startPoint x: 1112, startPoint y: 466, endPoint x: 1136, endPoint y: 460, distance: 24.7
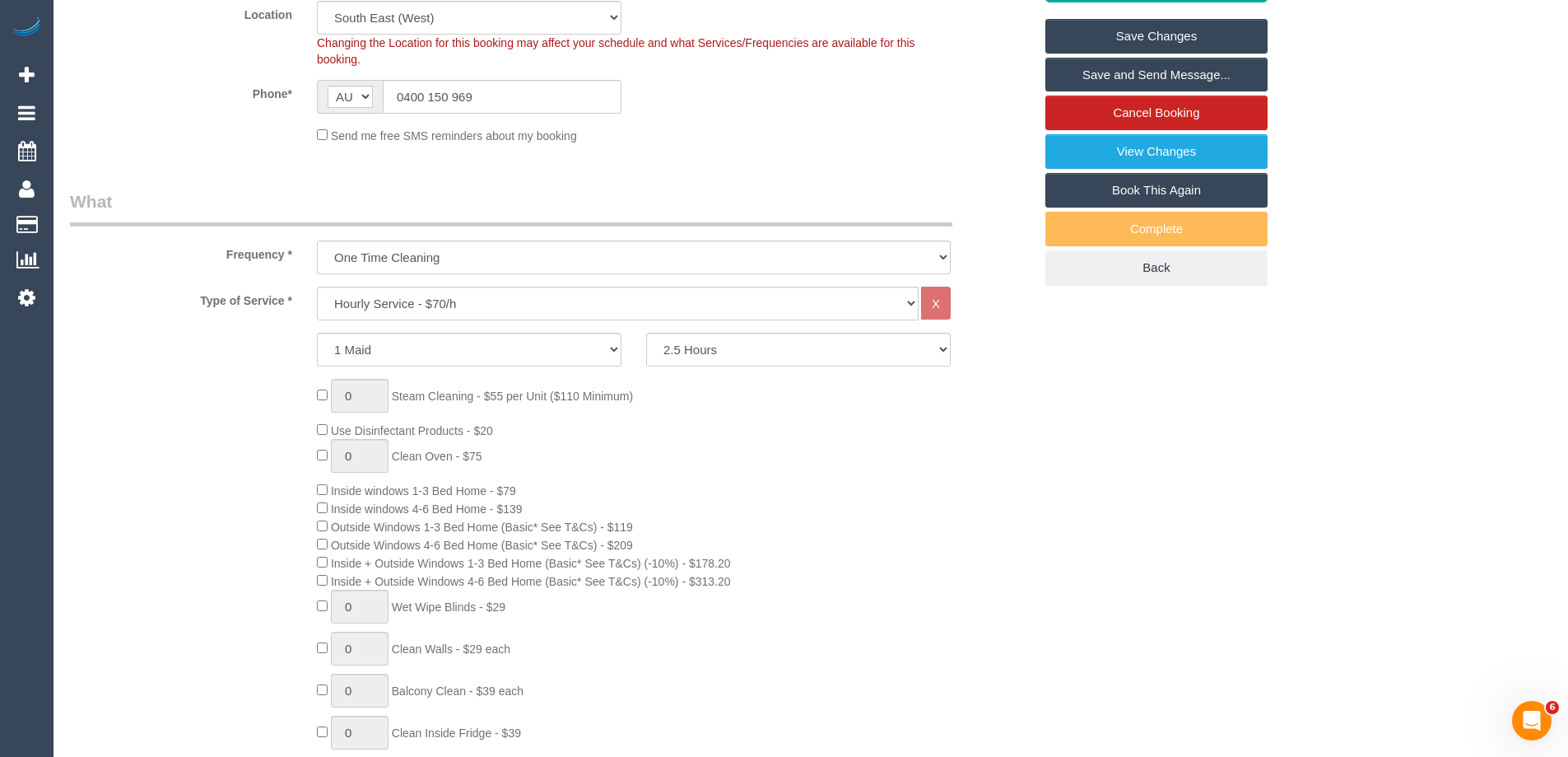
scroll to position [0, 0]
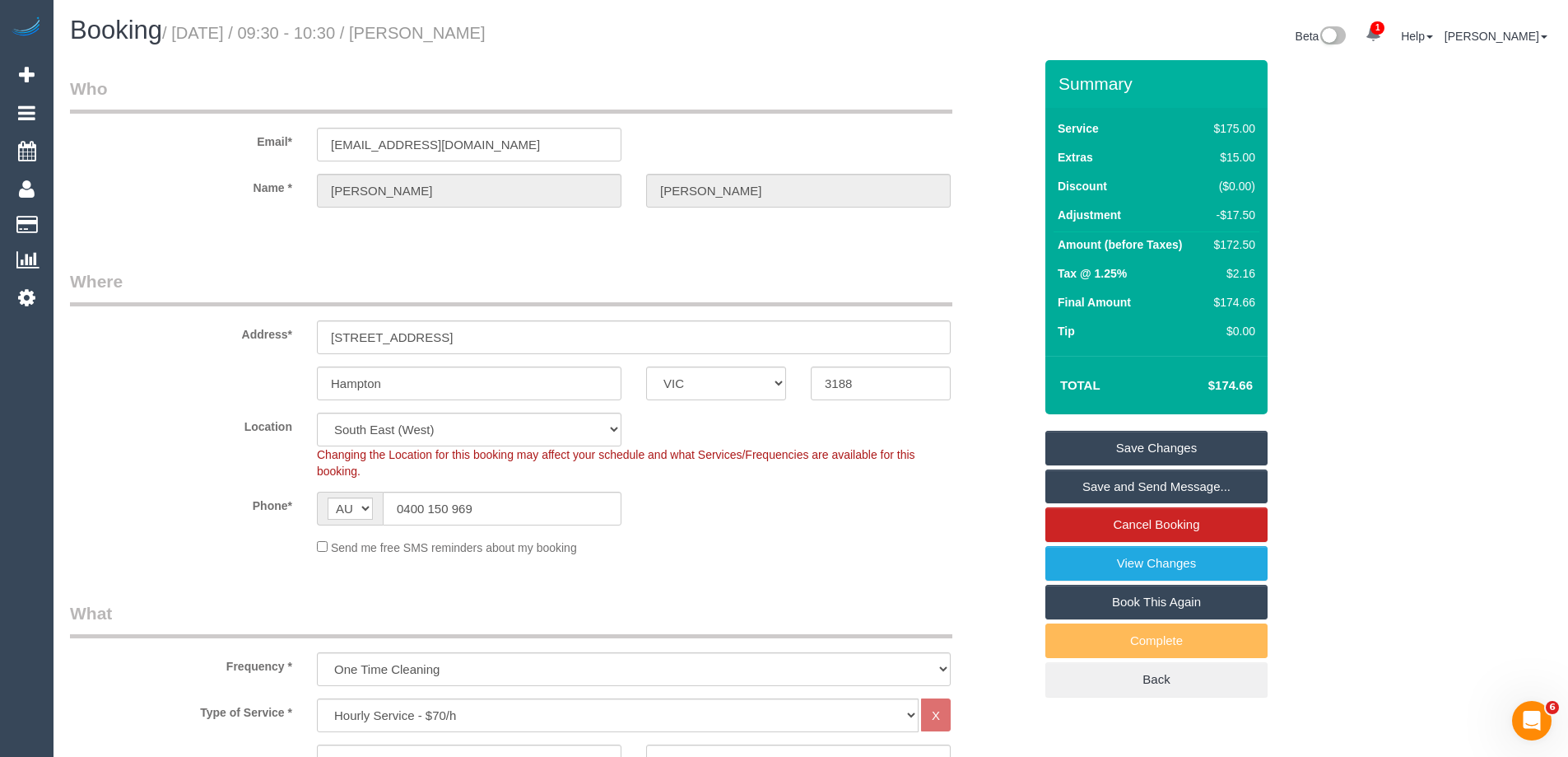
click at [776, 566] on fieldset "Where Address* 37 Earlsfield Rd Hampton ACT NSW NT QLD SA TAS VIC WA 3188 Locat…" at bounding box center [551, 418] width 964 height 299
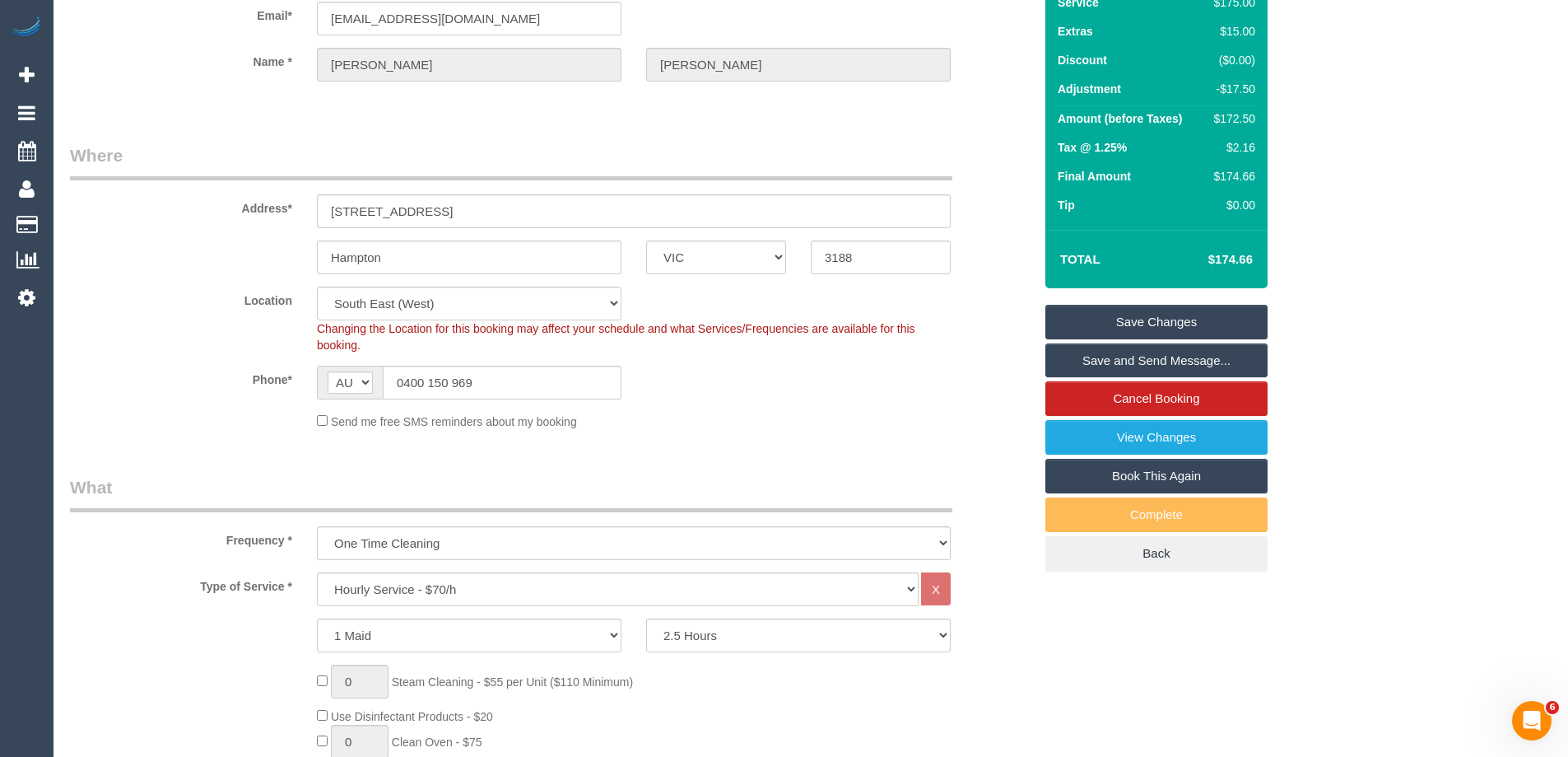
scroll to position [329, 0]
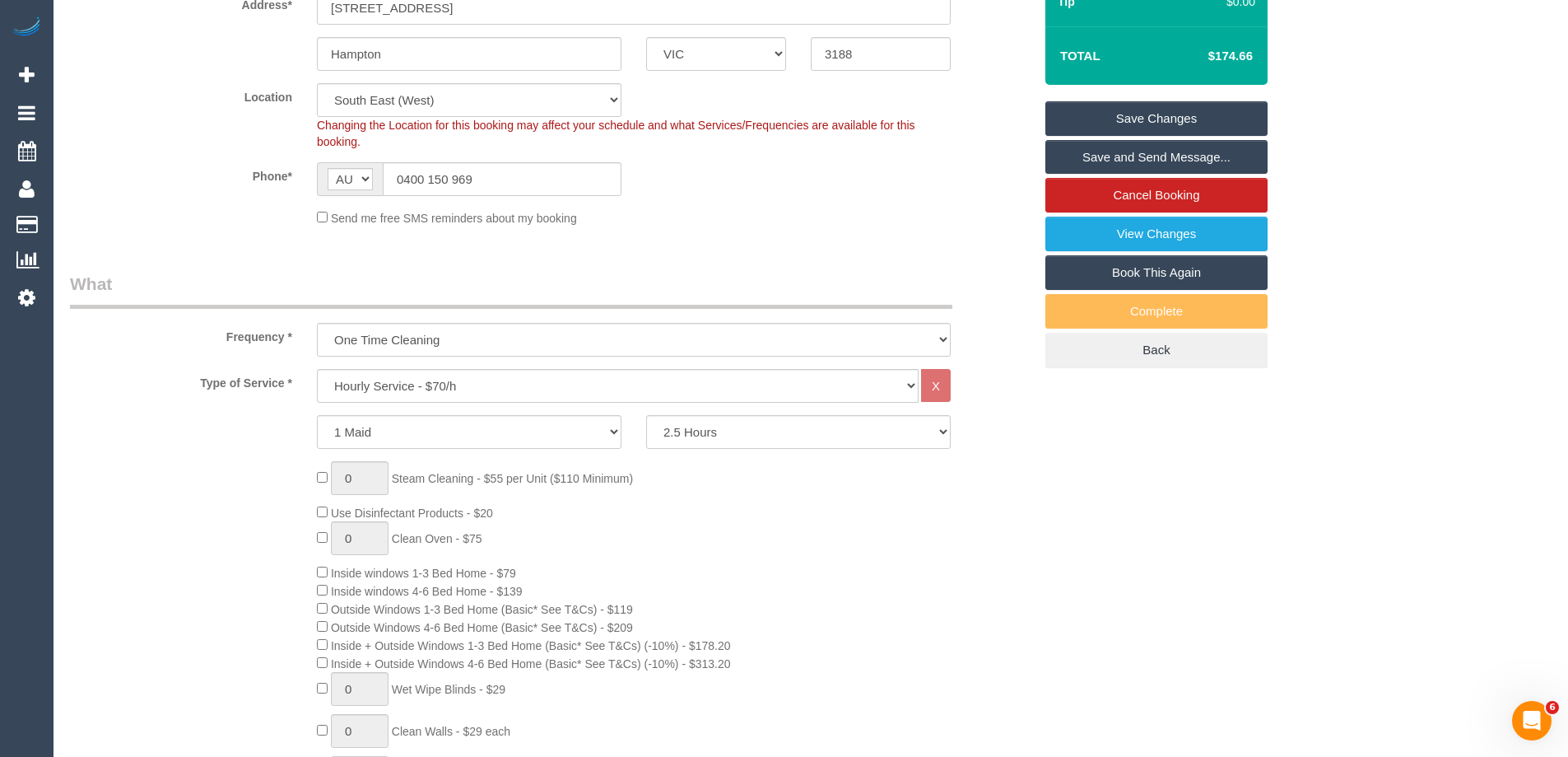
click at [1024, 509] on div "0 Steam Cleaning - $55 per Unit ($110 Minimum) Use Disinfectant Products - $20 …" at bounding box center [675, 740] width 741 height 560
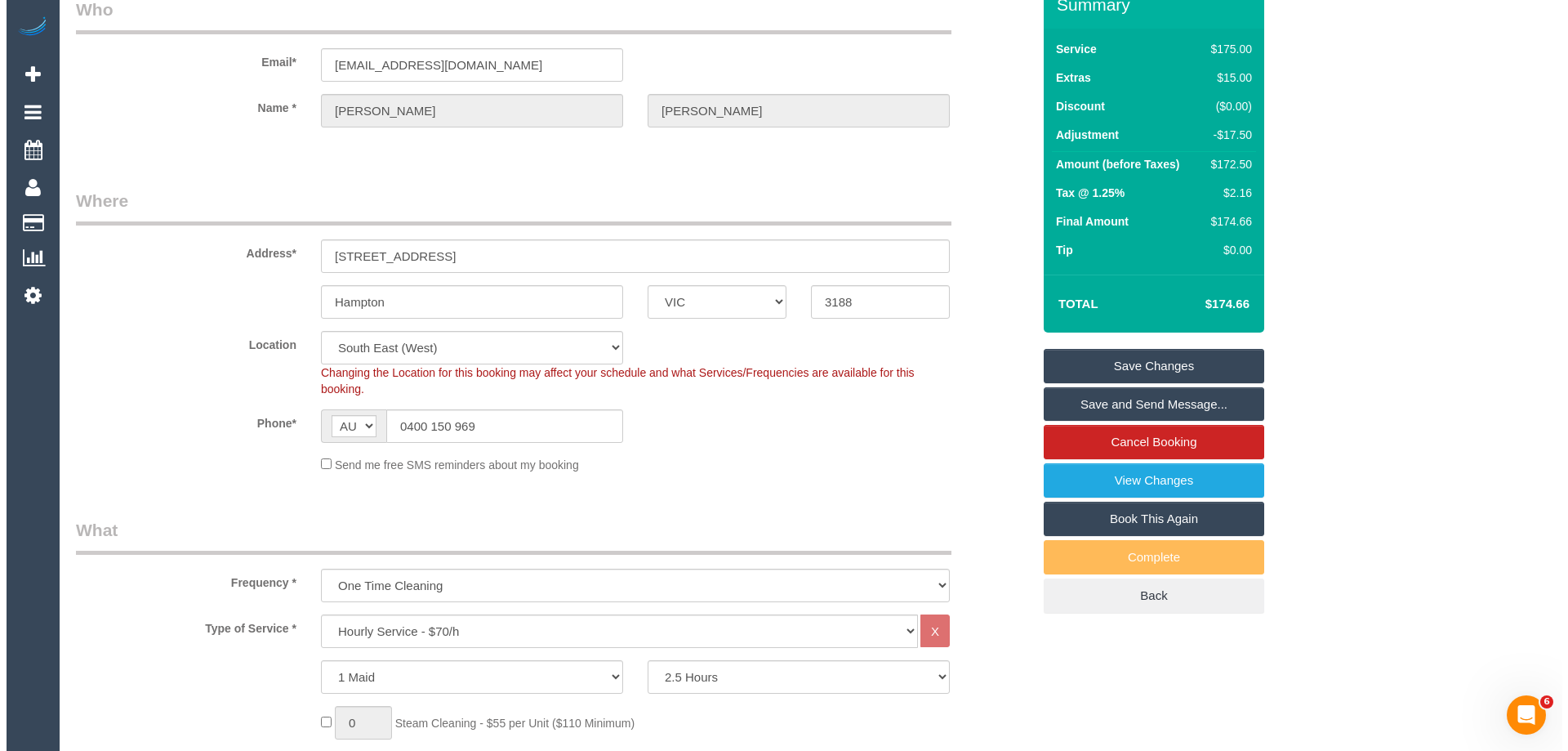
scroll to position [0, 0]
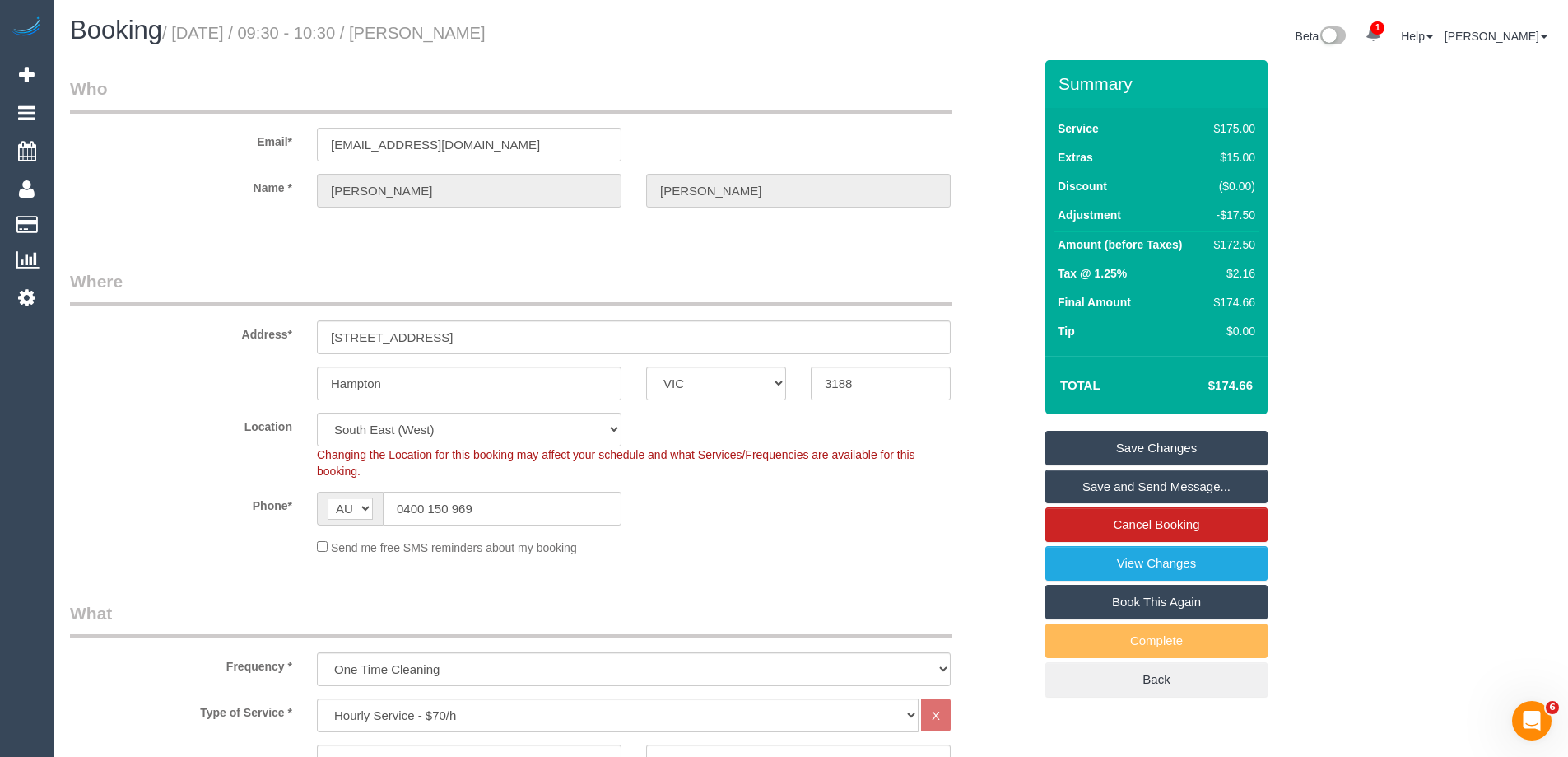
click at [1138, 447] on link "Save Changes" at bounding box center [1156, 448] width 222 height 35
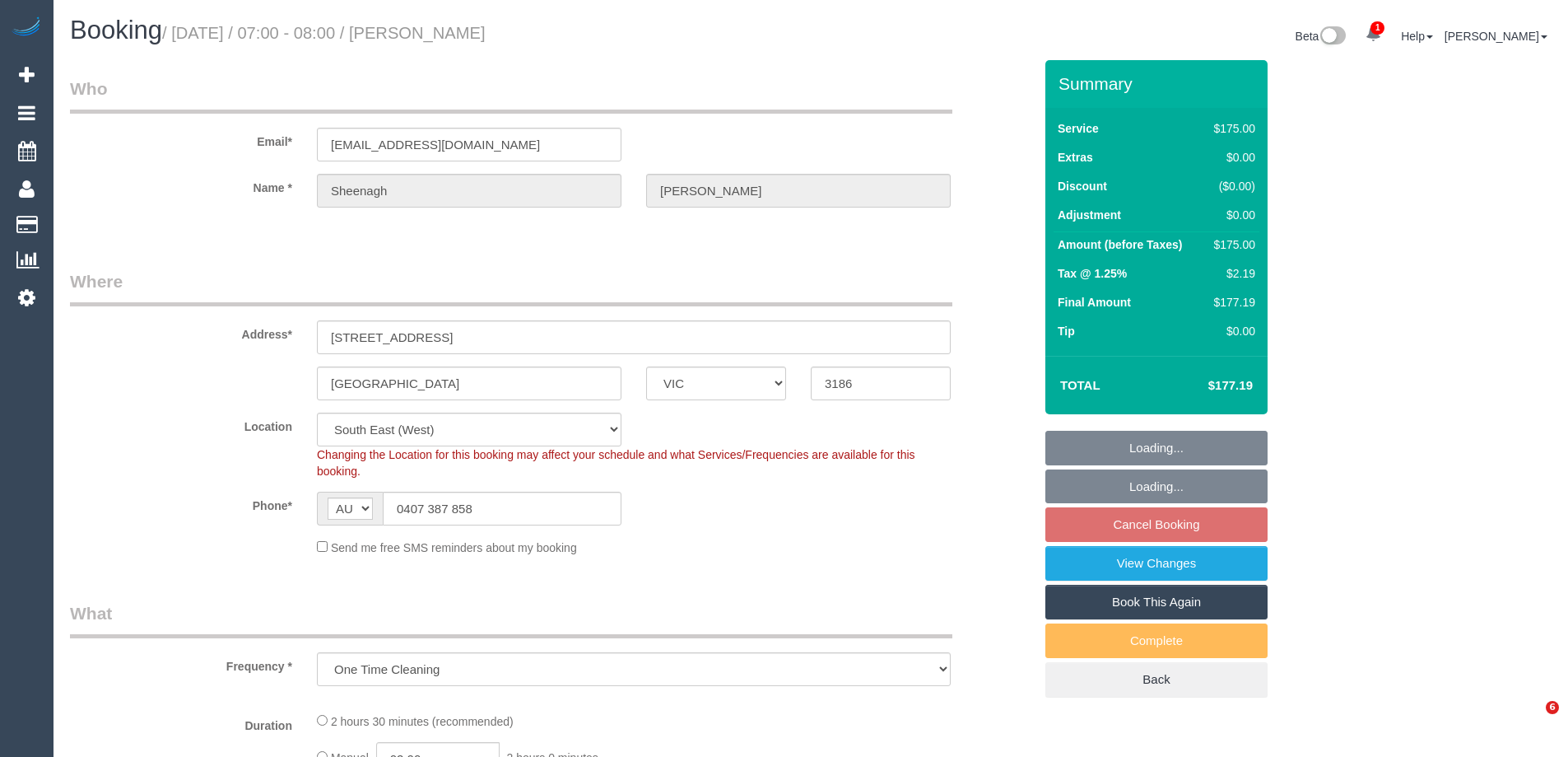
select select "VIC"
select select "object:881"
select select "150"
select select "number:28"
select select "number:16"
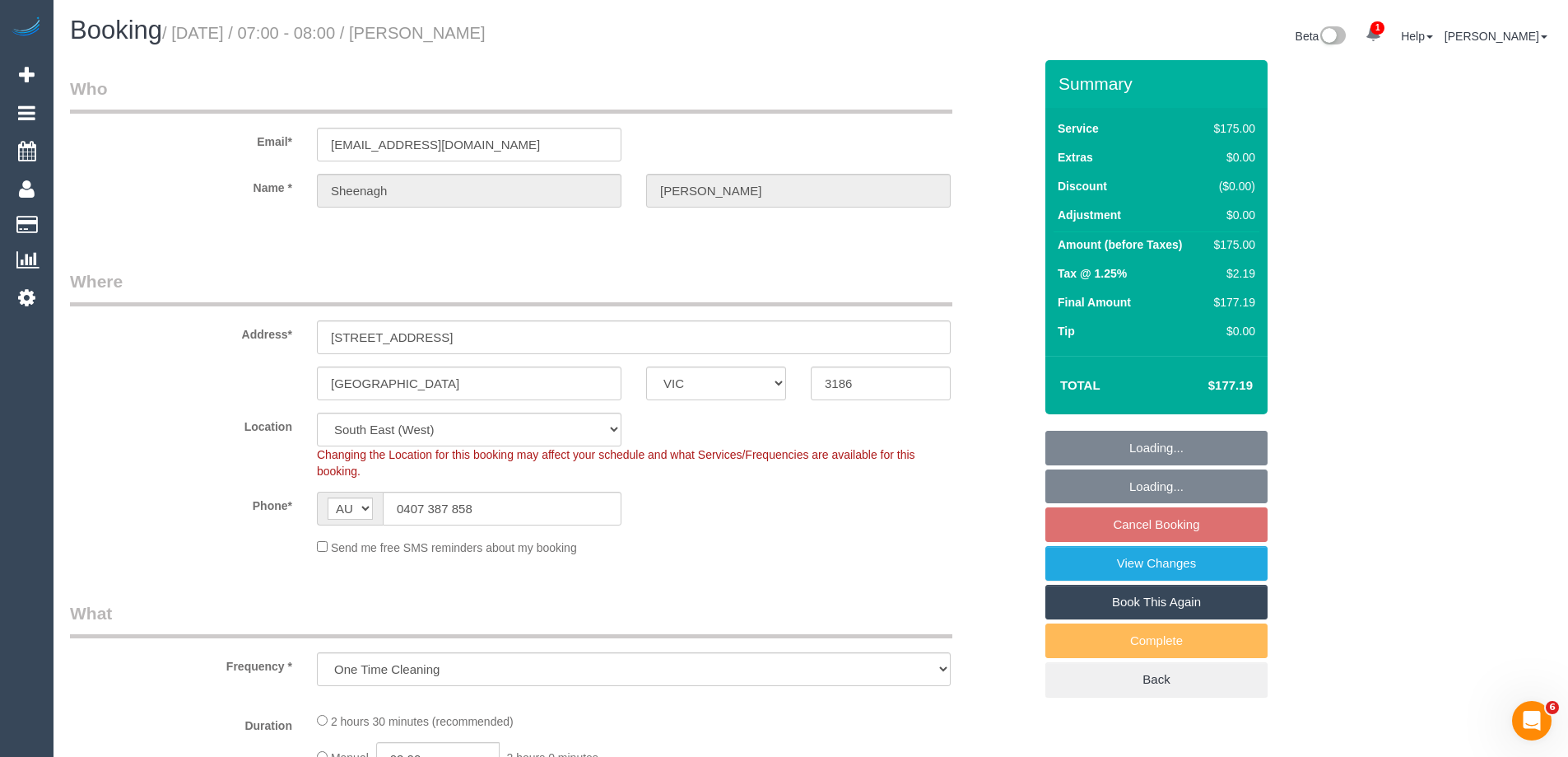
select select "number:19"
select select "number:36"
select select "number:12"
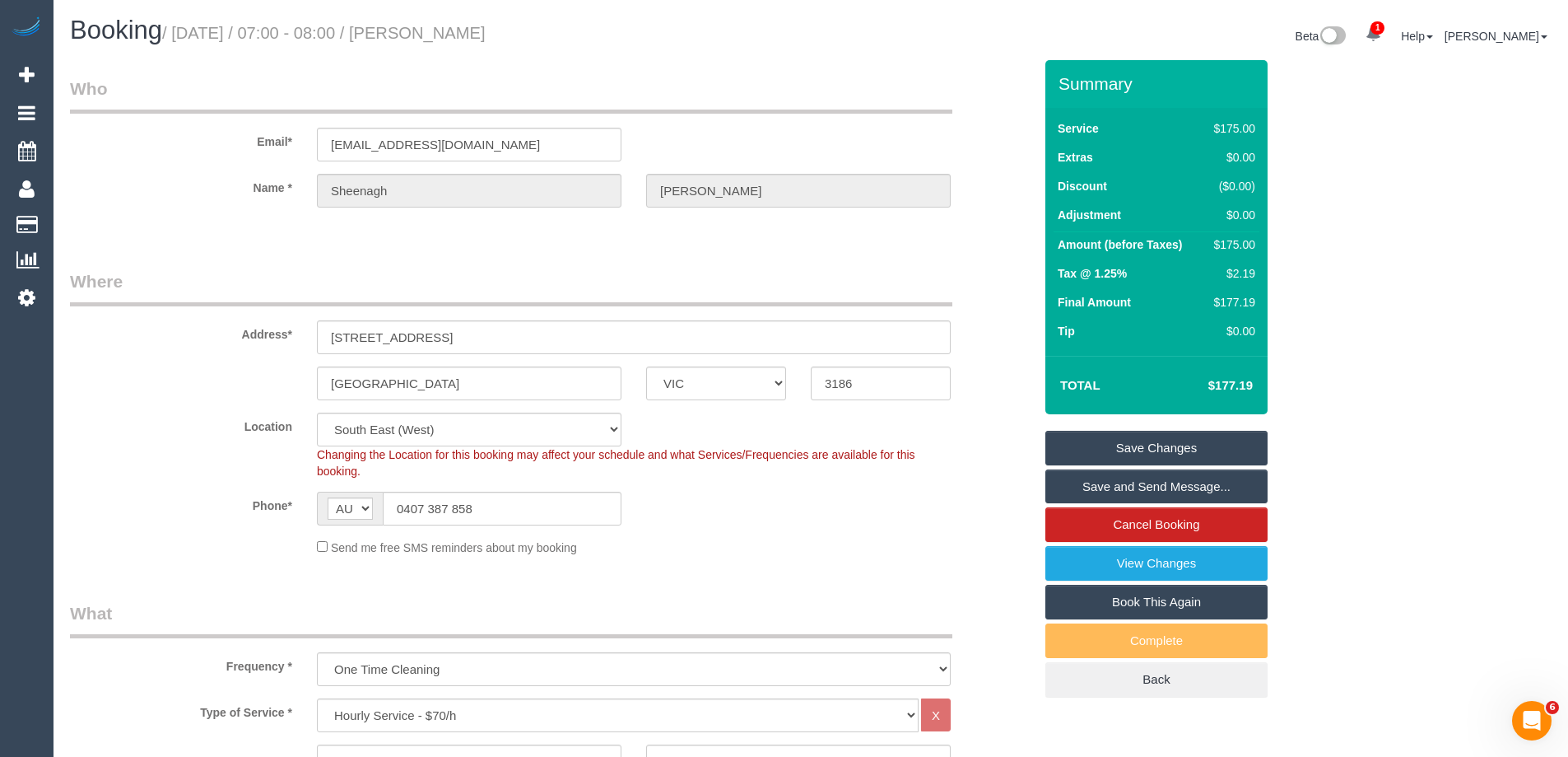
drag, startPoint x: 545, startPoint y: 40, endPoint x: 430, endPoint y: 39, distance: 115.0
click at [430, 39] on h1 "Booking / [DATE] / 07:00 - 08:00 / [PERSON_NAME]" at bounding box center [433, 31] width 729 height 28
click at [453, 36] on small "/ [DATE] / 07:00 - 08:00 / [PERSON_NAME]" at bounding box center [324, 32] width 323 height 18
drag, startPoint x: 438, startPoint y: 34, endPoint x: 495, endPoint y: 37, distance: 57.1
click at [486, 37] on small "/ [DATE] / 07:00 - 08:00 / [PERSON_NAME]" at bounding box center [324, 32] width 323 height 18
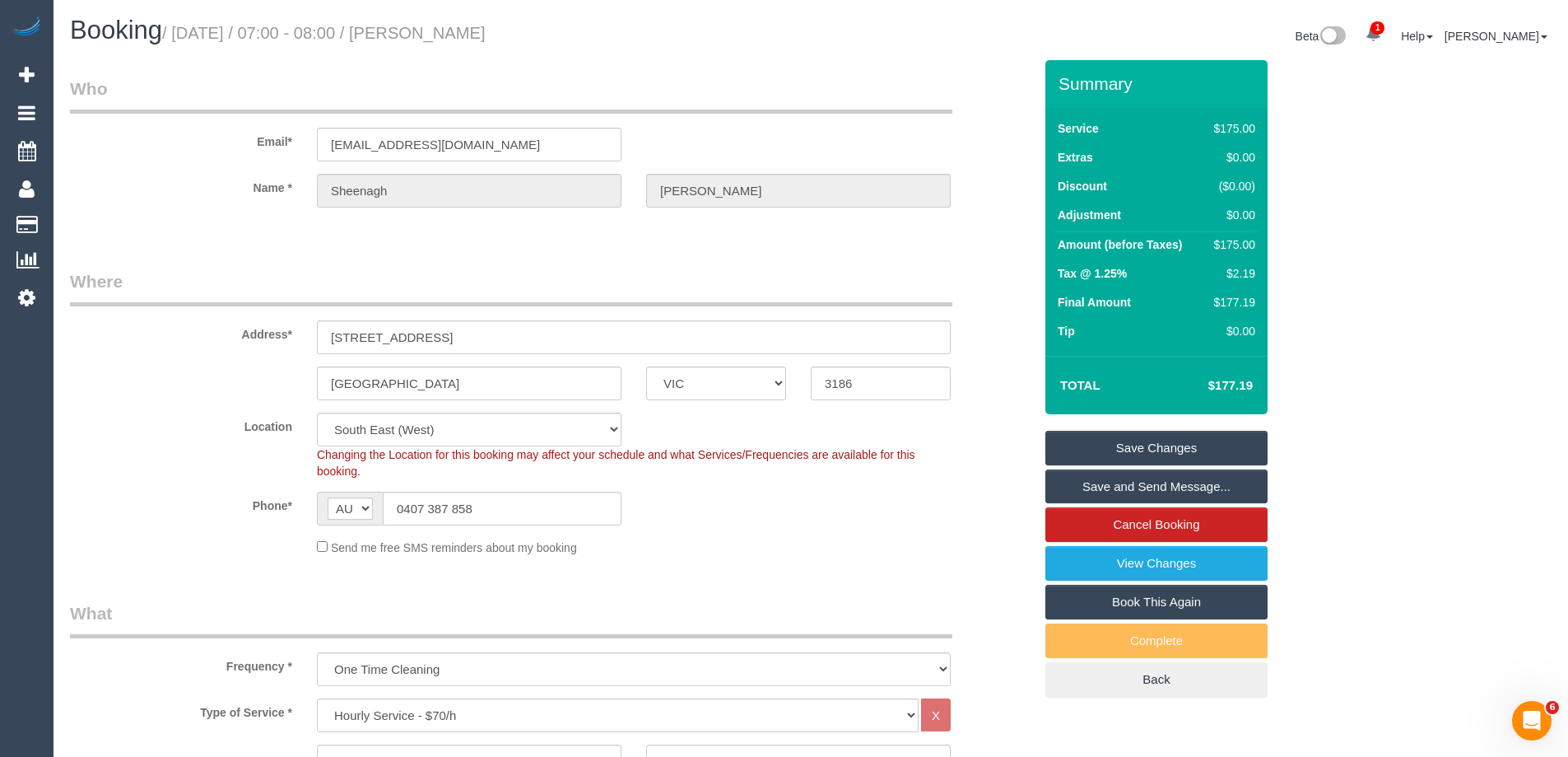
click at [458, 30] on small "/ [DATE] / 07:00 - 08:00 / [PERSON_NAME]" at bounding box center [324, 32] width 323 height 18
drag, startPoint x: 431, startPoint y: 30, endPoint x: 570, endPoint y: 37, distance: 139.2
click at [589, 40] on h1 "Booking / [DATE] / 07:00 - 08:00 / [PERSON_NAME]" at bounding box center [433, 31] width 729 height 28
copy small "Sheenagh McShane"
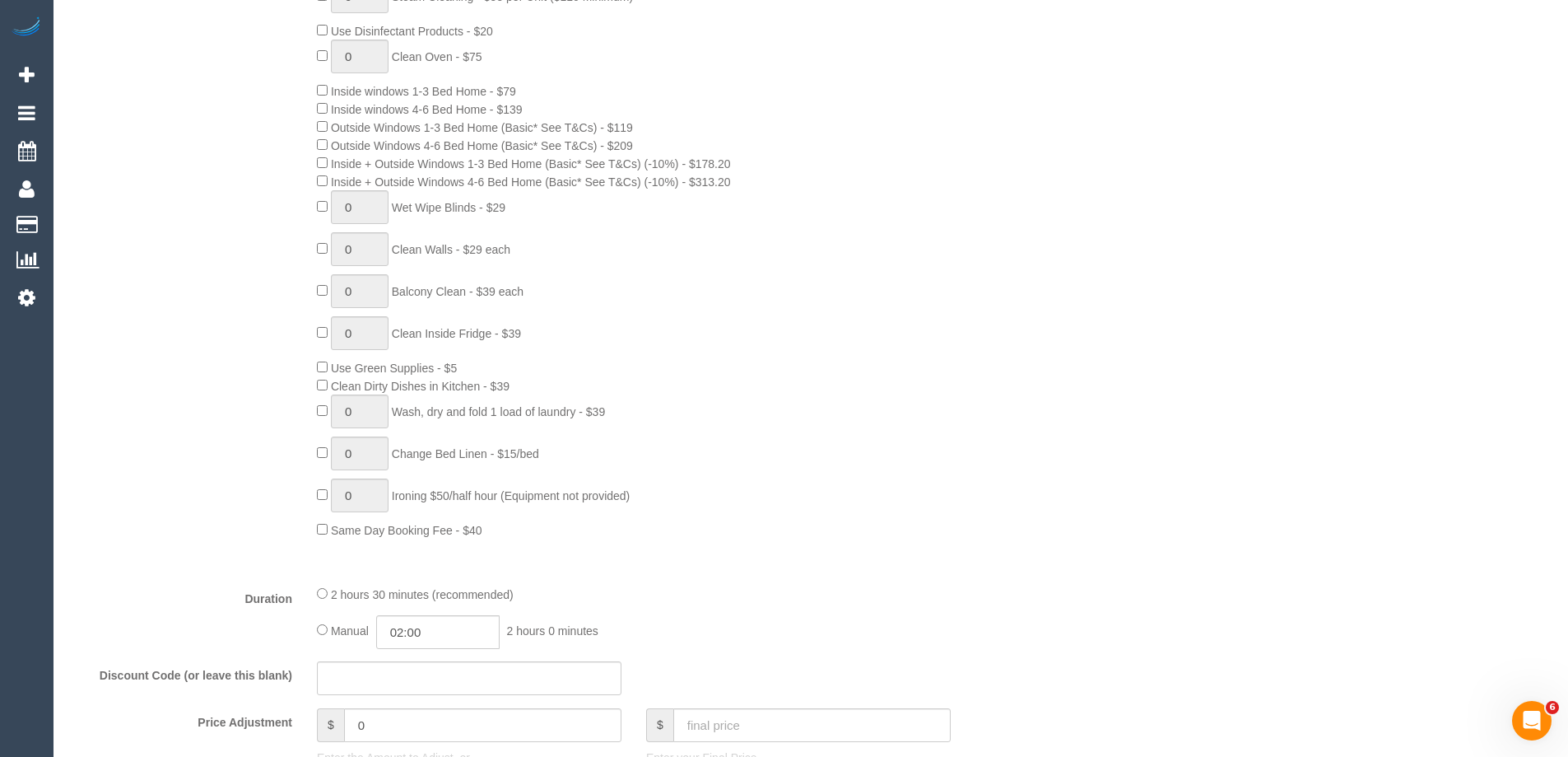
scroll to position [614, 0]
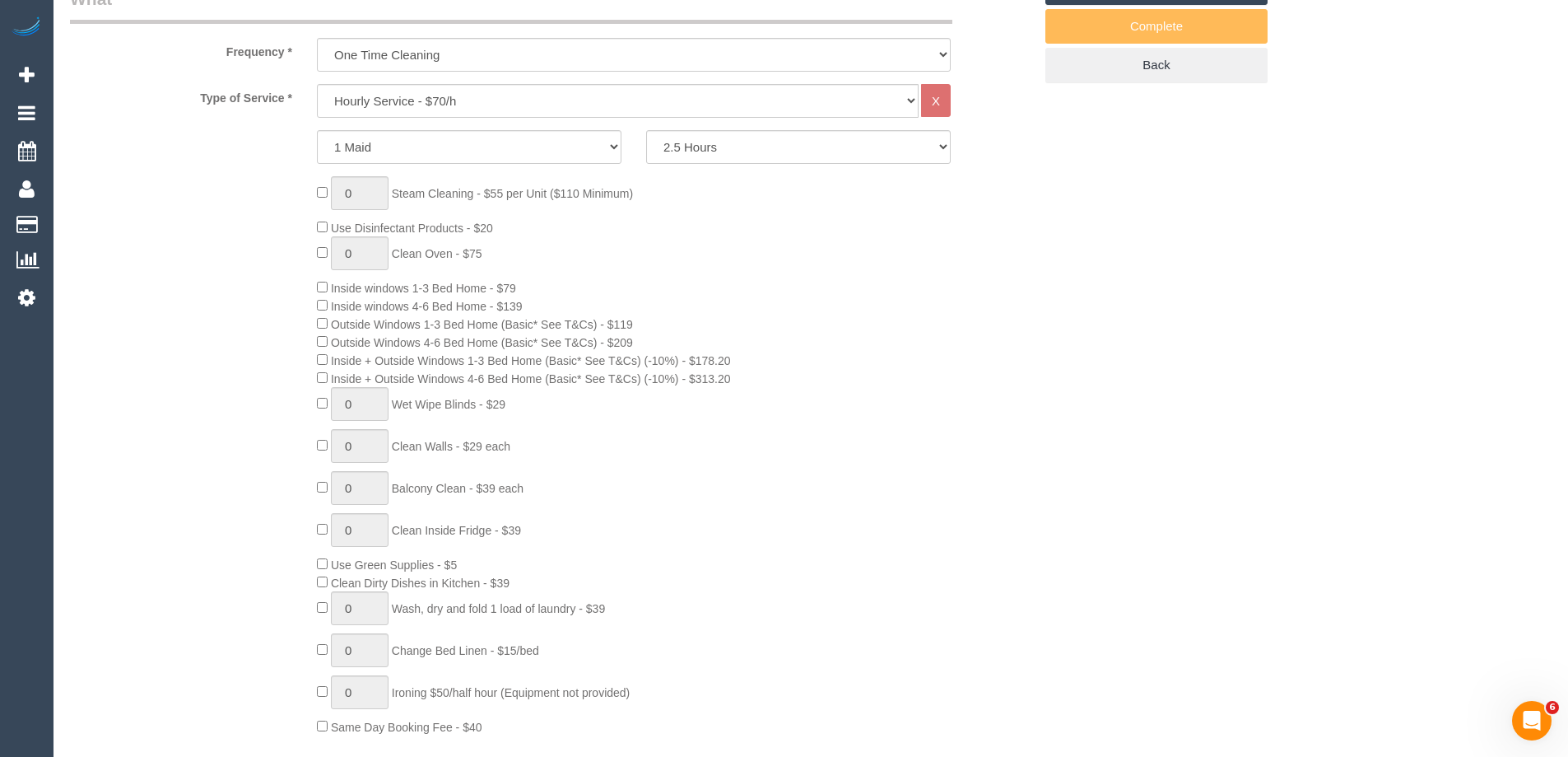
click at [772, 497] on div "0 Steam Cleaning - $55 per Unit ($110 Minimum) Use Disinfectant Products - $20 …" at bounding box center [675, 455] width 741 height 560
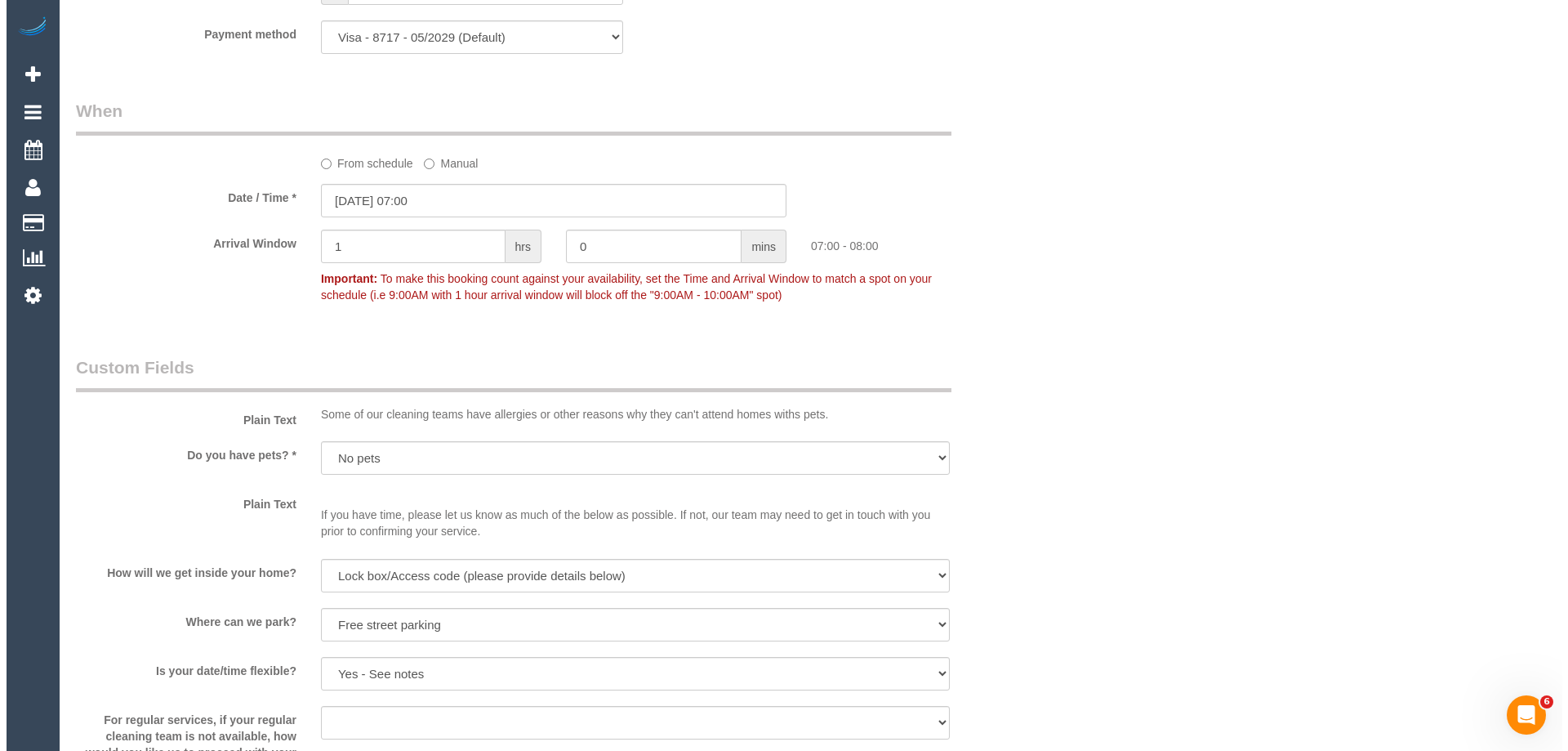
scroll to position [1961, 0]
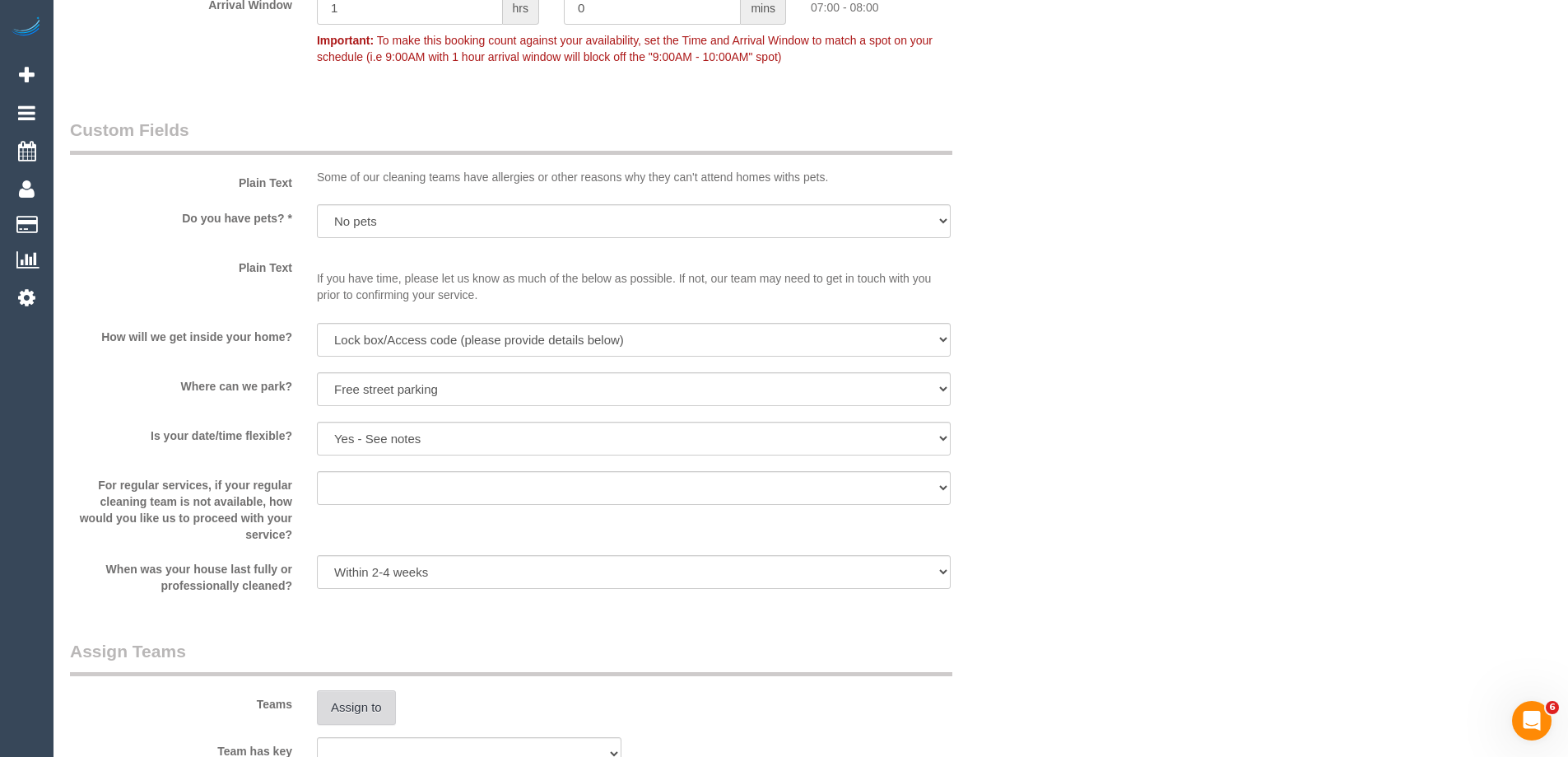
click at [345, 708] on button "Assign to" at bounding box center [356, 707] width 79 height 35
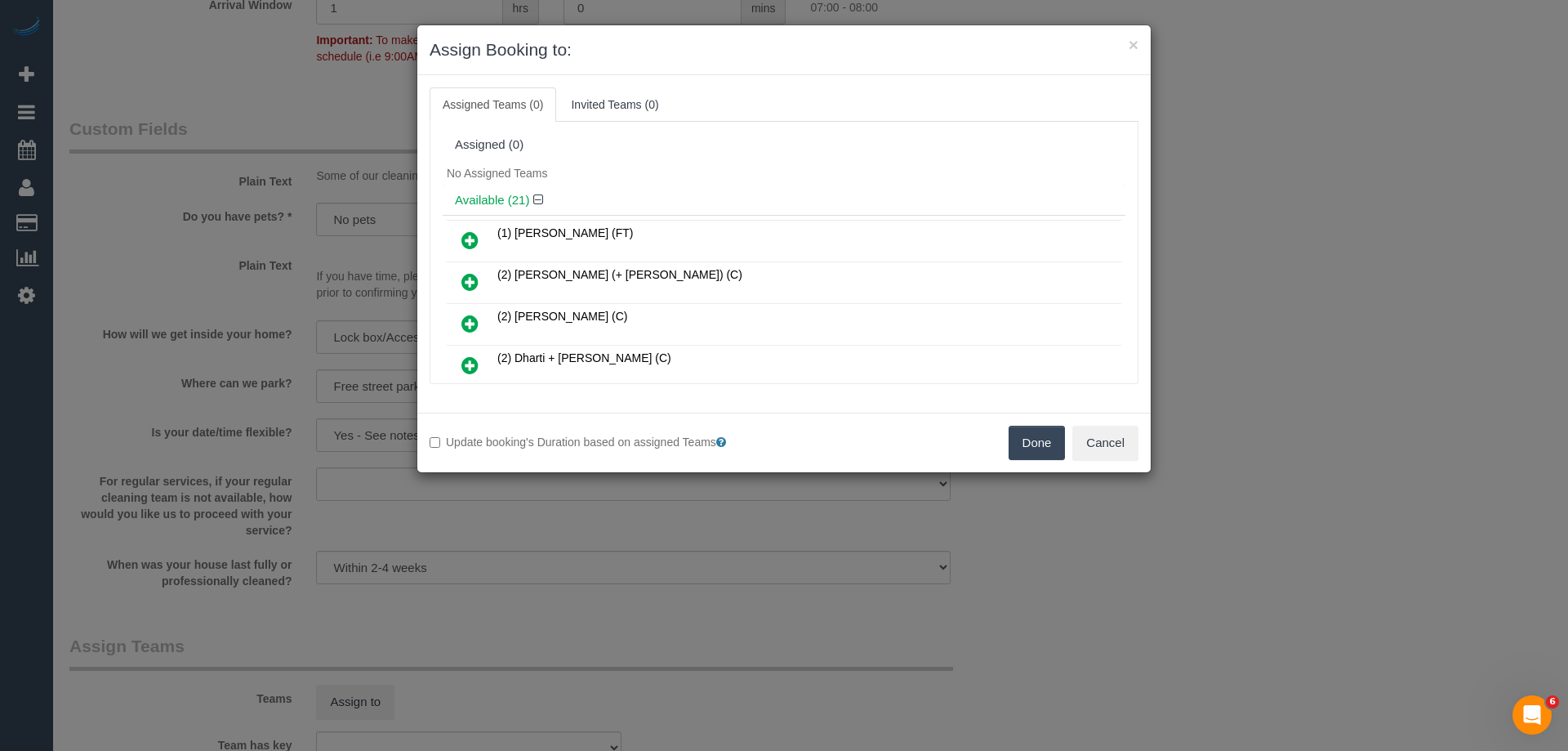
click at [741, 165] on div "No Assigned Teams" at bounding box center [784, 174] width 683 height 24
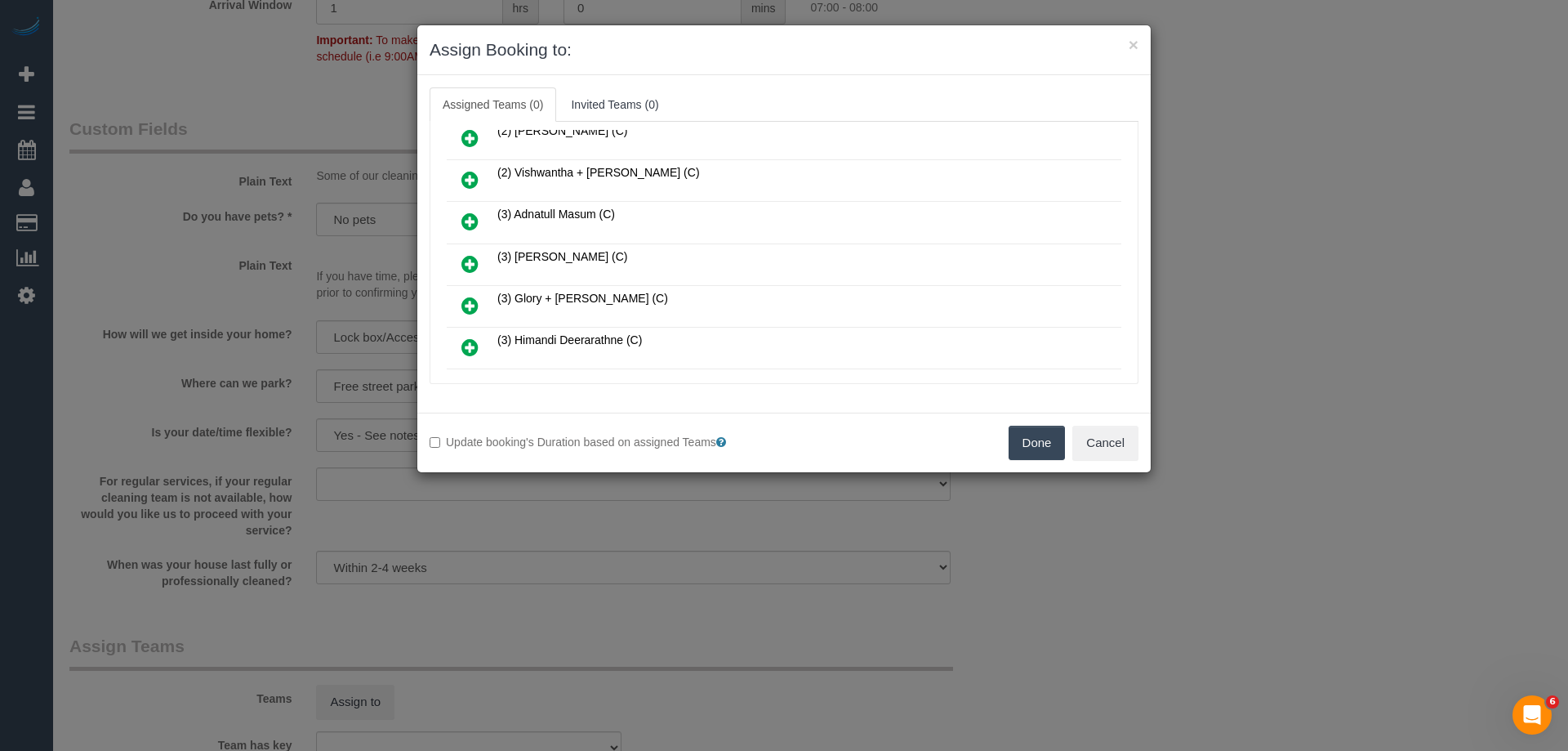
click at [464, 216] on icon at bounding box center [470, 221] width 17 height 20
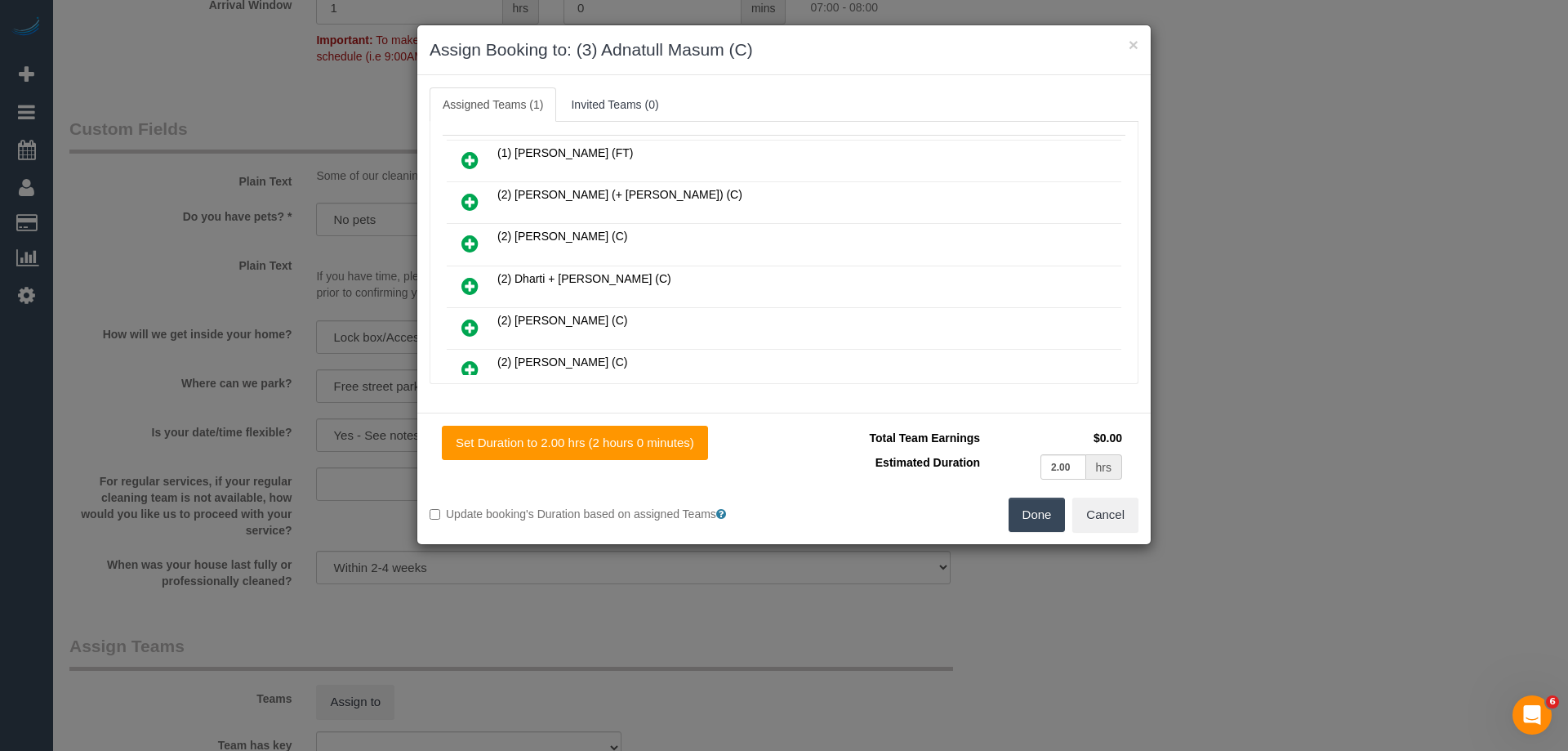
scroll to position [0, 0]
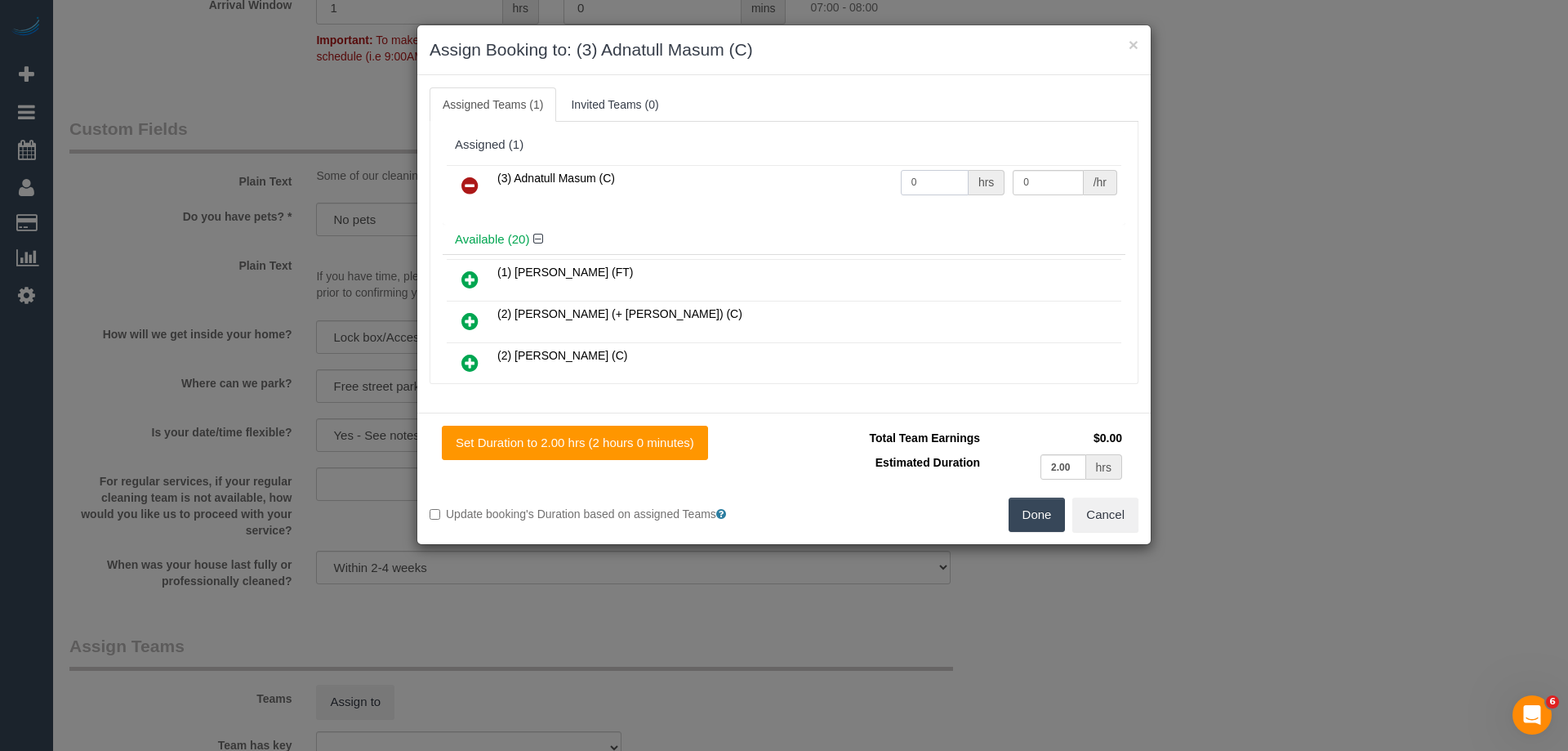
click at [917, 189] on input "0" at bounding box center [935, 182] width 68 height 25
type input "2.5"
click at [1038, 183] on input "0" at bounding box center [1048, 182] width 70 height 25
type input "35"
click at [1034, 519] on button "Done" at bounding box center [1036, 514] width 57 height 35
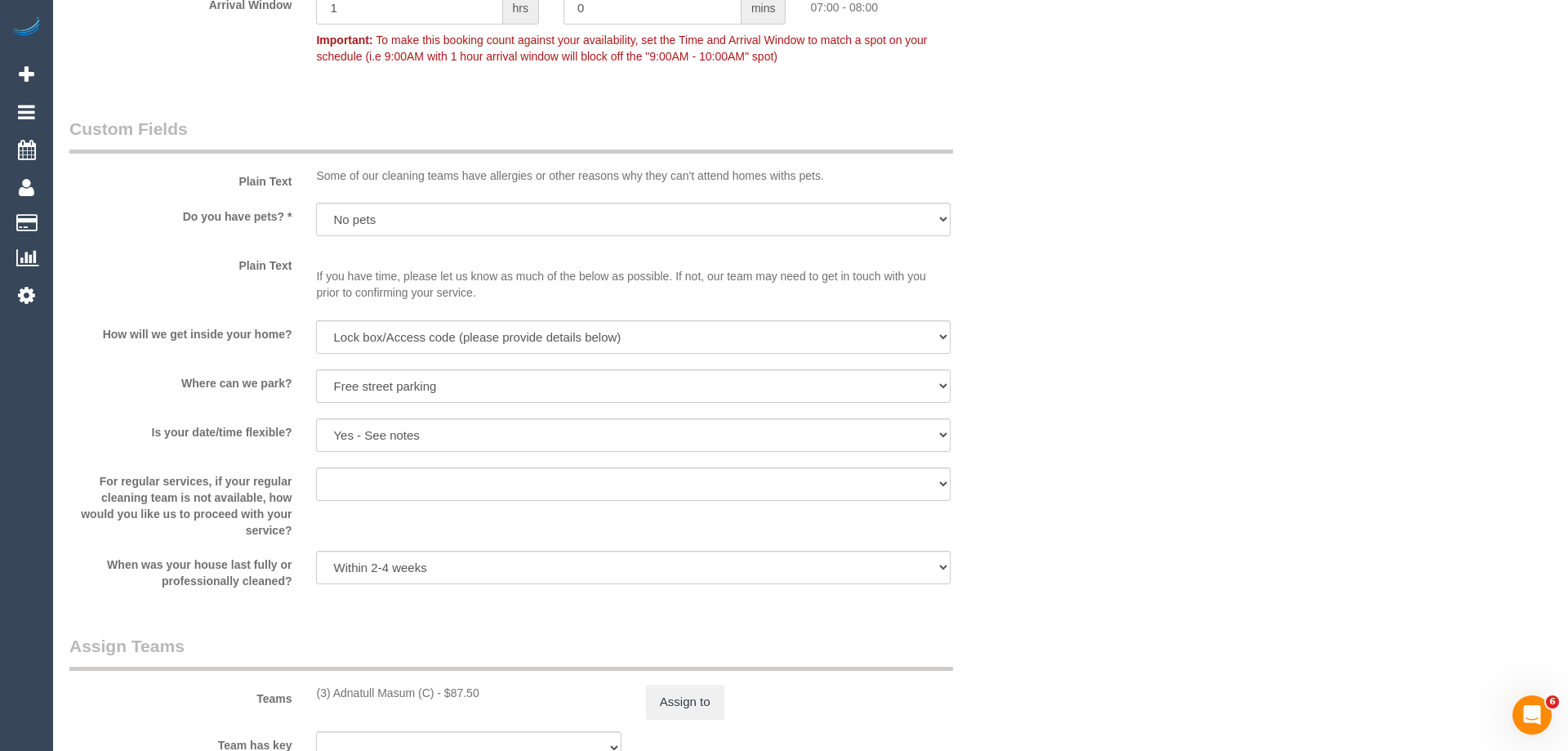
click at [1034, 519] on div "× Assign Booking to: (3) Adnatull Masum (C) Assigned Teams (1) Invited Teams (0…" at bounding box center [784, 375] width 1568 height 751
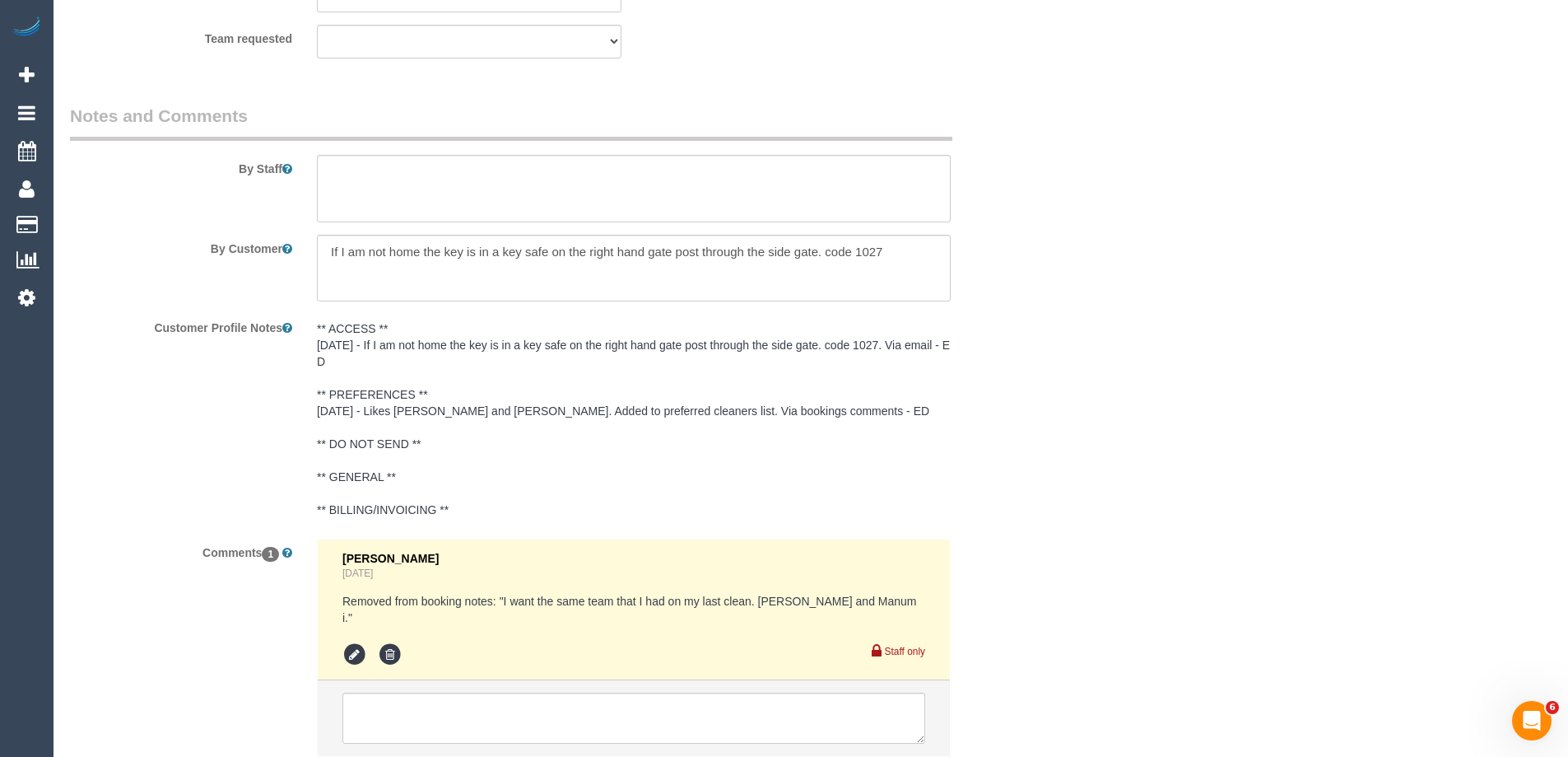
scroll to position [2838, 0]
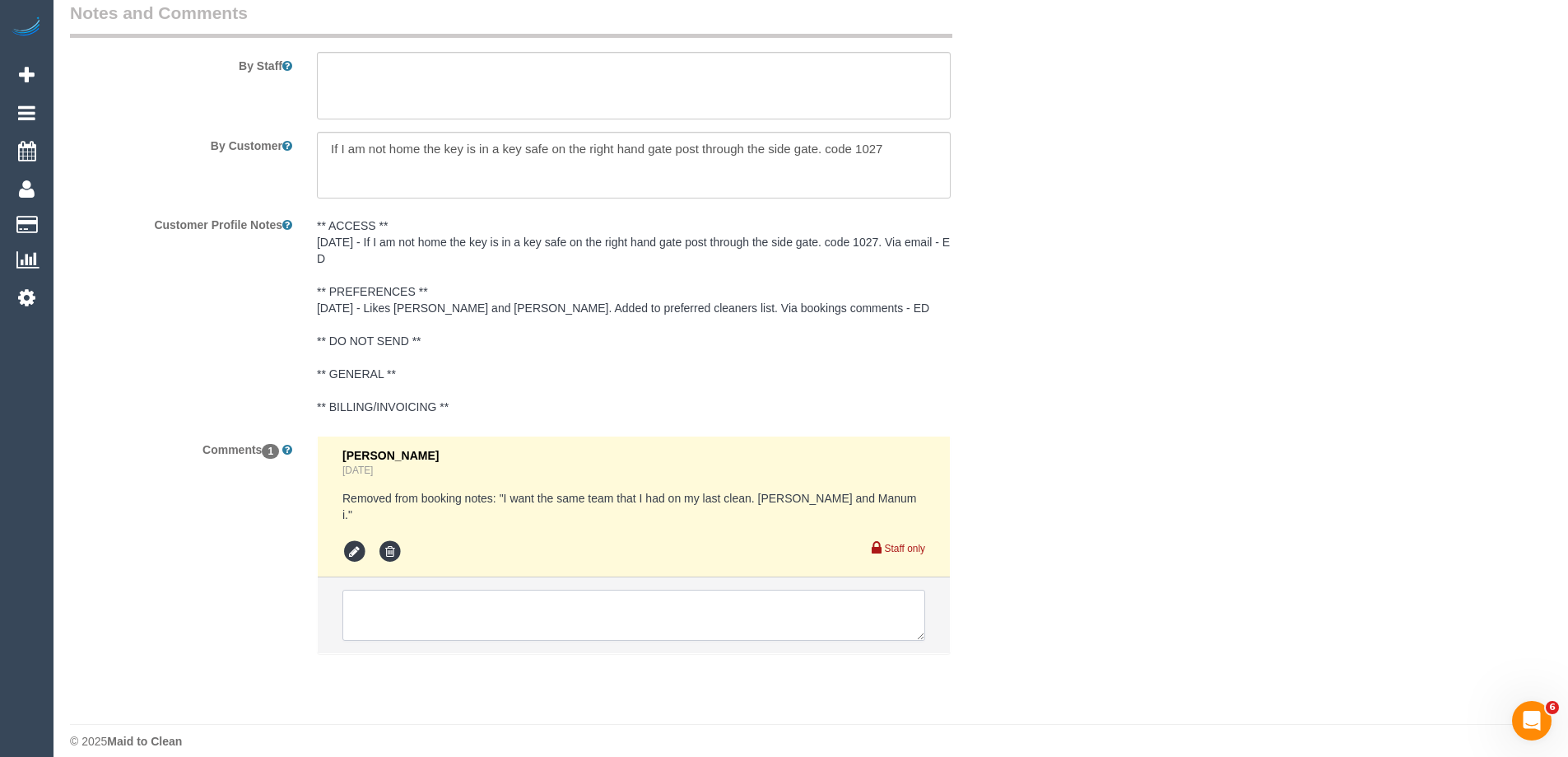
click at [722, 607] on textarea at bounding box center [634, 615] width 583 height 51
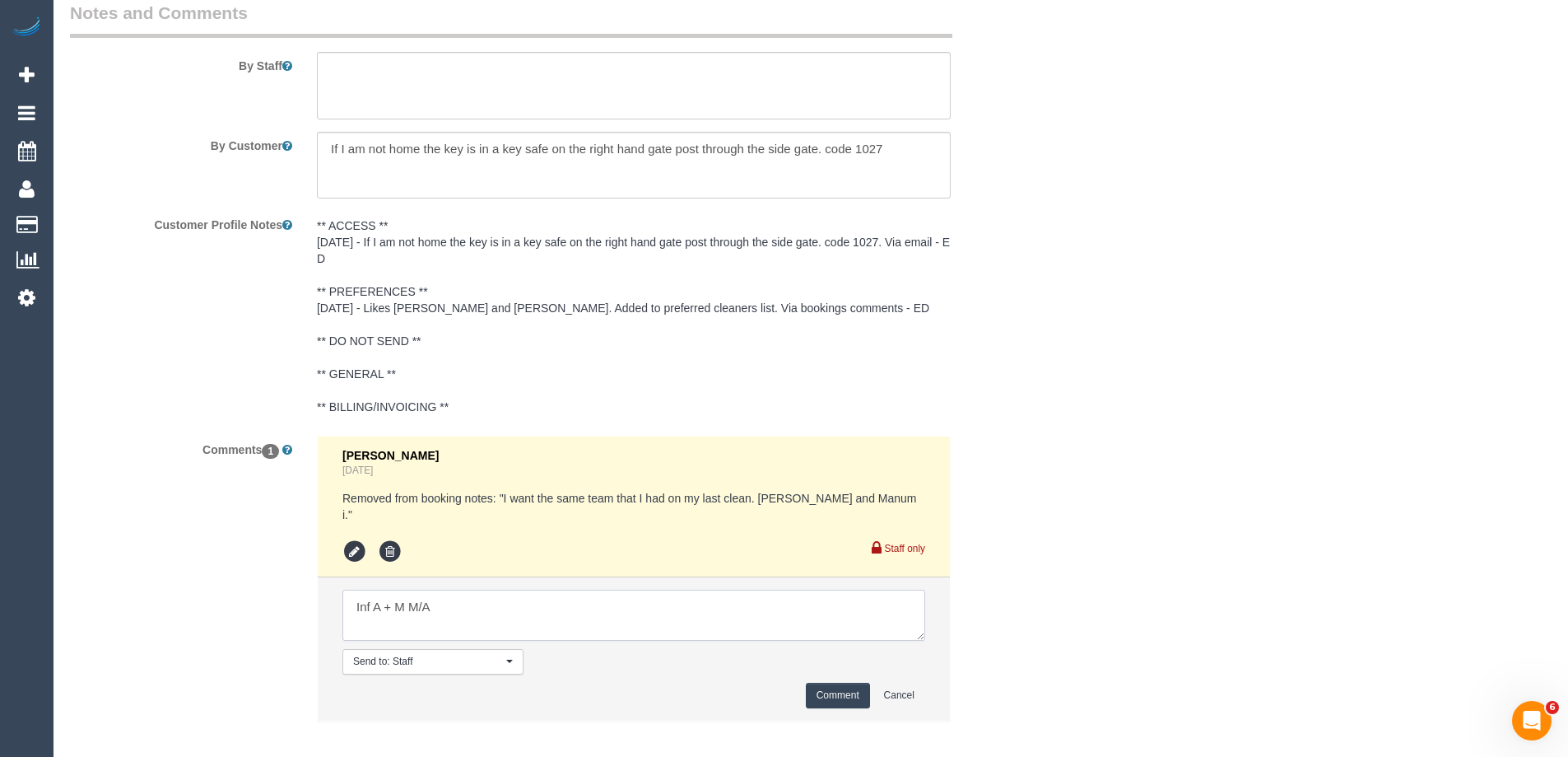
click at [589, 599] on textarea at bounding box center [634, 615] width 583 height 51
click at [368, 590] on textarea at bounding box center [634, 615] width 583 height 51
click at [374, 591] on textarea at bounding box center [634, 615] width 583 height 51
click at [633, 604] on textarea at bounding box center [634, 615] width 583 height 51
click at [475, 590] on textarea at bounding box center [634, 615] width 583 height 51
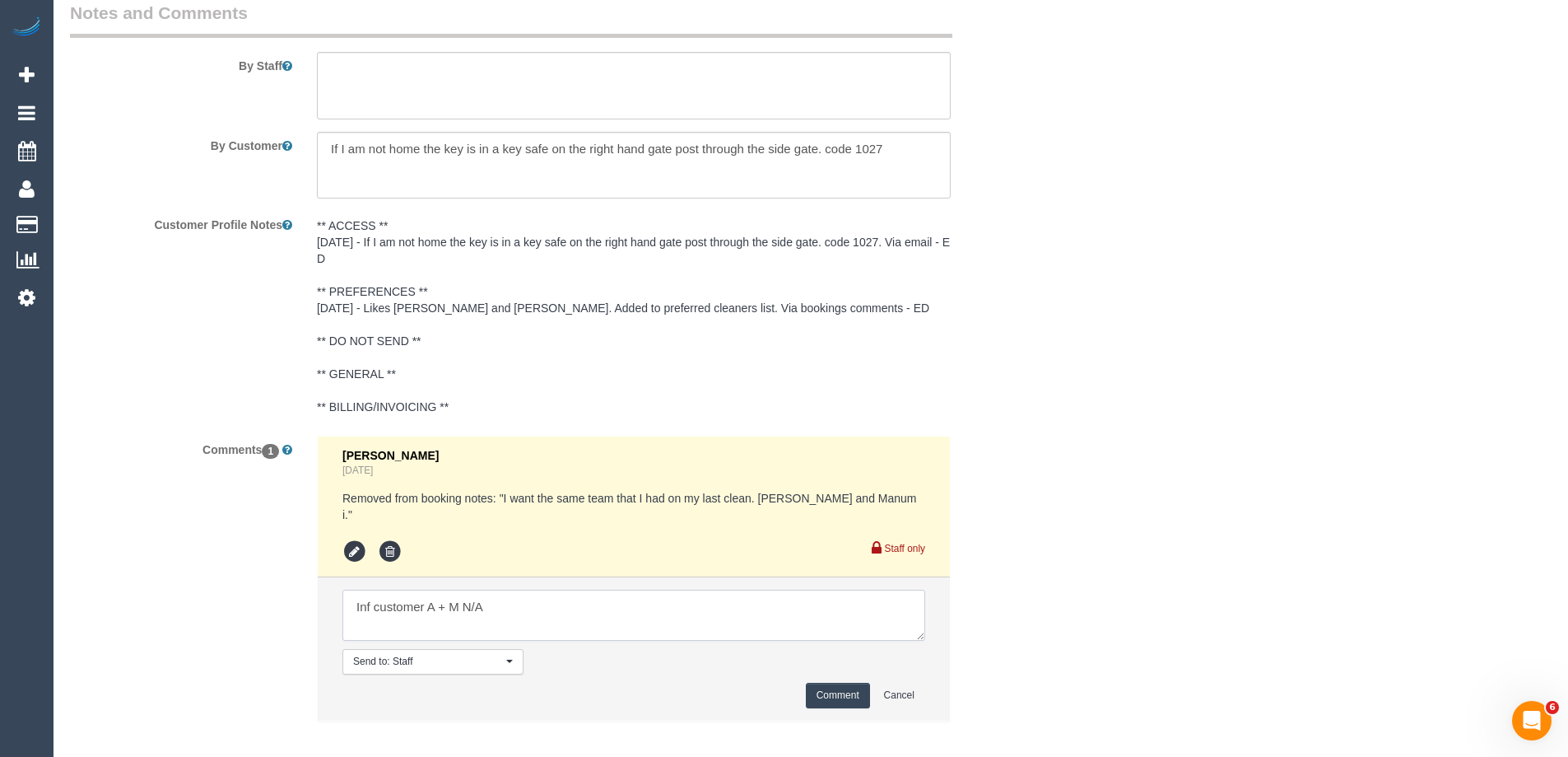
click at [657, 603] on textarea at bounding box center [634, 615] width 583 height 51
type textarea "Inf customer A + M N/A"
drag, startPoint x: 835, startPoint y: 679, endPoint x: 1177, endPoint y: 413, distance: 433.3
click at [835, 683] on button "Comment" at bounding box center [838, 695] width 64 height 25
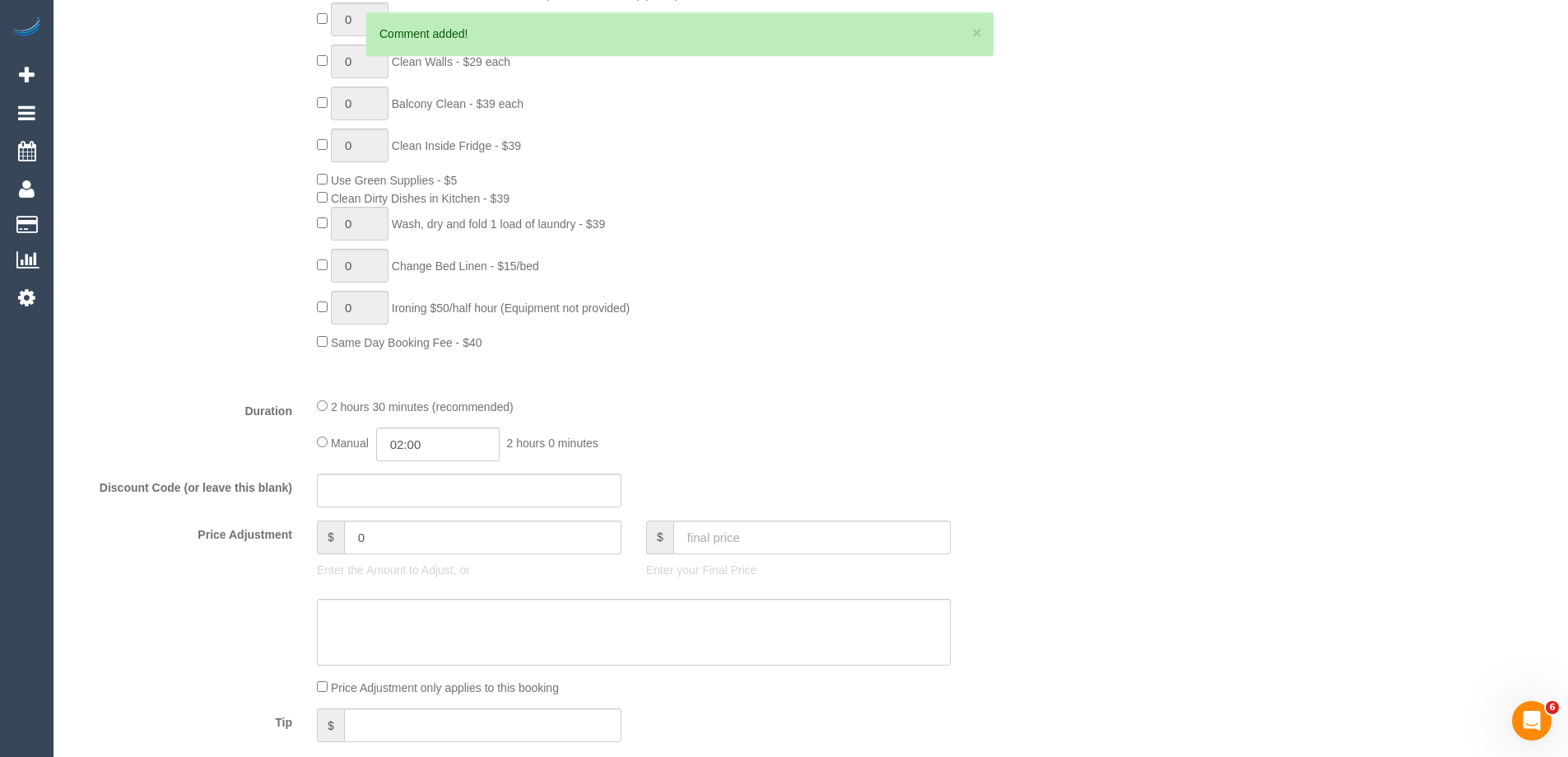
scroll to position [1273, 0]
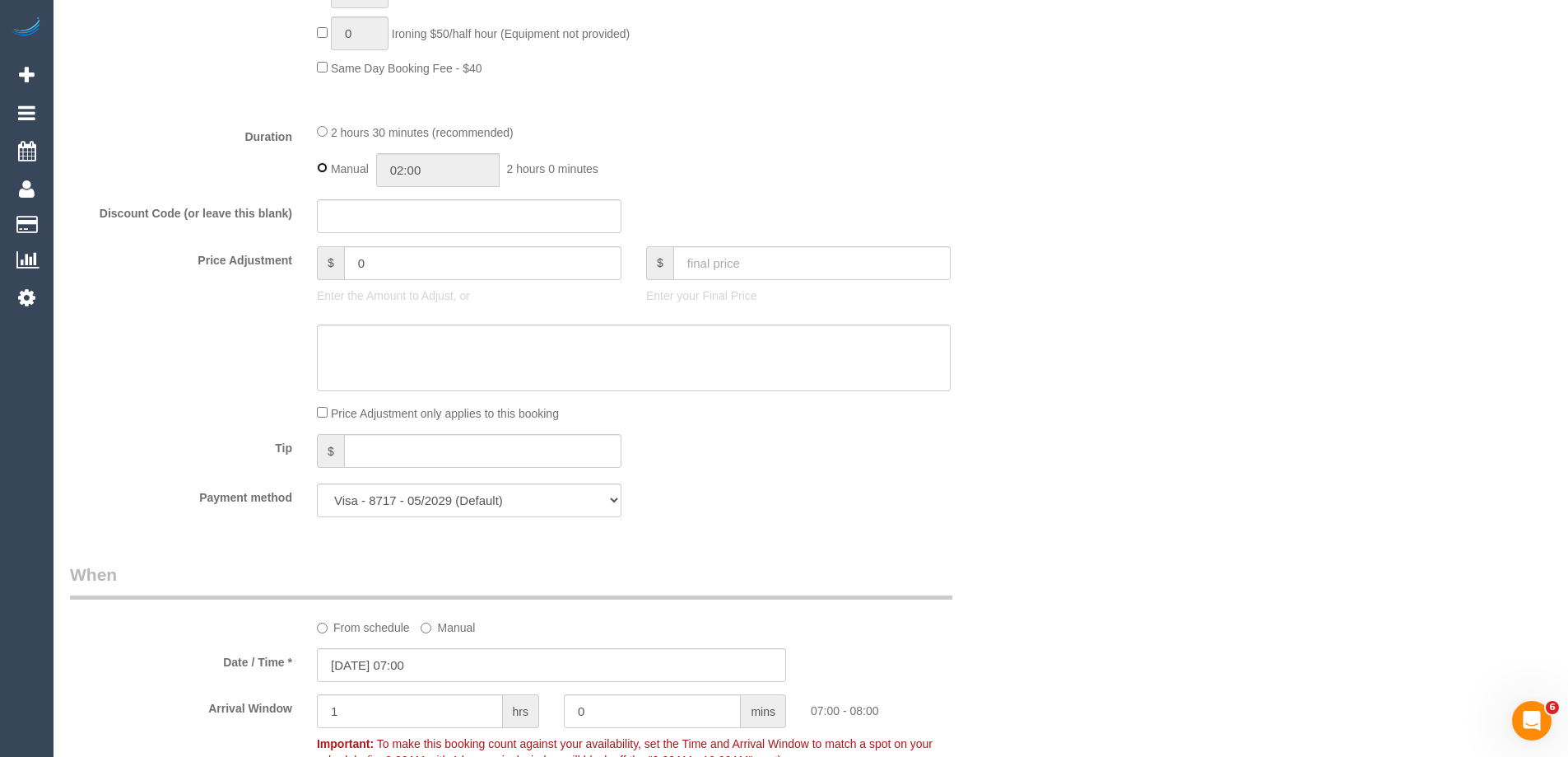
type input "02:30"
click at [689, 138] on div "2 hours 30 minutes (recommended)" at bounding box center [634, 131] width 634 height 18
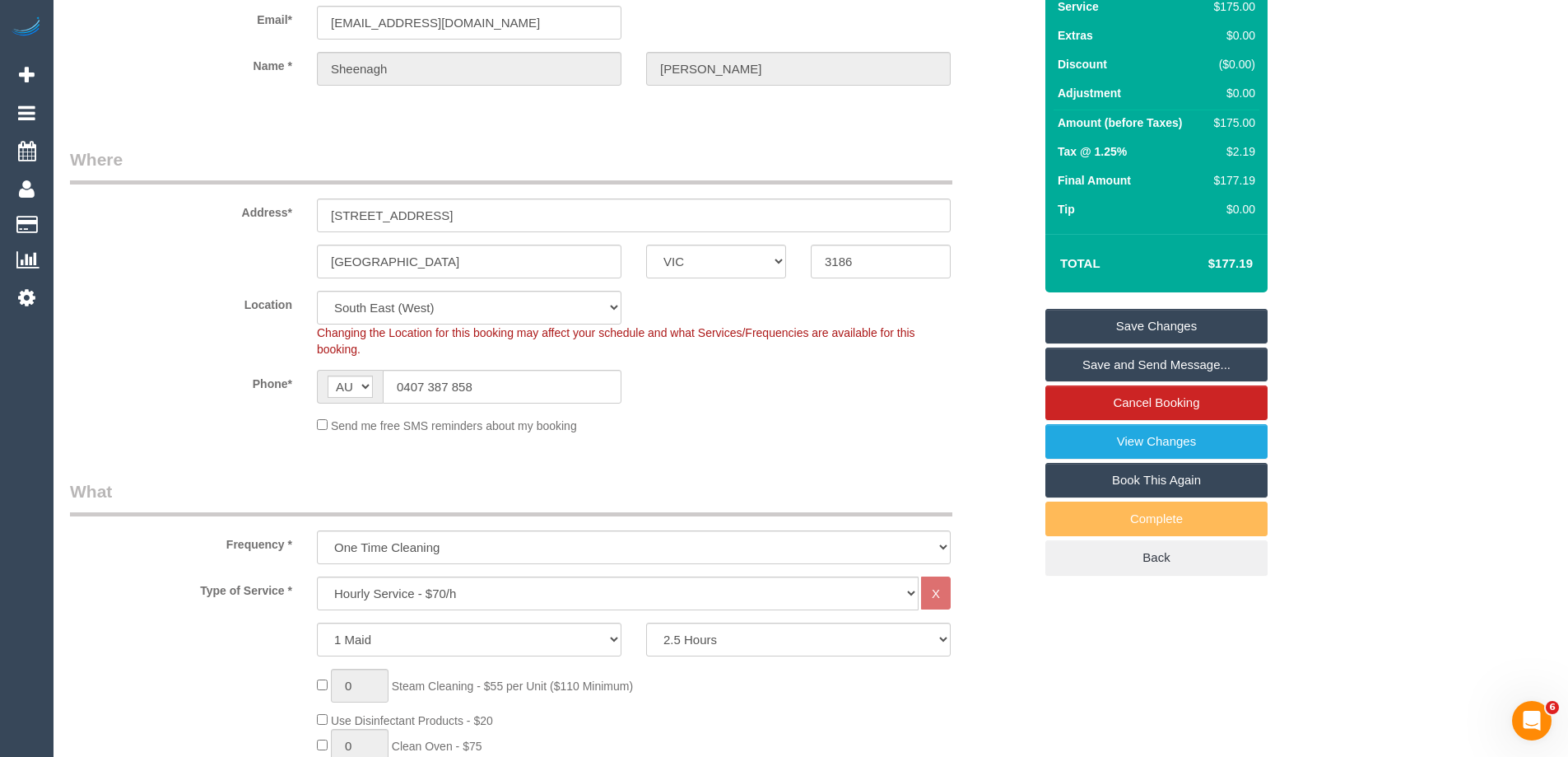
scroll to position [120, 0]
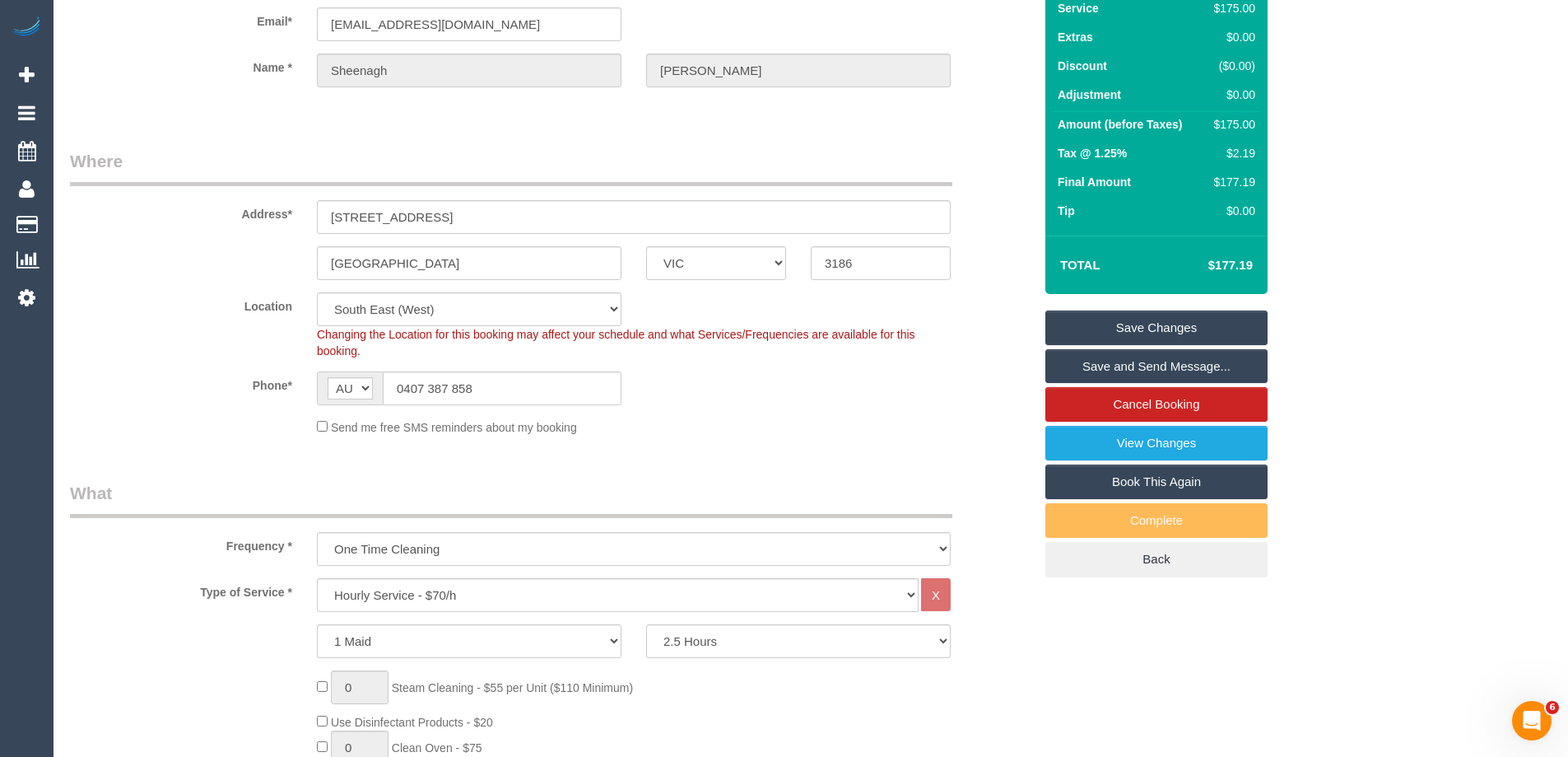
click at [1184, 320] on link "Save Changes" at bounding box center [1156, 327] width 222 height 35
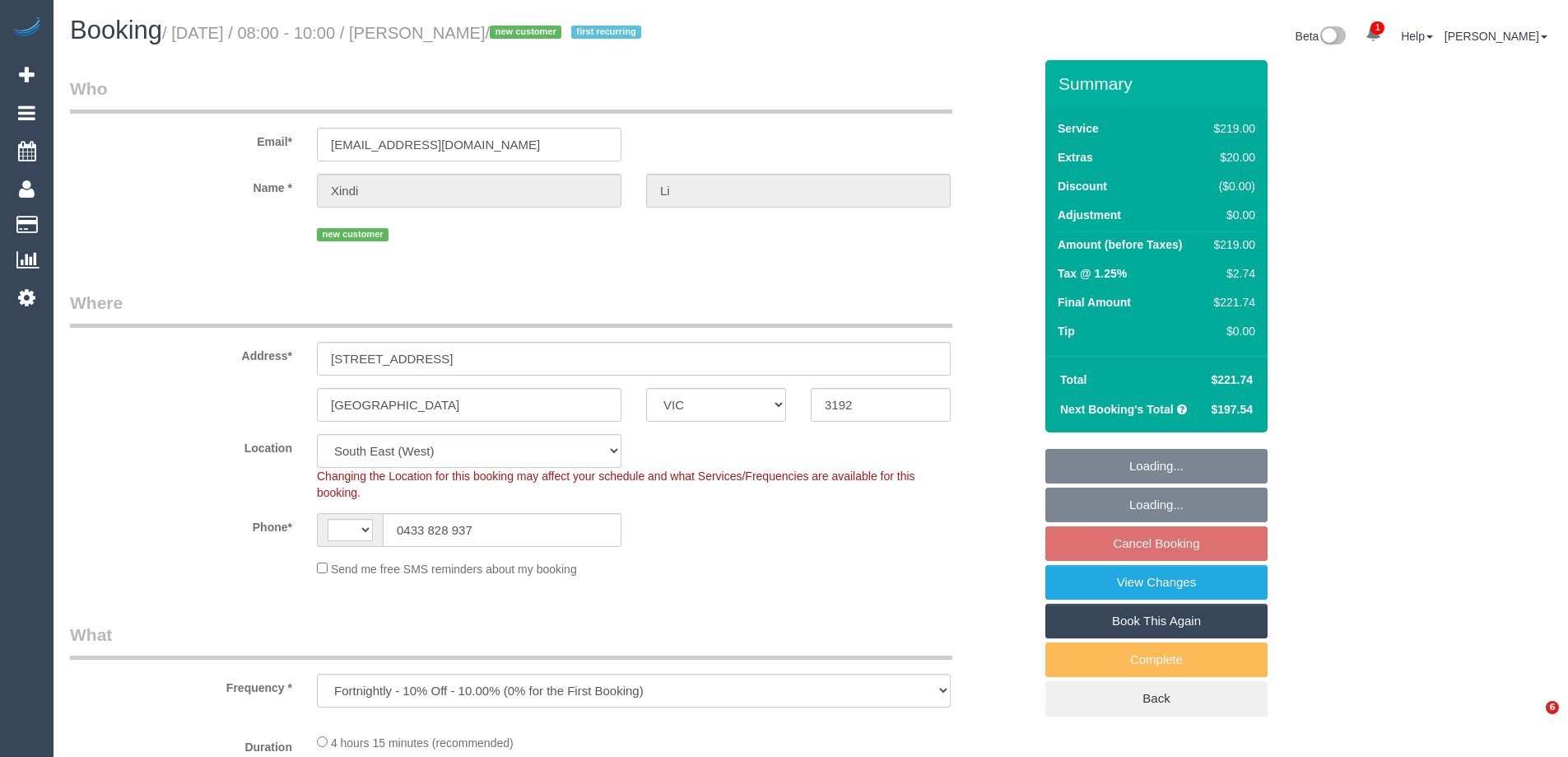
select select "VIC"
select select "object:472"
select select "string:AU"
select select "number:29"
select select "number:14"
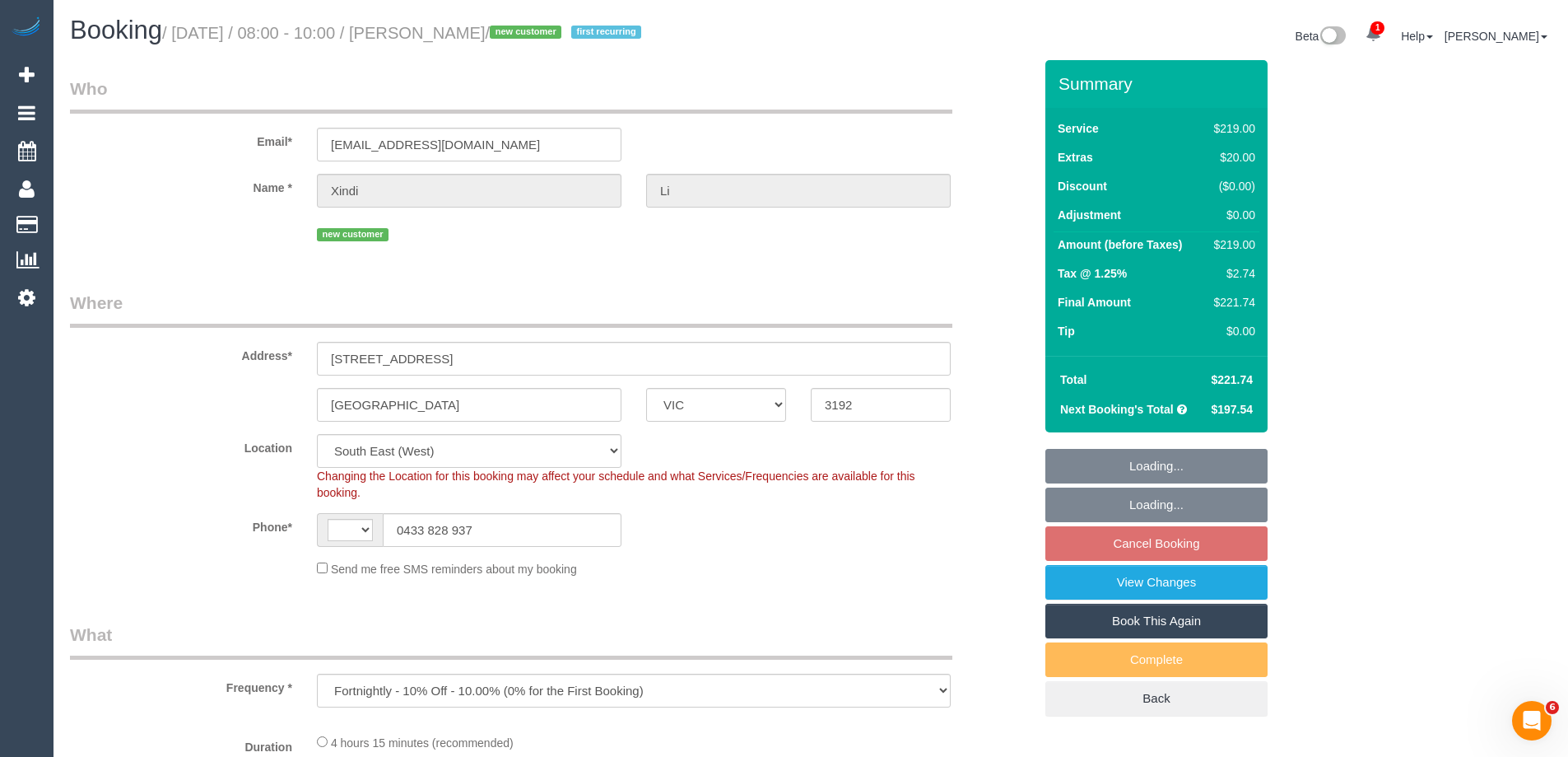
select select "number:19"
select select "number:36"
select select "number:34"
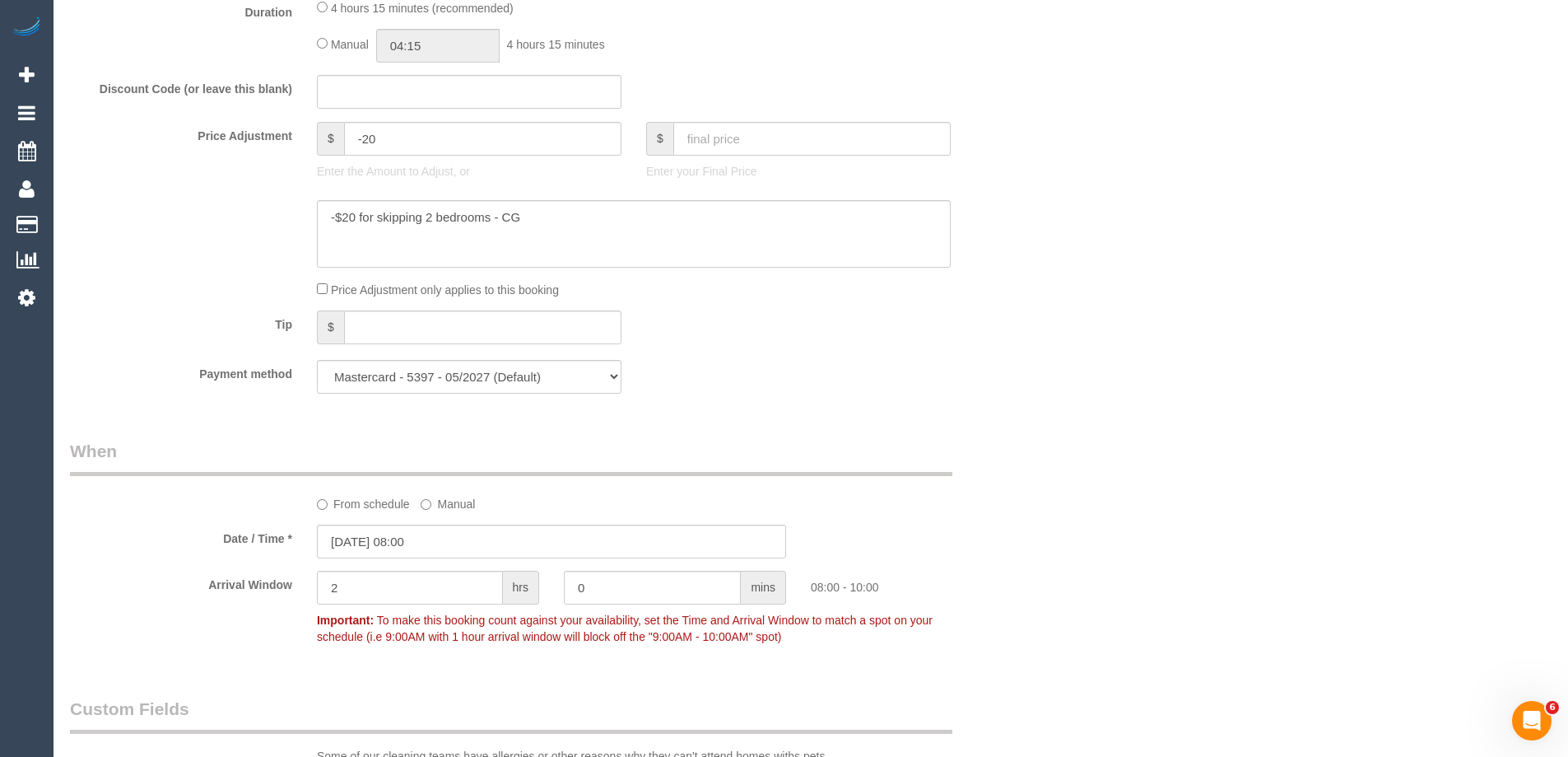
scroll to position [1235, 0]
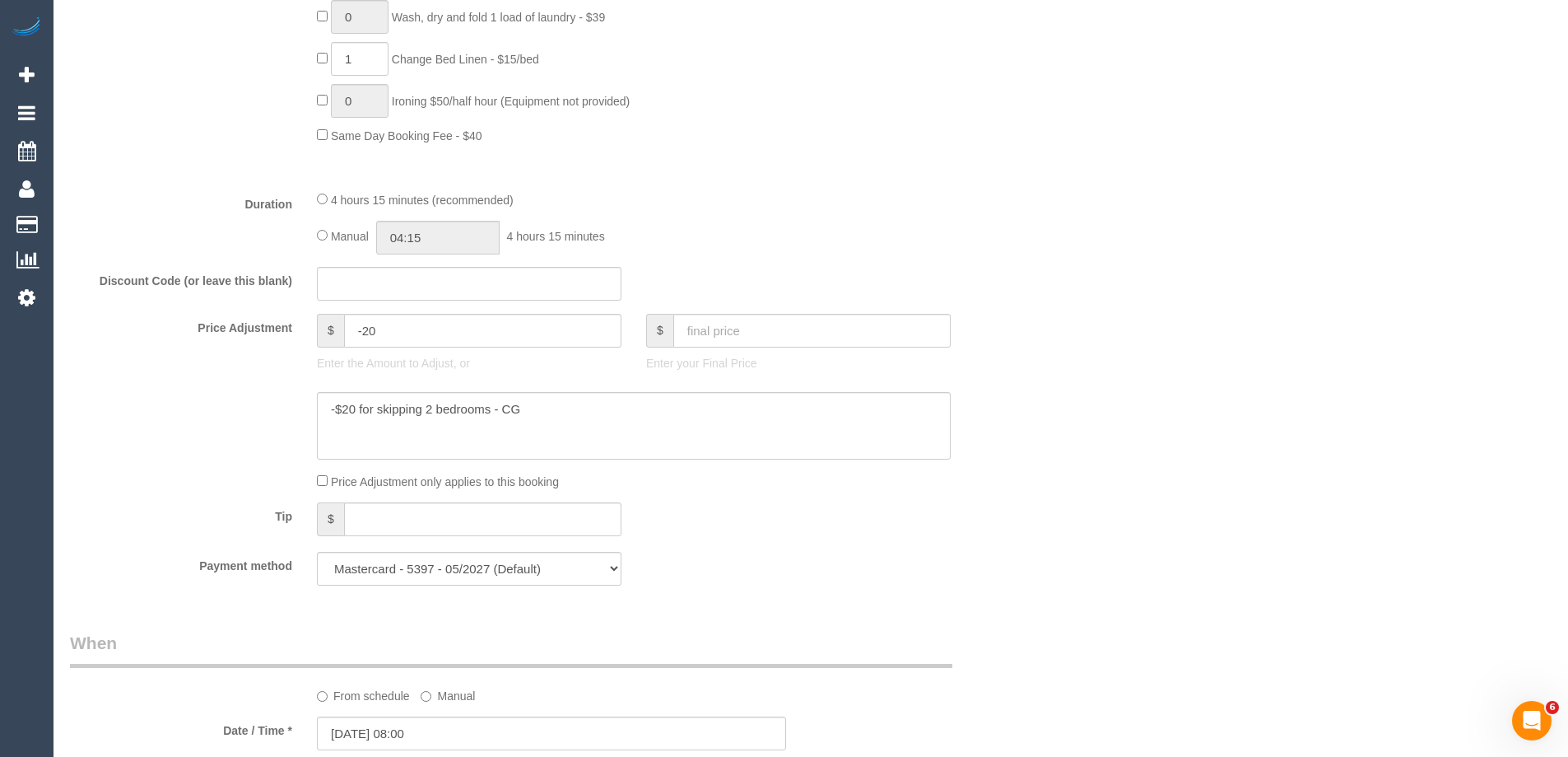
click at [1097, 405] on div "Who Email* [EMAIL_ADDRESS][DOMAIN_NAME] Name * [GEOGRAPHIC_DATA] Li new custome…" at bounding box center [810, 610] width 1482 height 3572
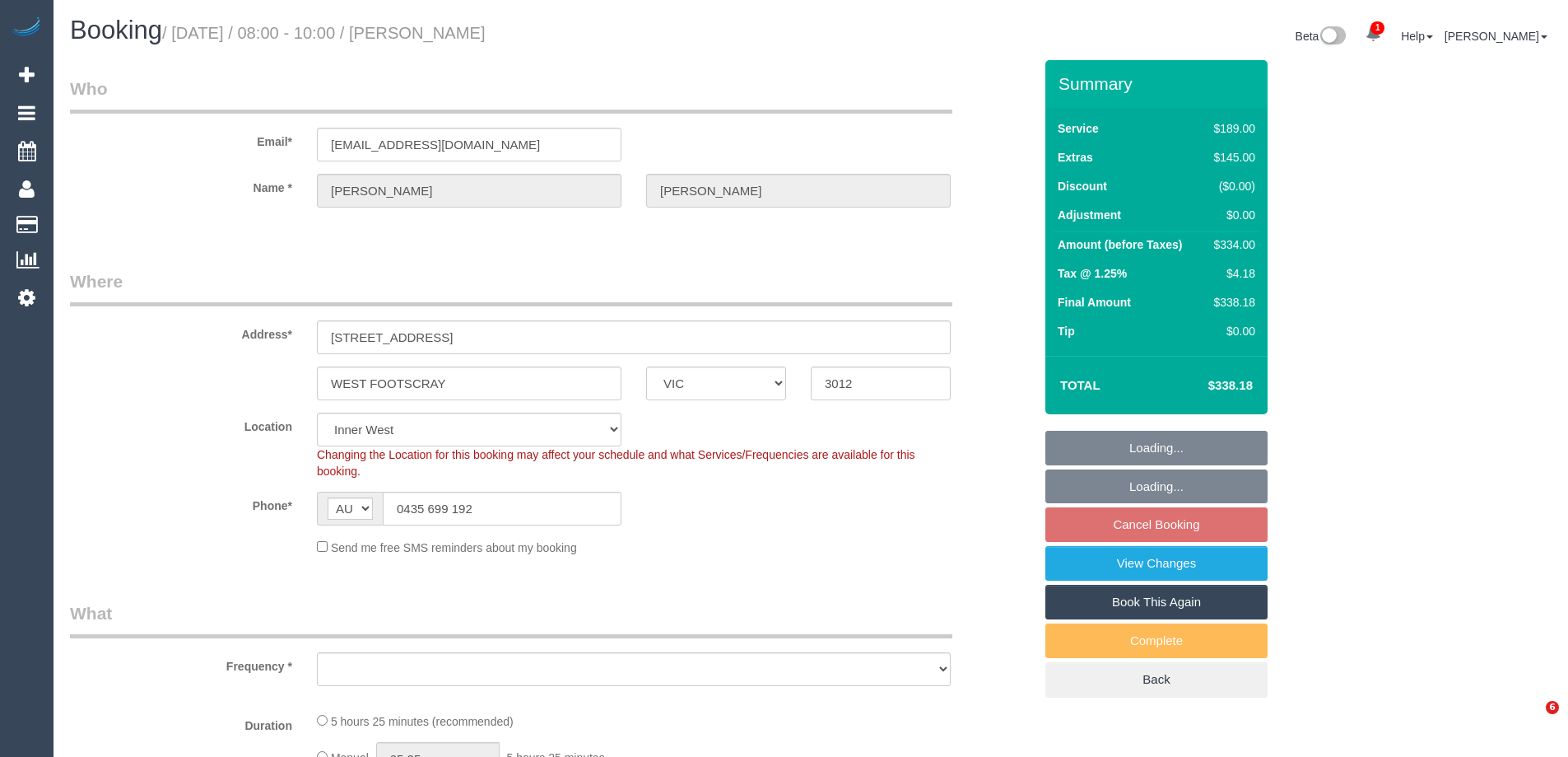
select select "VIC"
select select "string:stripe-pm_1R5Tfn2GScqysDRVlZQpMha6"
select select "object:786"
select select "number:28"
select select "number:14"
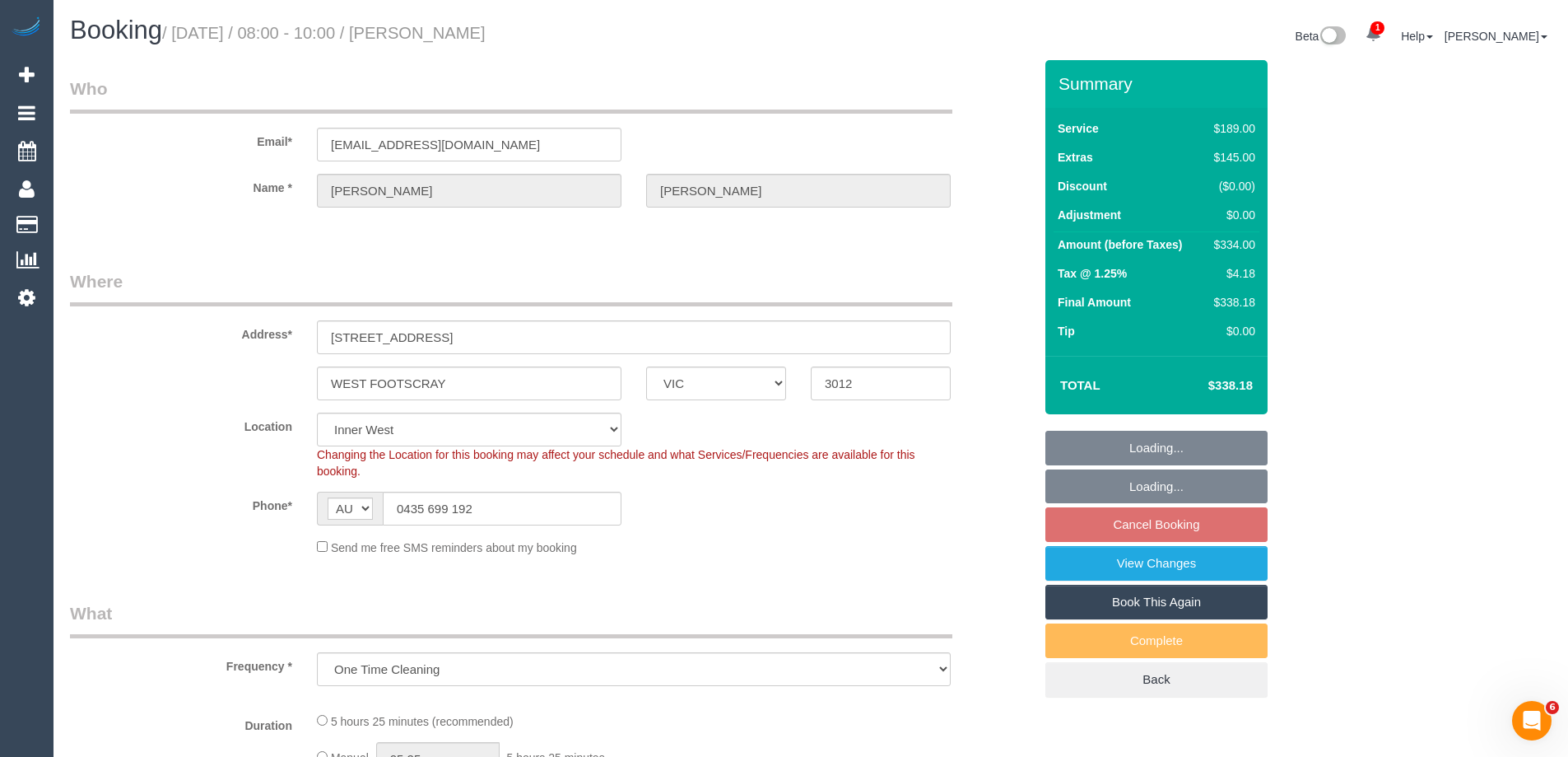
select select "number:19"
select select "number:25"
select select "number:33"
select select "number:26"
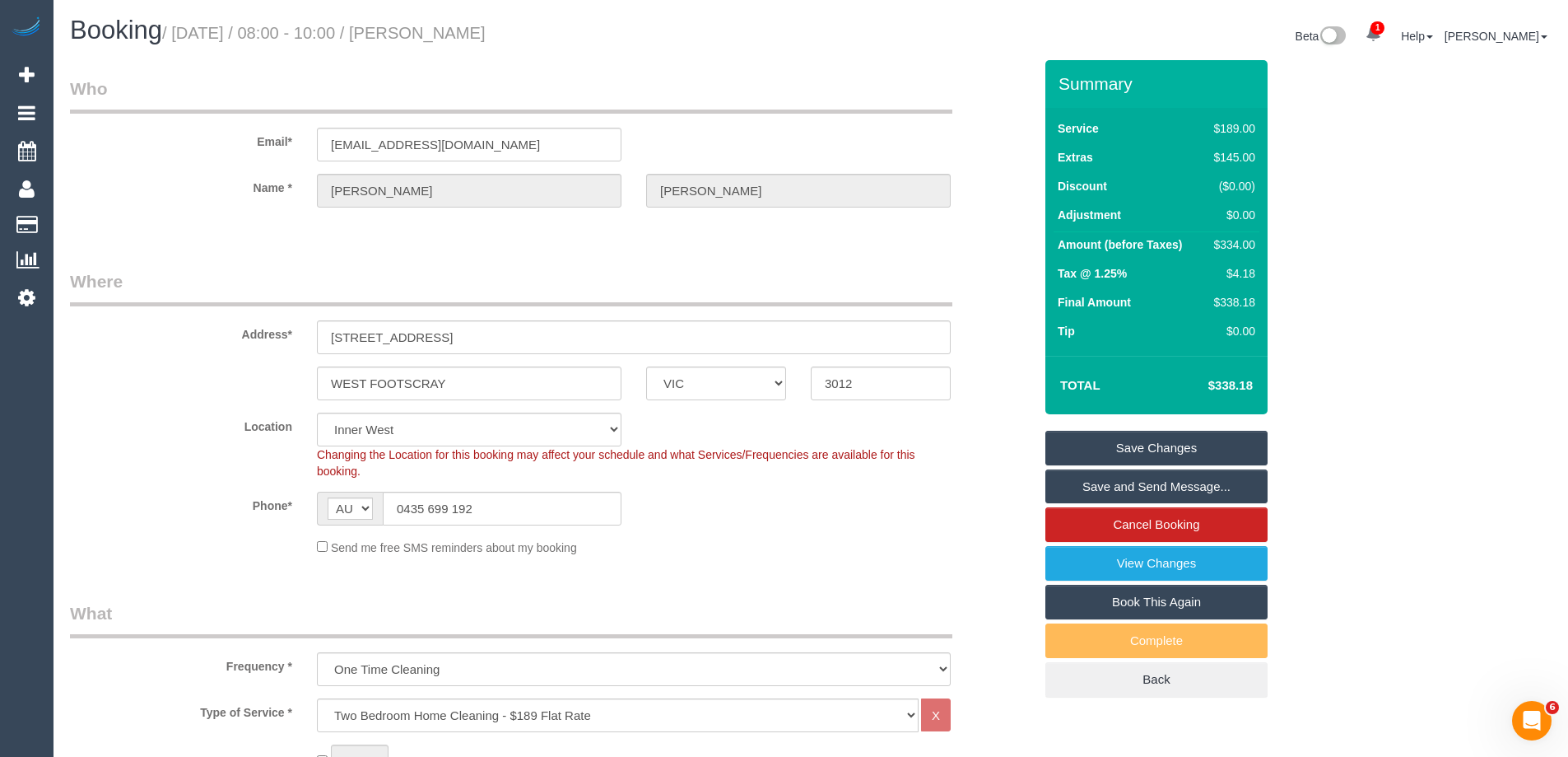
click at [1237, 239] on div "$334.00" at bounding box center [1231, 244] width 48 height 17
copy div "334.00"
click at [1311, 258] on div "Summary Service $189.00 Extras $145.00 Discount ($0.00) Adjustment $0.00 Amount…" at bounding box center [1218, 395] width 370 height 670
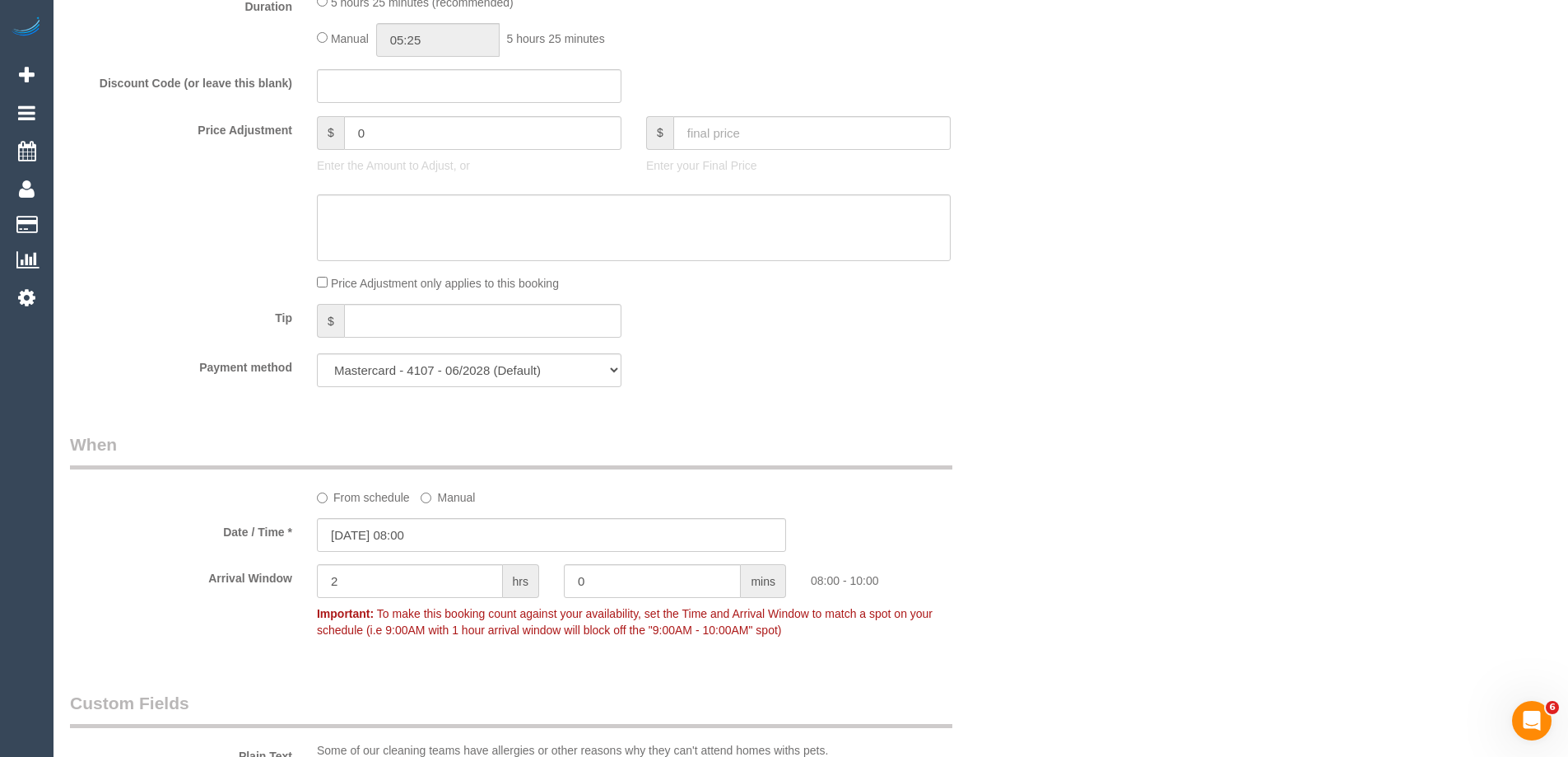
scroll to position [1647, 0]
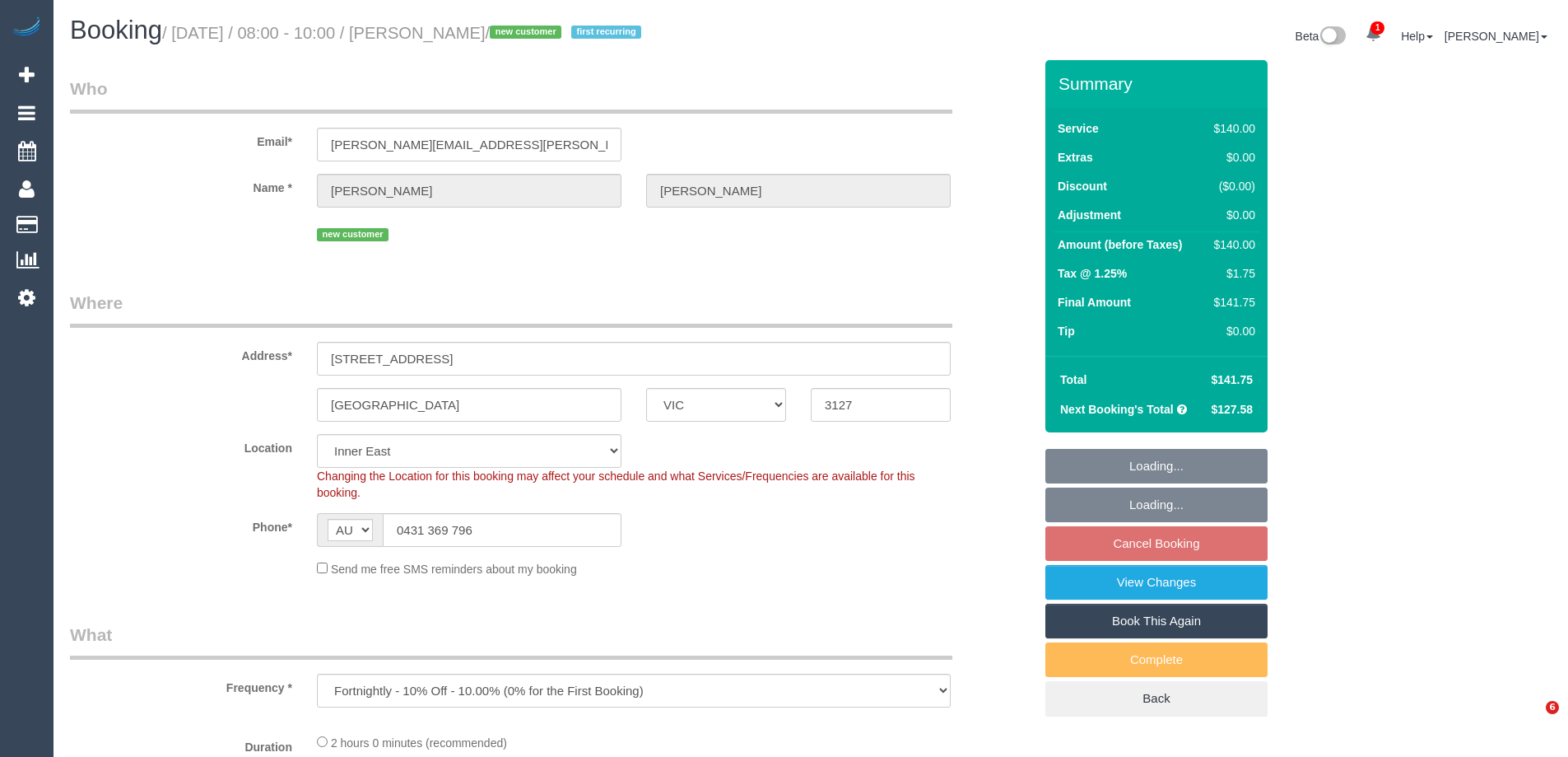
select select "VIC"
select select "object:573"
select select "string:stripe-pm_1SF6yy2GScqysDRV9AWbZUPj"
select select "number:27"
select select "number:14"
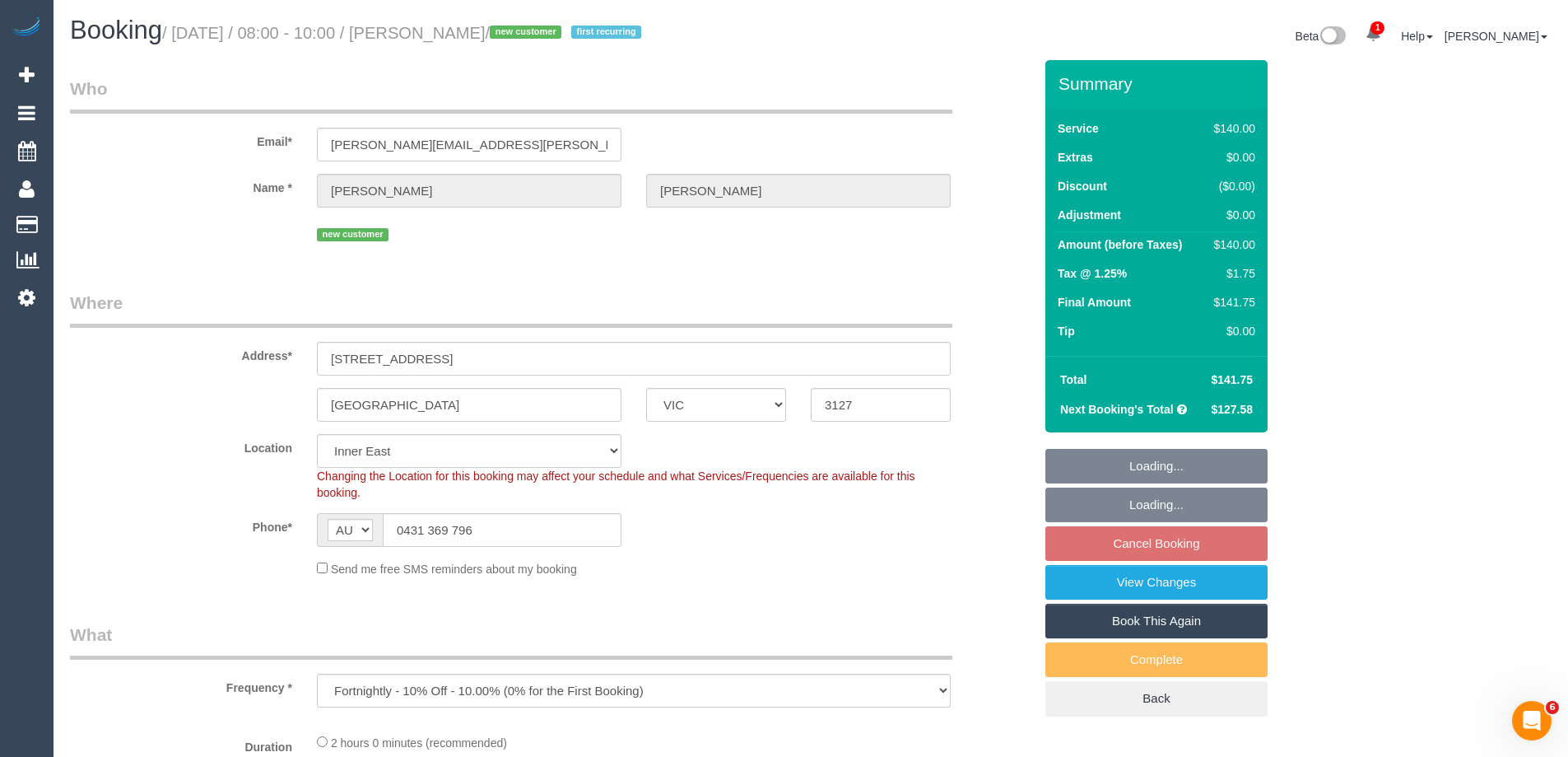
select select "number:19"
select select "number:24"
select select "number:34"
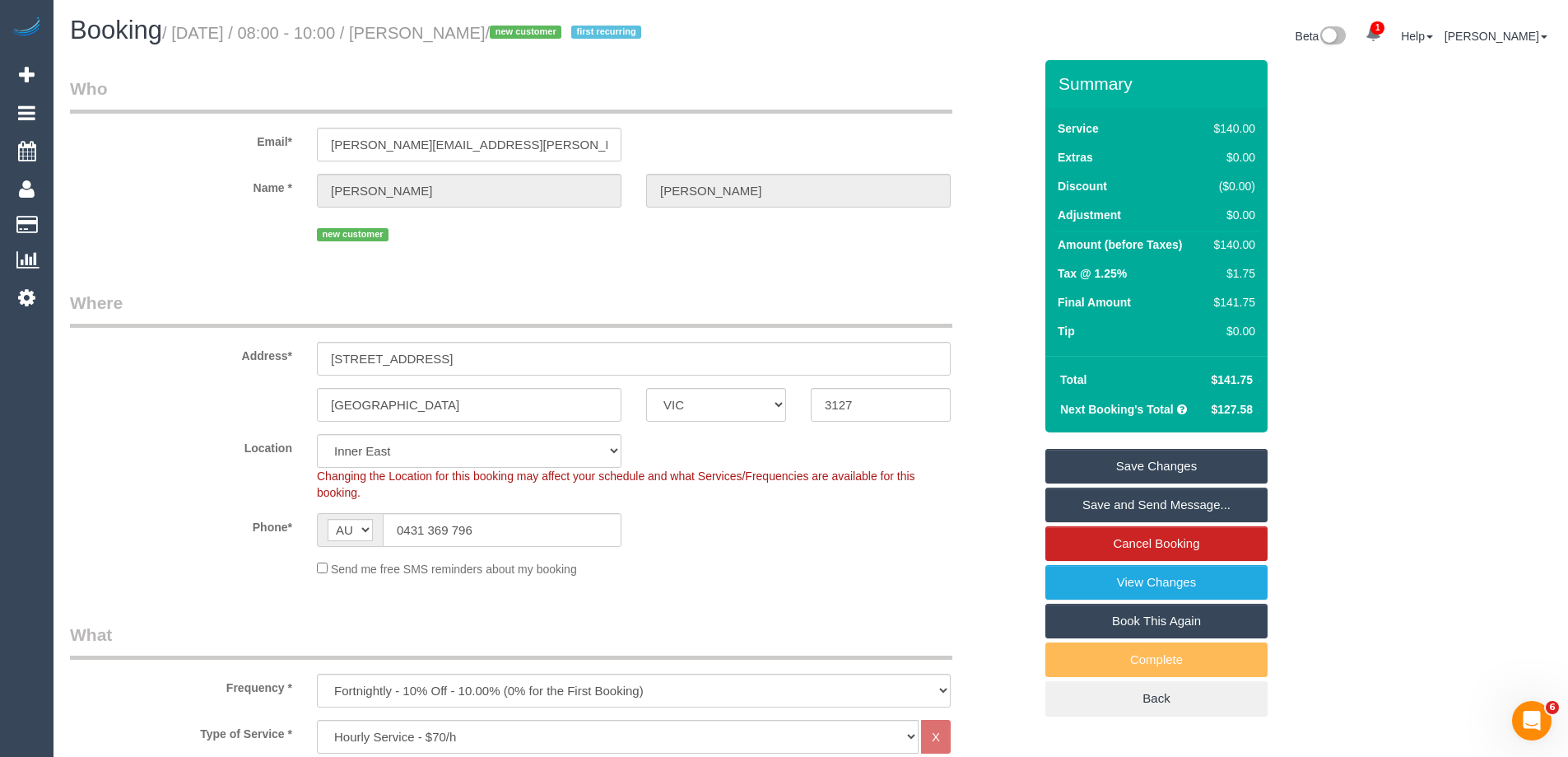
drag, startPoint x: 534, startPoint y: 34, endPoint x: 434, endPoint y: 29, distance: 100.1
click at [434, 29] on small "/ [DATE] / 08:00 - 10:00 / [PERSON_NAME] / new customer first recurring" at bounding box center [404, 32] width 484 height 18
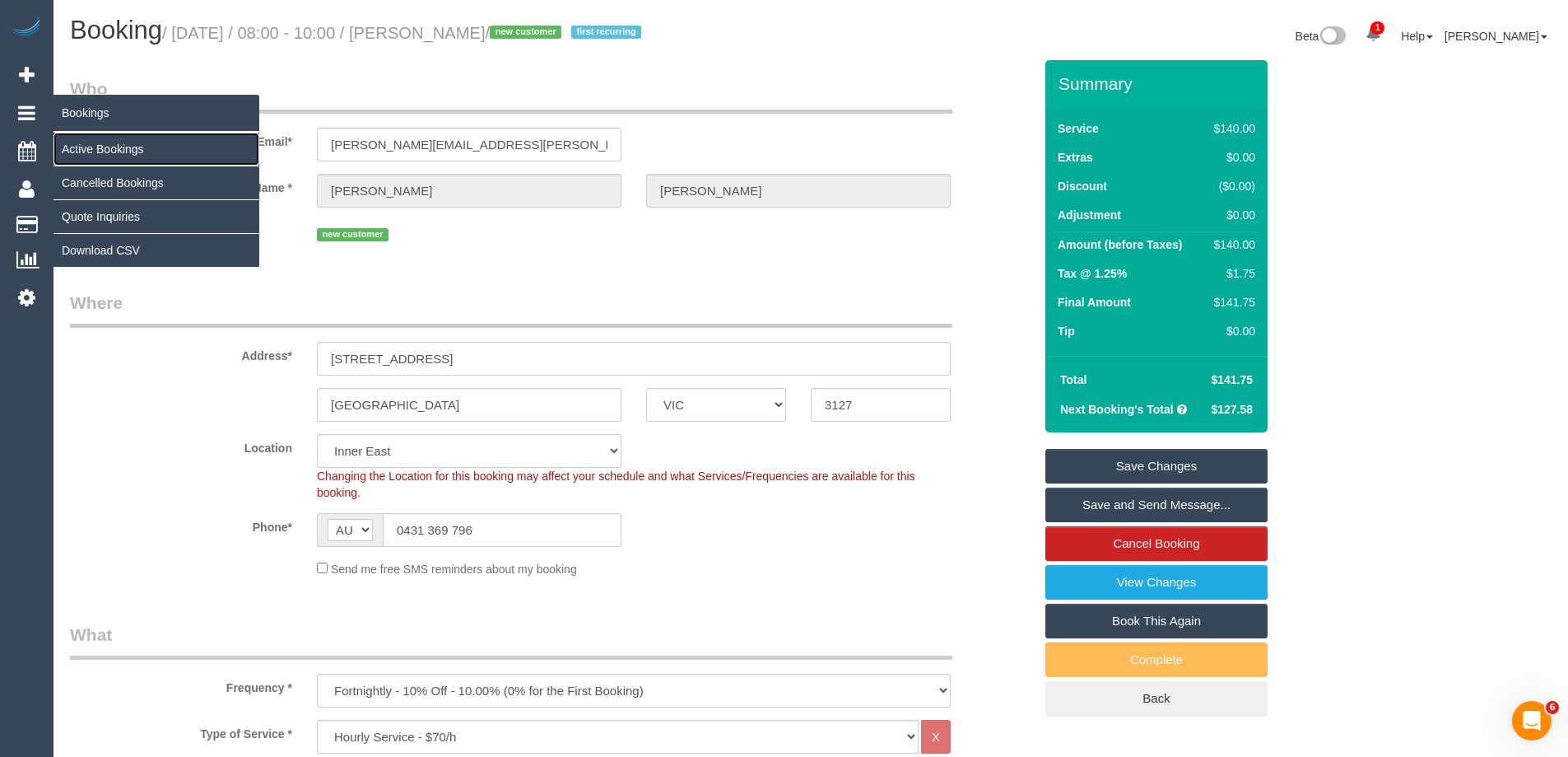
drag, startPoint x: 98, startPoint y: 149, endPoint x: 123, endPoint y: 129, distance: 32.0
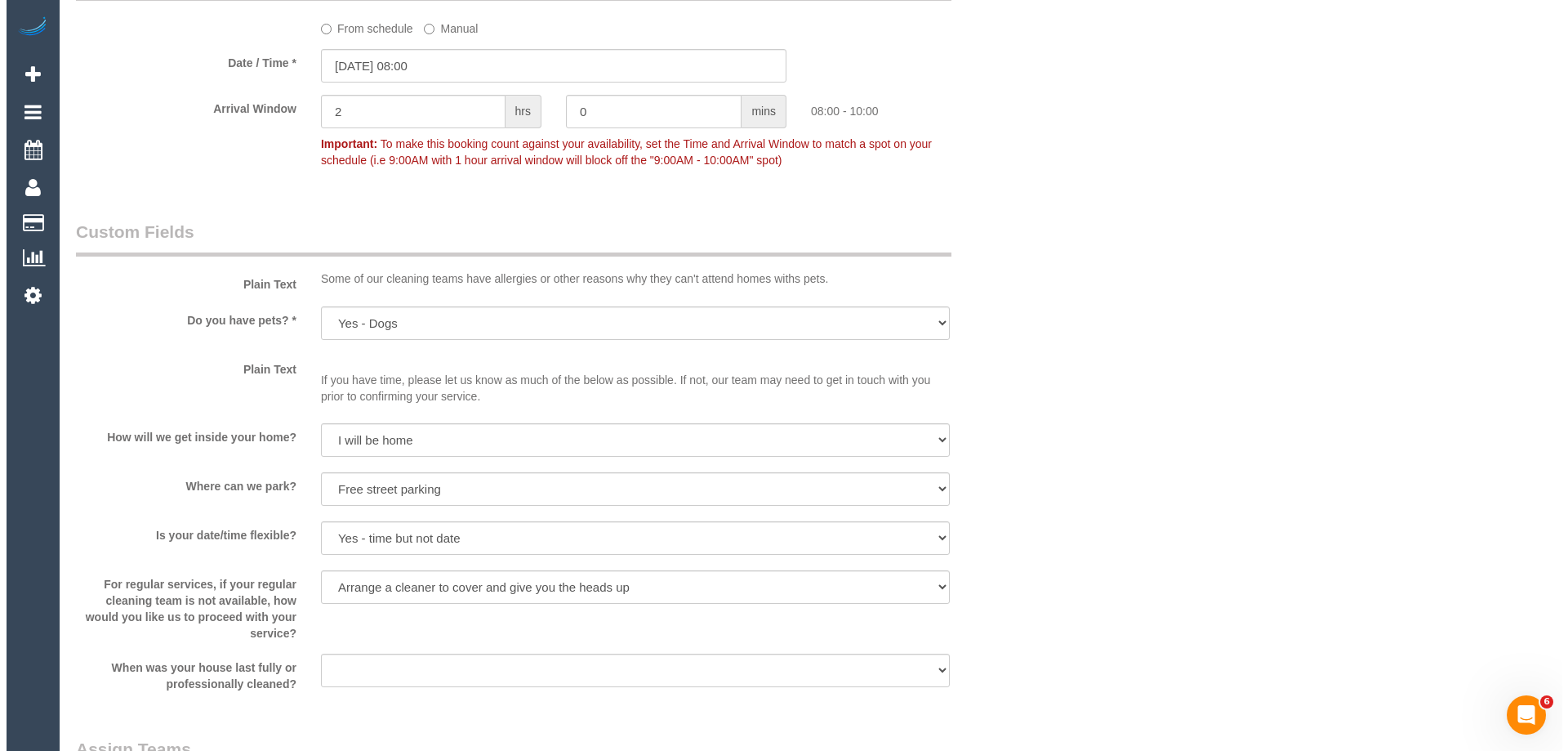
scroll to position [2288, 0]
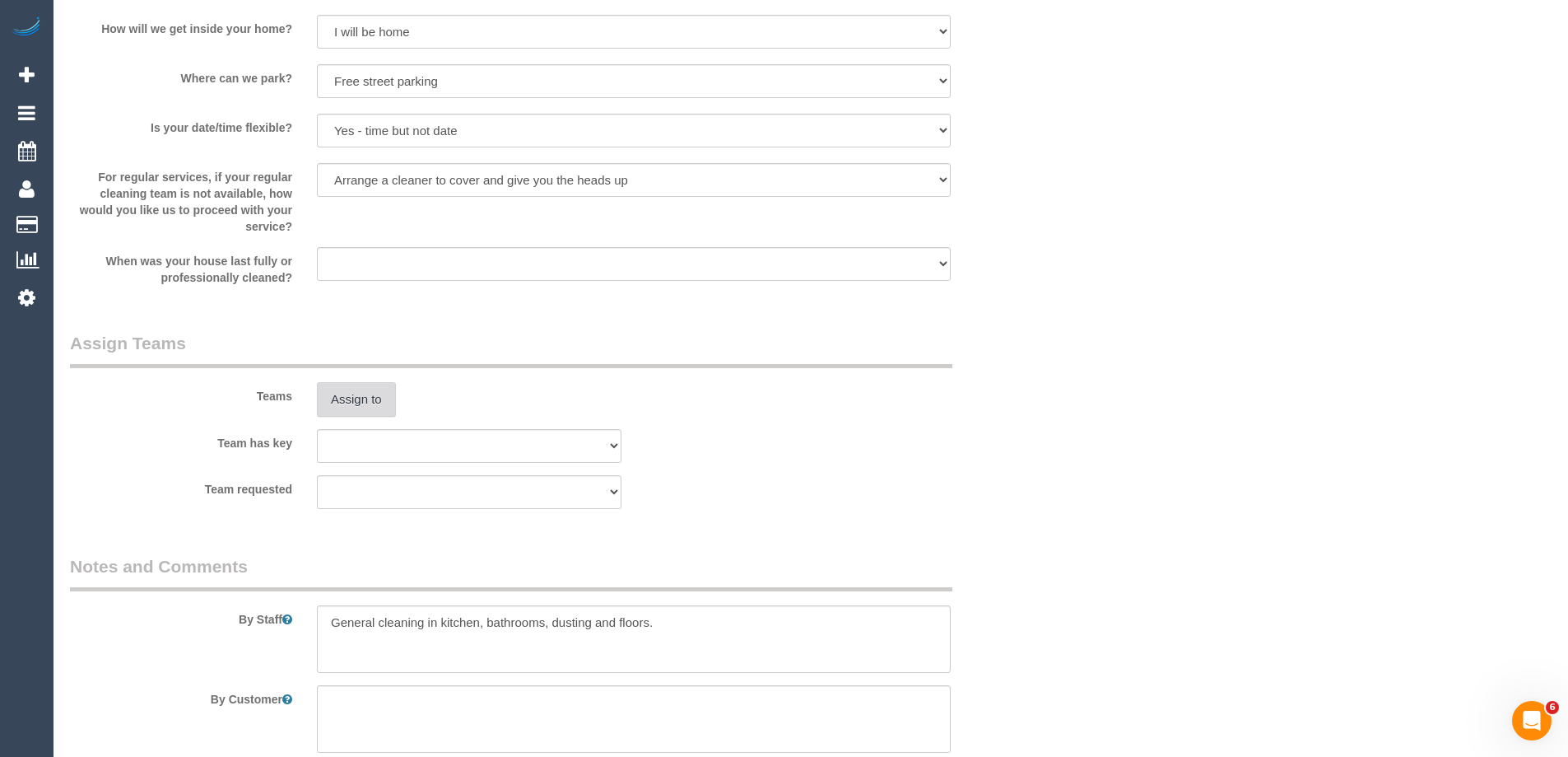
click at [354, 404] on button "Assign to" at bounding box center [356, 399] width 79 height 35
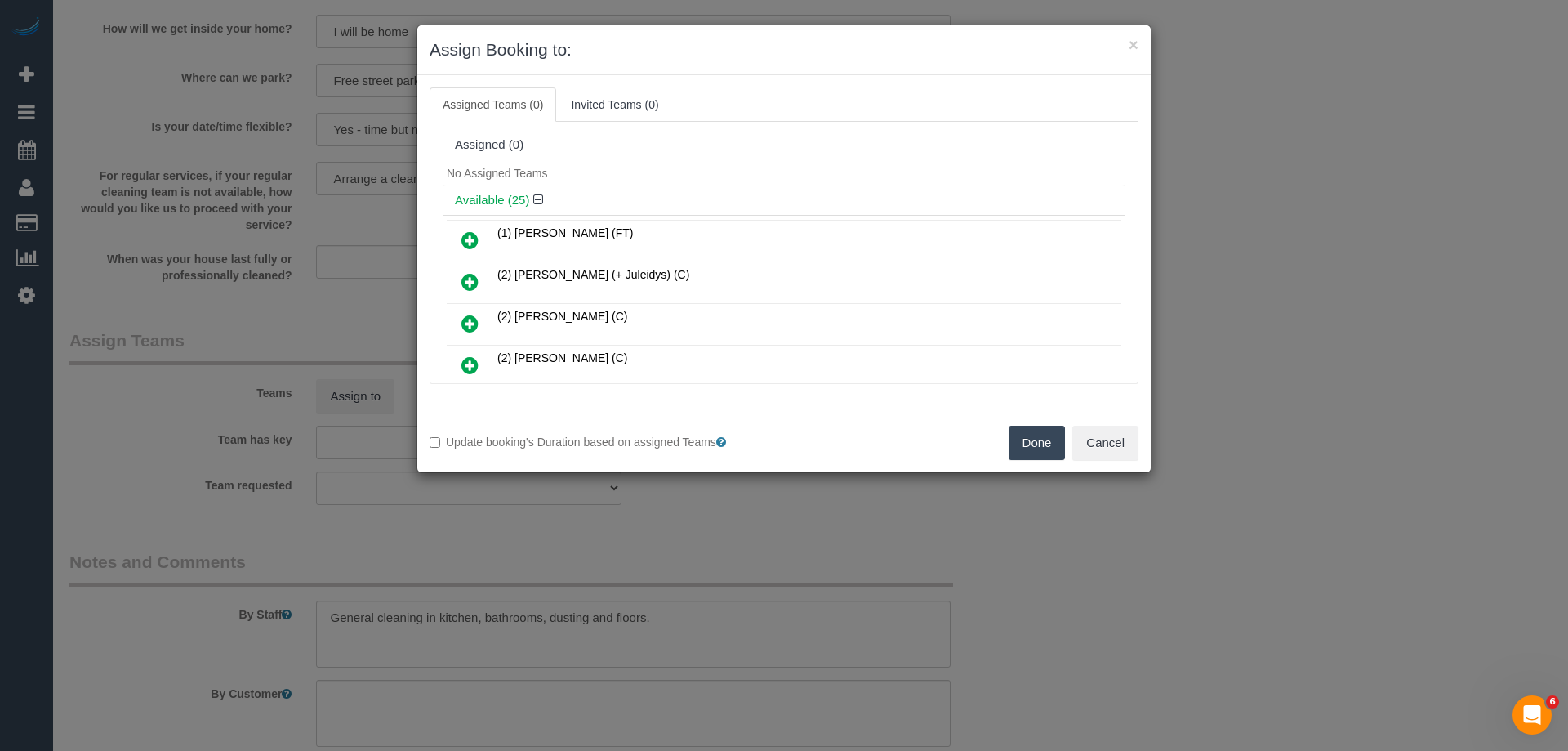
click at [699, 157] on div "Assigned (0)" at bounding box center [784, 145] width 683 height 31
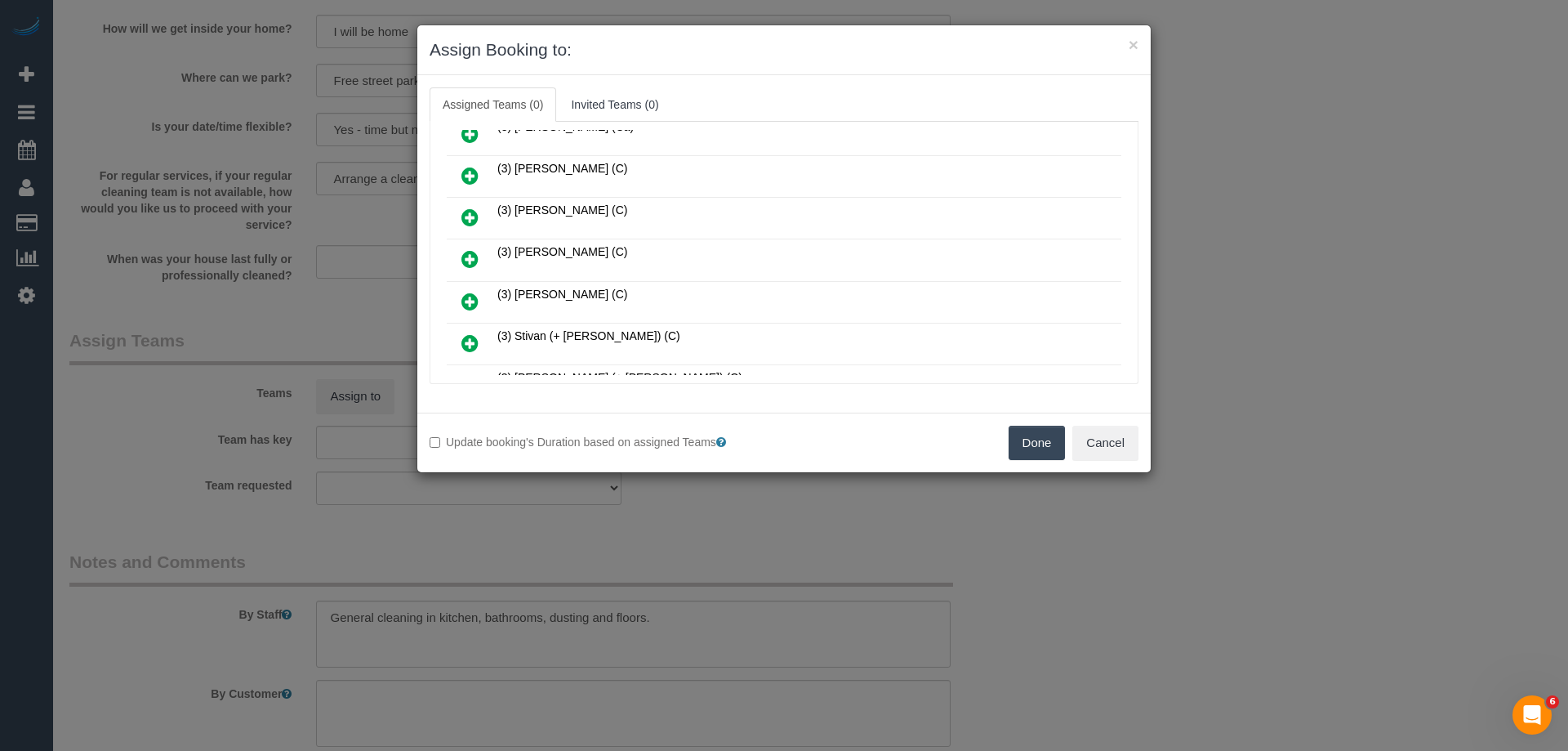
click at [479, 258] on link at bounding box center [469, 259] width 38 height 33
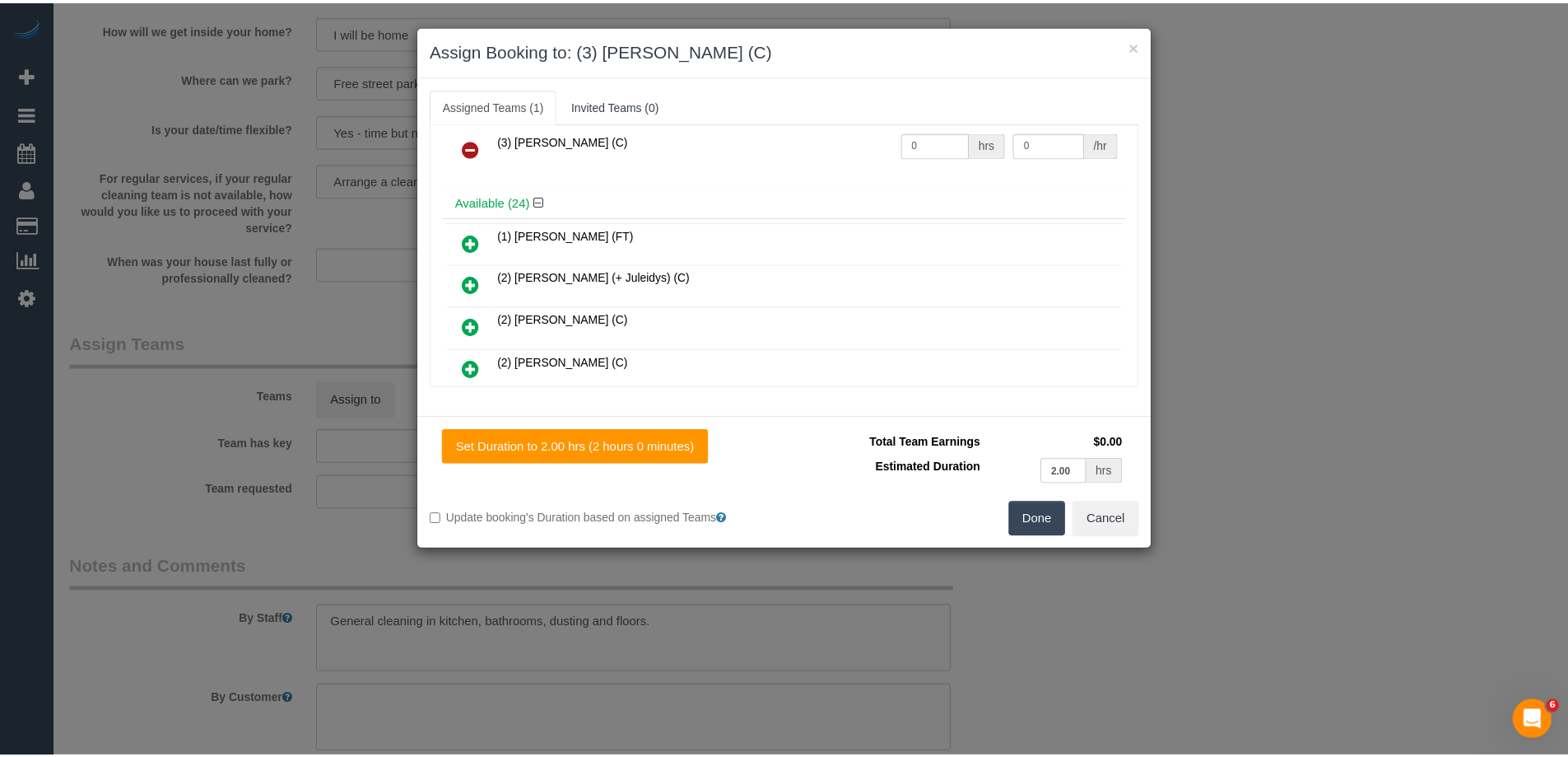
scroll to position [0, 0]
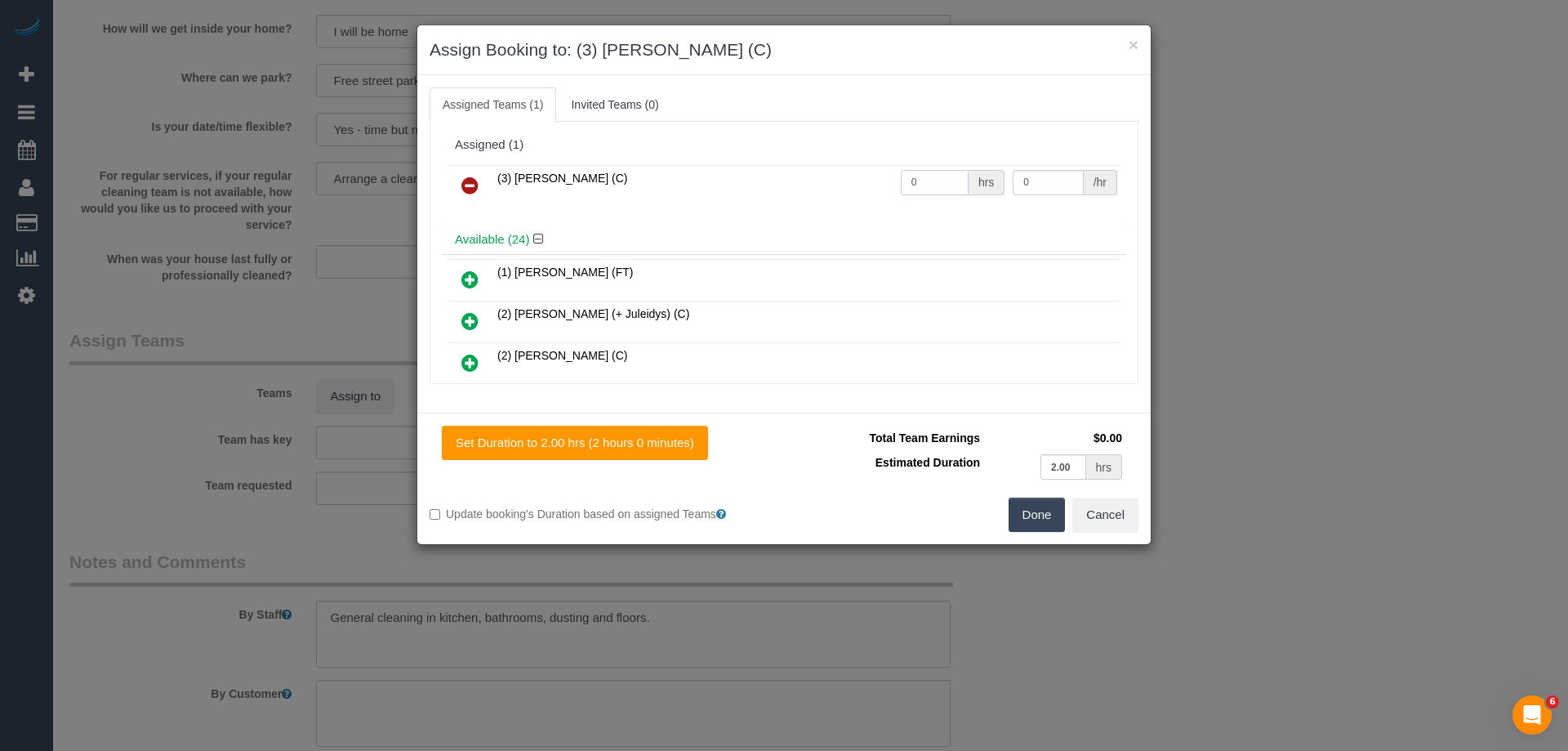
click at [938, 170] on input "0" at bounding box center [935, 182] width 68 height 25
type input "2"
click at [1041, 181] on input "0" at bounding box center [1048, 182] width 70 height 25
type input "35"
click at [1026, 516] on button "Done" at bounding box center [1036, 514] width 57 height 35
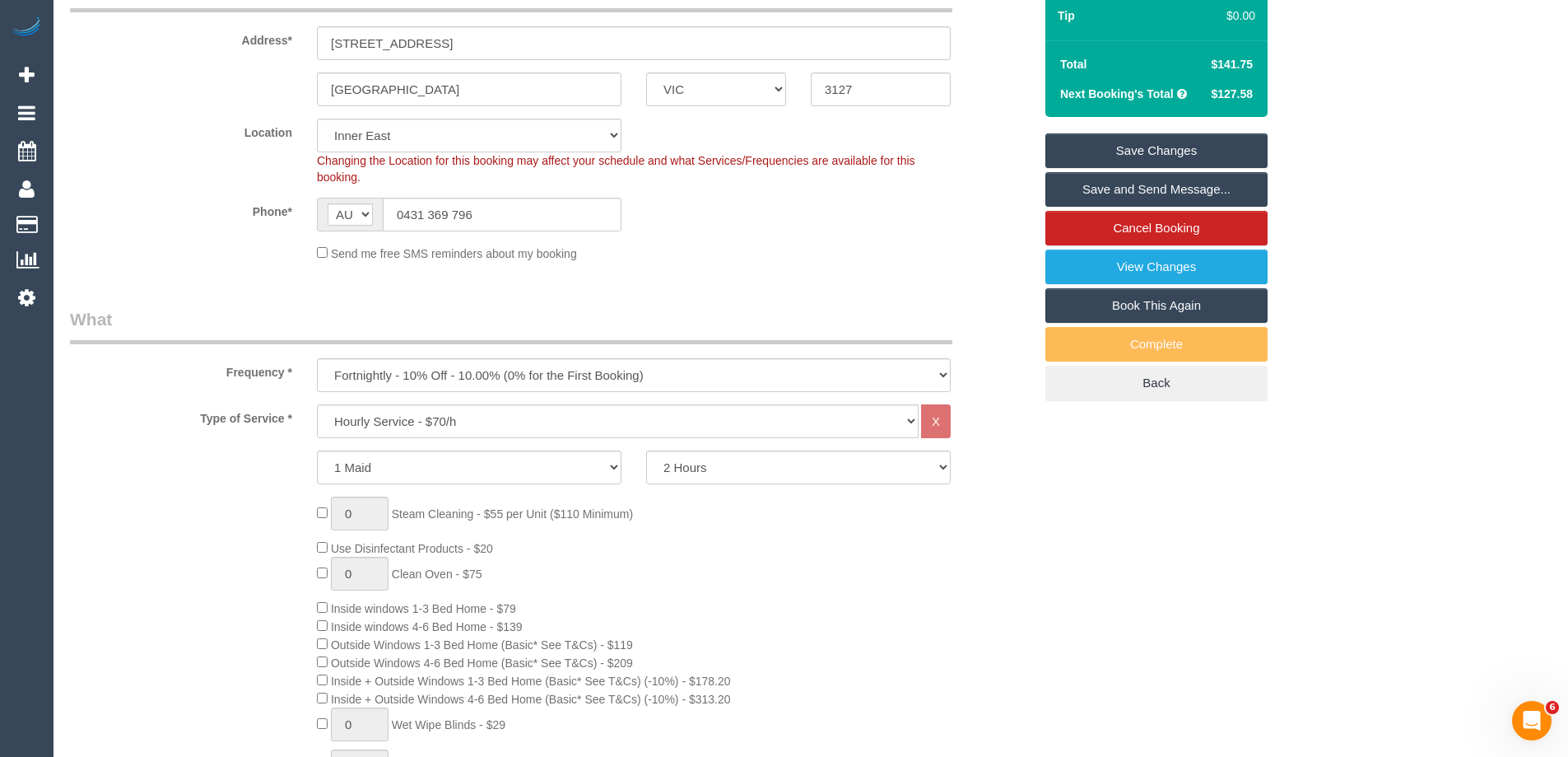
scroll to position [83, 0]
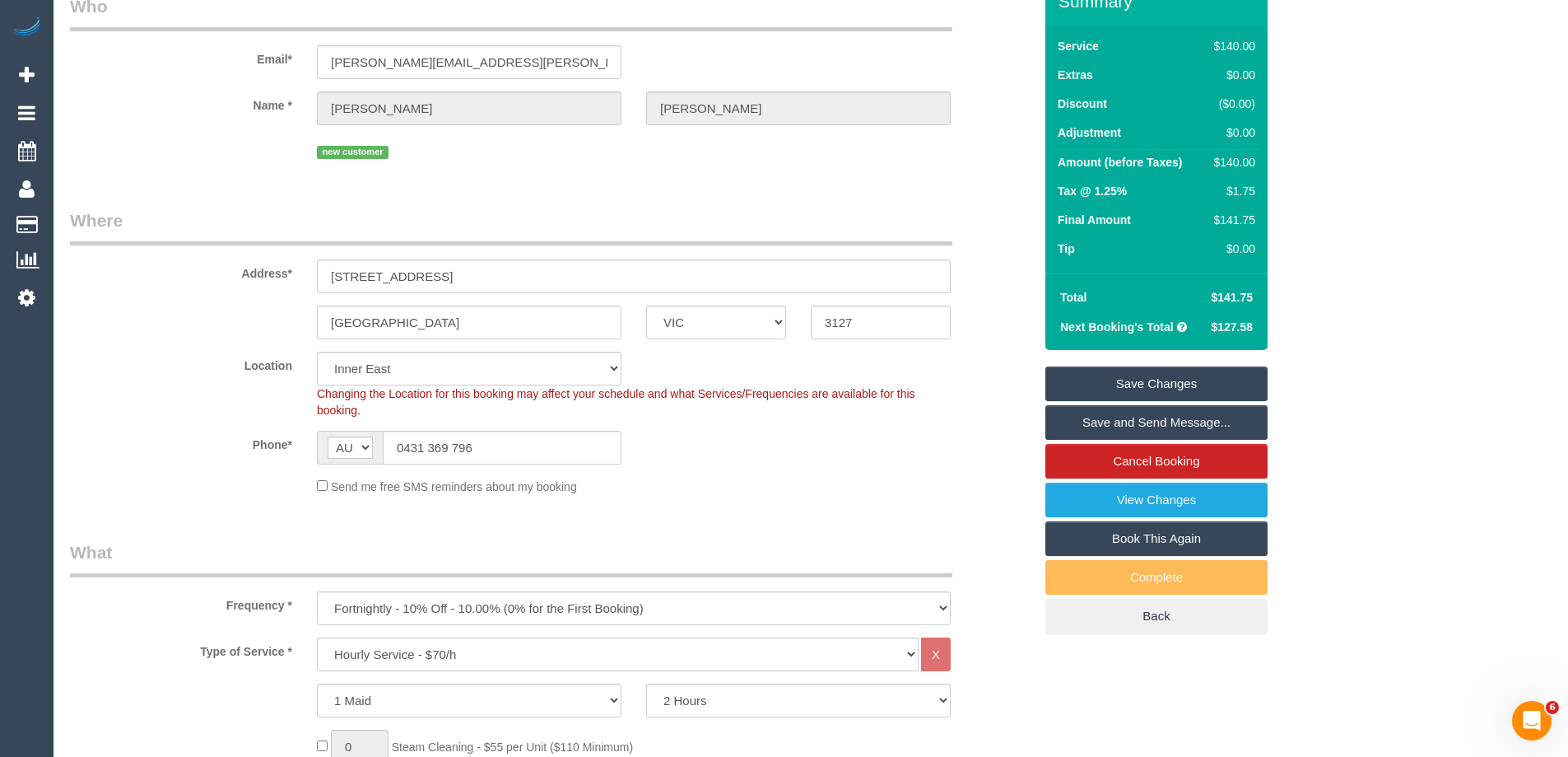
click at [800, 465] on sui-booking-location "Location Office City East (North) East (South) Inner East Inner North (East) In…" at bounding box center [551, 423] width 964 height 143
click at [1130, 420] on link "Save and Send Message..." at bounding box center [1156, 422] width 222 height 35
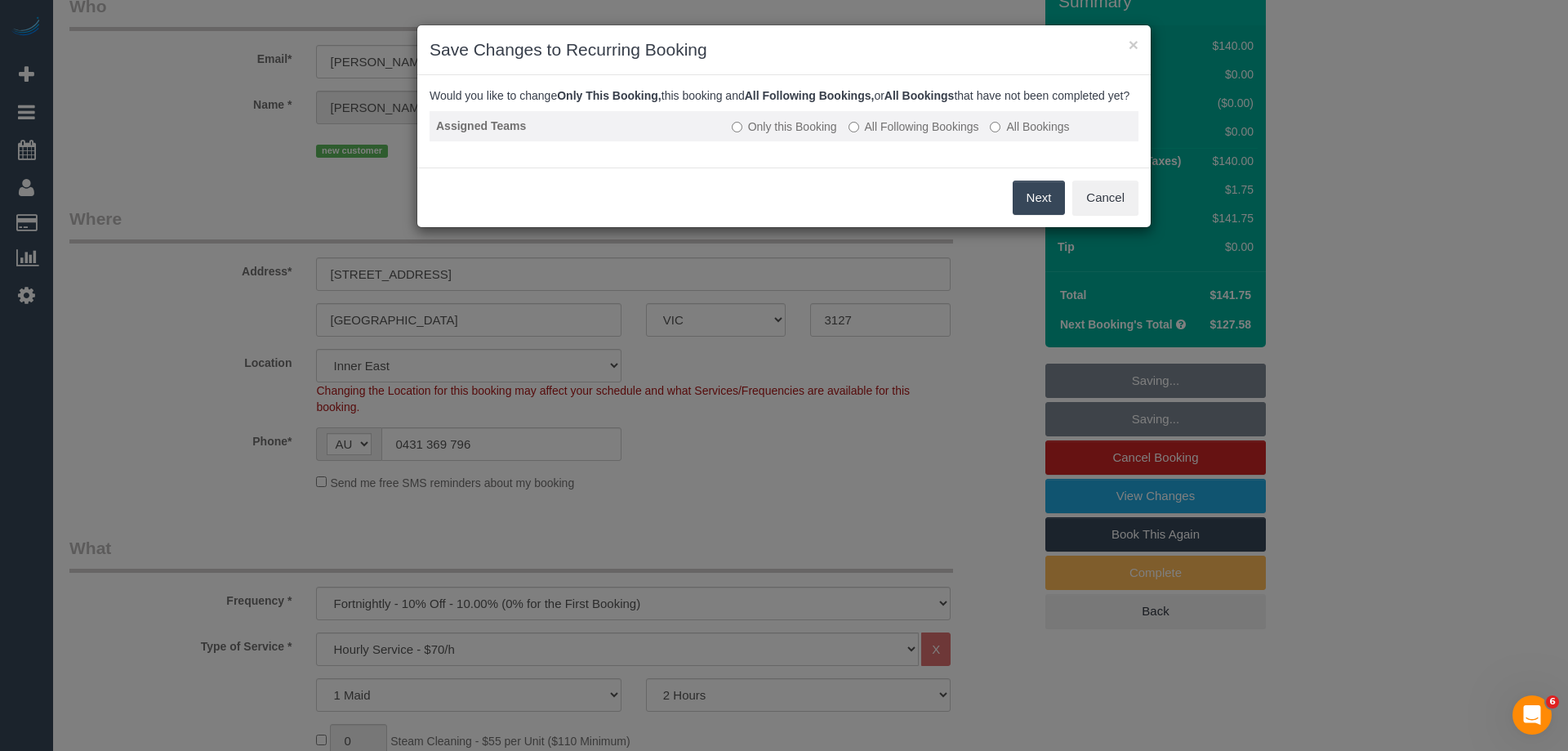
click at [934, 134] on label "All Following Bookings" at bounding box center [914, 127] width 131 height 17
click at [1056, 215] on button "Save" at bounding box center [1037, 198] width 56 height 35
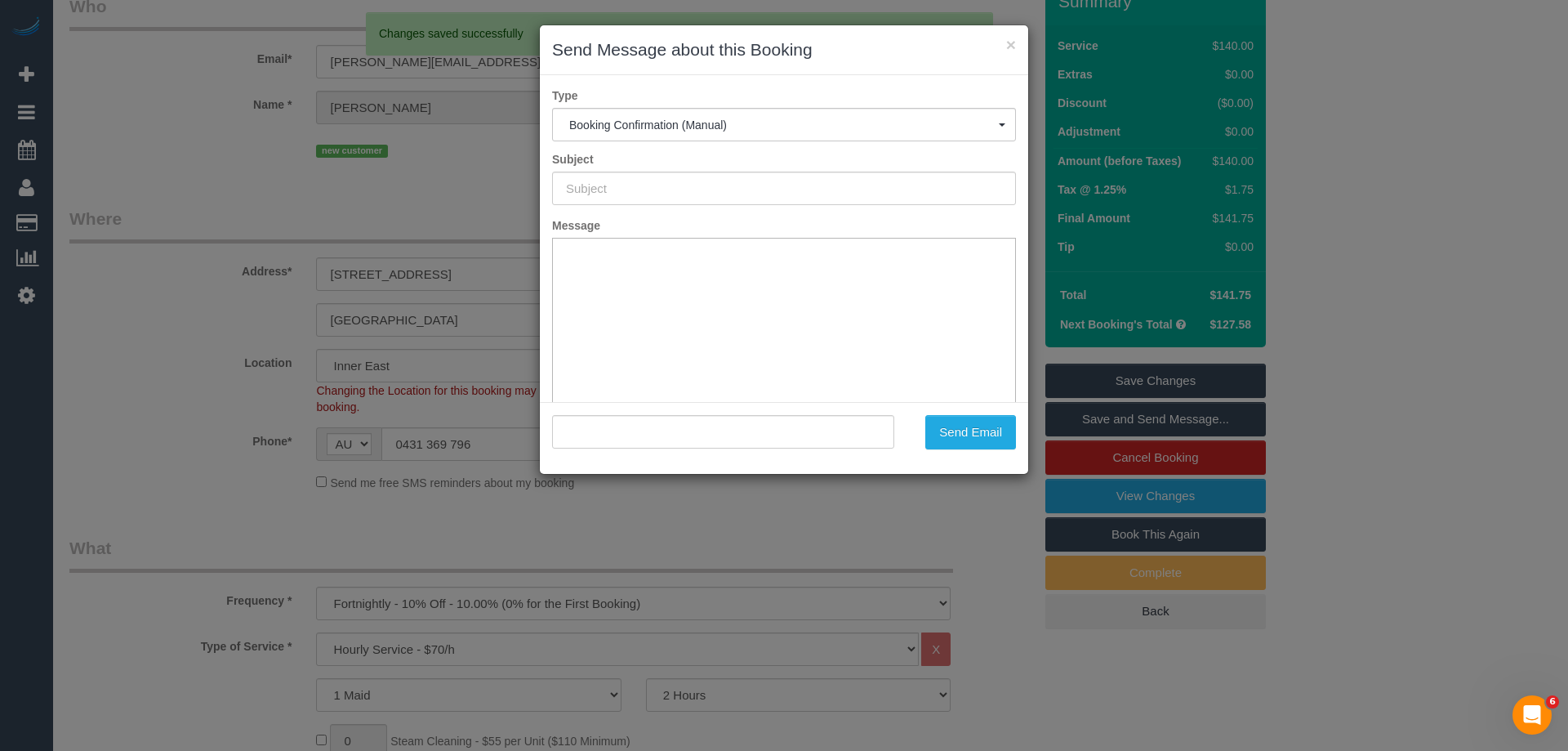
scroll to position [0, 0]
type input "Booking Confirmed"
type input ""Anton Zelcer" <anton.zelcer@me.com>"
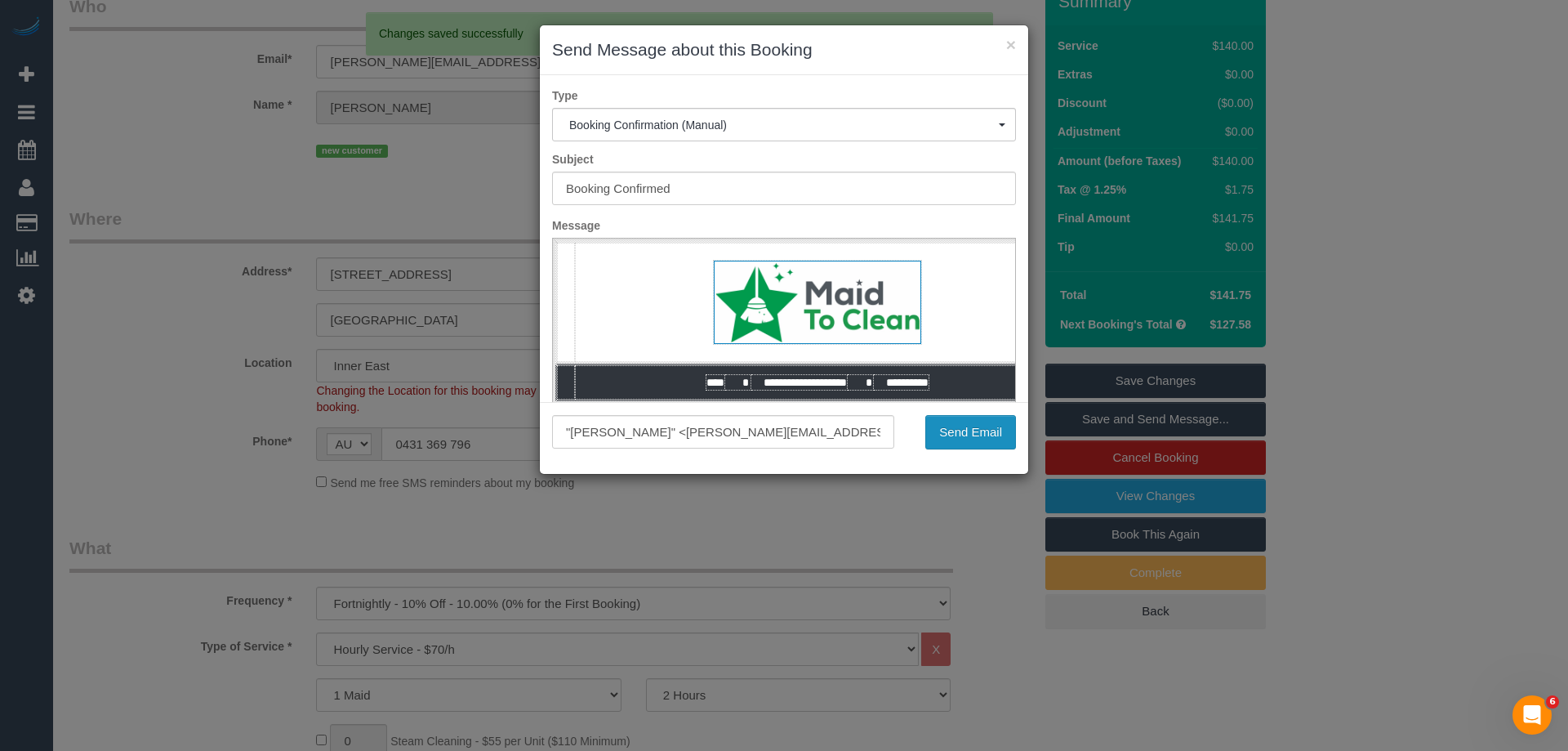
click at [1003, 443] on button "Send Email" at bounding box center [970, 432] width 90 height 35
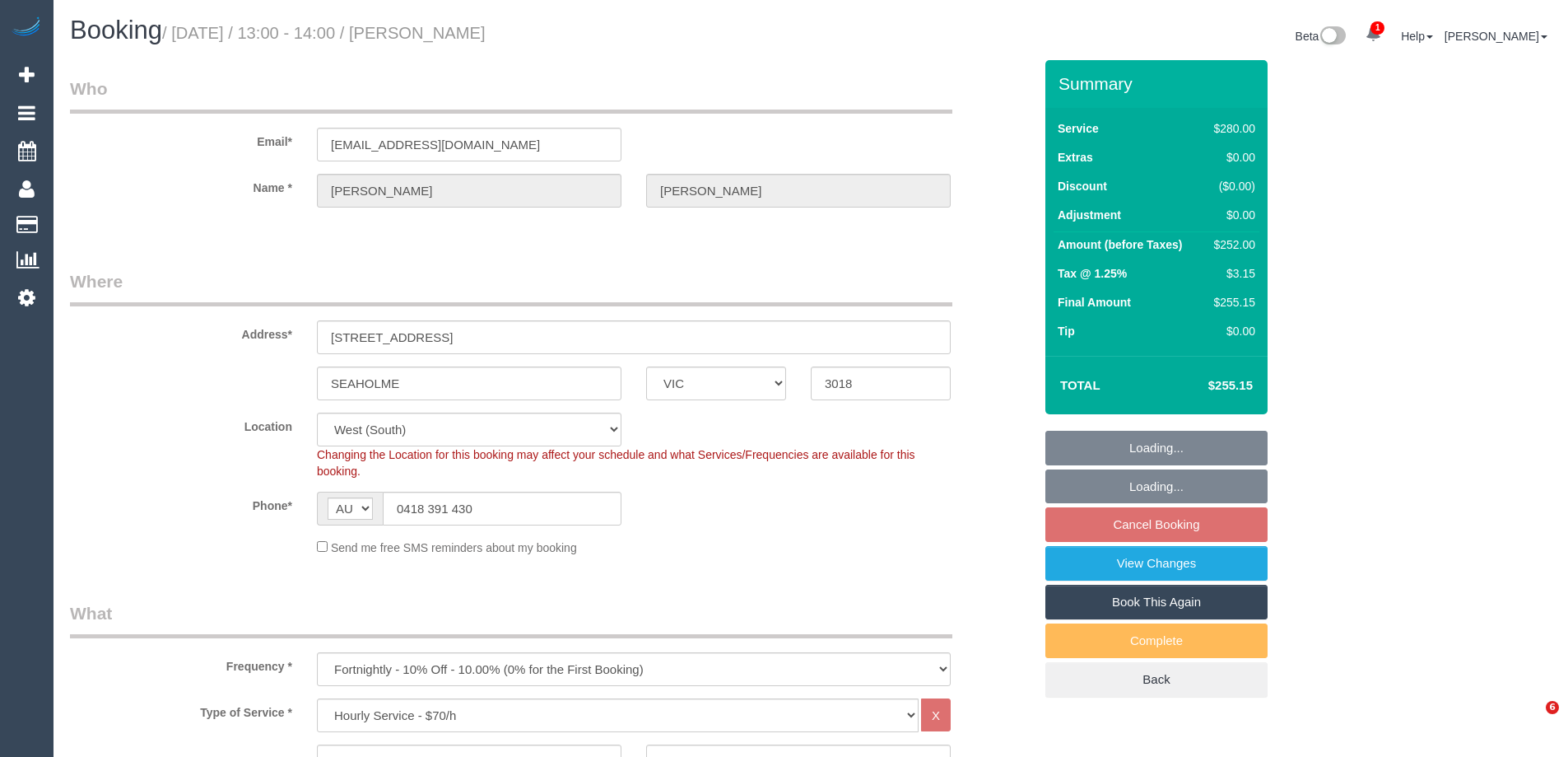
select select "VIC"
select select "240"
select select "string:stripe-pm_1S6M1m2GScqysDRV43A7tOQL"
select select "number:27"
select select "number:16"
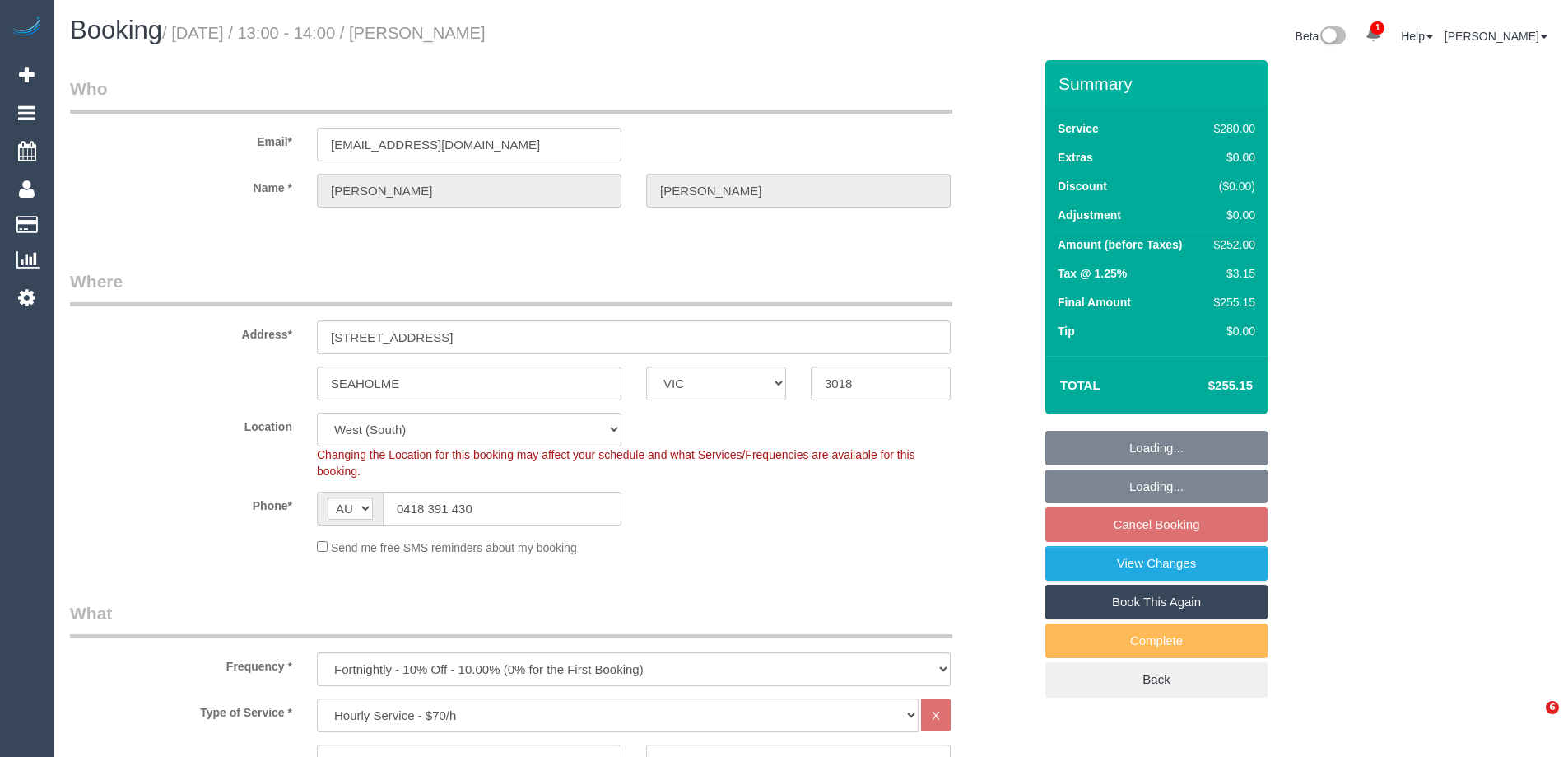
select select "number:18"
select select "number:22"
select select "number:35"
select select "number:12"
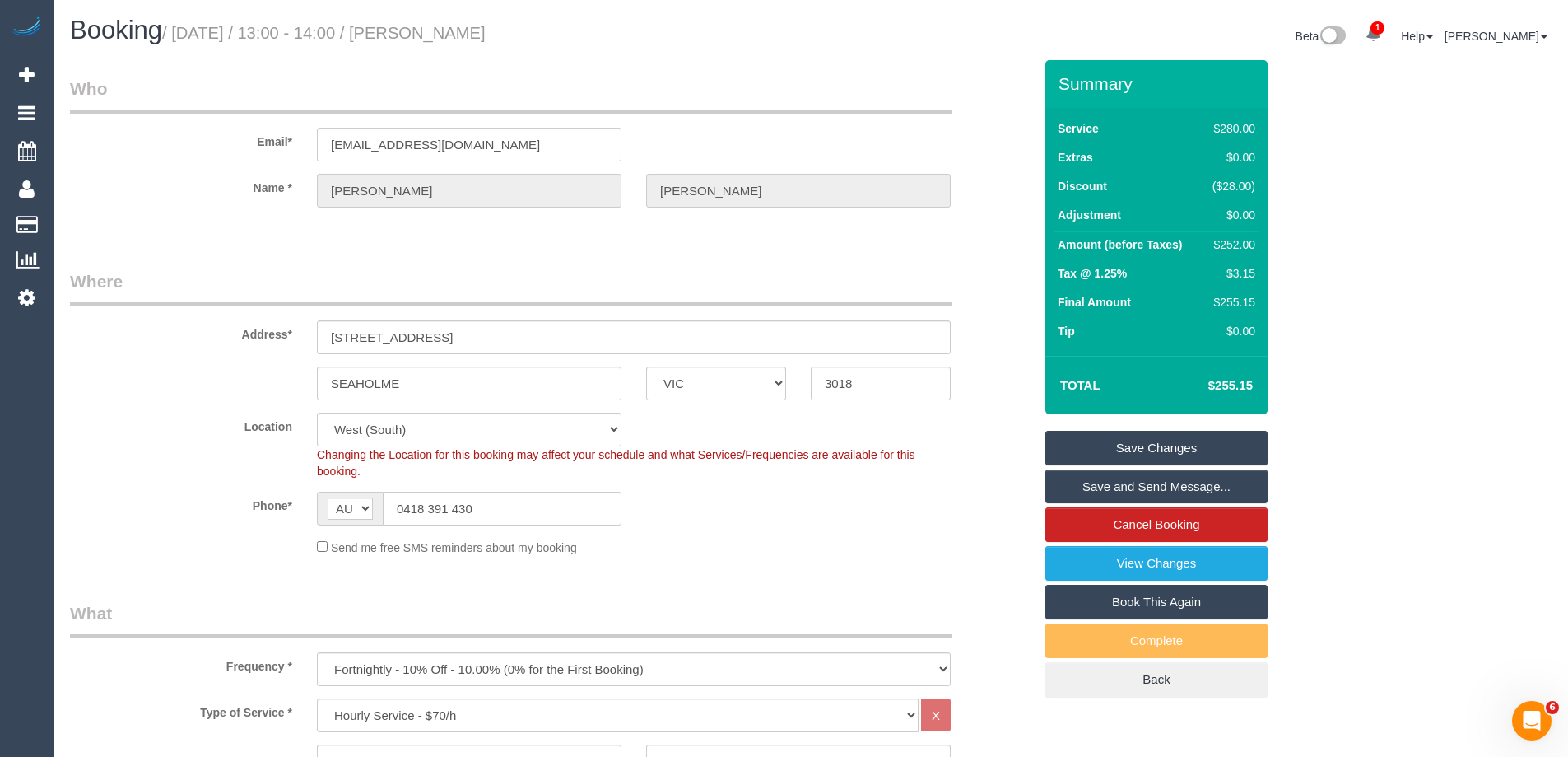
drag, startPoint x: 567, startPoint y: 33, endPoint x: 437, endPoint y: 41, distance: 130.2
click at [437, 41] on h1 "Booking / [DATE] / 13:00 - 14:00 / [PERSON_NAME]" at bounding box center [433, 31] width 729 height 28
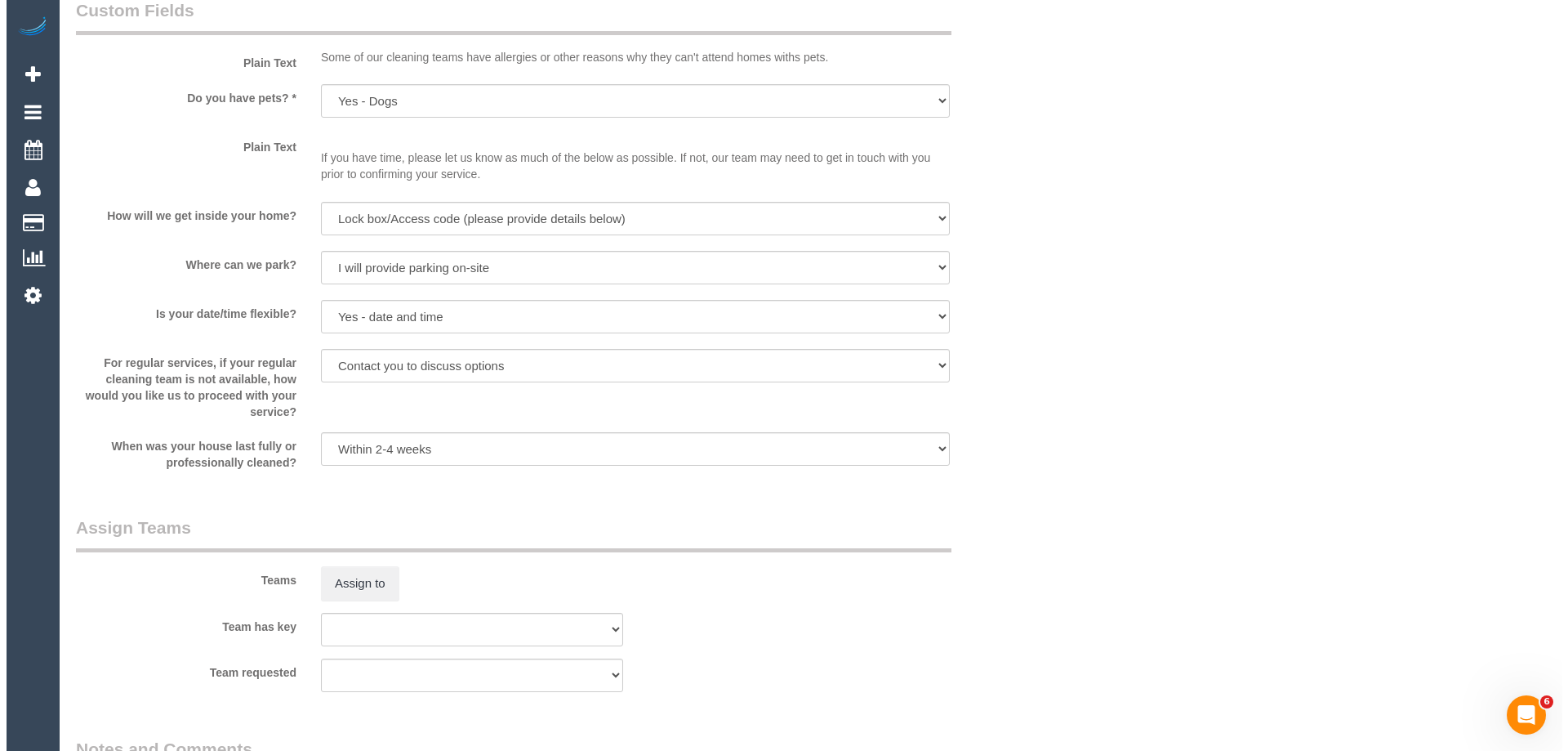
scroll to position [2205, 0]
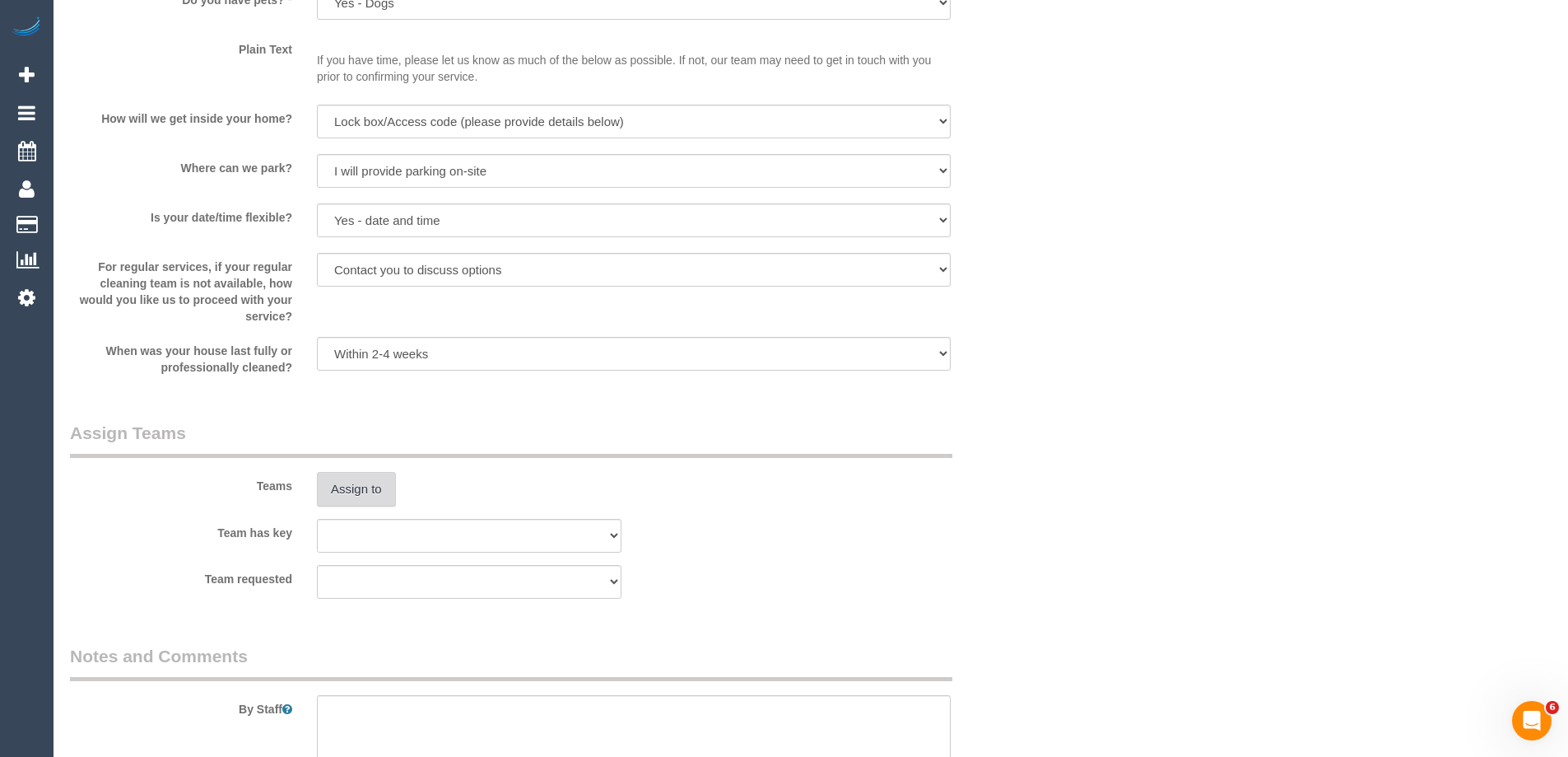
click at [364, 491] on button "Assign to" at bounding box center [356, 489] width 79 height 35
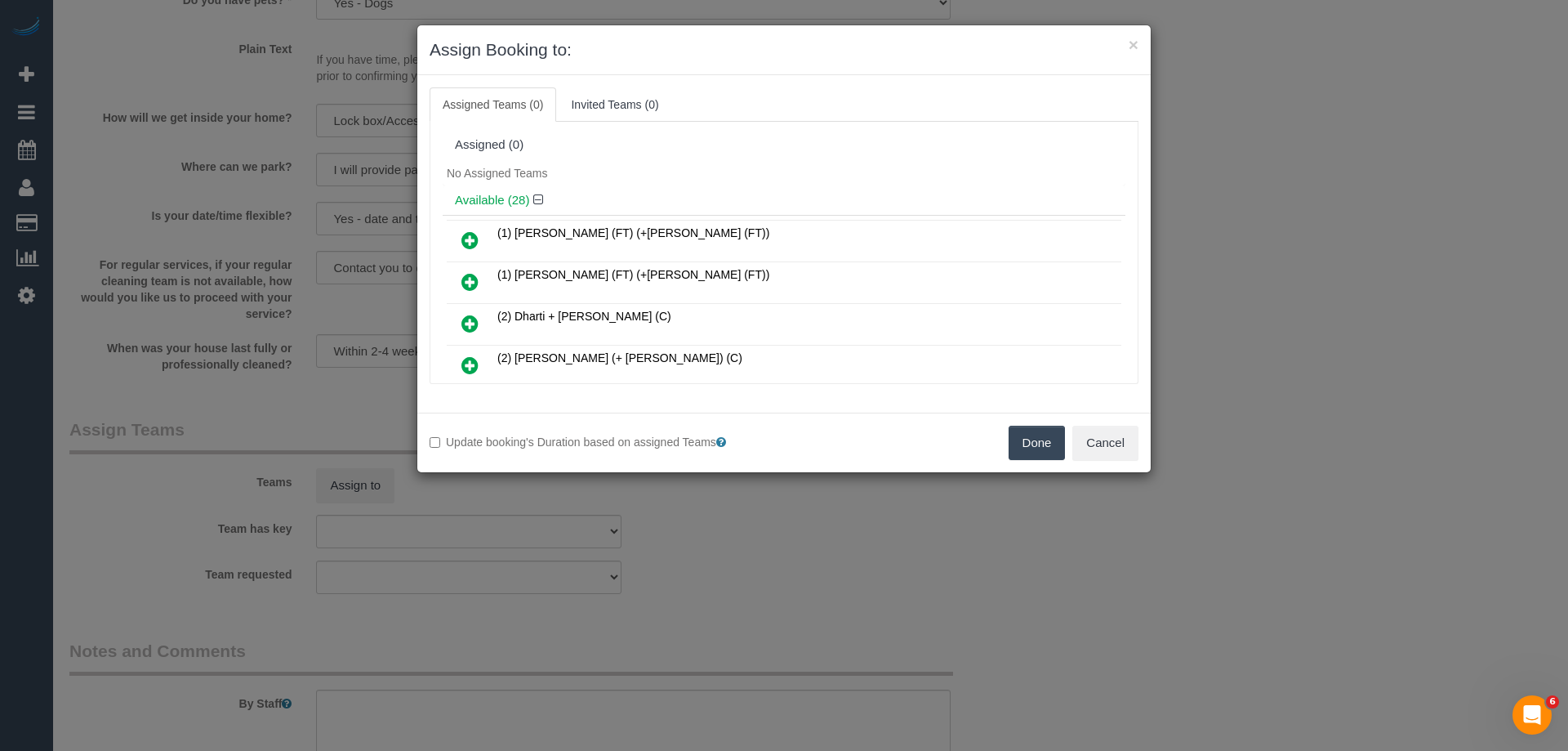
click at [756, 163] on div "No Assigned Teams" at bounding box center [784, 174] width 683 height 24
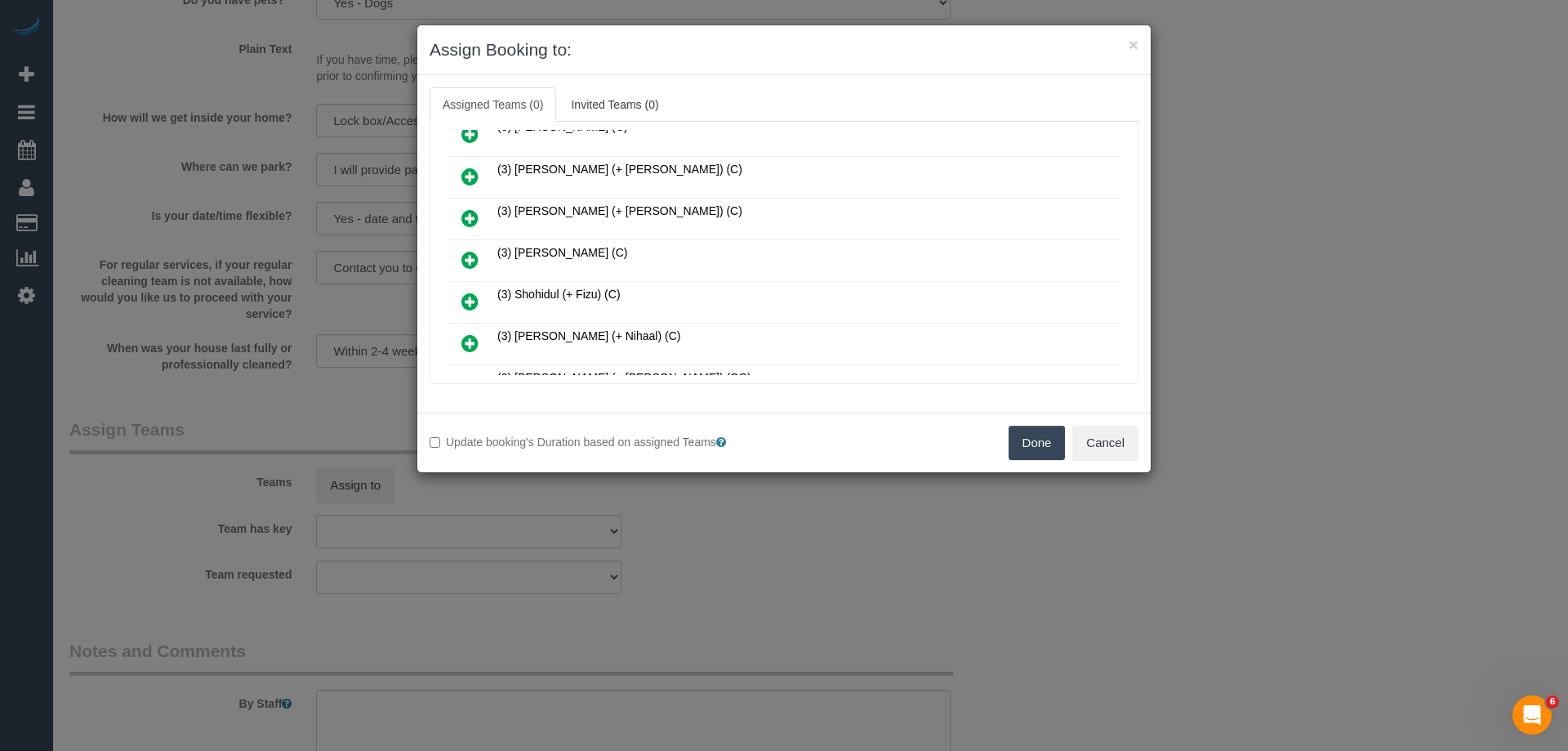
click at [468, 262] on icon at bounding box center [470, 259] width 17 height 20
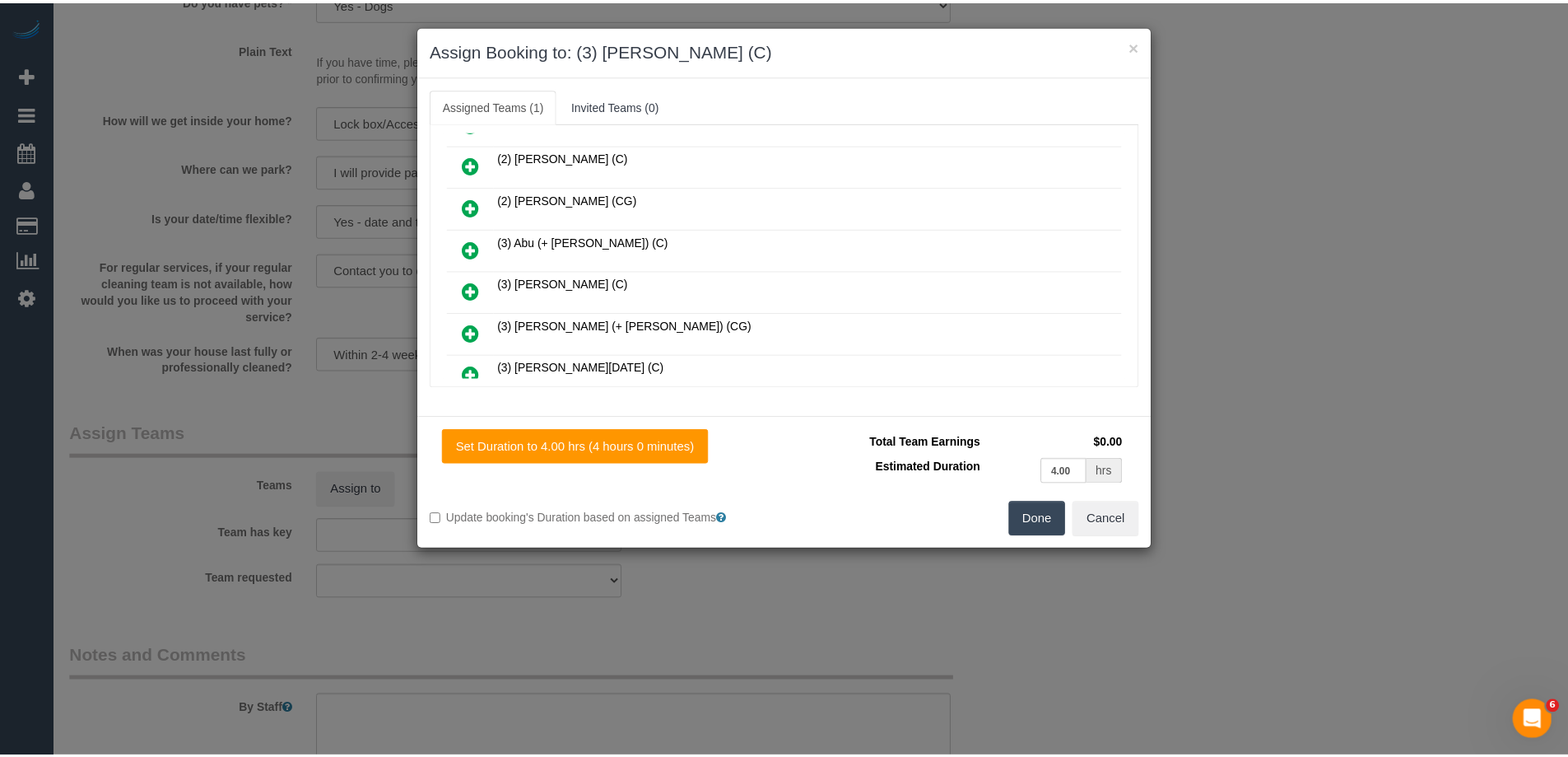
scroll to position [0, 0]
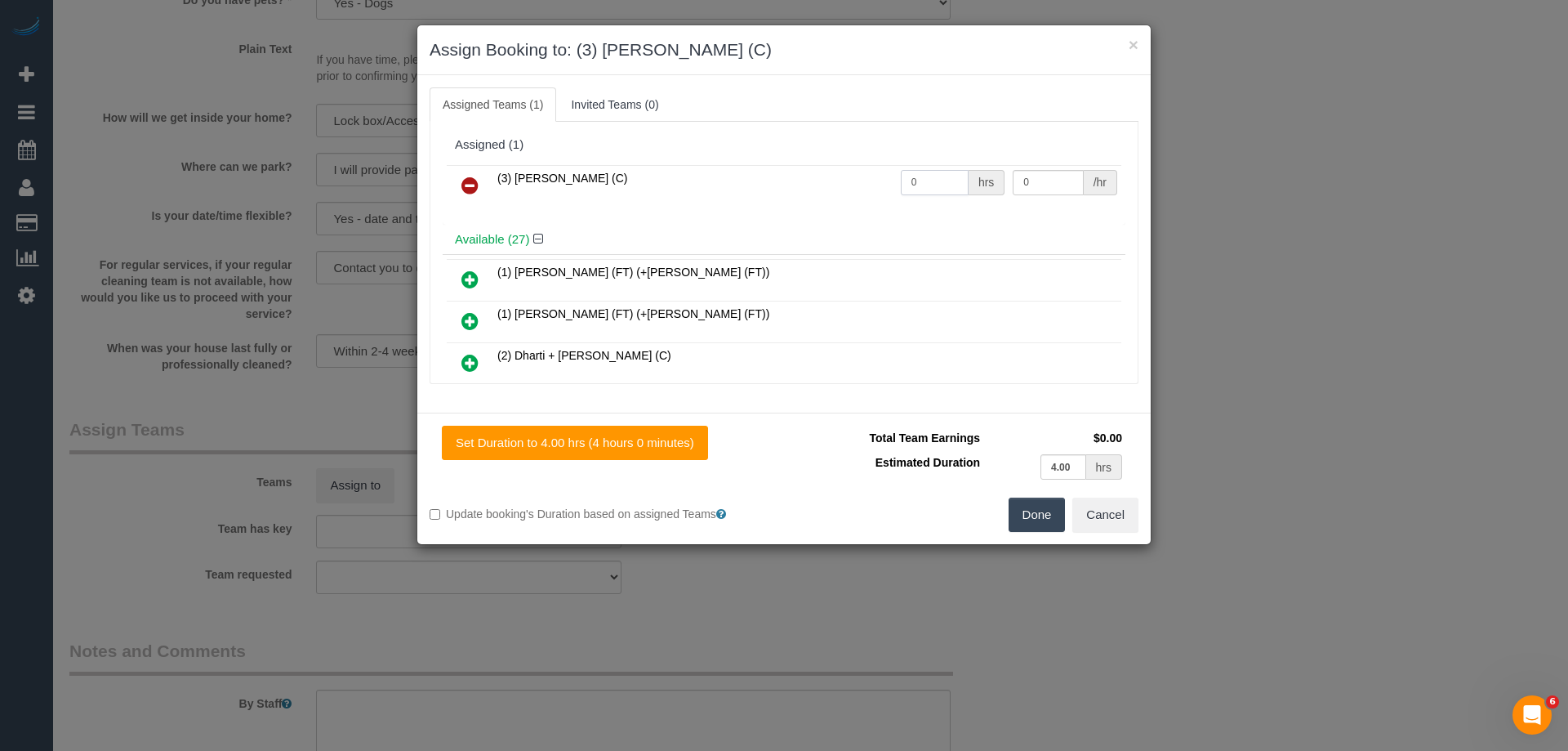
click at [942, 188] on input "0" at bounding box center [935, 182] width 68 height 25
type input "4"
click at [1046, 184] on input "0" at bounding box center [1048, 182] width 70 height 25
type input "35"
click at [1045, 520] on button "Done" at bounding box center [1036, 514] width 57 height 35
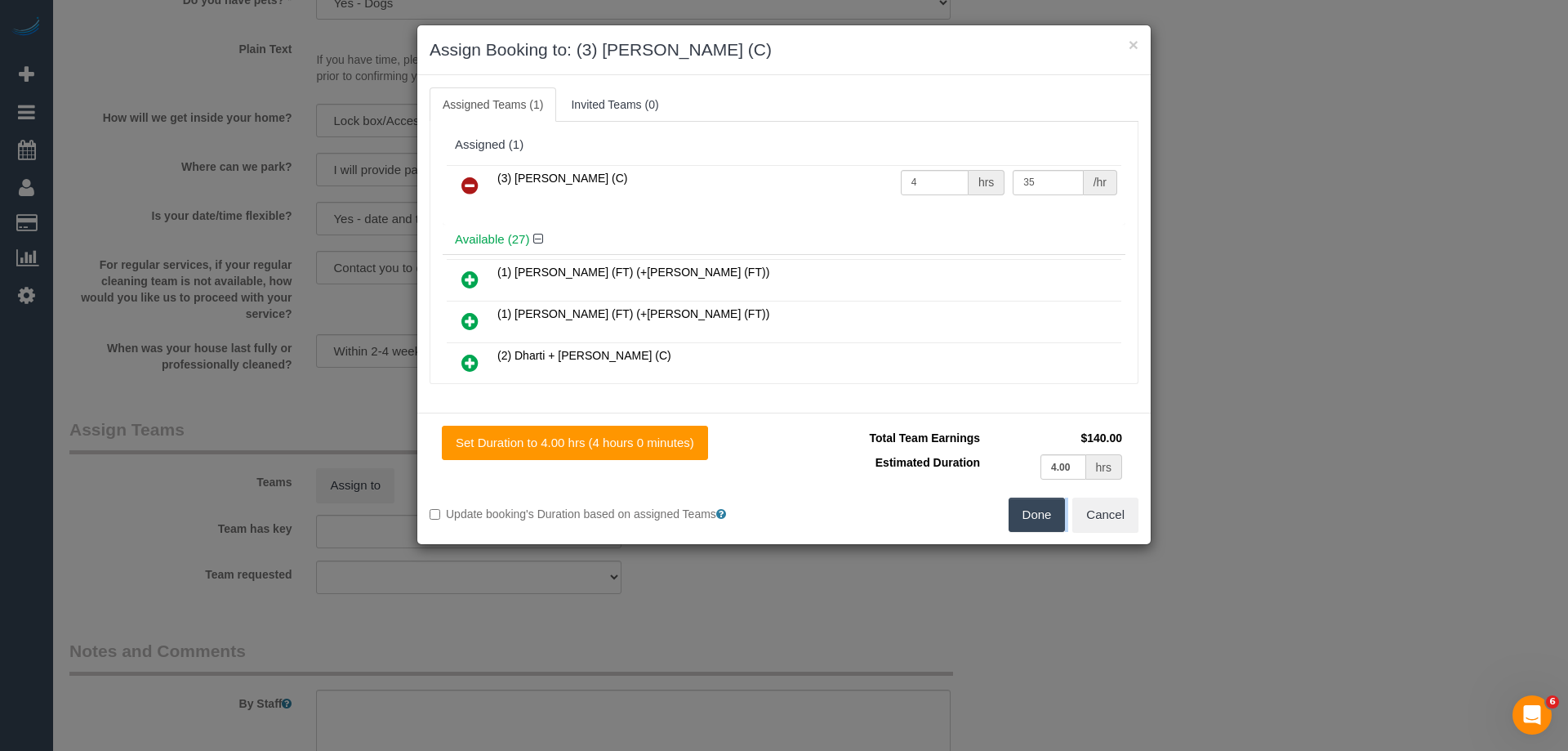
click at [1045, 520] on div "× Assign Booking to: (3) [PERSON_NAME] (C) Assigned Teams (1) Invited Teams (0)…" at bounding box center [784, 375] width 1568 height 751
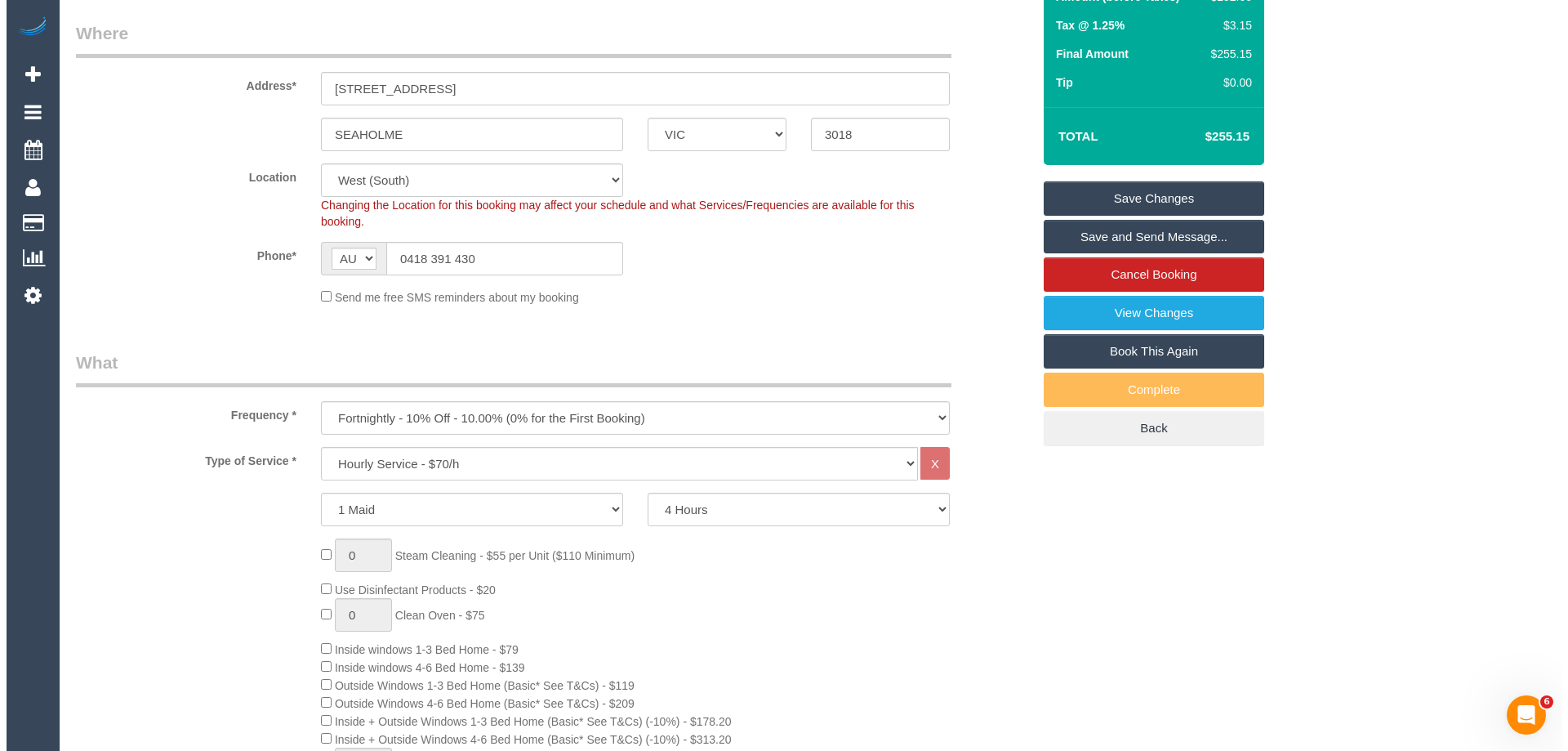
scroll to position [245, 0]
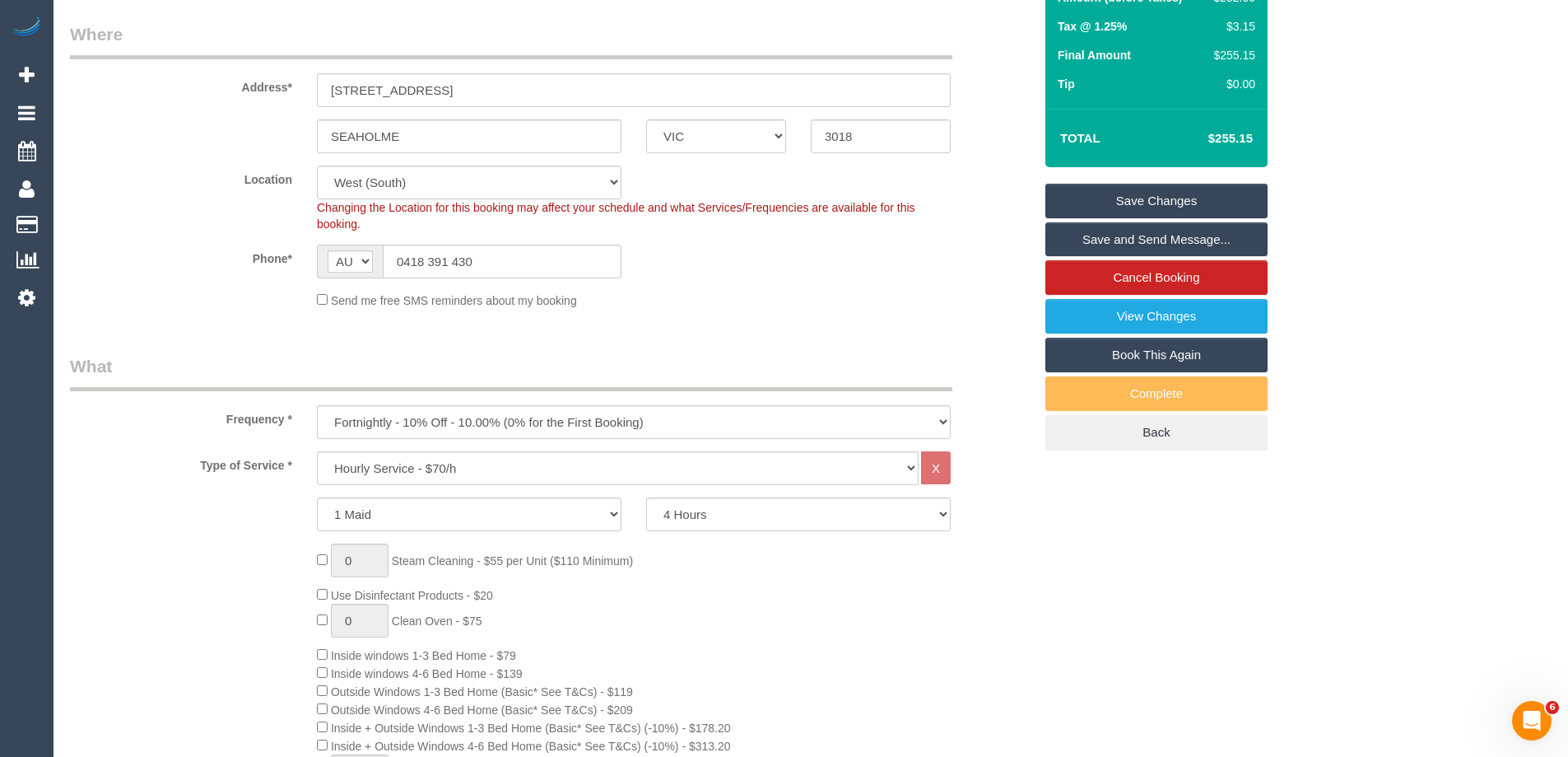
click at [1134, 242] on link "Save and Send Message..." at bounding box center [1156, 239] width 222 height 35
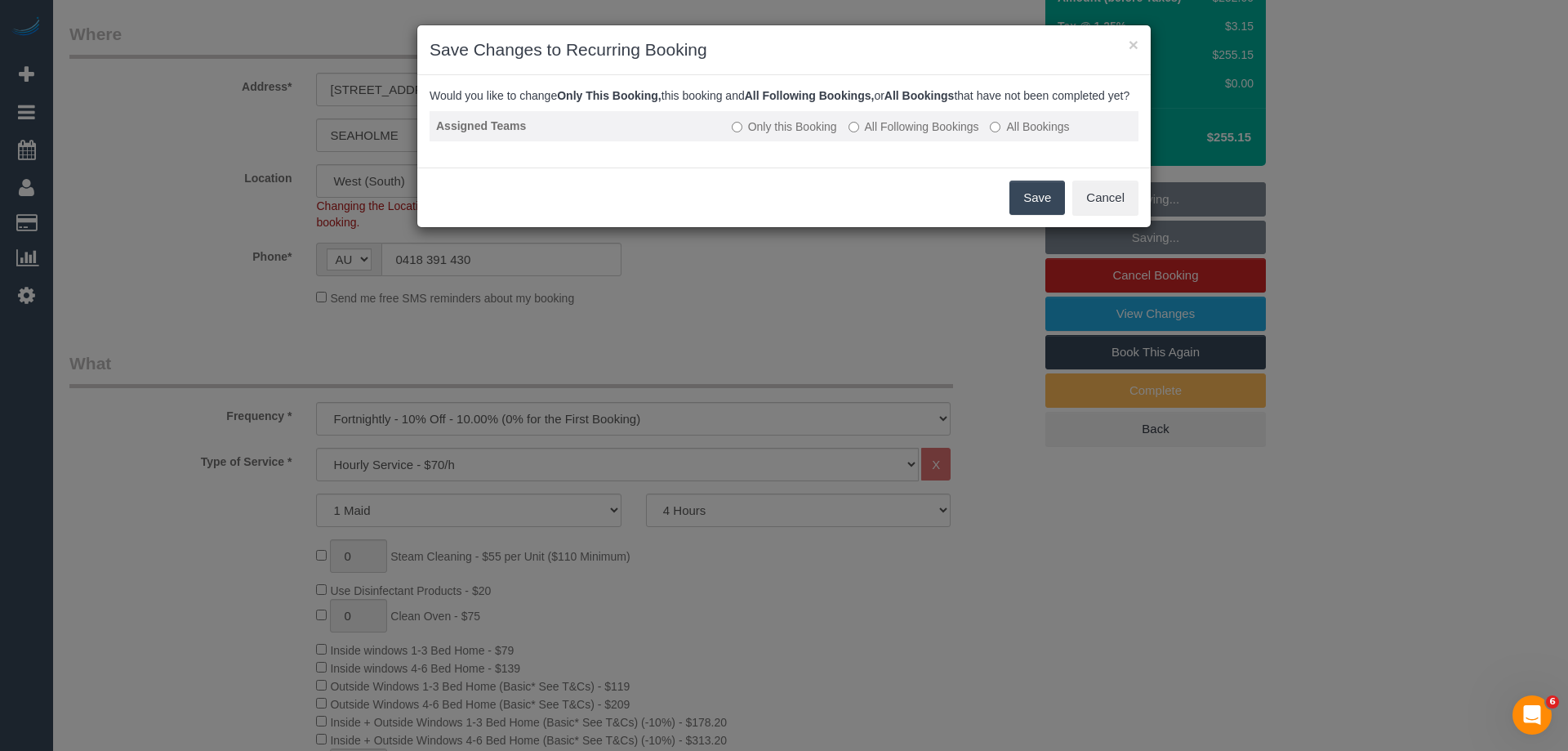
click at [968, 134] on label "All Following Bookings" at bounding box center [914, 127] width 131 height 17
click at [1010, 202] on button "Save" at bounding box center [1037, 198] width 56 height 35
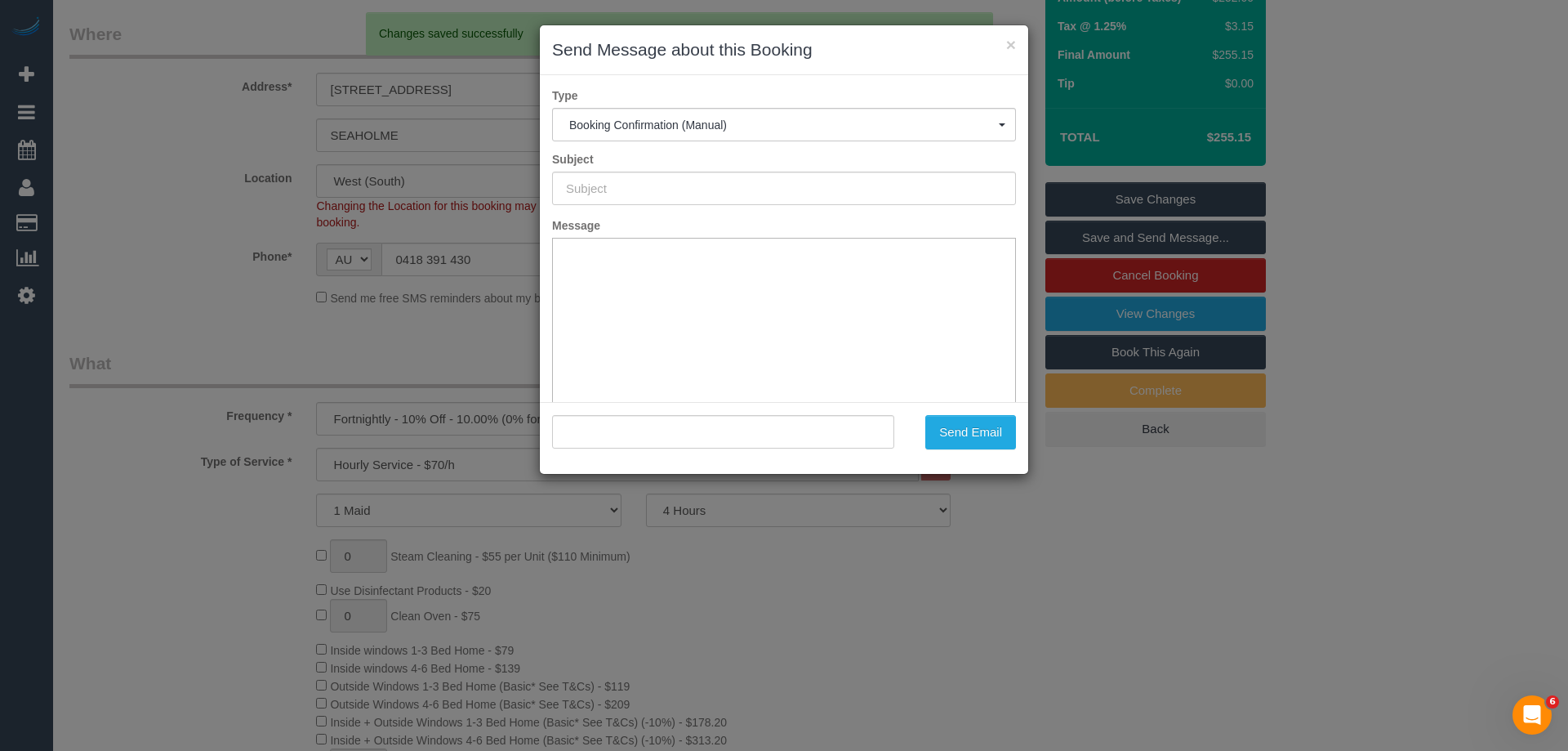
type input "Booking Confirmed"
type input ""[PERSON_NAME]" <[EMAIL_ADDRESS][DOMAIN_NAME]>"
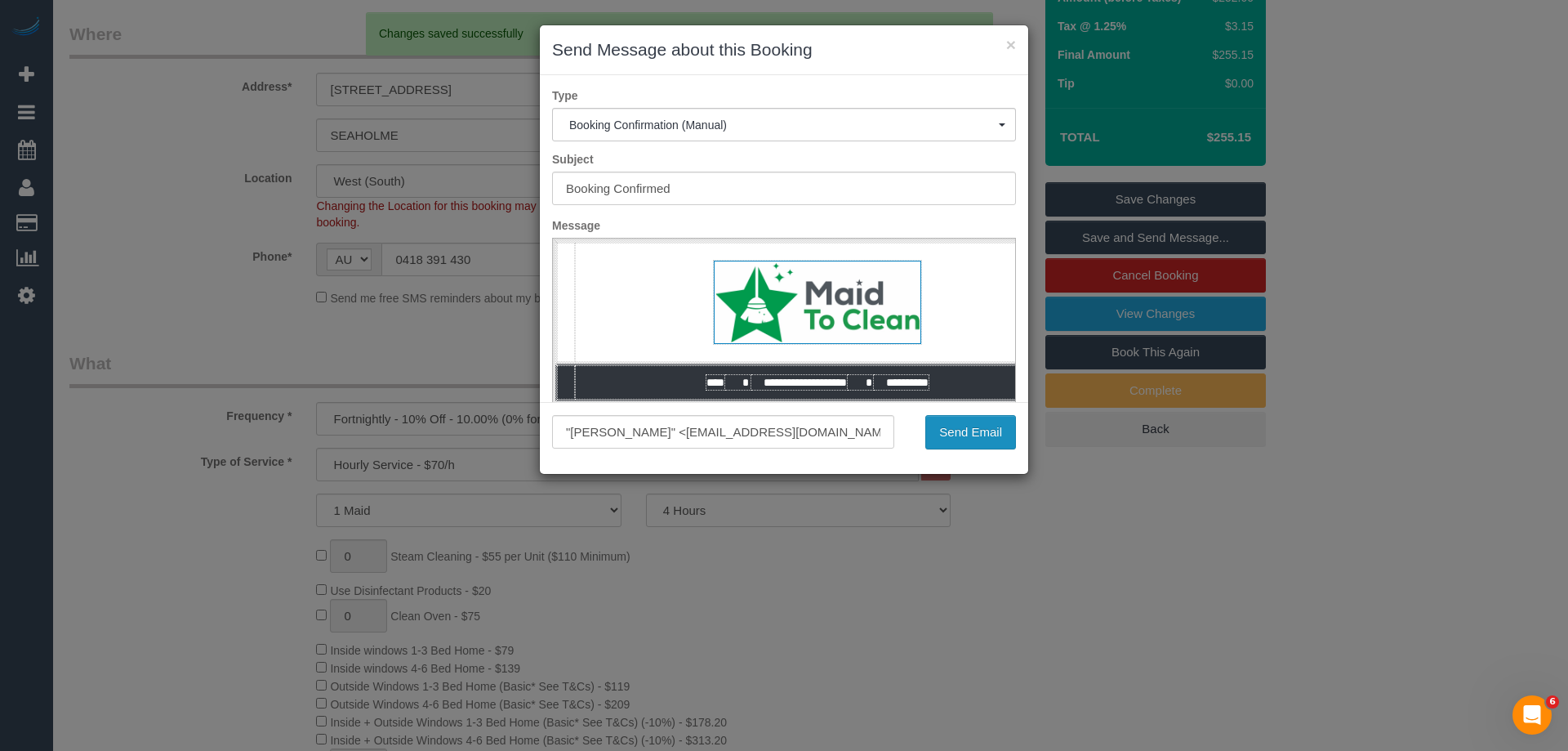
click at [983, 437] on button "Send Email" at bounding box center [970, 432] width 90 height 35
